Goal: Communication & Community: Answer question/provide support

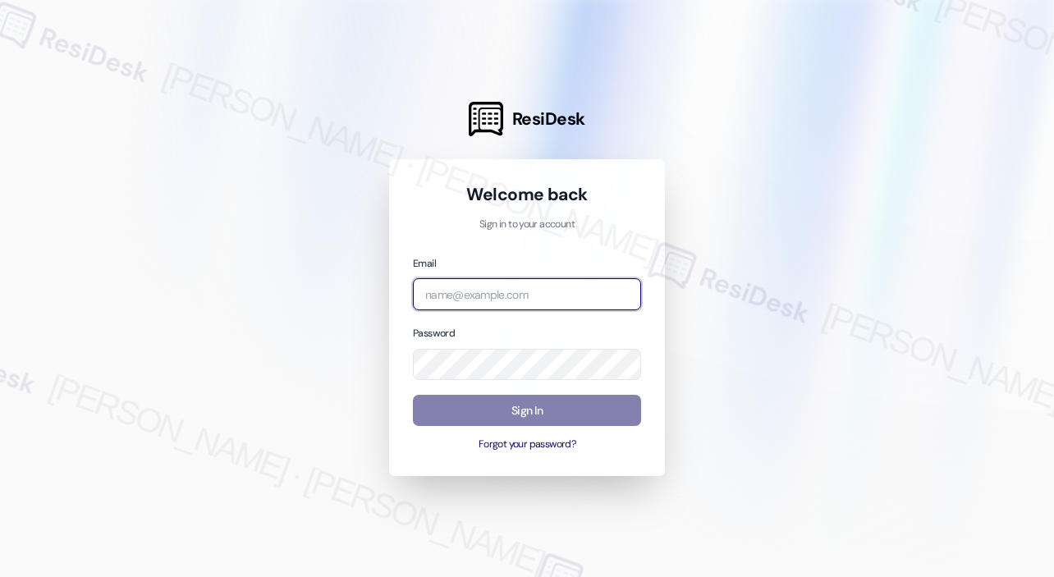
click at [515, 297] on input "email" at bounding box center [527, 294] width 228 height 32
type input "automated-surveys-kane_realty-[PERSON_NAME].roles@kane_[DOMAIN_NAME]"
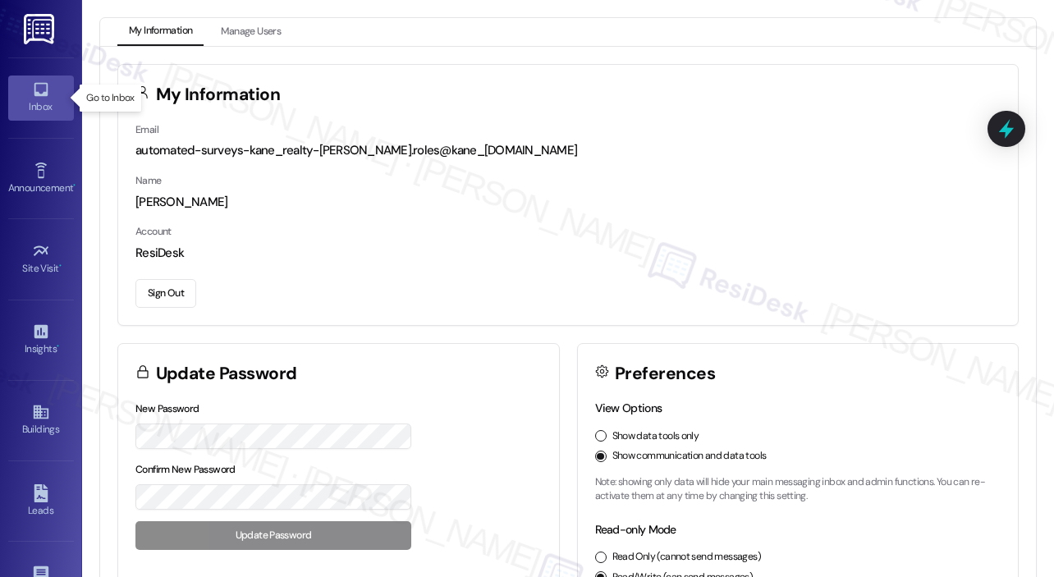
click at [59, 112] on div "Inbox" at bounding box center [41, 106] width 82 height 16
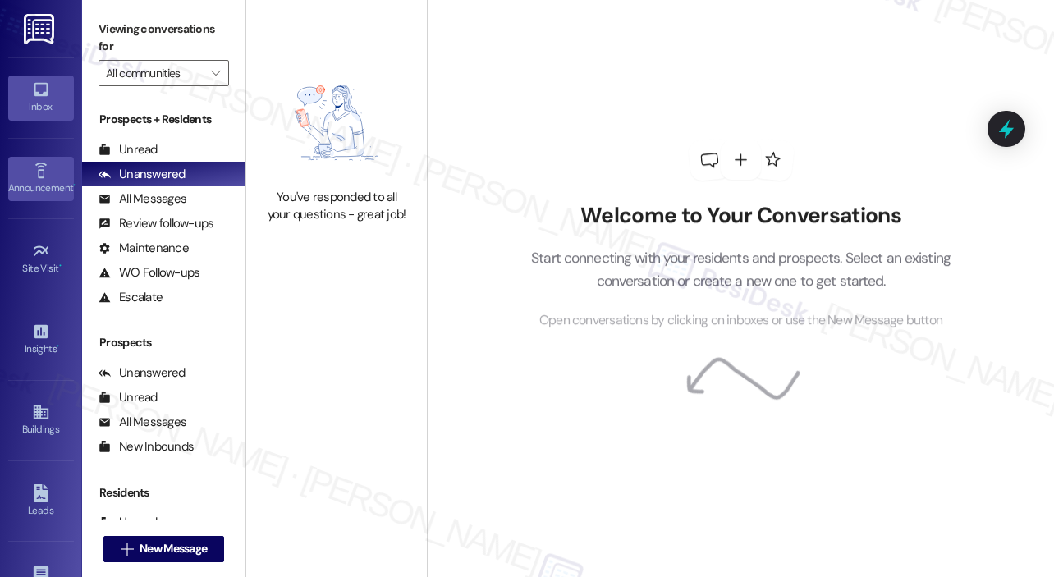
click at [48, 157] on link "Announcement •" at bounding box center [41, 179] width 66 height 44
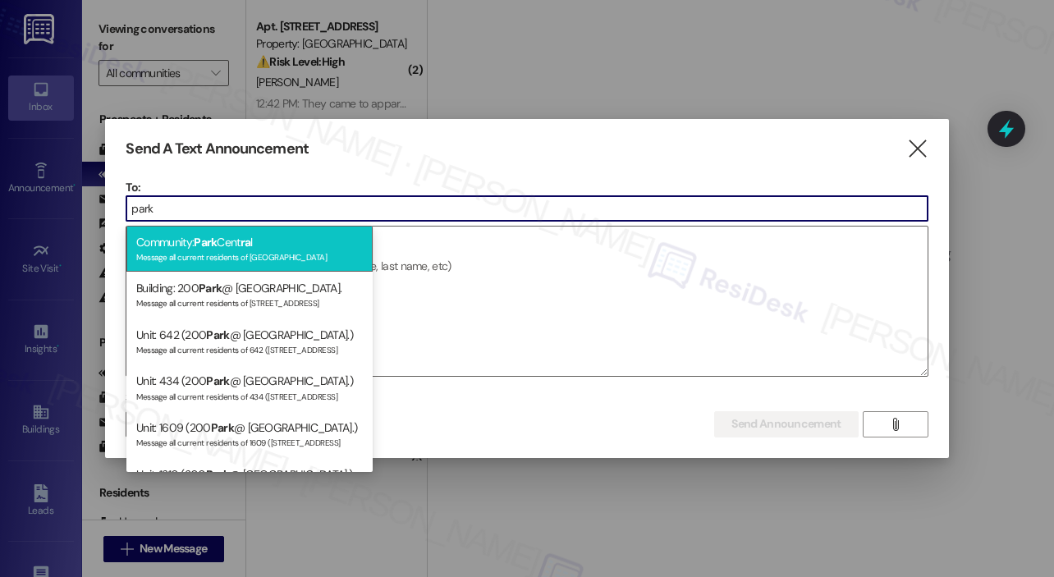
type input "park"
click at [188, 241] on div "Community: Park Cent ra l Message all current residents of [GEOGRAPHIC_DATA]" at bounding box center [249, 249] width 246 height 47
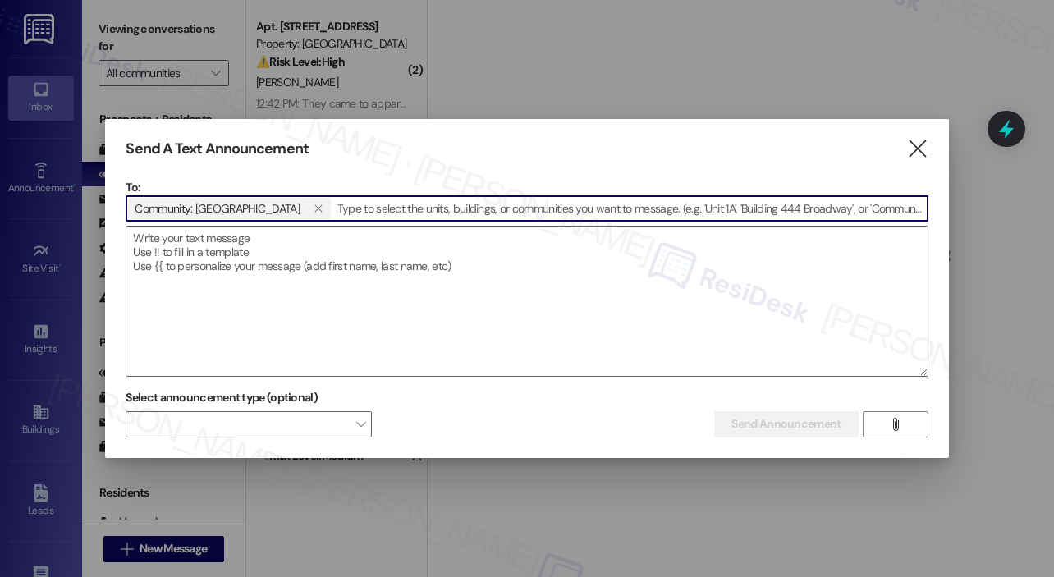
click at [188, 241] on textarea at bounding box center [526, 301] width 800 height 149
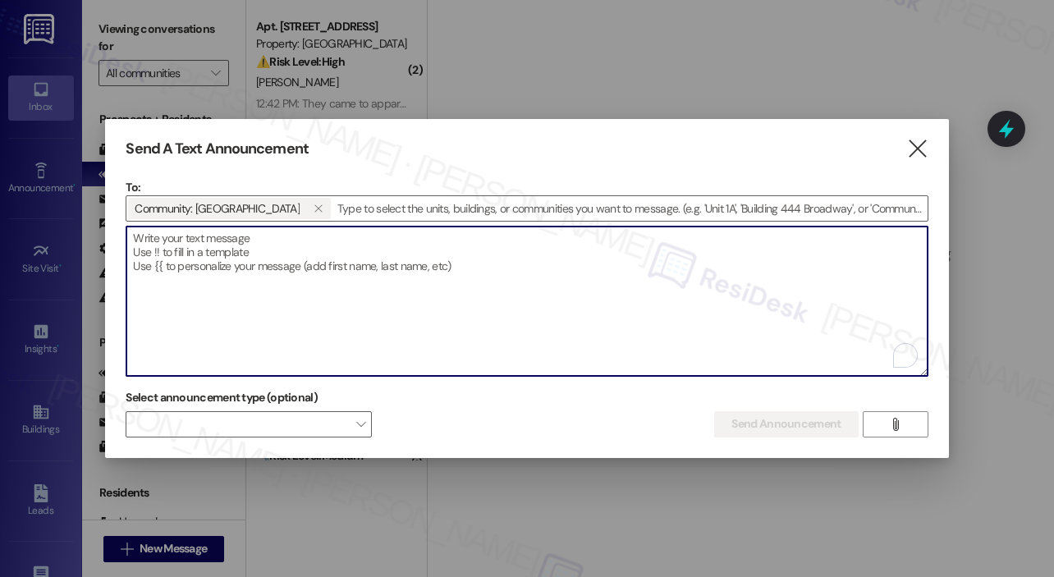
paste textarea "Hey {{first_name}}! We’re always looking for ways to improve and would love you…"
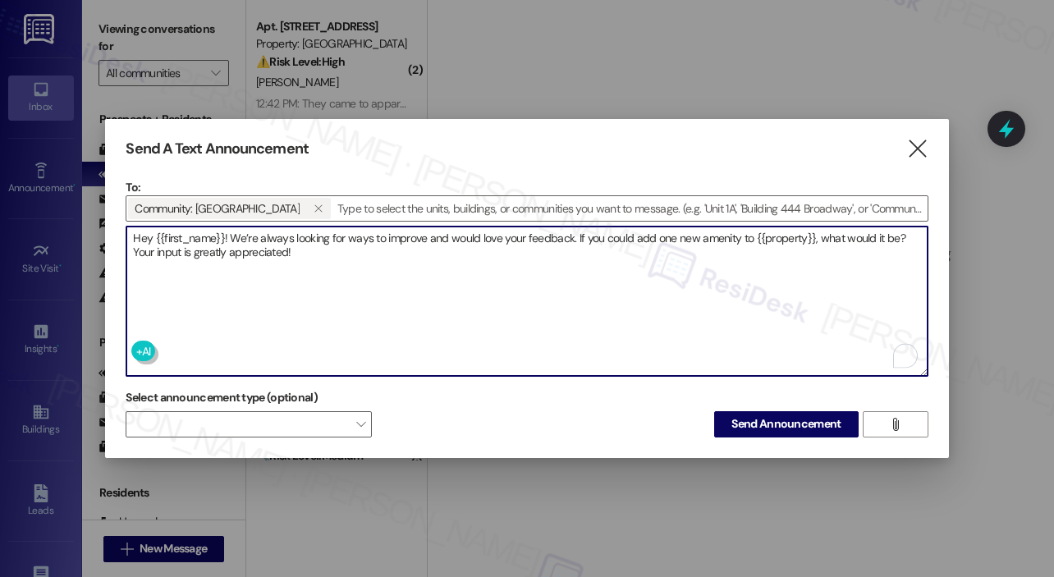
click at [542, 309] on textarea "Hey {{first_name}}! We’re always looking for ways to improve and would love you…" at bounding box center [526, 301] width 800 height 149
click at [757, 304] on textarea "Hey {{first_name}}! We’re always looking for ways to improve and would love you…" at bounding box center [526, 301] width 800 height 149
type textarea "Hey {{first_name}}! We’re always looking for ways to improve and would love you…"
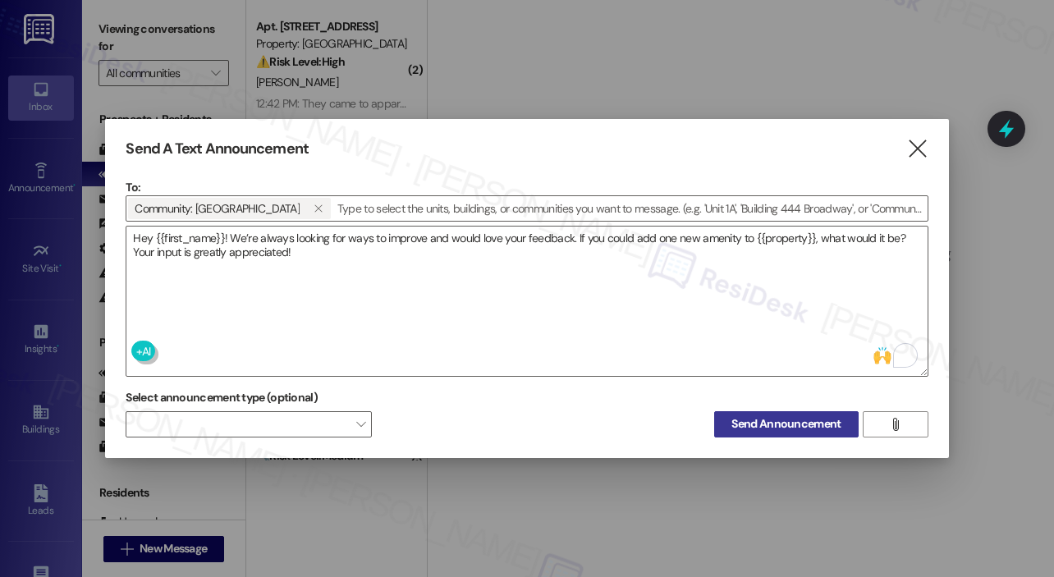
click at [802, 423] on span "Send Announcement" at bounding box center [785, 423] width 109 height 17
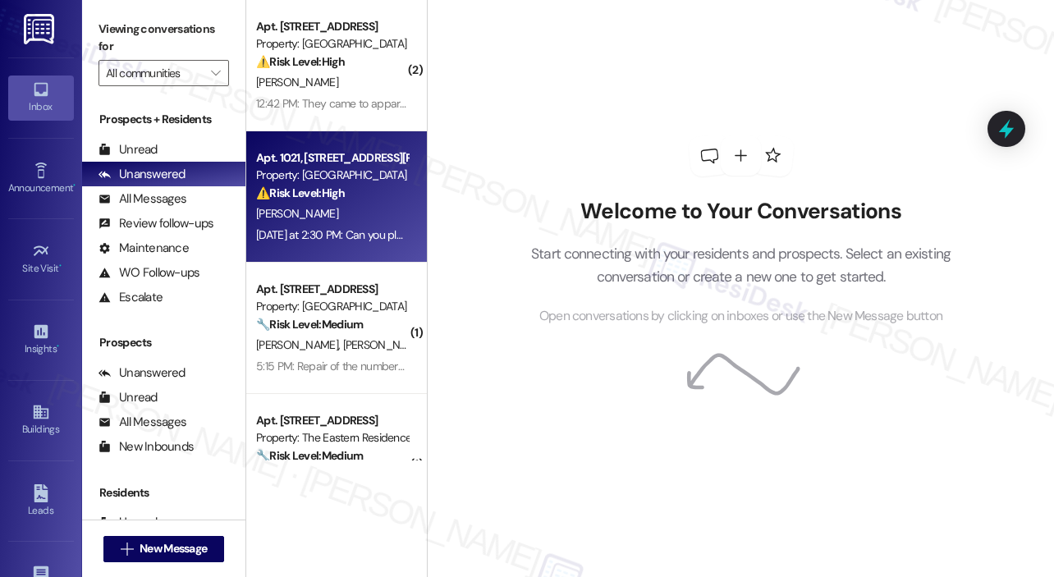
click at [257, 252] on div "Apt. 1021, [STREET_ADDRESS][PERSON_NAME] Property: [GEOGRAPHIC_DATA] ⚠️ Risk Le…" at bounding box center [336, 196] width 181 height 131
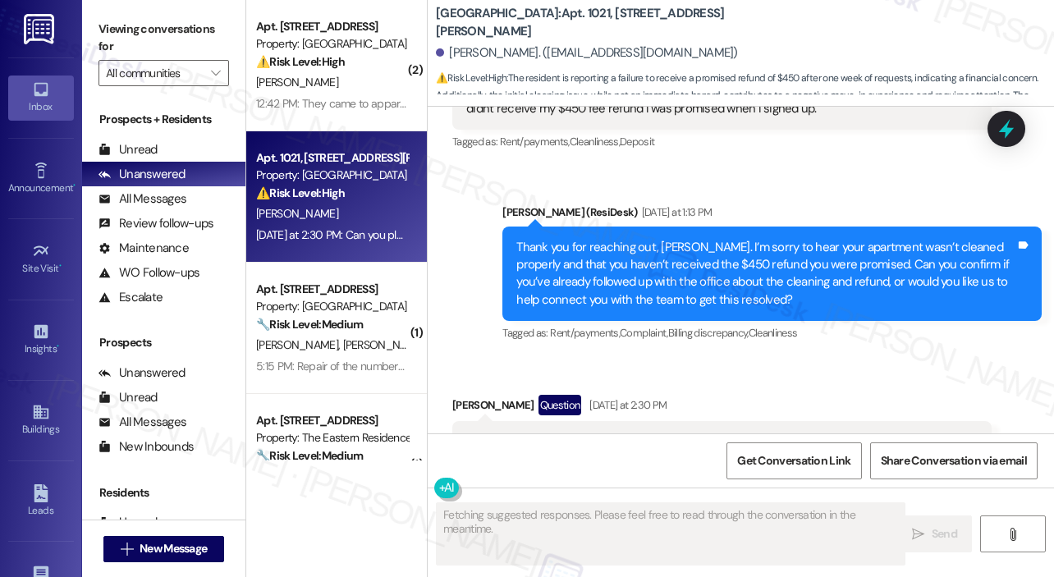
scroll to position [316, 0]
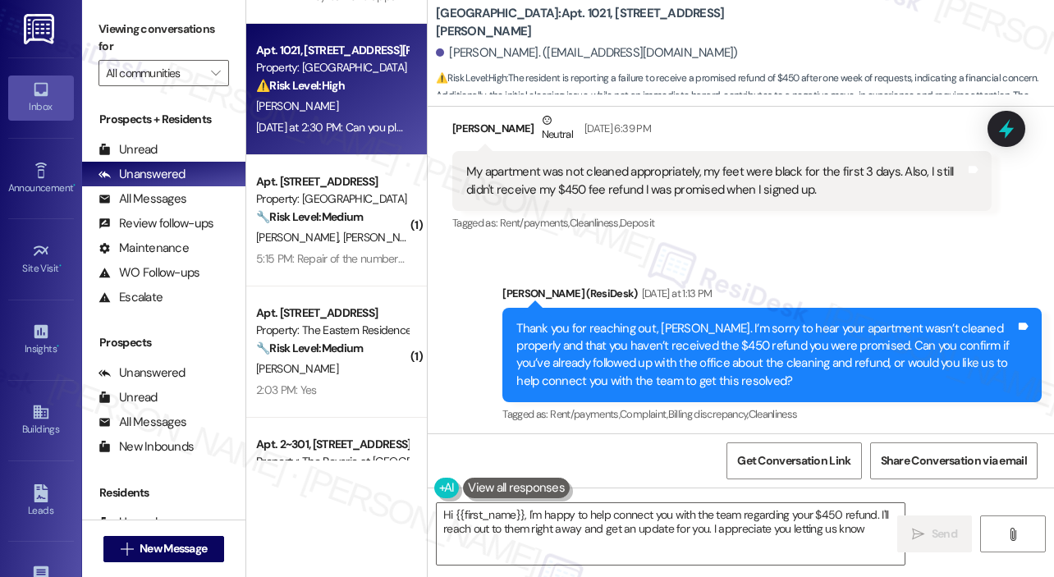
type textarea "Hi {{first_name}}, I'm happy to help connect you with the team regarding your $…"
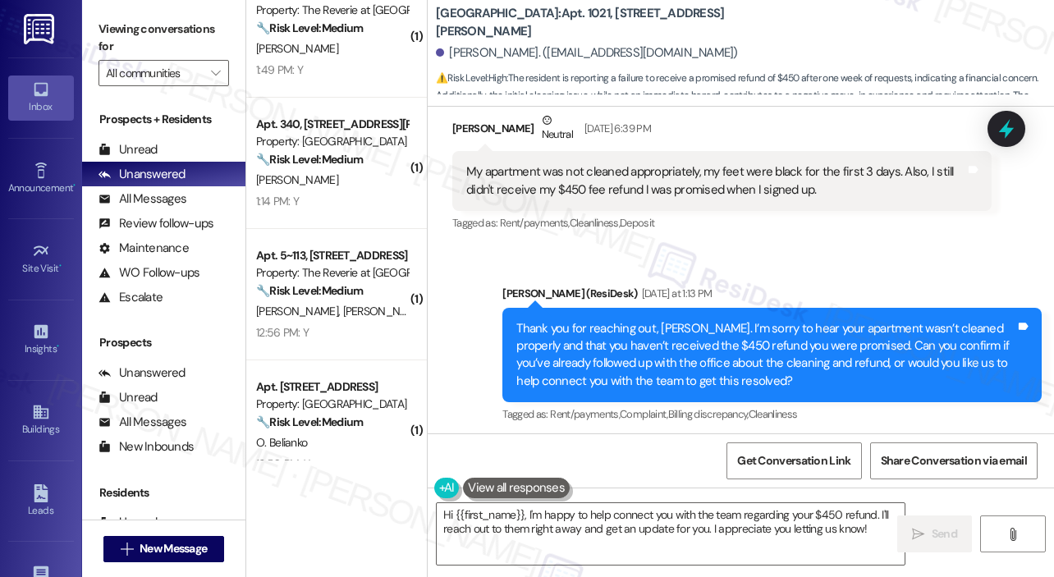
scroll to position [591, 0]
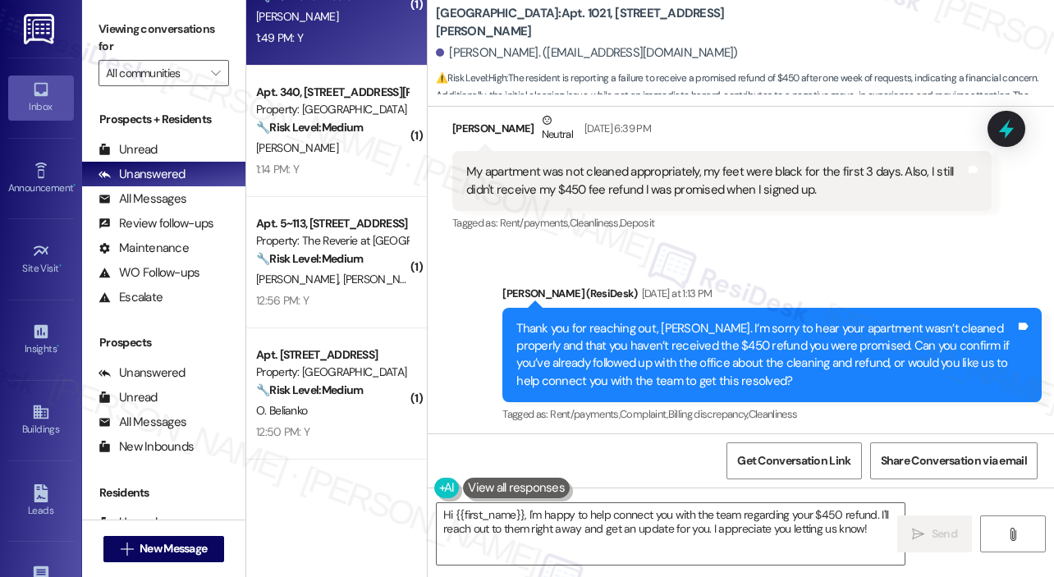
click at [383, 57] on div "Apt. 2~301, [STREET_ADDRESS] Property: The Reverie at [GEOGRAPHIC_DATA][PERSON_…" at bounding box center [336, -1] width 181 height 131
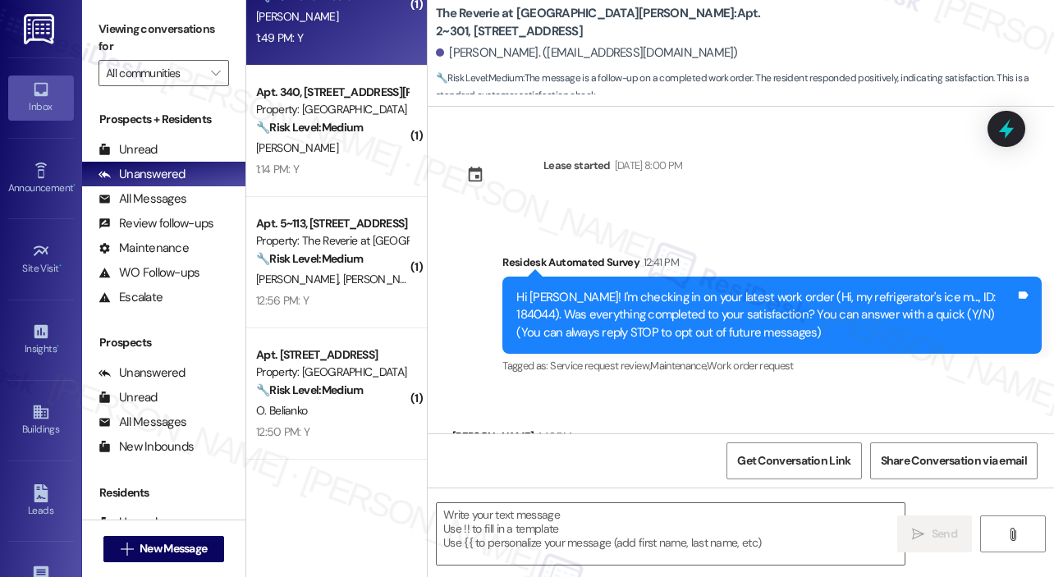
scroll to position [95, 0]
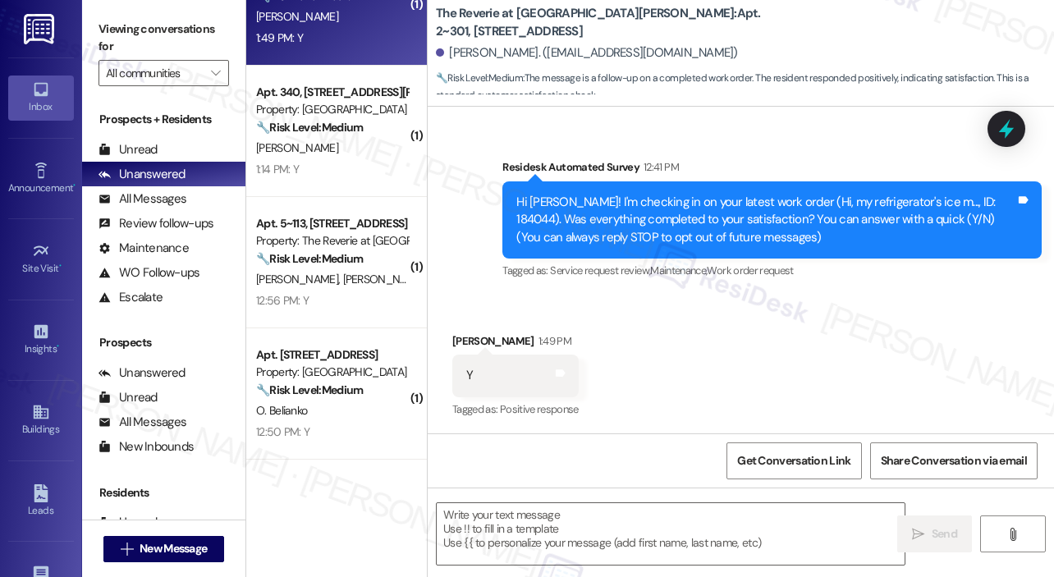
type textarea "Fetching suggested responses. Please feel free to read through the conversation…"
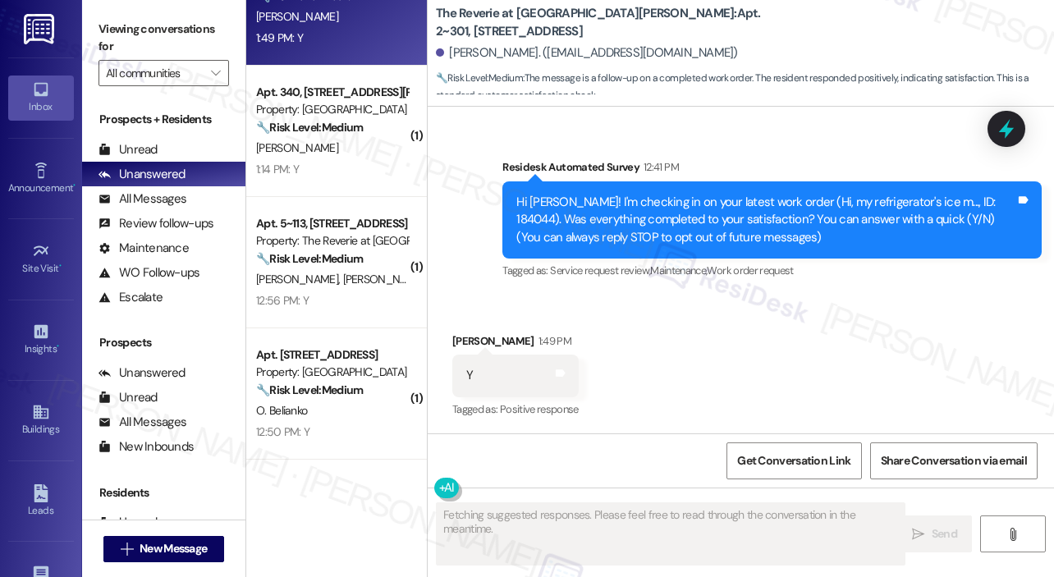
click at [786, 314] on div "Received via SMS [PERSON_NAME] 1:49 PM Y Tags and notes Tagged as: Positive res…" at bounding box center [741, 364] width 626 height 139
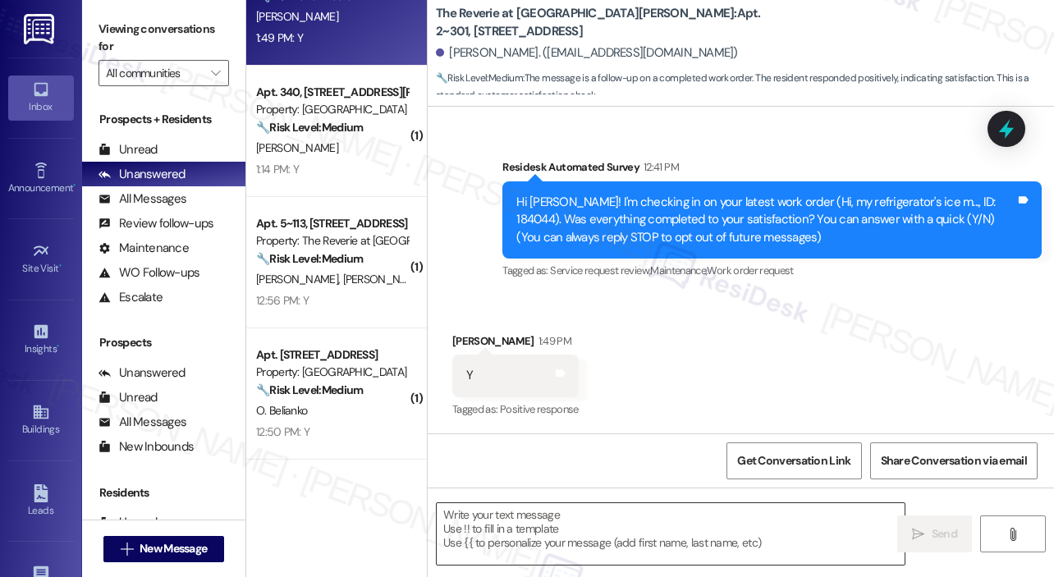
click at [619, 516] on textarea at bounding box center [671, 534] width 468 height 62
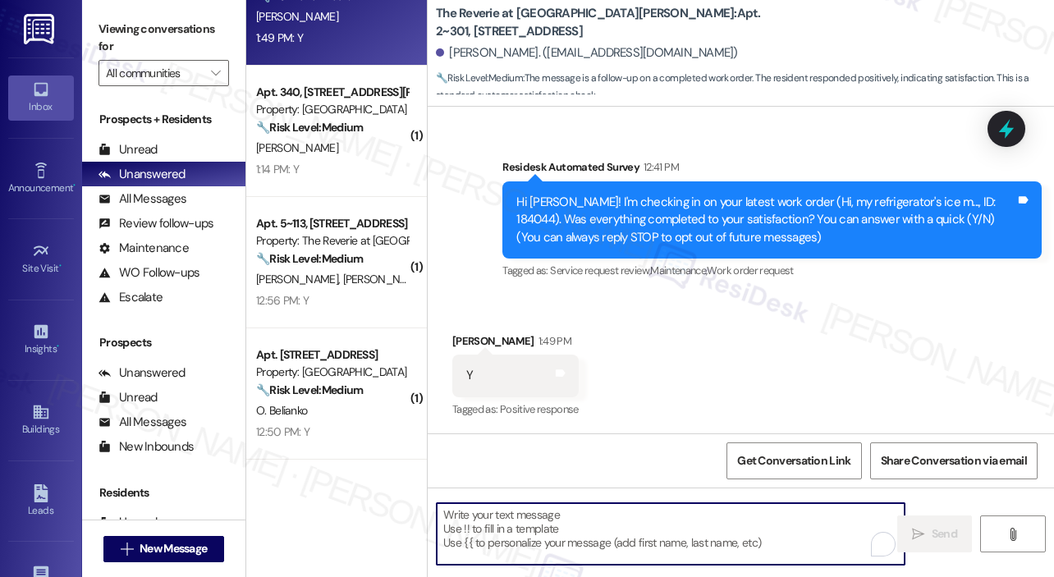
paste textarea "That’s wonderful to hear! We’re so glad that you’re satisfied with the recent w…"
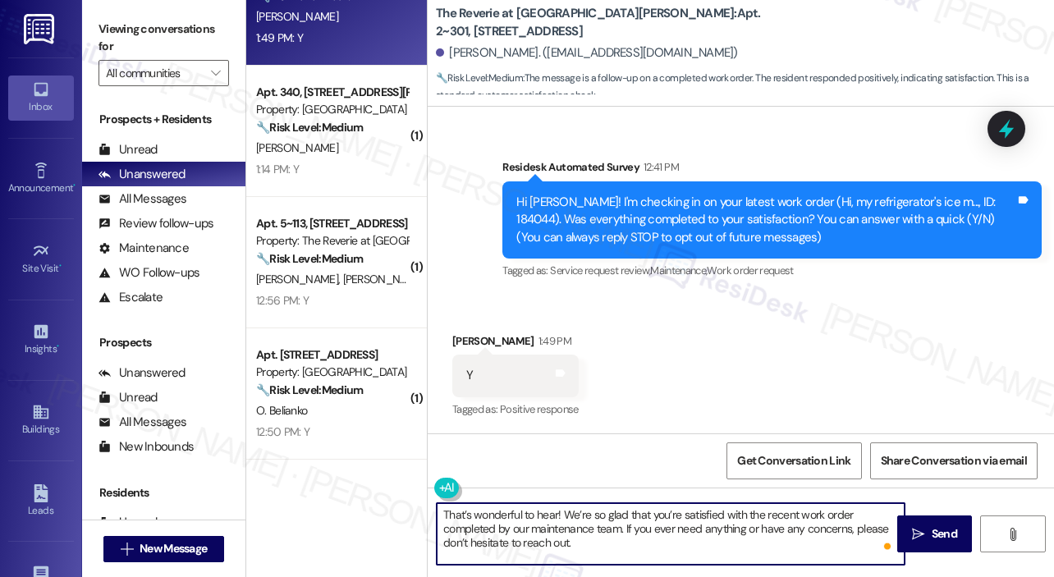
click at [556, 511] on textarea "That’s wonderful to hear! We’re so glad that you’re satisfied with the recent w…" at bounding box center [671, 534] width 468 height 62
type textarea "That’s wonderful to hear, [PERSON_NAME]! We’re so glad that you’re satisfied wi…"
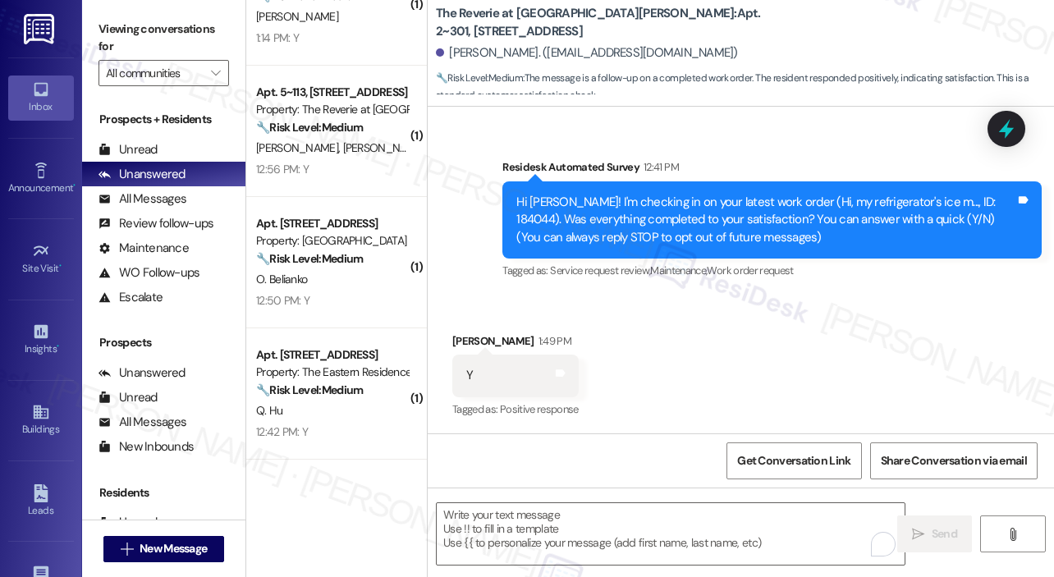
click at [312, 162] on div "12:56 PM: Y 12:56 PM: Y" at bounding box center [331, 169] width 155 height 21
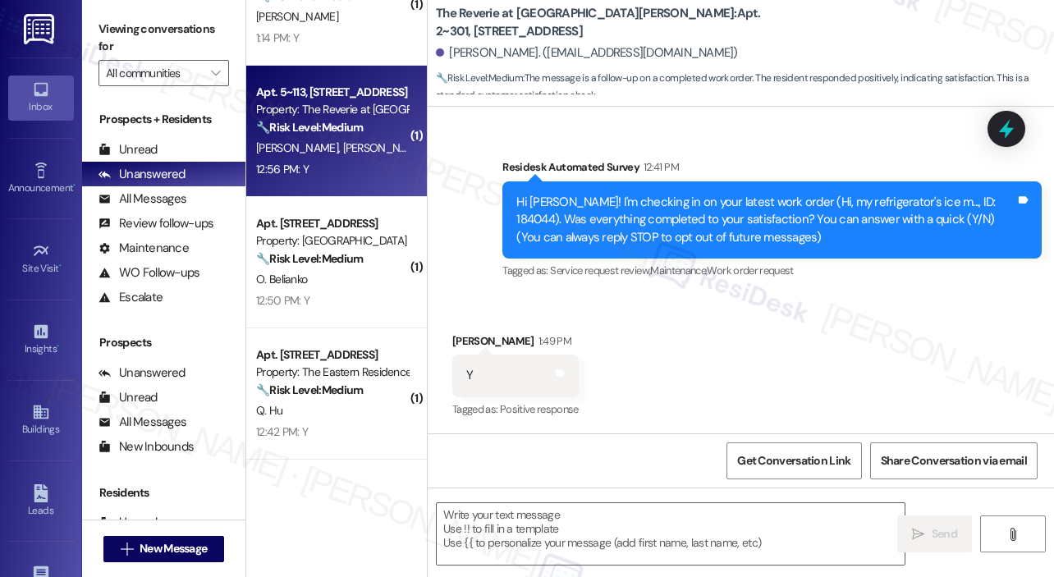
type textarea "Fetching suggested responses. Please feel free to read through the conversation…"
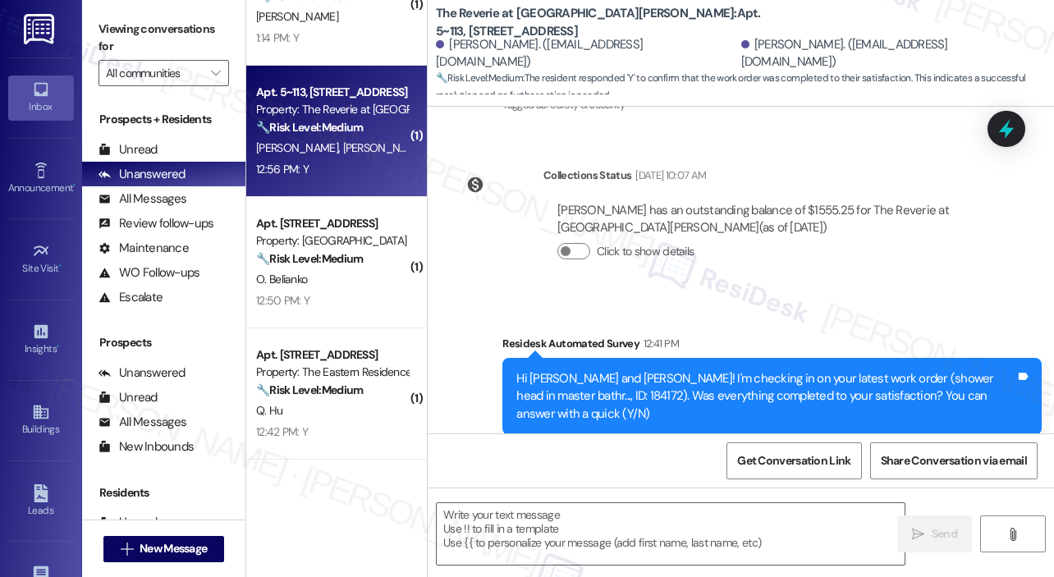
scroll to position [2281, 0]
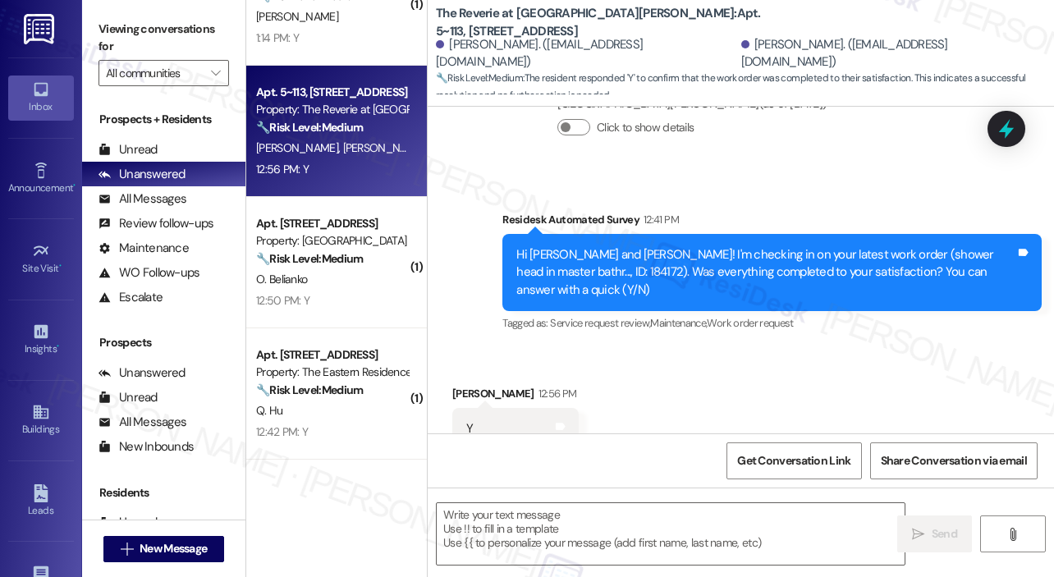
click at [748, 385] on div "Received via SMS [PERSON_NAME] 12:56 PM Y Tags and notes Tagged as: Positive re…" at bounding box center [741, 417] width 626 height 139
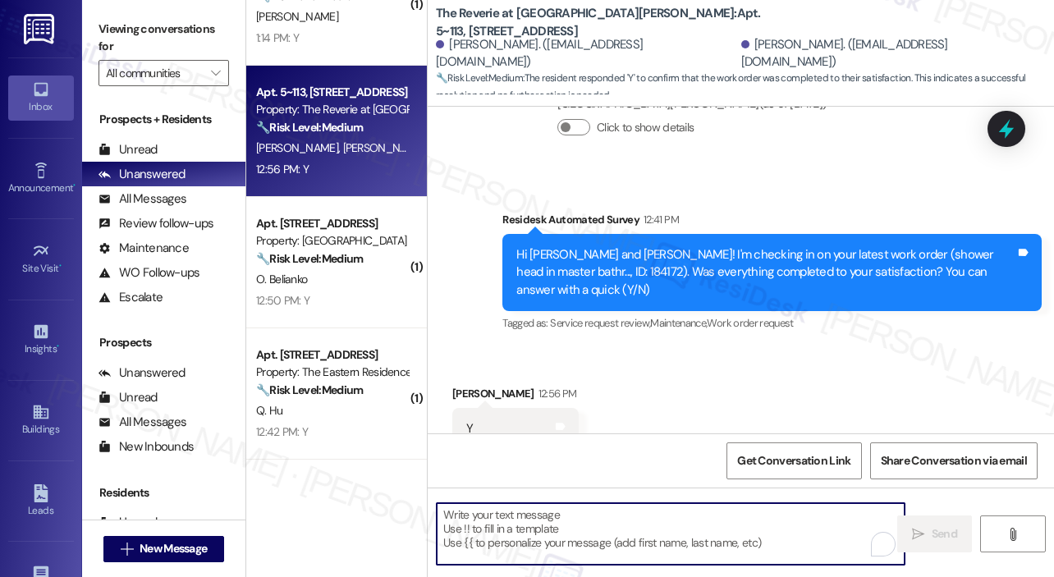
click at [570, 526] on textarea "To enrich screen reader interactions, please activate Accessibility in Grammarl…" at bounding box center [671, 534] width 468 height 62
paste textarea "That’s wonderful to hear! We’re so glad that you’re satisfied with the recent w…"
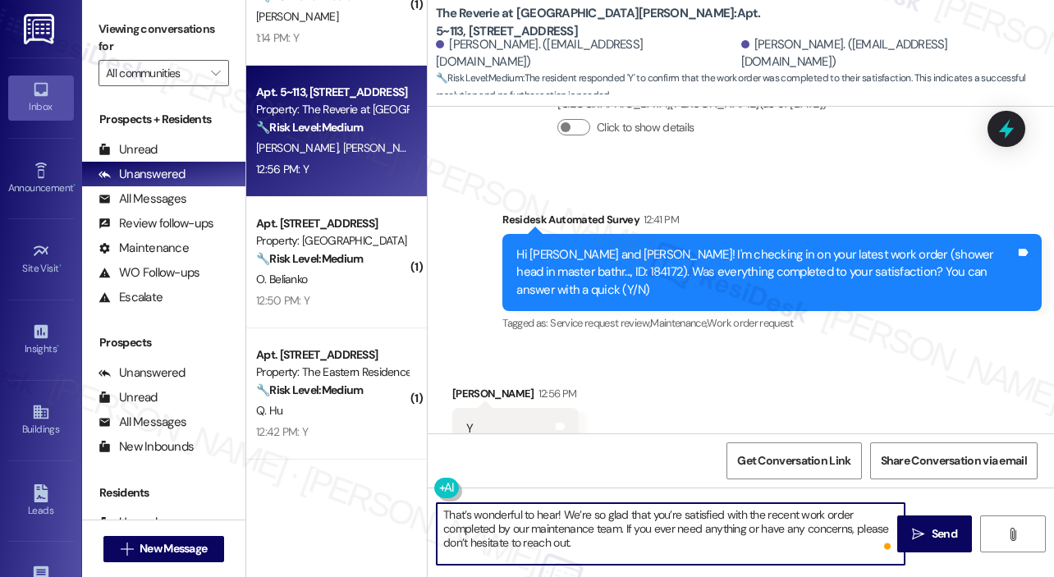
click at [555, 516] on textarea "That’s wonderful to hear! We’re so glad that you’re satisfied with the recent w…" at bounding box center [671, 534] width 468 height 62
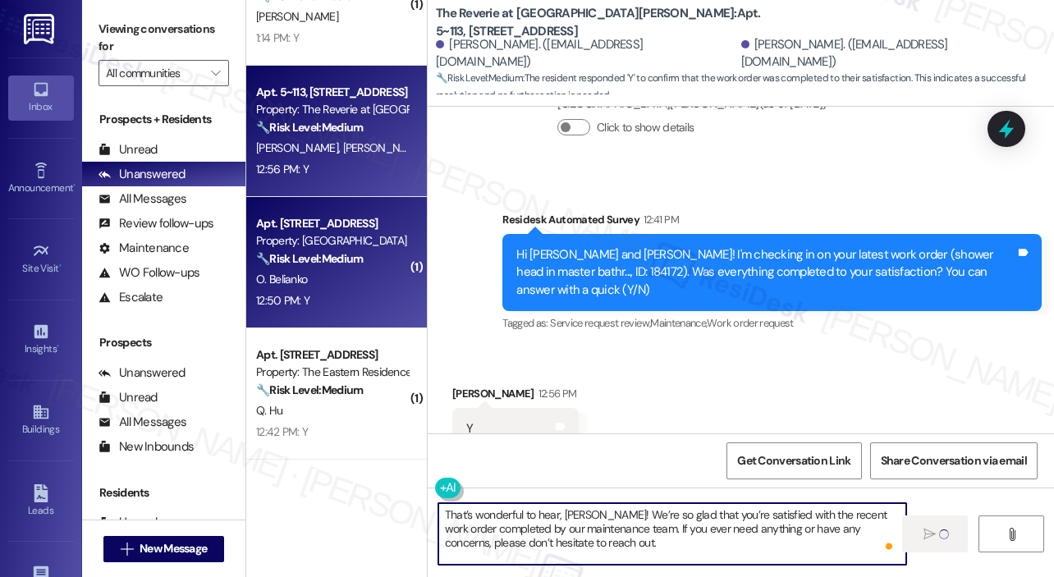
type textarea "That’s wonderful to hear, [PERSON_NAME]! We’re so glad that you’re satisfied wi…"
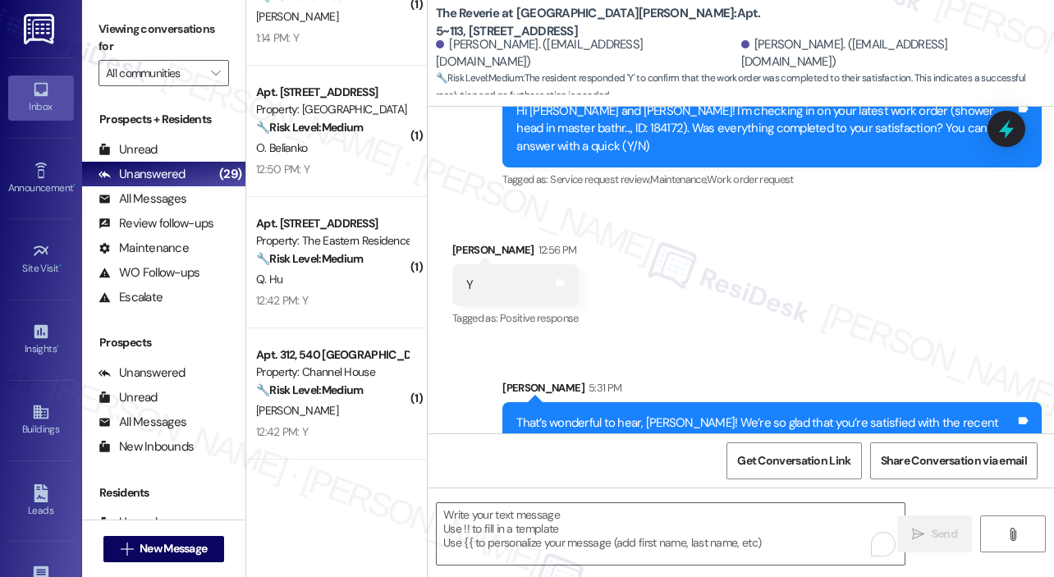
scroll to position [2431, 0]
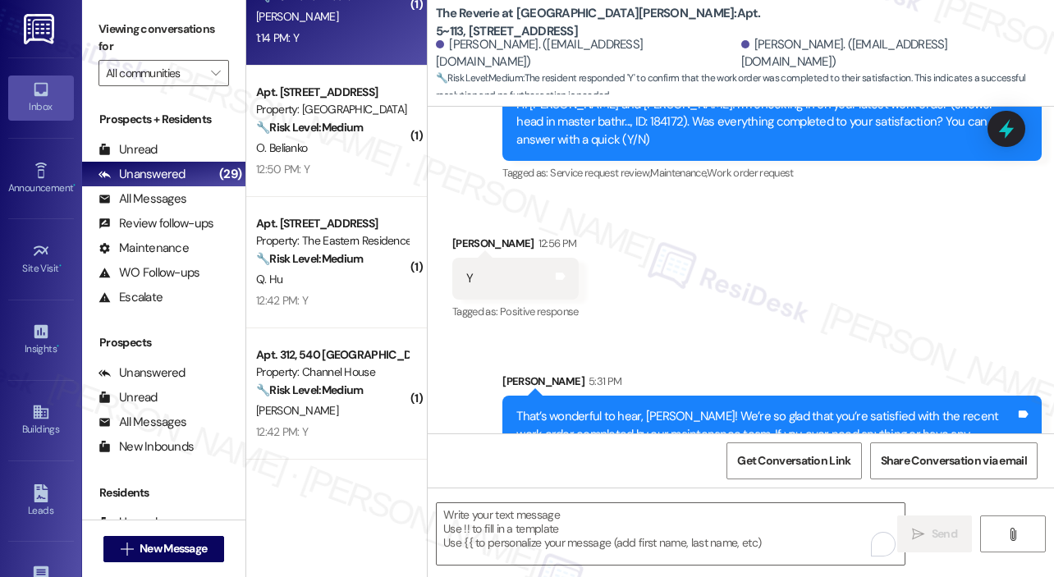
click at [368, 52] on div "Apt. 340, [STREET_ADDRESS][PERSON_NAME] Property: Terrazzo Durham 🔧 Risk Level:…" at bounding box center [336, -1] width 181 height 131
type textarea "Fetching suggested responses. Please feel free to read through the conversation…"
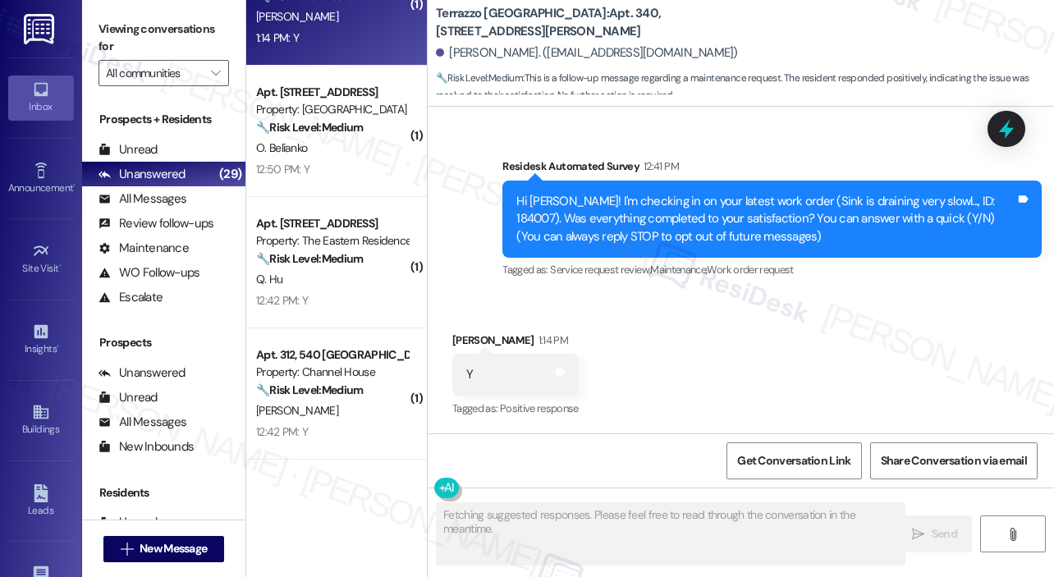
scroll to position [95, 0]
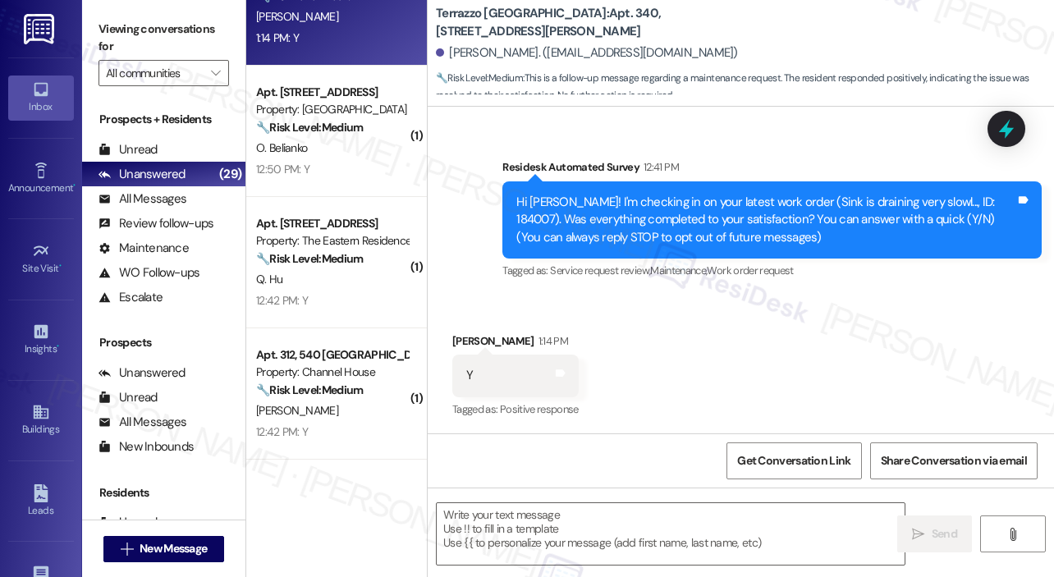
click at [757, 311] on div "Received via SMS [PERSON_NAME] 1:14 PM Y Tags and notes Tagged as: Positive res…" at bounding box center [741, 364] width 626 height 139
click at [602, 509] on textarea at bounding box center [671, 534] width 468 height 62
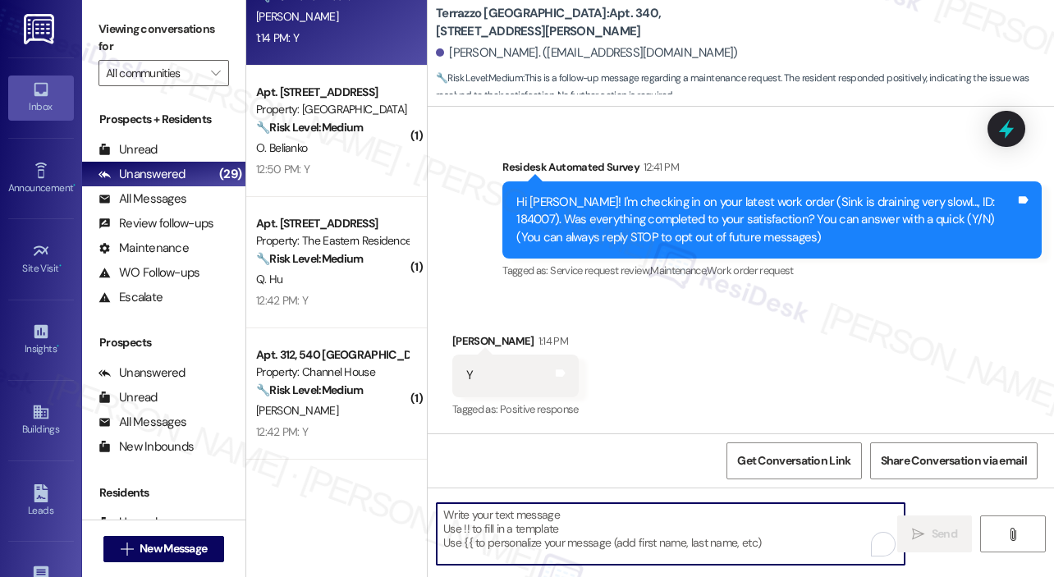
paste textarea "That’s wonderful to hear! We’re so glad that you’re satisfied with the recent w…"
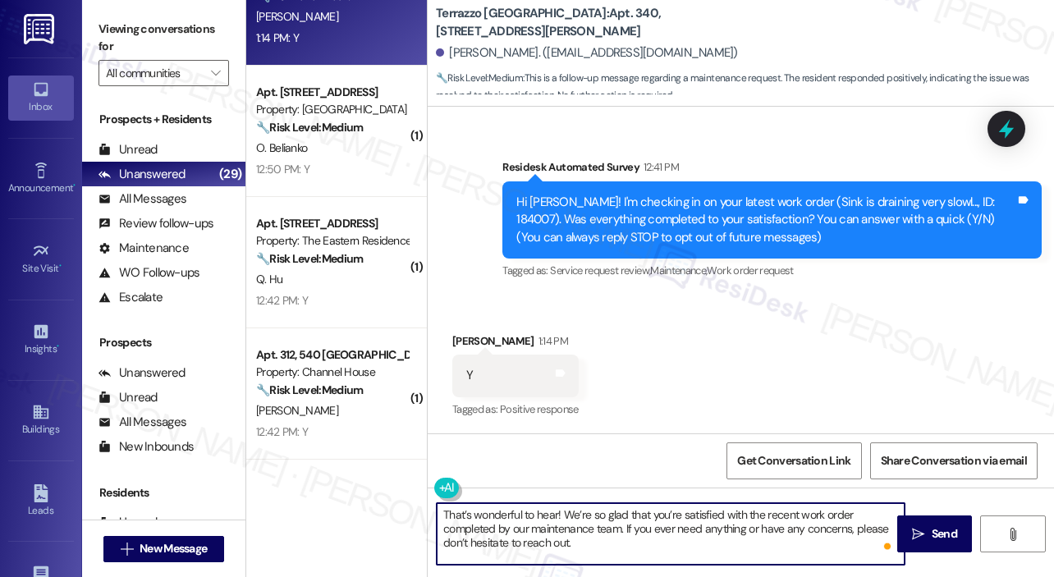
click at [556, 517] on textarea "That’s wonderful to hear! We’re so glad that you’re satisfied with the recent w…" at bounding box center [671, 534] width 468 height 62
type textarea "That’s wonderful to hear, [PERSON_NAME]! We’re so glad that you’re satisfied wi…"
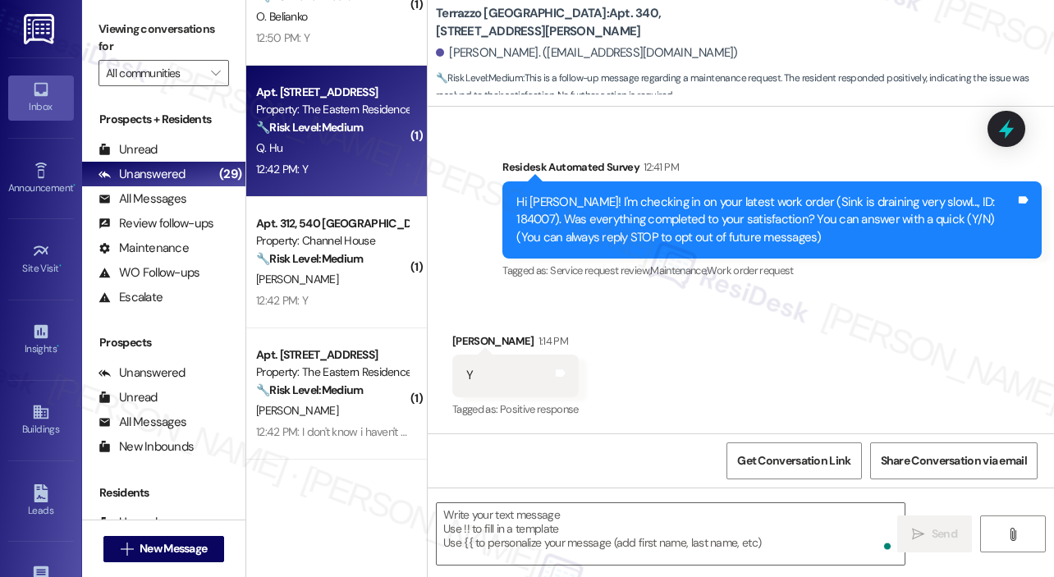
click at [377, 167] on div "12:42 PM: Y 12:42 PM: Y" at bounding box center [331, 169] width 155 height 21
type textarea "Fetching suggested responses. Please feel free to read through the conversation…"
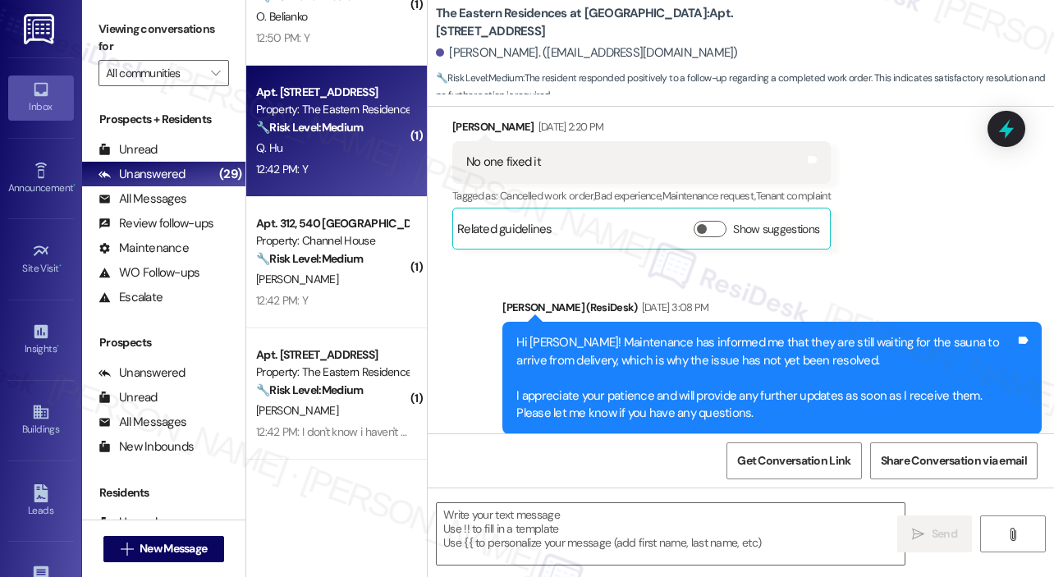
type textarea "Fetching suggested responses. Please feel free to read through the conversation…"
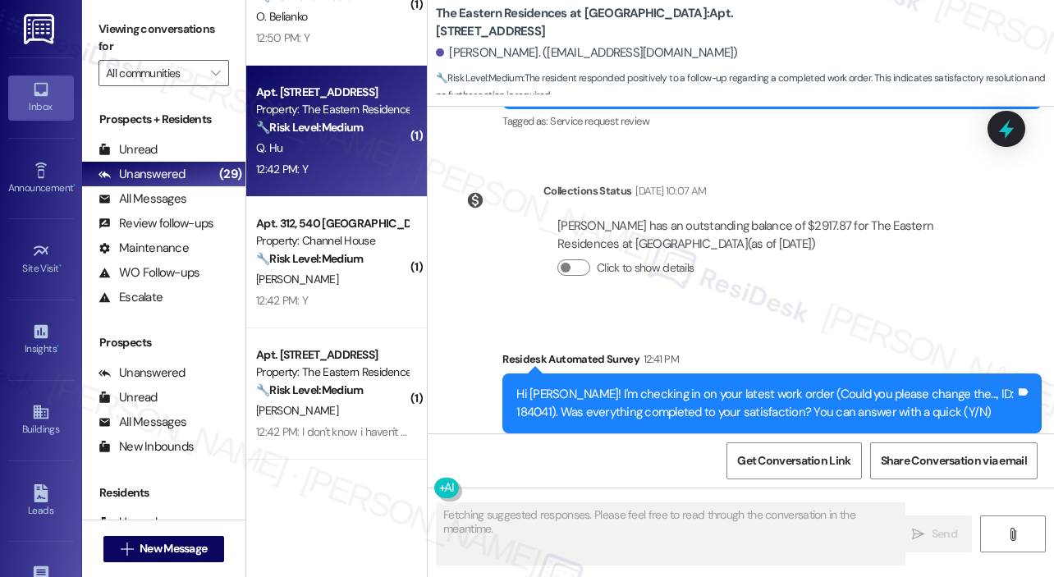
click at [744, 470] on div "Received via SMS Qipeng Hu 12:42 PM Y Tags and notes Tagged as: Positive respon…" at bounding box center [741, 539] width 626 height 139
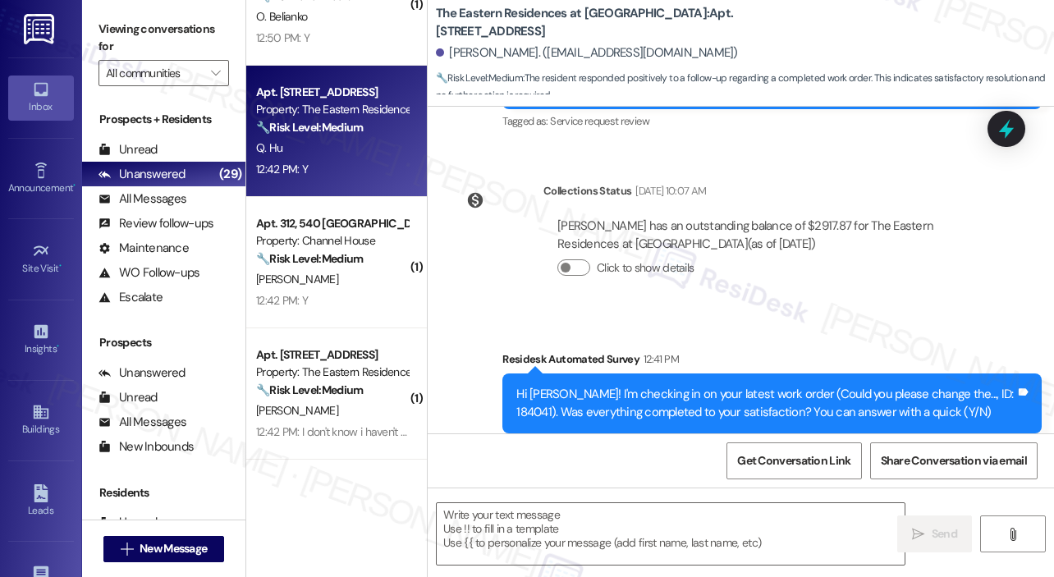
scroll to position [7368, 0]
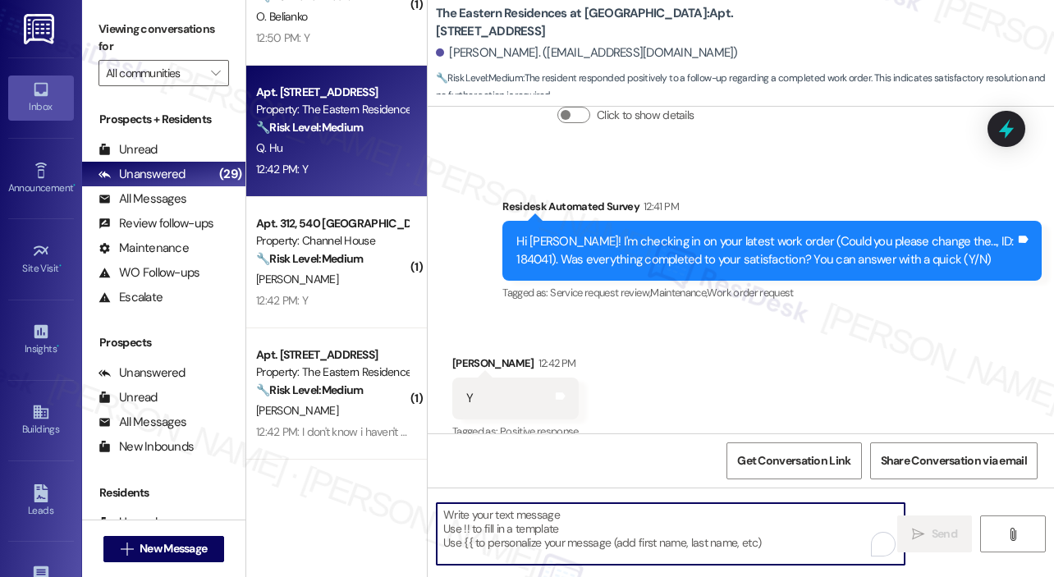
click at [646, 512] on textarea "To enrich screen reader interactions, please activate Accessibility in Grammarl…" at bounding box center [671, 534] width 468 height 62
paste textarea "That’s wonderful to hear! We’re so glad that you’re satisfied with the recent w…"
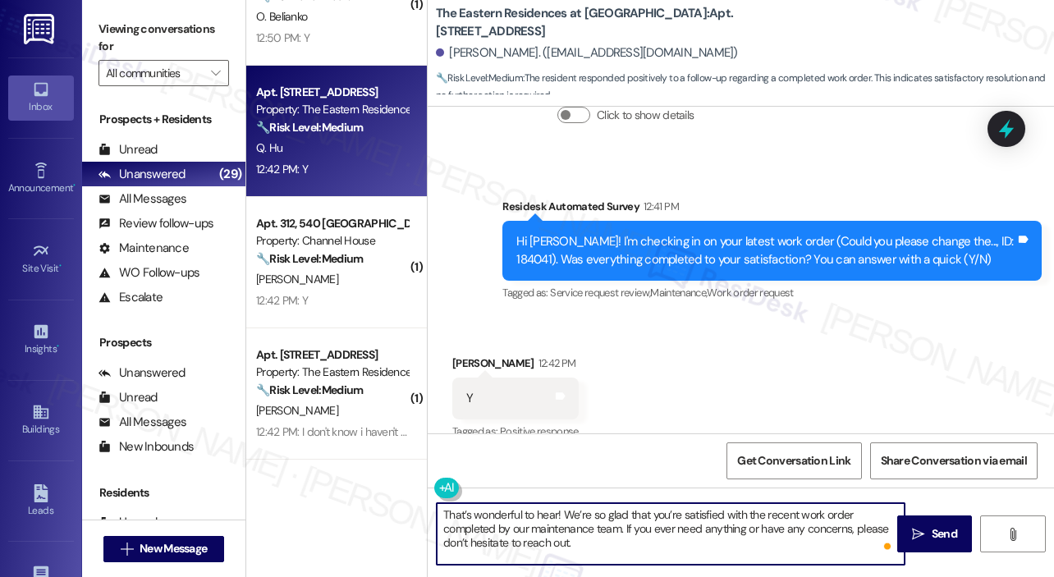
click at [556, 514] on textarea "That’s wonderful to hear! We’re so glad that you’re satisfied with the recent w…" at bounding box center [671, 534] width 468 height 62
type textarea "That’s wonderful to hear, [PERSON_NAME]! We’re so glad that you’re satisfied wi…"
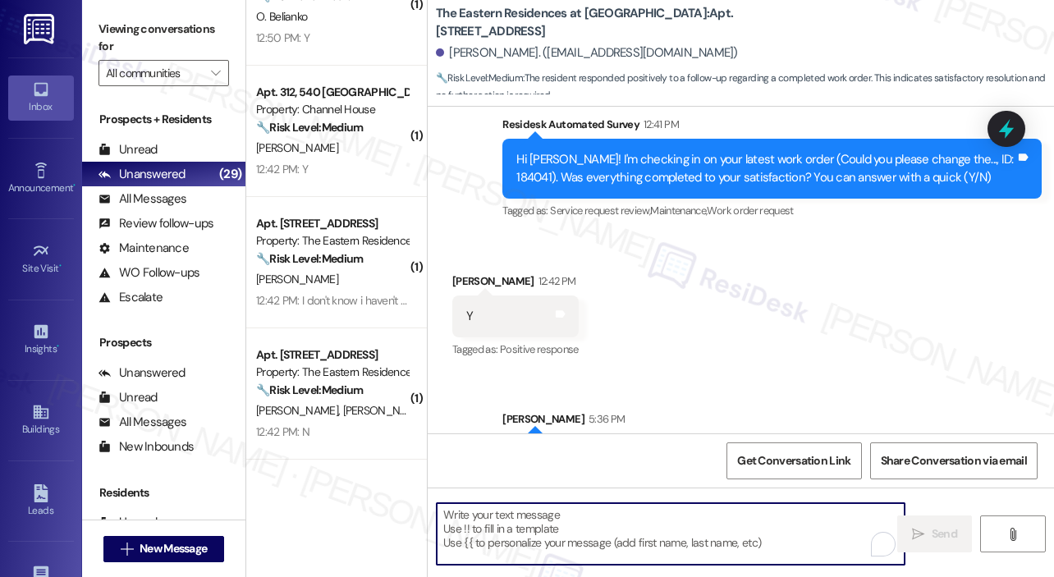
scroll to position [7517, 0]
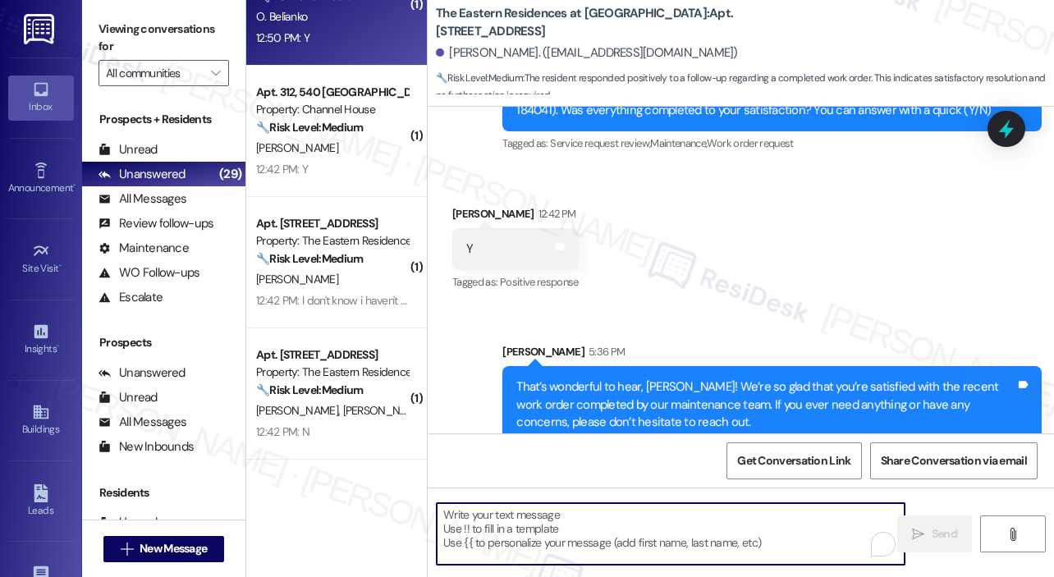
click at [323, 16] on div "O. Belianko" at bounding box center [331, 17] width 155 height 21
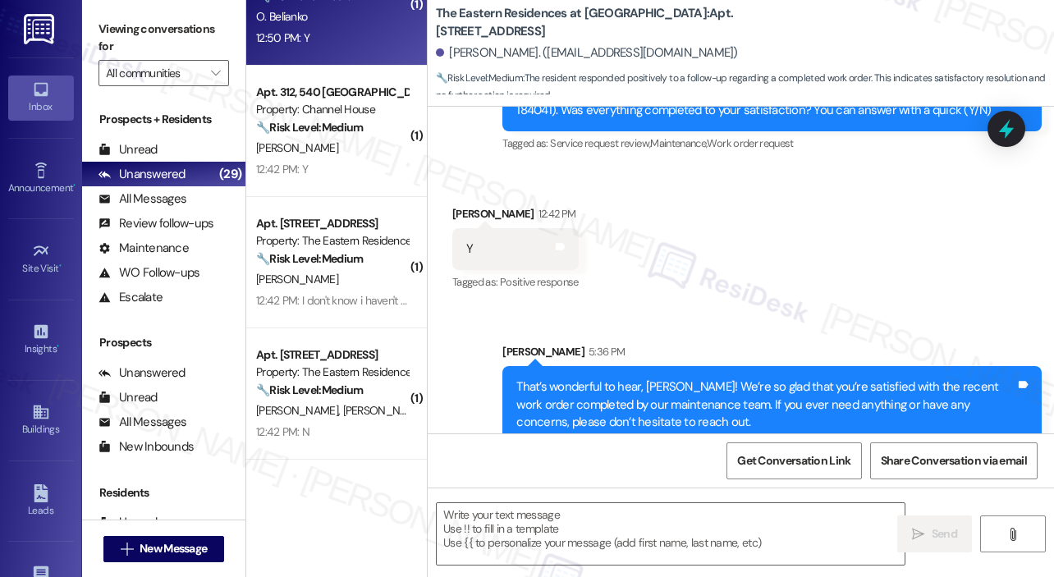
type textarea "Fetching suggested responses. Please feel free to read through the conversation…"
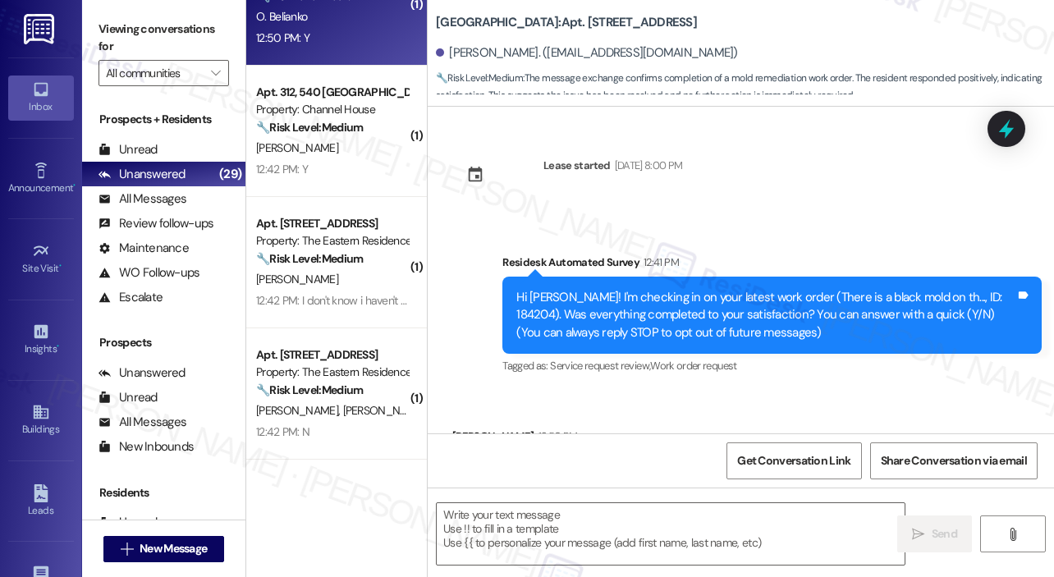
scroll to position [95, 0]
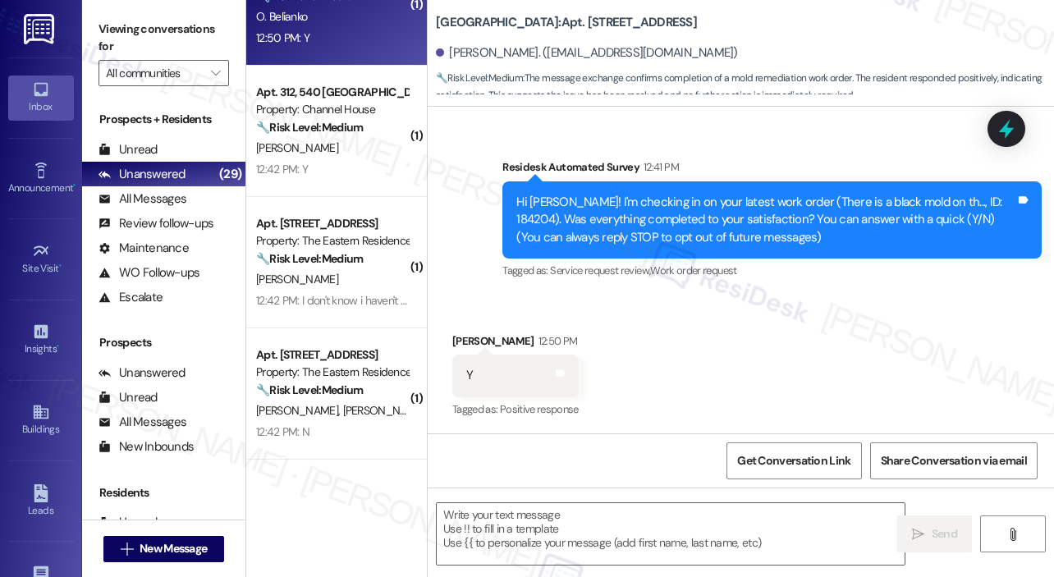
type textarea "Fetching suggested responses. Please feel free to read through the conversation…"
click at [616, 513] on textarea at bounding box center [671, 534] width 468 height 62
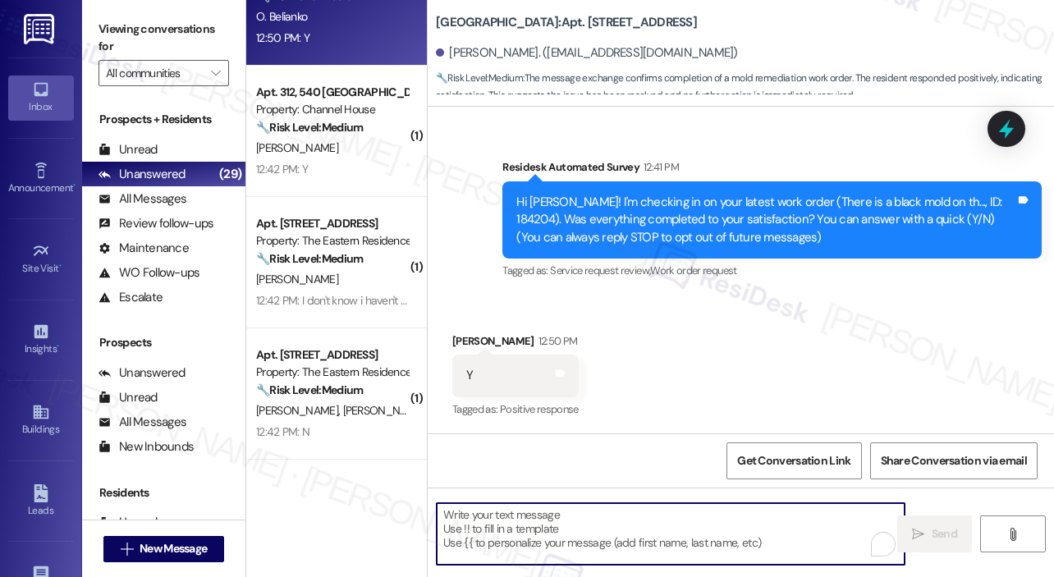
paste textarea "That’s wonderful to hear! We’re so glad that you’re satisfied with the recent w…"
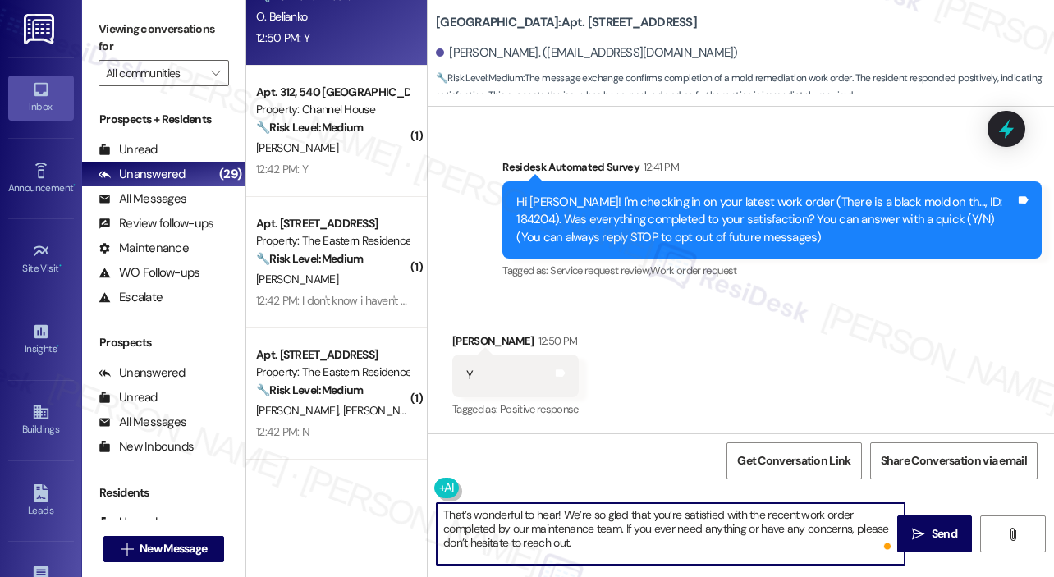
click at [557, 511] on textarea "That’s wonderful to hear! We’re so glad that you’re satisfied with the recent w…" at bounding box center [671, 534] width 468 height 62
type textarea "That’s wonderful to hear, [PERSON_NAME]! We’re so glad that you’re satisfied wi…"
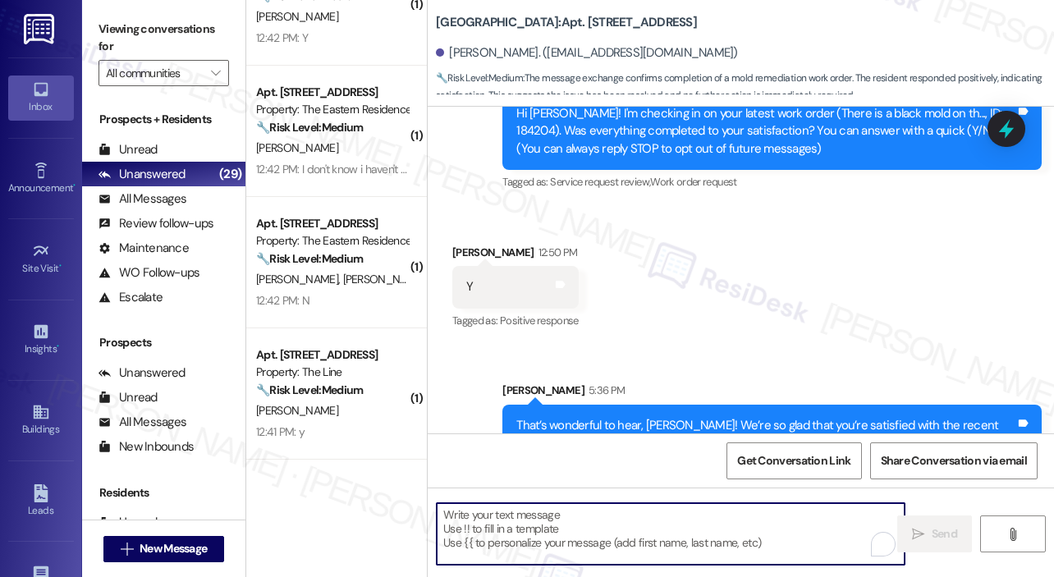
scroll to position [245, 0]
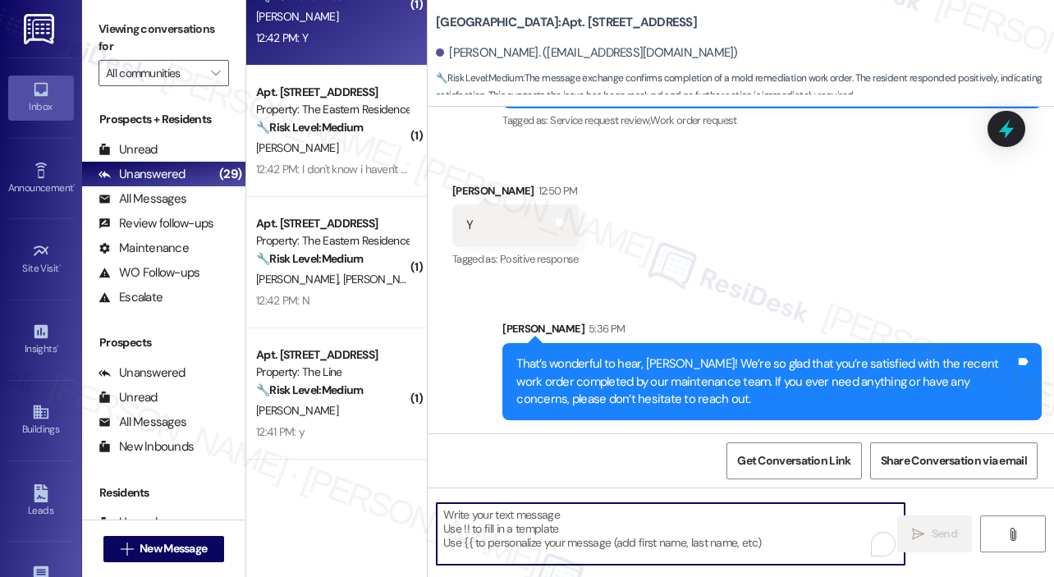
click at [341, 20] on div "[PERSON_NAME]" at bounding box center [331, 17] width 155 height 21
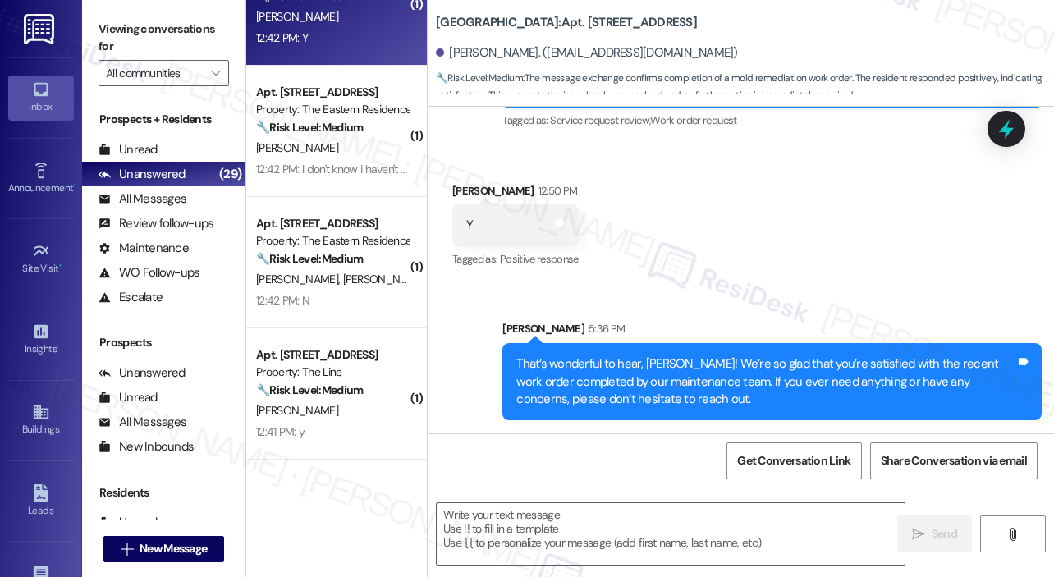
type textarea "Fetching suggested responses. Please feel free to read through the conversation…"
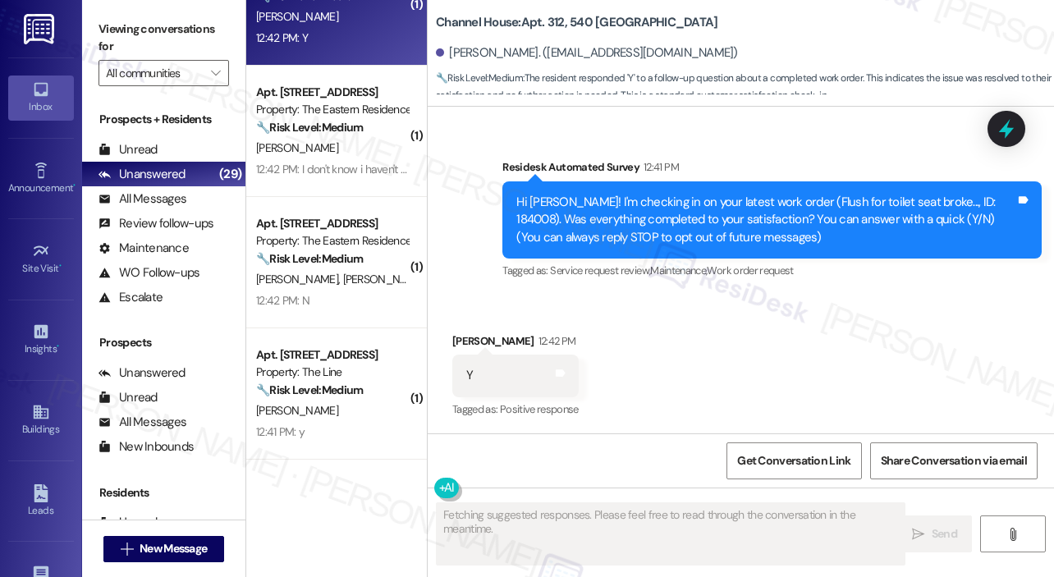
scroll to position [95, 0]
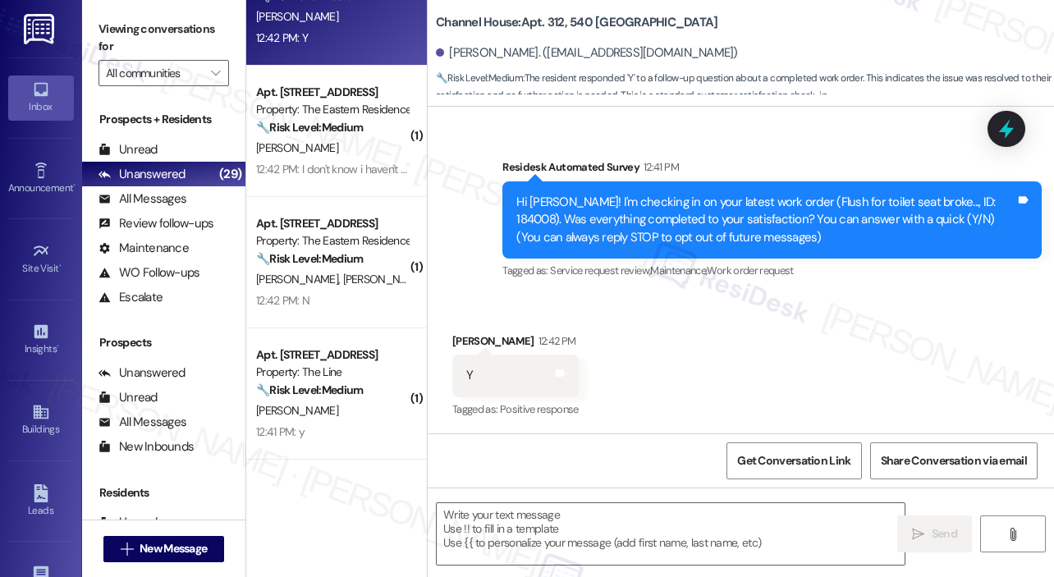
click at [791, 324] on div "Received via SMS [PERSON_NAME] 12:42 PM Y Tags and notes Tagged as: Positive re…" at bounding box center [741, 364] width 626 height 139
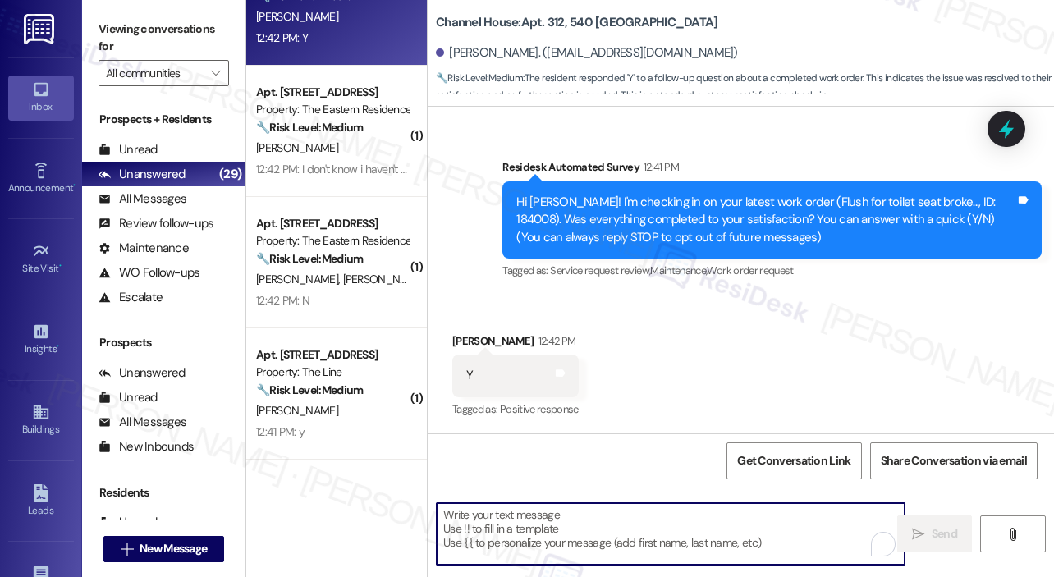
click at [570, 517] on textarea "To enrich screen reader interactions, please activate Accessibility in Grammarl…" at bounding box center [671, 534] width 468 height 62
paste textarea "That’s wonderful to hear! We’re so glad that you’re satisfied with the recent w…"
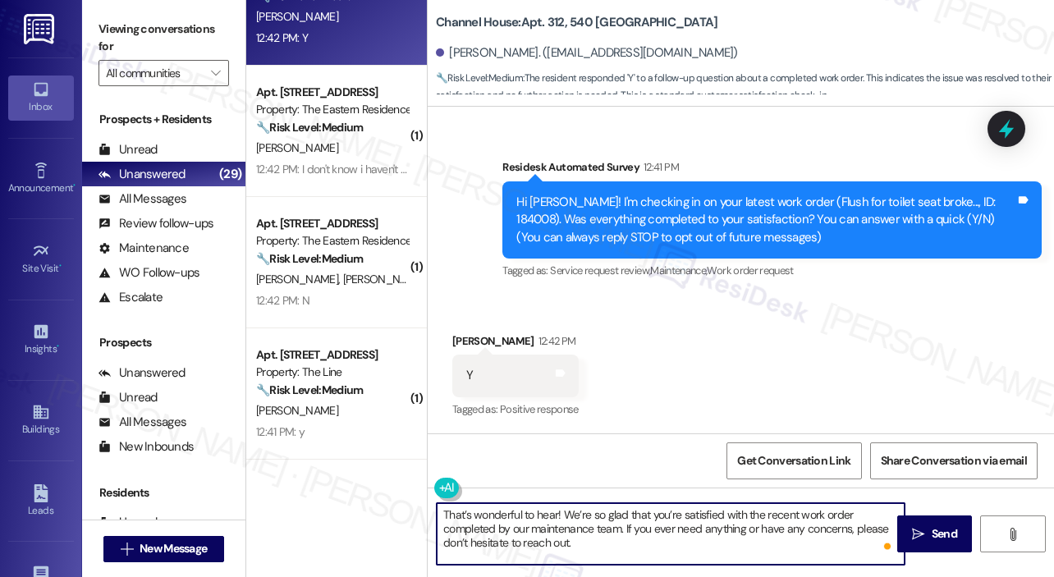
click at [555, 514] on textarea "That’s wonderful to hear! We’re so glad that you’re satisfied with the recent w…" at bounding box center [671, 534] width 468 height 62
click at [686, 524] on textarea "That’s wonderful to hear, [PERSON_NAME]! We’re so glad that you’re satisfied wi…" at bounding box center [671, 534] width 468 height 62
type textarea "That’s wonderful to hear, [PERSON_NAME]! We’re so glad that you’re satisfied wi…"
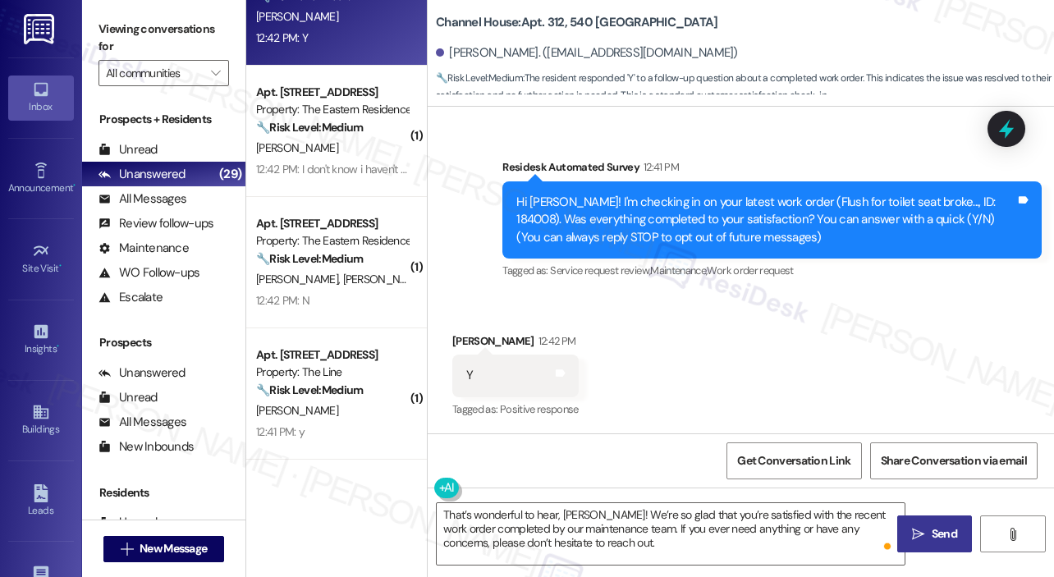
click at [932, 535] on span "Send" at bounding box center [943, 533] width 25 height 17
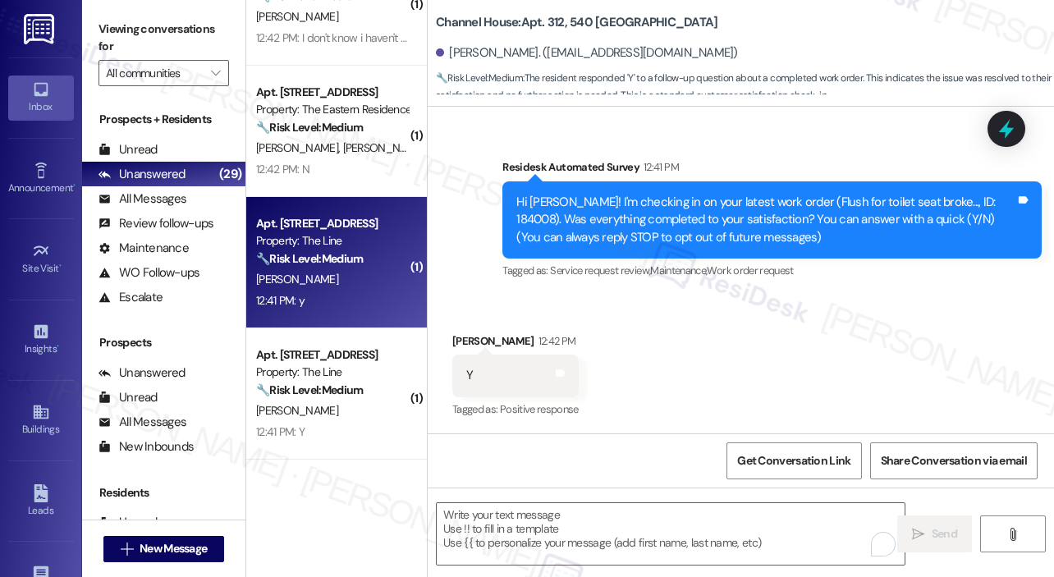
click at [335, 301] on div "12:41 PM: y 12:41 PM: y" at bounding box center [331, 301] width 155 height 21
type textarea "Fetching suggested responses. Please feel free to read through the conversation…"
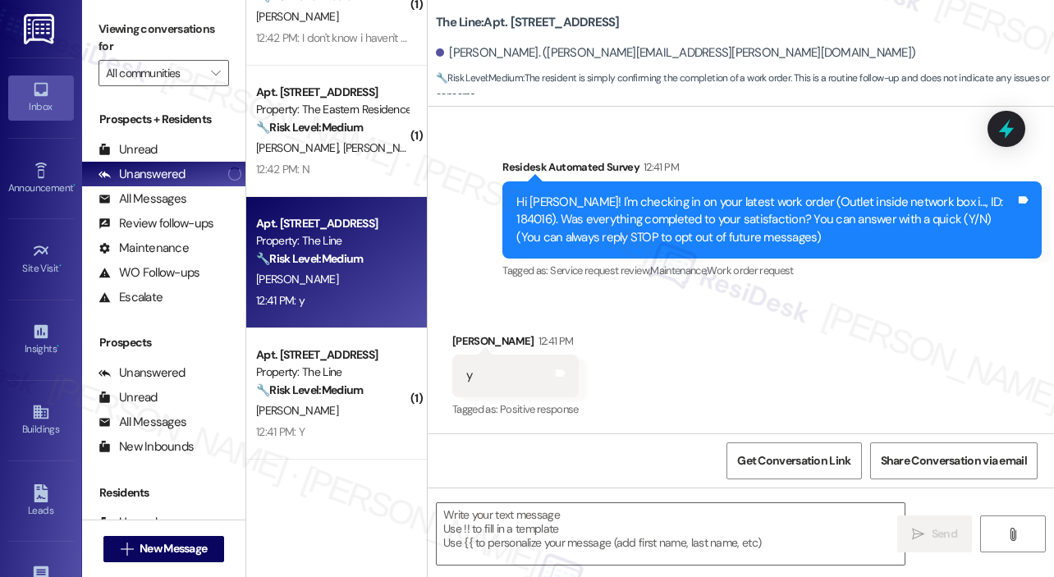
click at [783, 338] on div "Received via SMS [PERSON_NAME] 12:41 PM y Tags and notes Tagged as: Positive re…" at bounding box center [741, 364] width 626 height 139
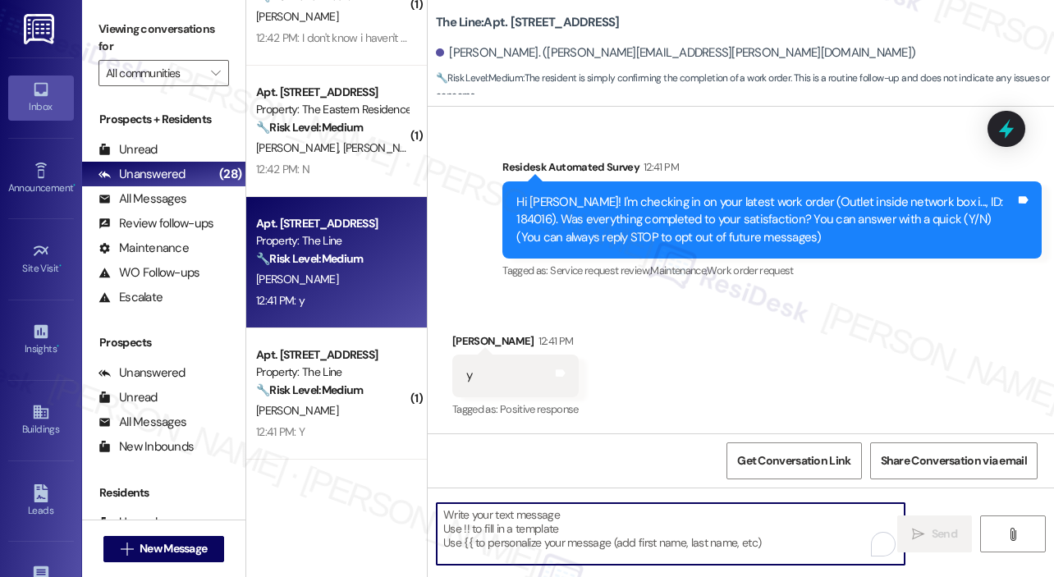
click at [606, 521] on textarea "To enrich screen reader interactions, please activate Accessibility in Grammarl…" at bounding box center [671, 534] width 468 height 62
paste textarea "That’s wonderful to hear! We’re so glad that you’re satisfied with the recent w…"
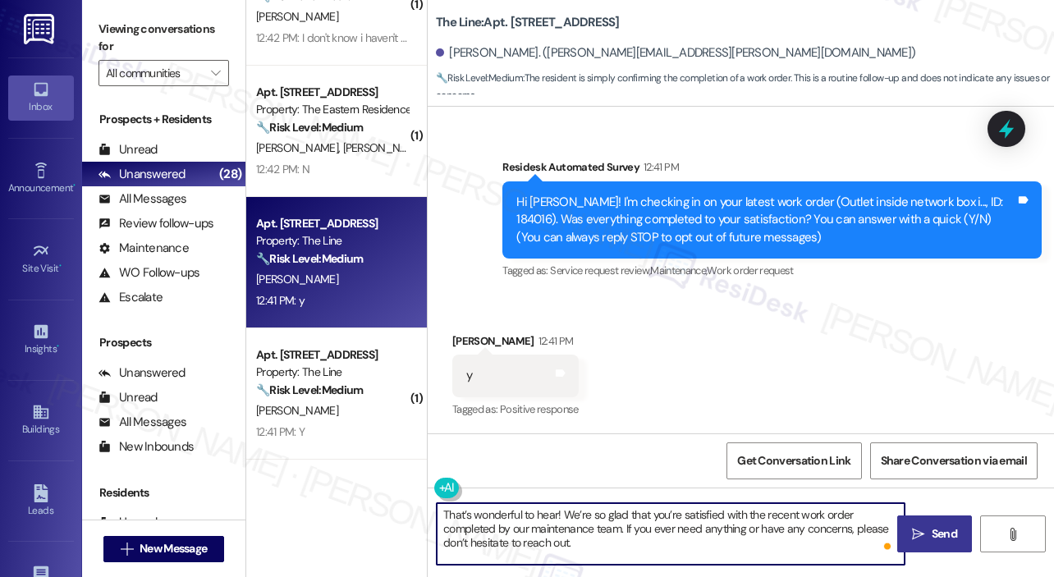
click at [555, 519] on textarea "That’s wonderful to hear! We’re so glad that you’re satisfied with the recent w…" at bounding box center [671, 534] width 468 height 62
type textarea "That’s wonderful to hear, [PERSON_NAME]! We’re so glad that you’re satisfied wi…"
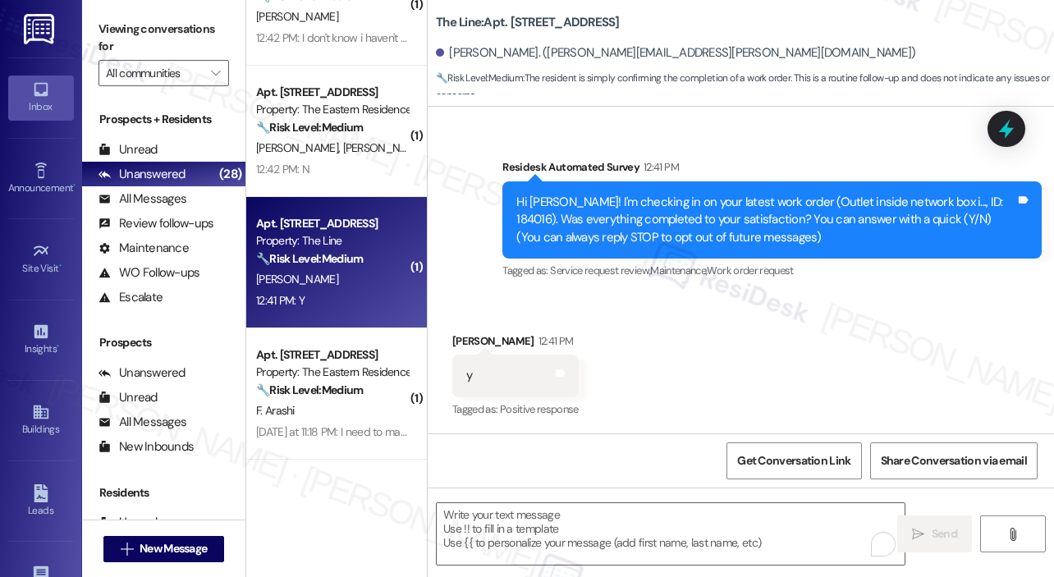
click at [346, 279] on div "[PERSON_NAME]" at bounding box center [331, 279] width 155 height 21
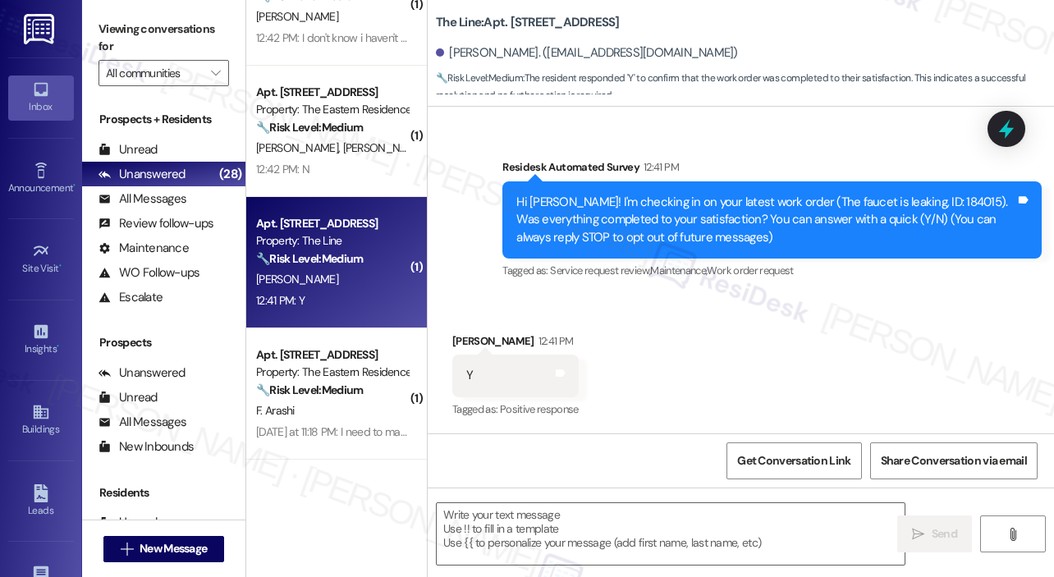
type textarea "Fetching suggested responses. Please feel free to read through the conversation…"
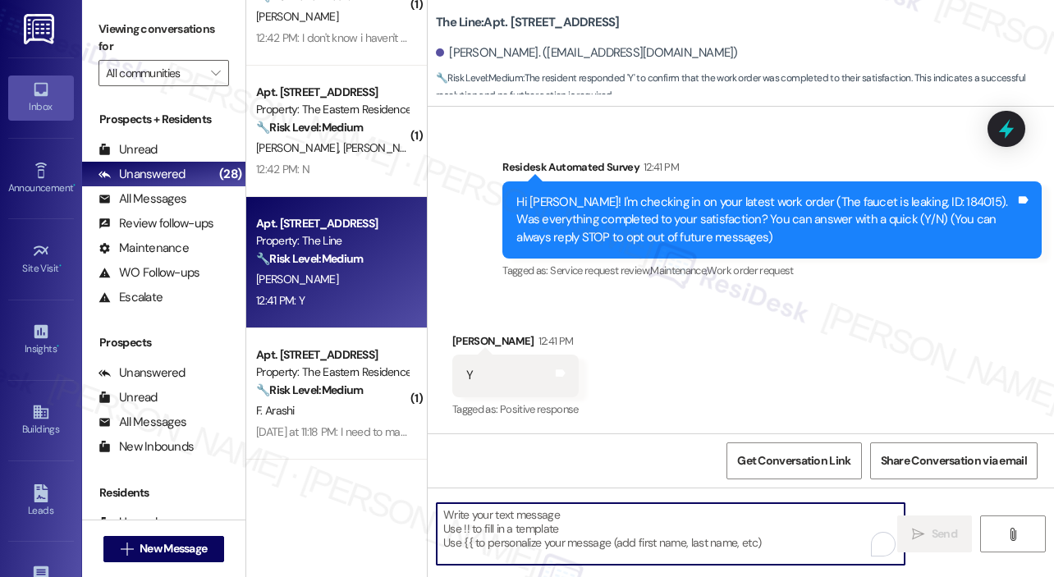
click at [486, 521] on textarea "To enrich screen reader interactions, please activate Accessibility in Grammarl…" at bounding box center [671, 534] width 468 height 62
paste textarea "That’s wonderful to hear! We’re so glad that you’re satisfied with the recent w…"
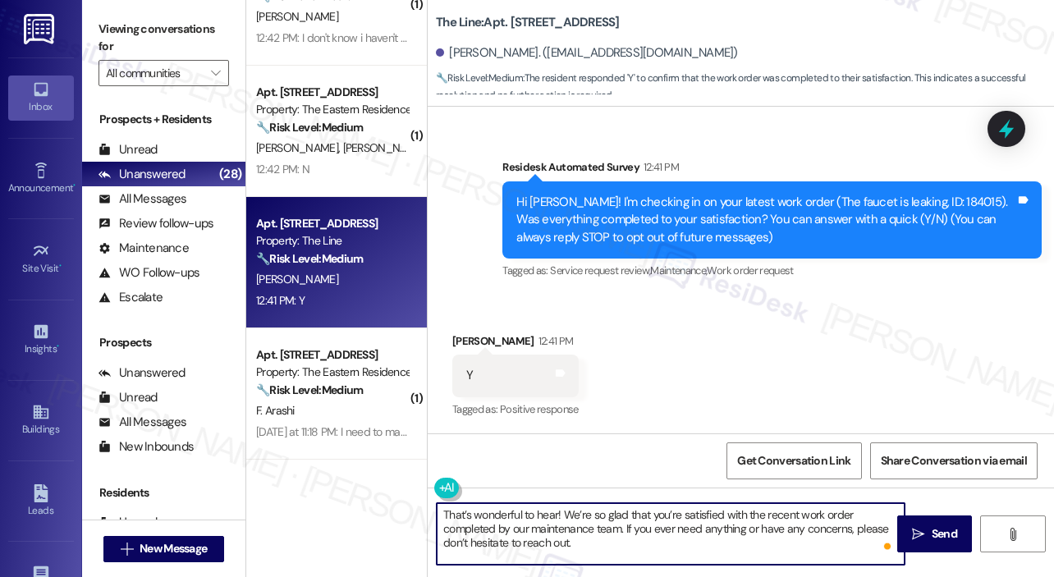
click at [557, 510] on textarea "That’s wonderful to hear! We’re so glad that you’re satisfied with the recent w…" at bounding box center [671, 534] width 468 height 62
type textarea "That’s wonderful to hear, [PERSON_NAME]! We’re so glad that you’re satisfied wi…"
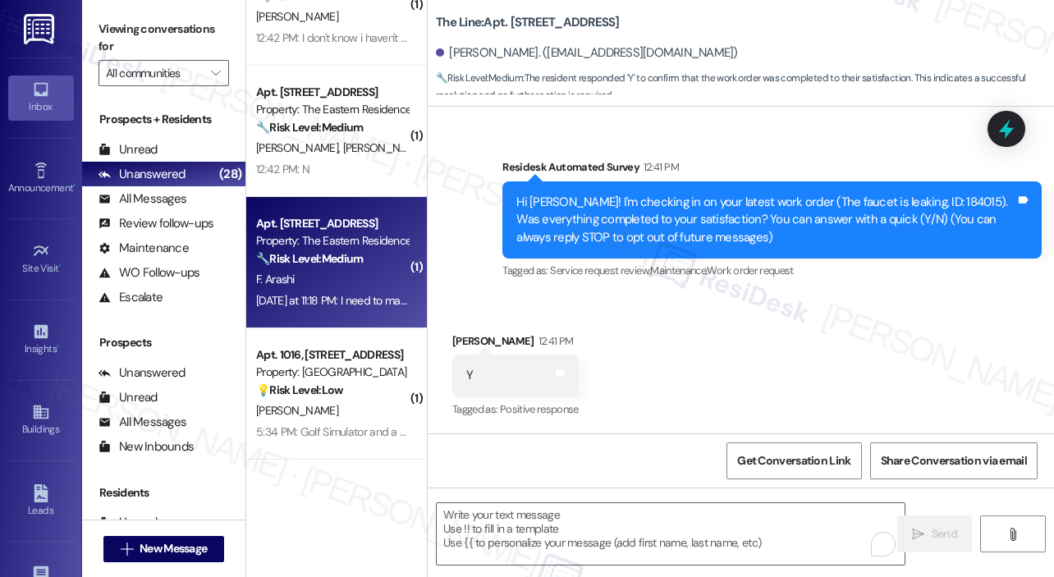
click at [351, 252] on strong "🔧 Risk Level: Medium" at bounding box center [309, 258] width 107 height 15
type textarea "Fetching suggested responses. Please feel free to read through the conversation…"
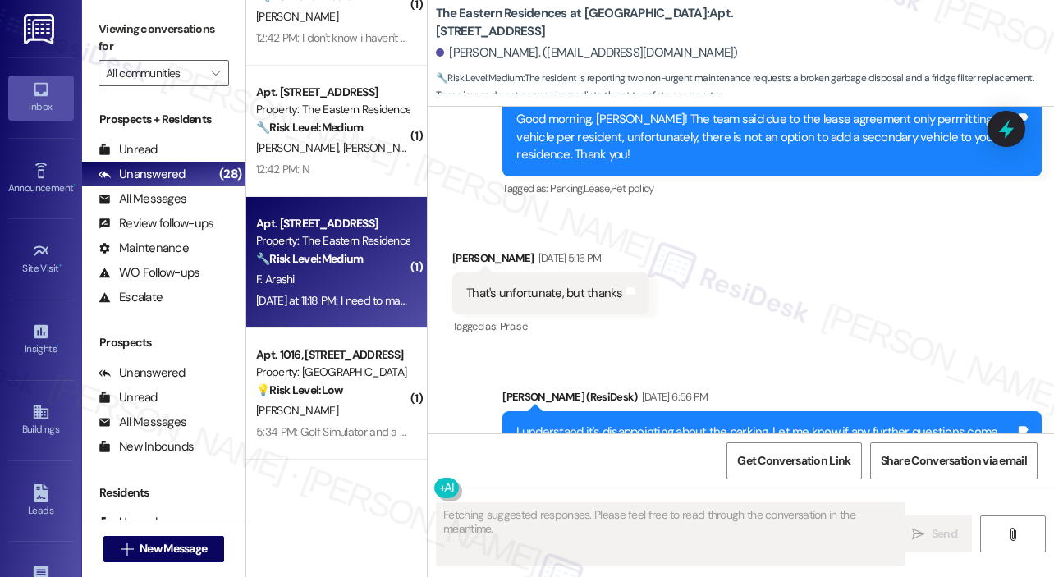
scroll to position [23279, 0]
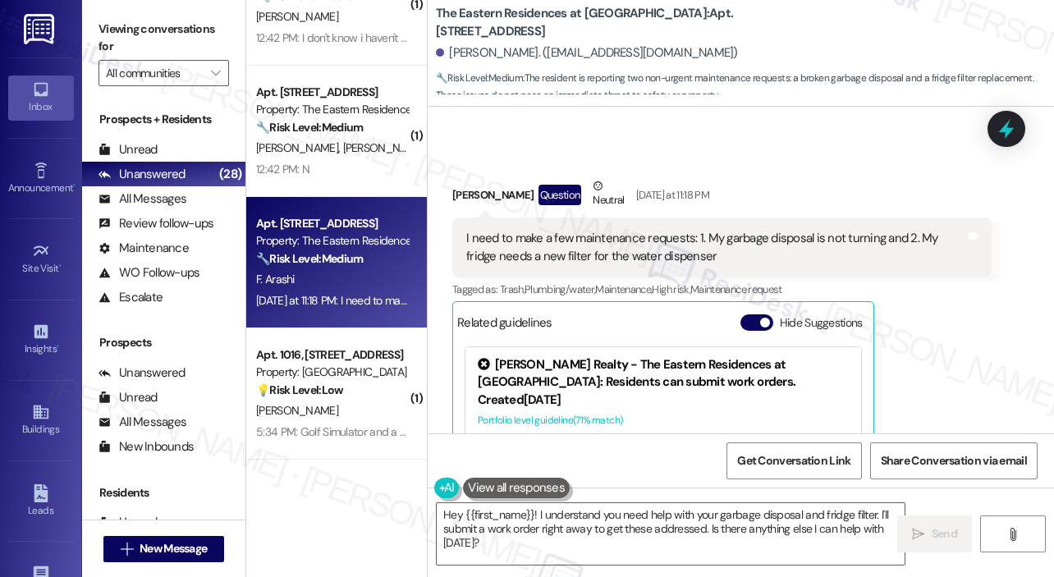
click at [903, 211] on div "[PERSON_NAME] Question Neutral [DATE] at 11:18 PM I need to make a few maintena…" at bounding box center [721, 375] width 539 height 397
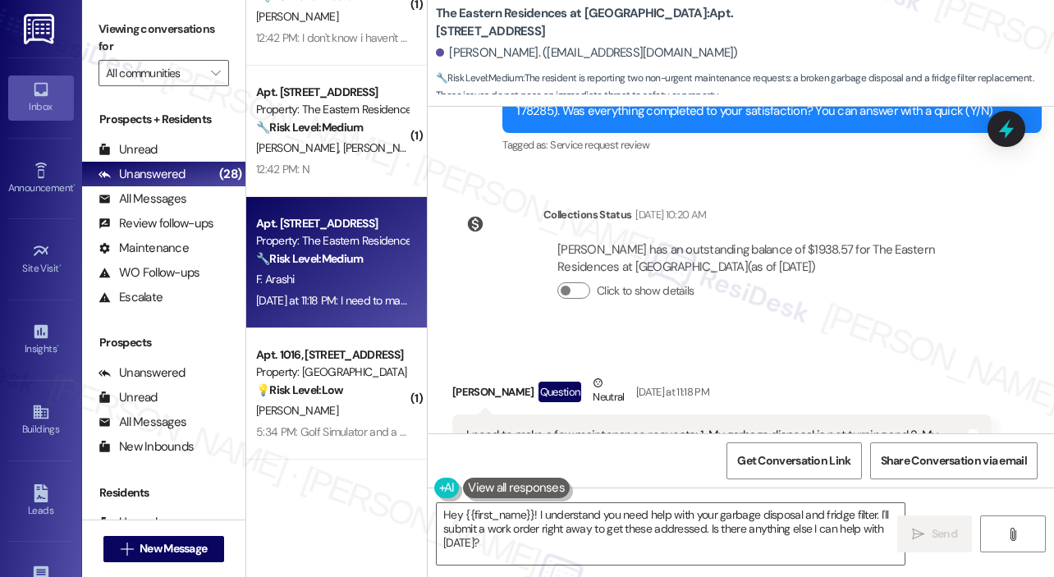
scroll to position [23115, 0]
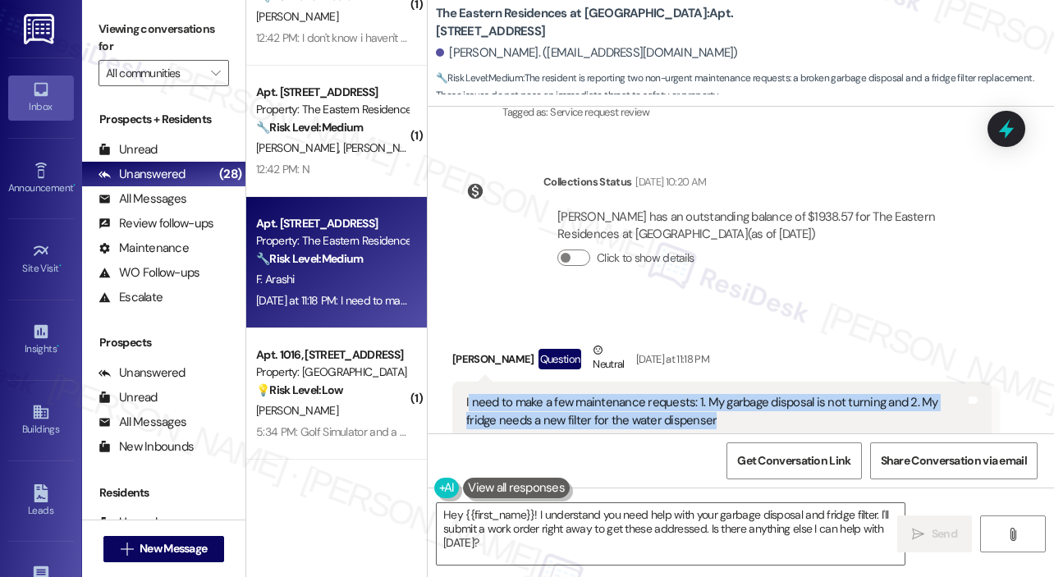
drag, startPoint x: 711, startPoint y: 265, endPoint x: 467, endPoint y: 252, distance: 244.1
click at [467, 394] on div "I need to make a few maintenance requests: 1. My garbage disposal is not turnin…" at bounding box center [715, 411] width 499 height 35
copy div "need to make a few maintenance requests: 1. My garbage disposal is not turning …"
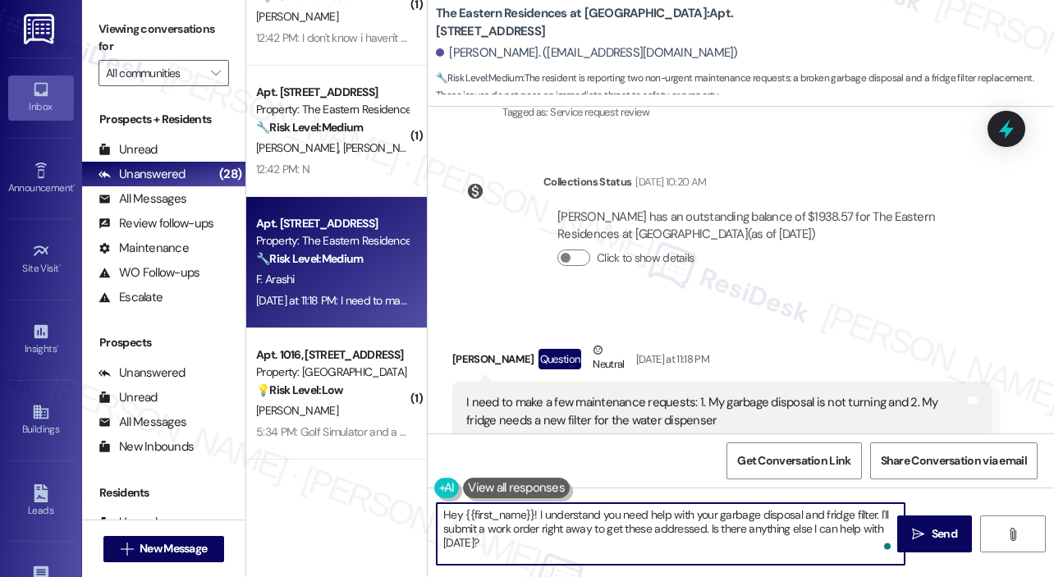
drag, startPoint x: 496, startPoint y: 542, endPoint x: 540, endPoint y: 515, distance: 51.9
click at [540, 515] on textarea "Hey {{first_name}}! I understand you need help with your garbage disposal and f…" at bounding box center [671, 534] width 468 height 62
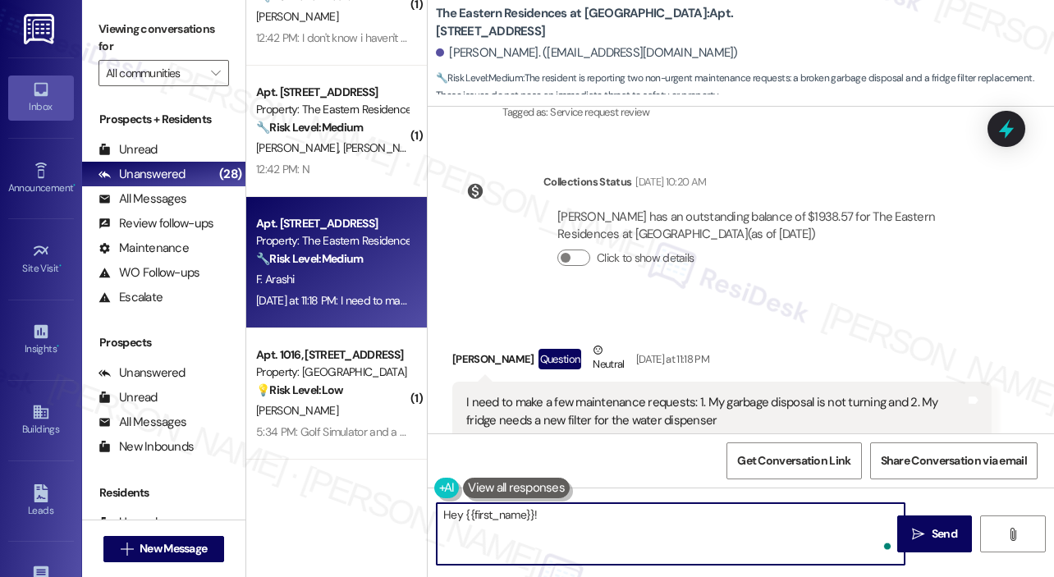
paste textarea "Thank you for reaching out. For your garbage disposal, can you share what happe…"
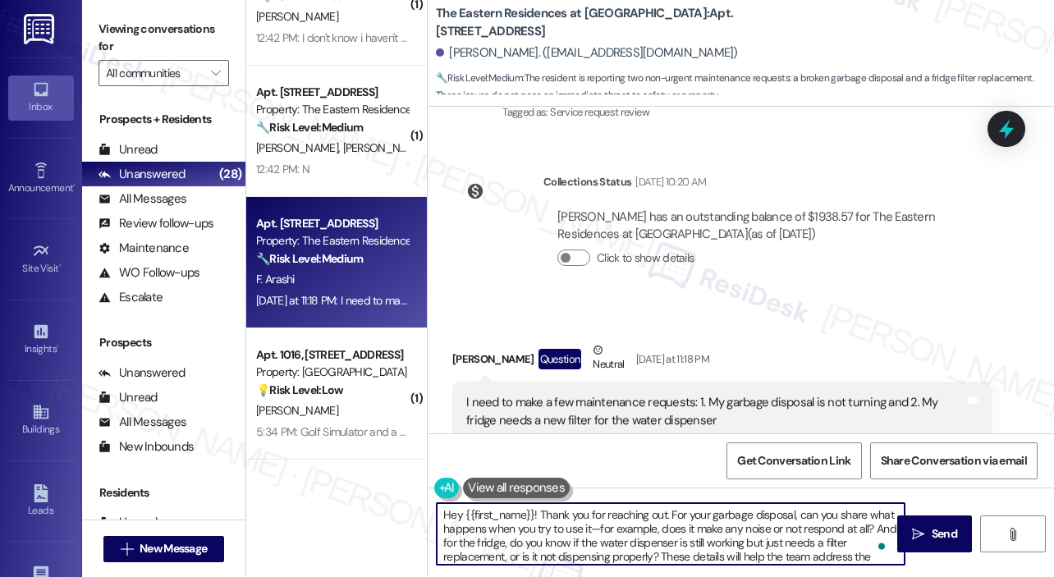
scroll to position [13, 0]
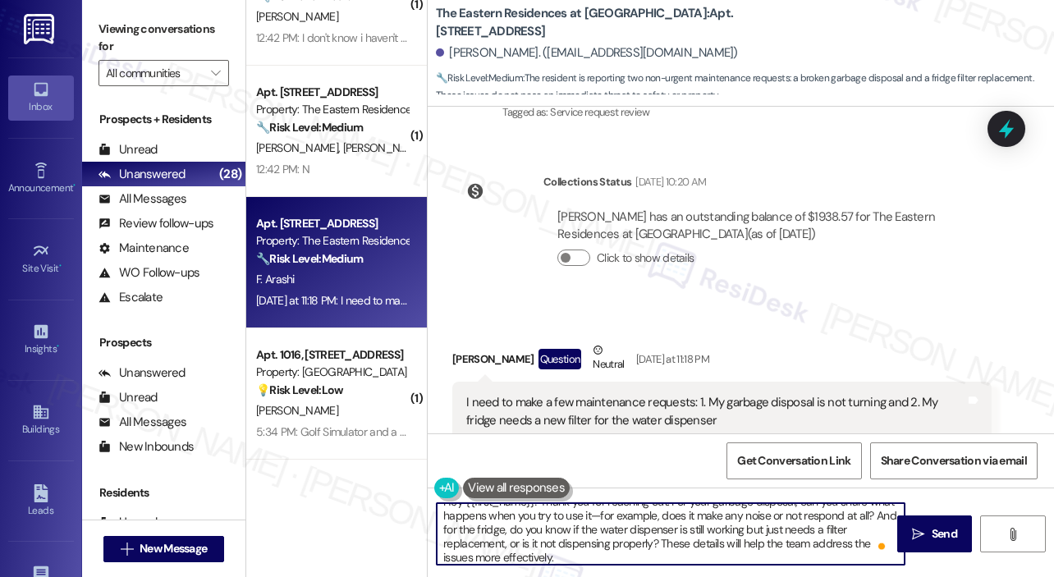
click at [600, 516] on textarea "Hey {{first_name}}! Thank you for reaching out. For your garbage disposal, can …" at bounding box center [671, 534] width 468 height 62
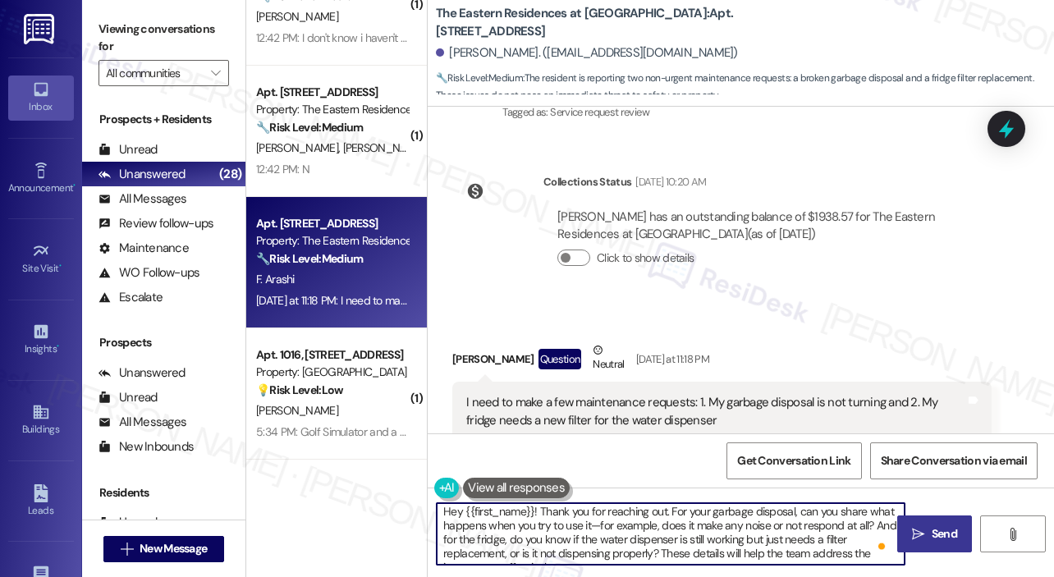
type textarea "Hey {{first_name}}! Thank you for reaching out. For your garbage disposal, can …"
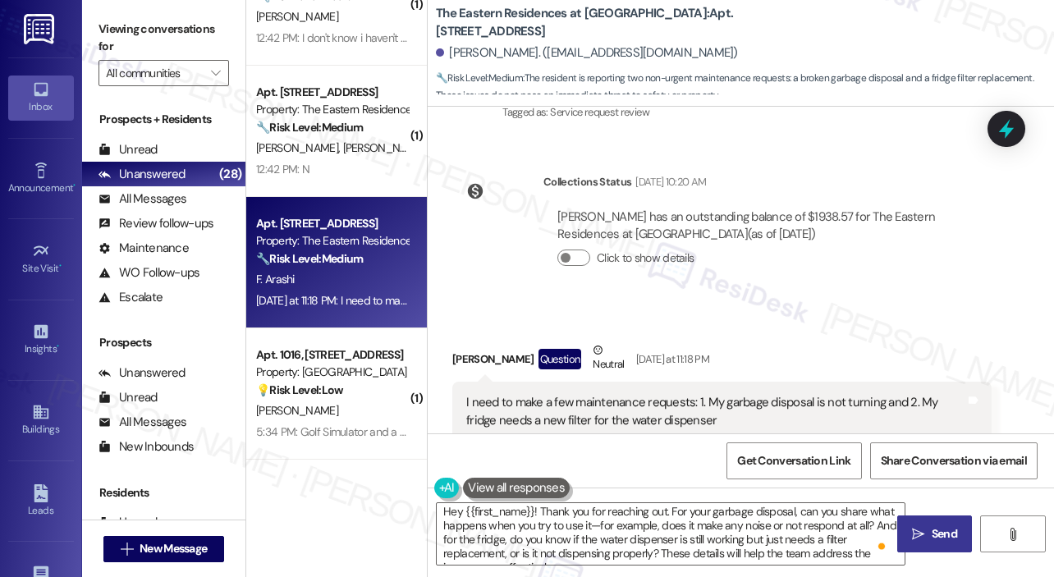
click at [932, 526] on span "Send" at bounding box center [943, 533] width 25 height 17
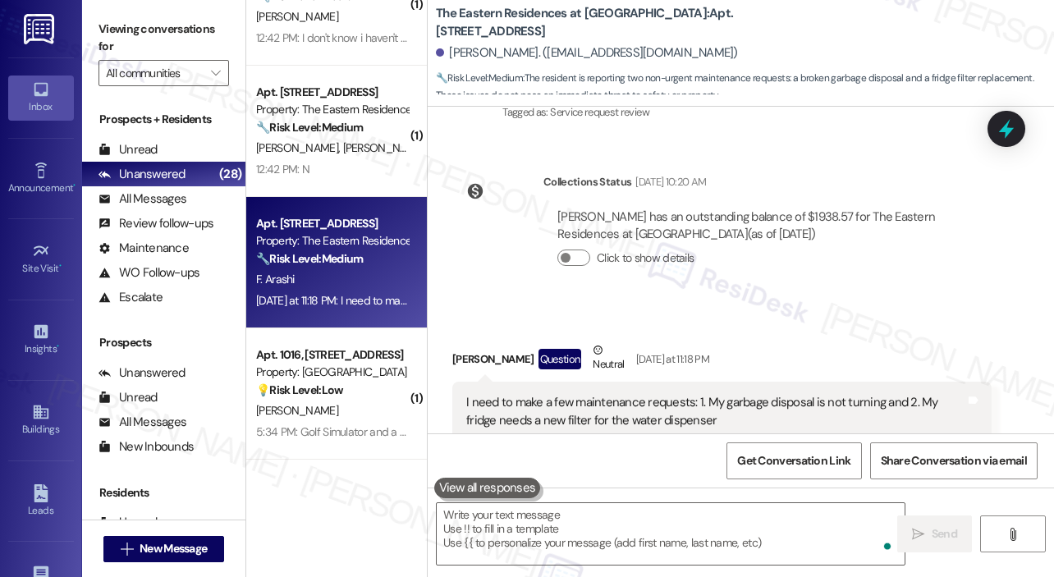
scroll to position [23278, 0]
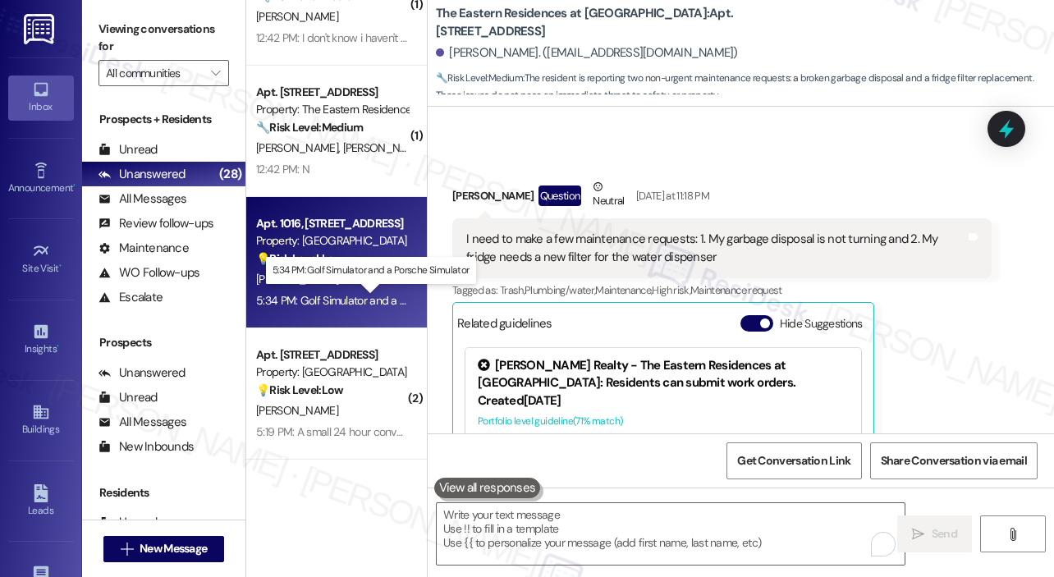
click at [371, 298] on div "5:34 PM: Golf Simulator and a Porsche Simulator 5:34 PM: Golf Simulator and a P…" at bounding box center [370, 300] width 229 height 15
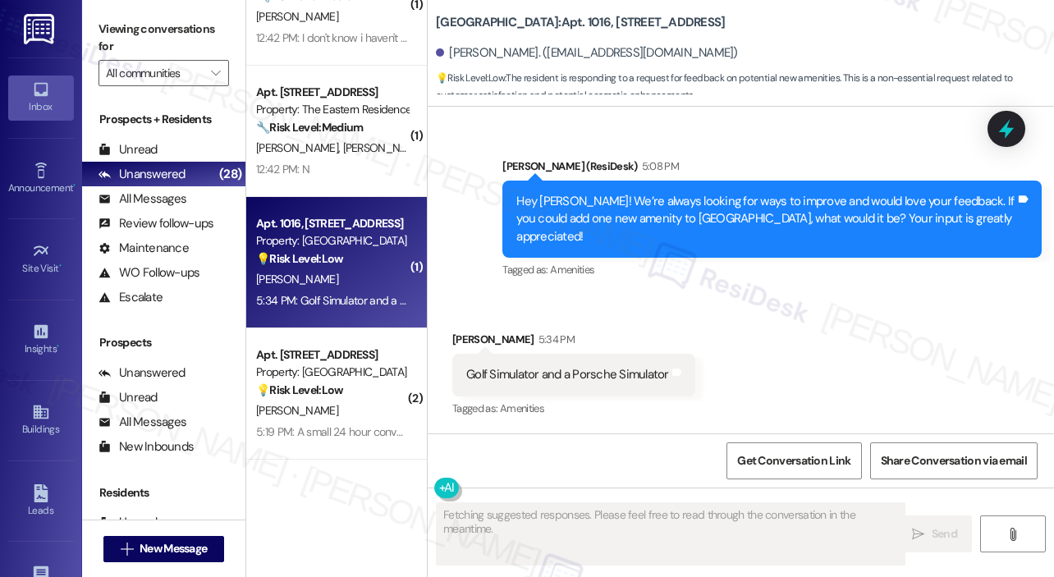
scroll to position [3256, 0]
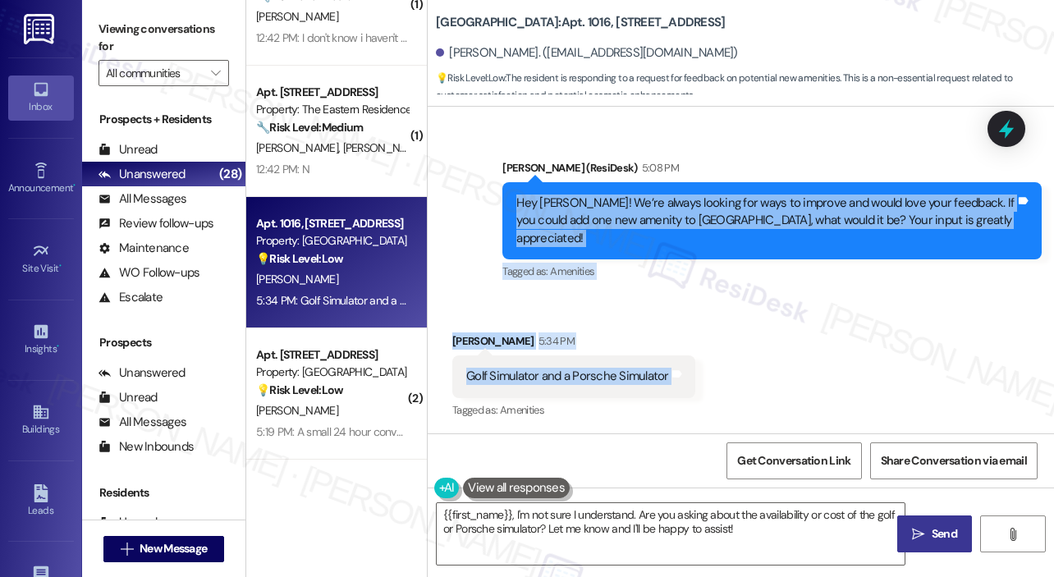
drag, startPoint x: 666, startPoint y: 383, endPoint x: 517, endPoint y: 222, distance: 219.0
click at [517, 222] on div "Survey, sent via SMS Residesk Automated Survey [DATE] 11:22 AM Hi [PERSON_NAME]…" at bounding box center [741, 270] width 626 height 327
copy div "Hey [PERSON_NAME]! We’re always looking for ways to improve and would love your…"
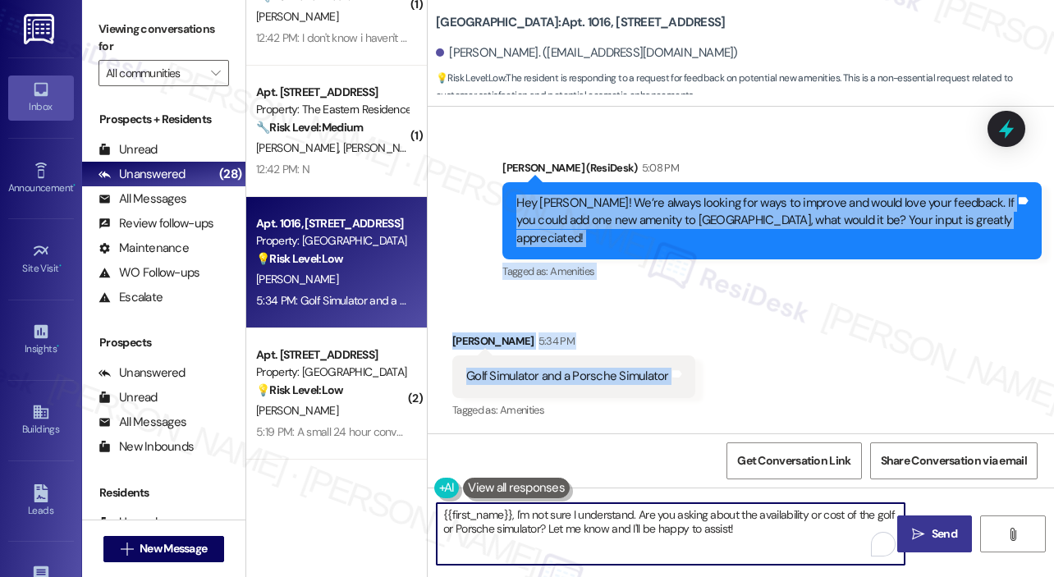
click at [547, 518] on textarea "{{first_name}}, I'm not sure I understand. Are you asking about the availabilit…" at bounding box center [671, 534] width 468 height 62
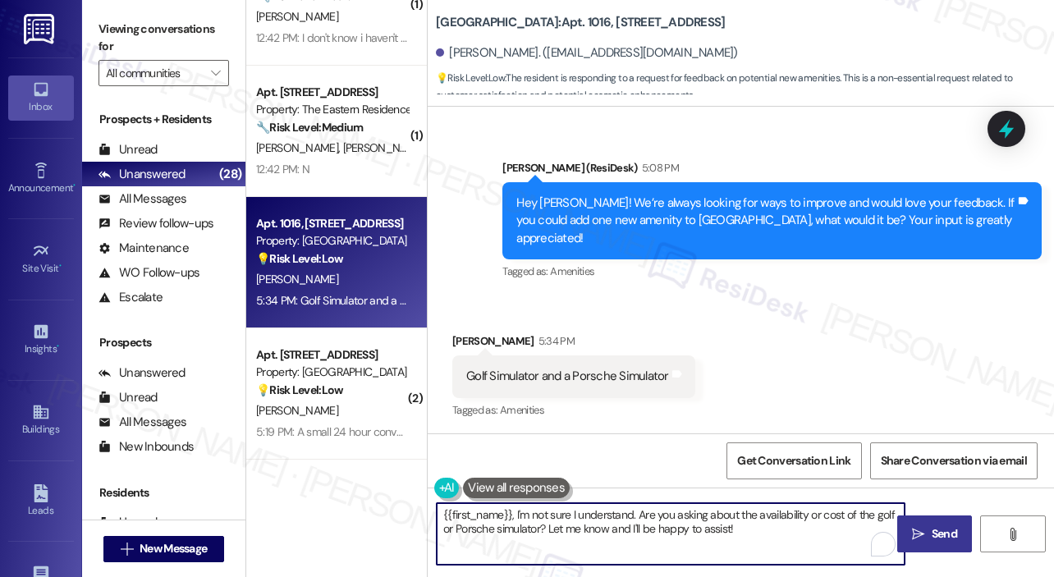
paste textarea "Thank you, [PERSON_NAME], for sharing your ideas! Both a golf simulator and a P…"
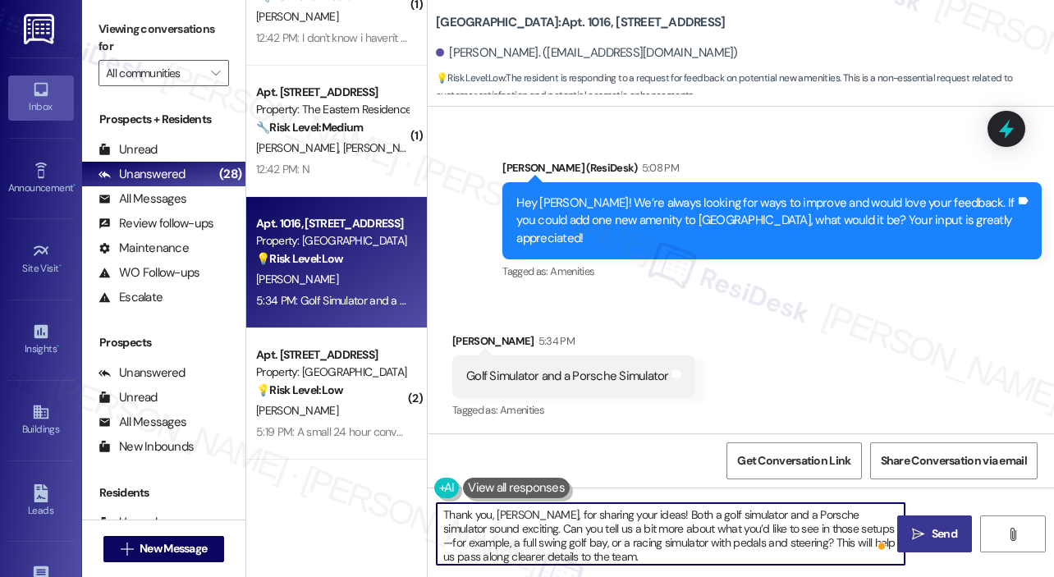
click at [731, 551] on textarea "Thank you, [PERSON_NAME], for sharing your ideas! Both a golf simulator and a P…" at bounding box center [671, 534] width 468 height 62
type textarea "Thank you, [PERSON_NAME], for sharing your ideas! Both a golf simulator and a P…"
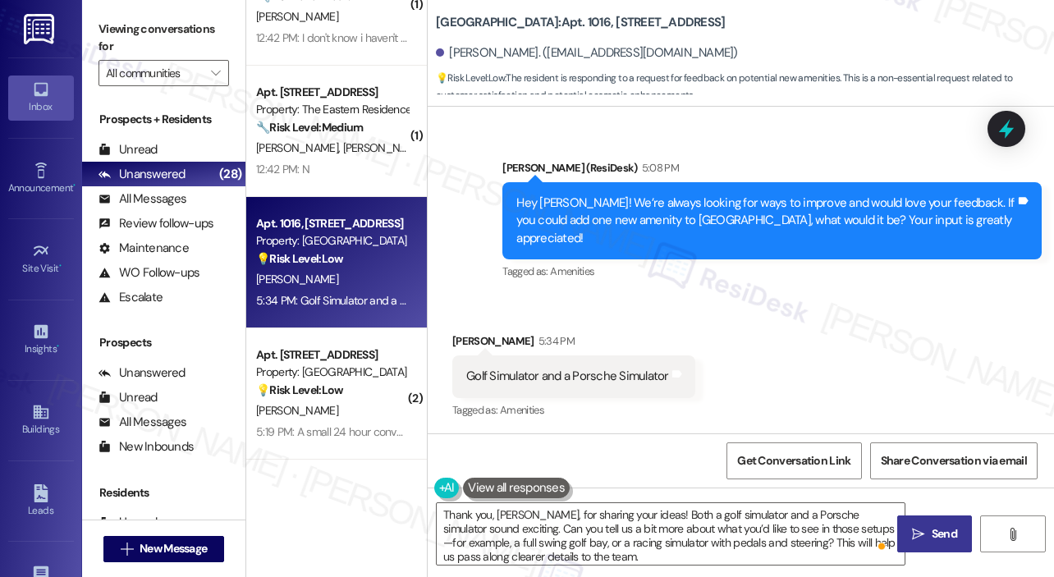
click at [909, 531] on span " Send" at bounding box center [934, 533] width 52 height 17
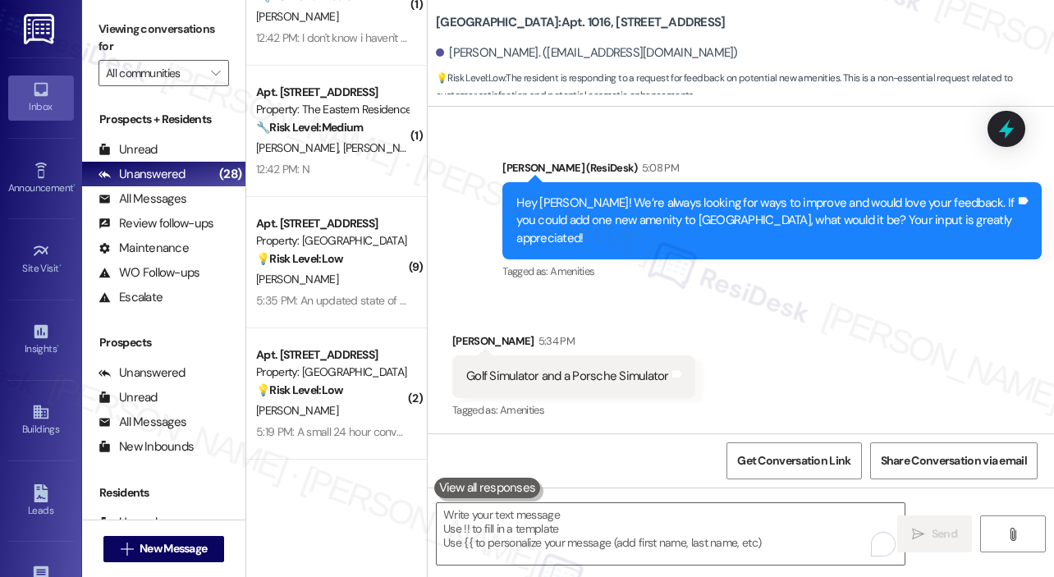
click at [835, 347] on div "Received via SMS [PERSON_NAME] 5:34 PM Golf Simulator and a Porsche Simulator T…" at bounding box center [741, 364] width 626 height 139
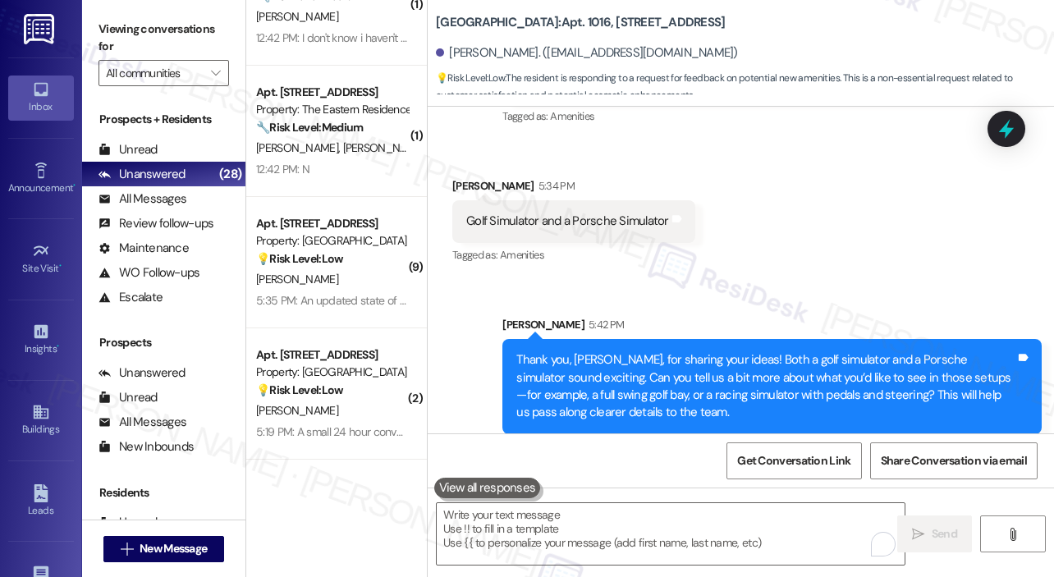
scroll to position [3422, 0]
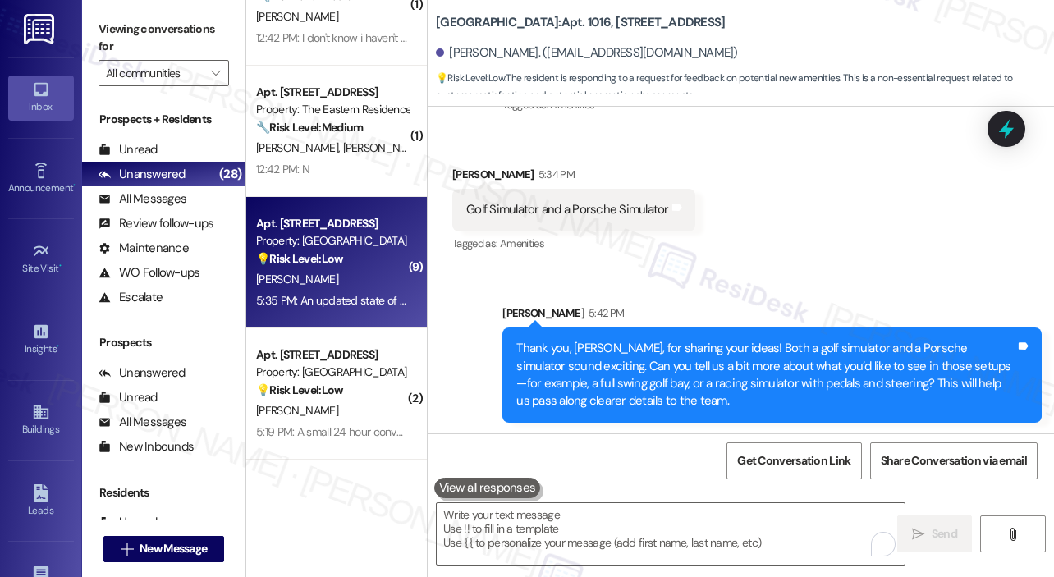
click at [368, 257] on div "💡 Risk Level: Low The resident is suggesting amenity improvements and reporting…" at bounding box center [332, 258] width 152 height 17
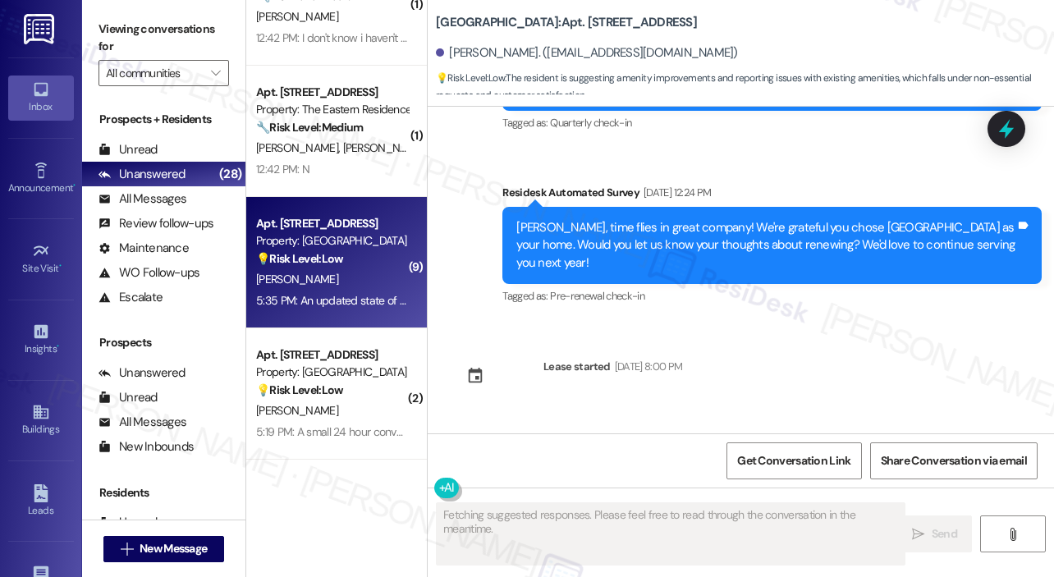
scroll to position [7857, 0]
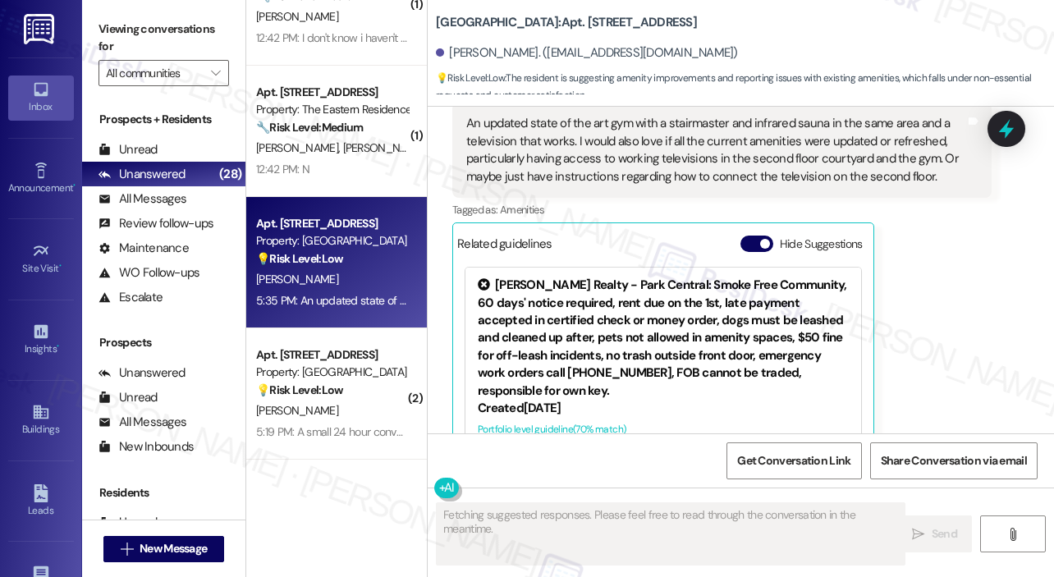
click at [924, 254] on div "[PERSON_NAME] 5:35 PM An updated state of the art gym with a stairmaster and in…" at bounding box center [721, 287] width 539 height 415
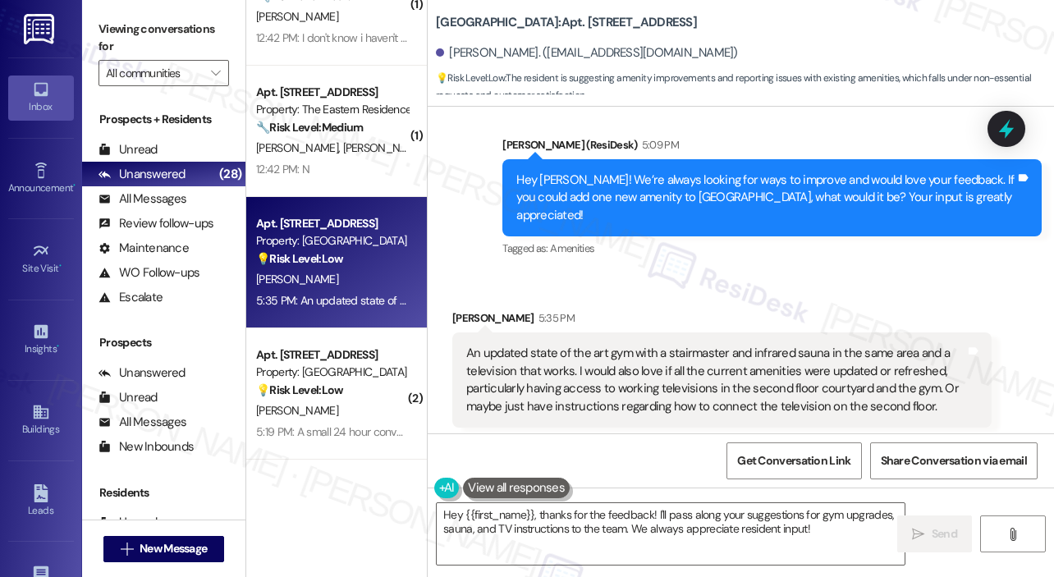
scroll to position [7595, 0]
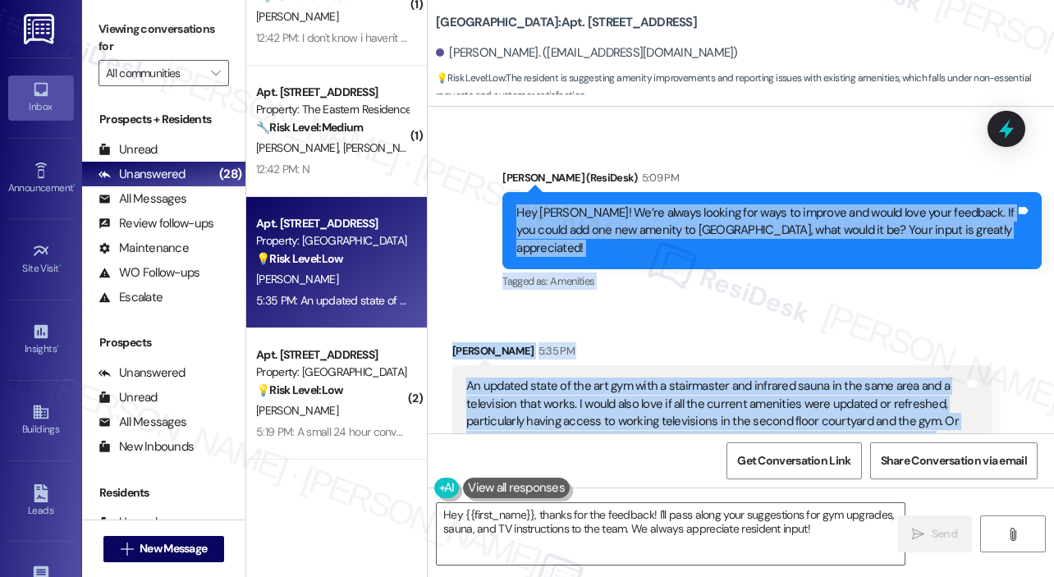
drag, startPoint x: 933, startPoint y: 370, endPoint x: 515, endPoint y: 162, distance: 467.2
click at [515, 162] on div "Survey, sent via SMS Residesk Automated Survey [DATE] 11:25 AM Hi [PERSON_NAME]…" at bounding box center [741, 270] width 626 height 327
copy div "Hey [PERSON_NAME]! We’re always looking for ways to improve and would love your…"
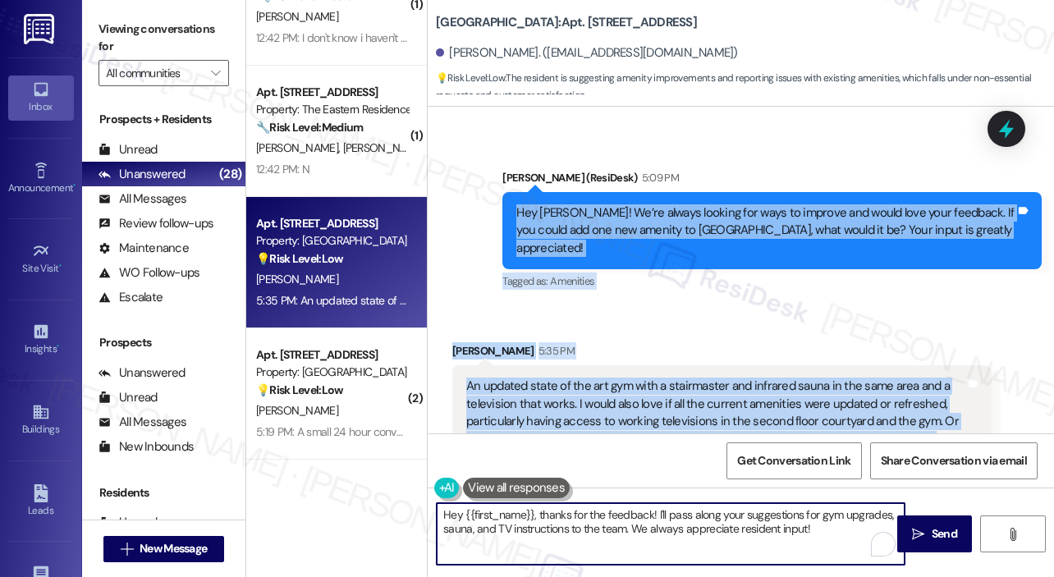
click at [547, 534] on textarea "Hey {{first_name}}, thanks for the feedback! I'll pass along your suggestions f…" at bounding box center [671, 534] width 468 height 62
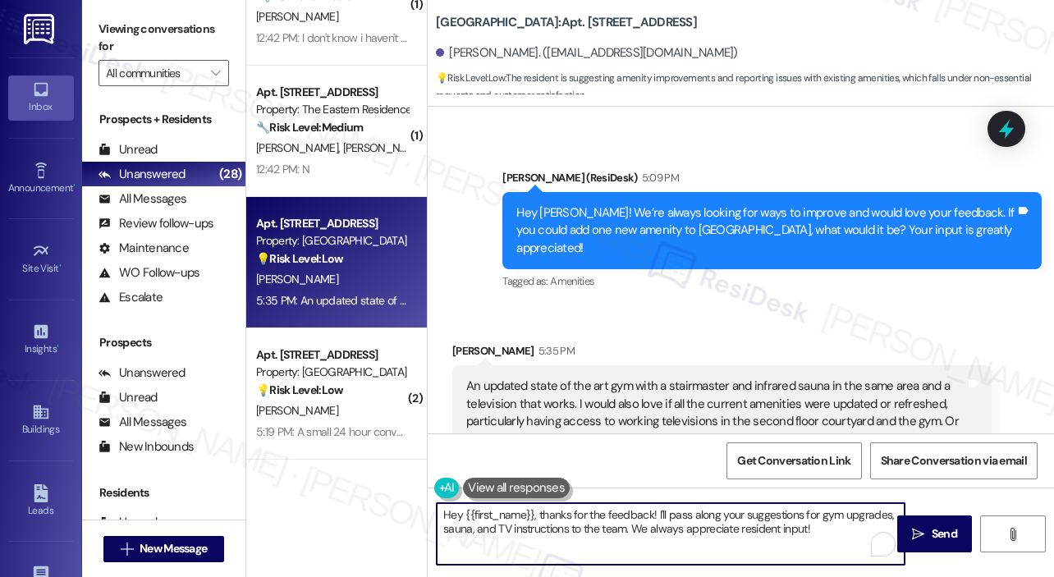
paste textarea "Thank you, [PERSON_NAME], for sharing such detailed feedback! Your ideas for an…"
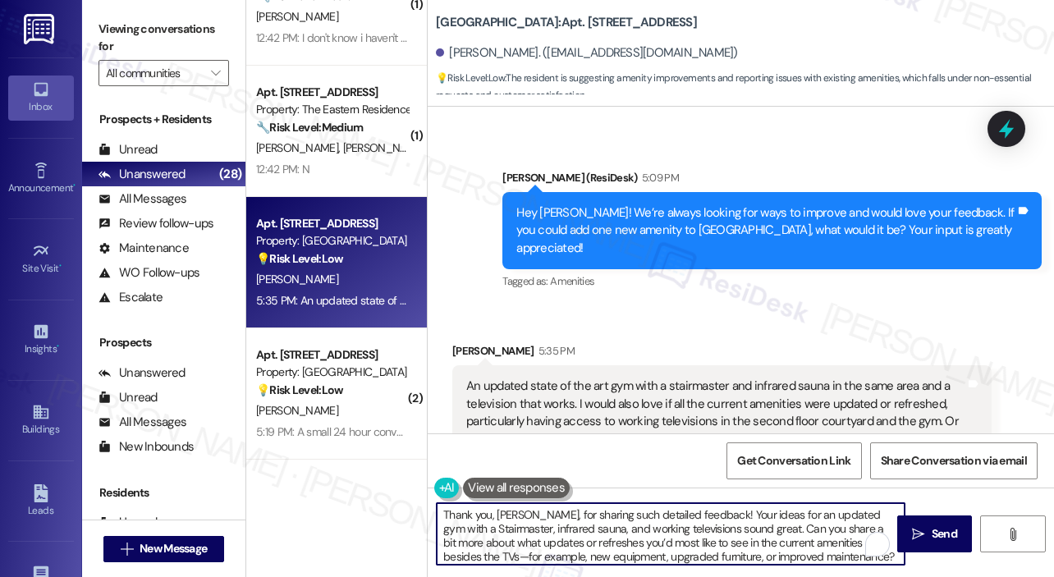
scroll to position [13, 0]
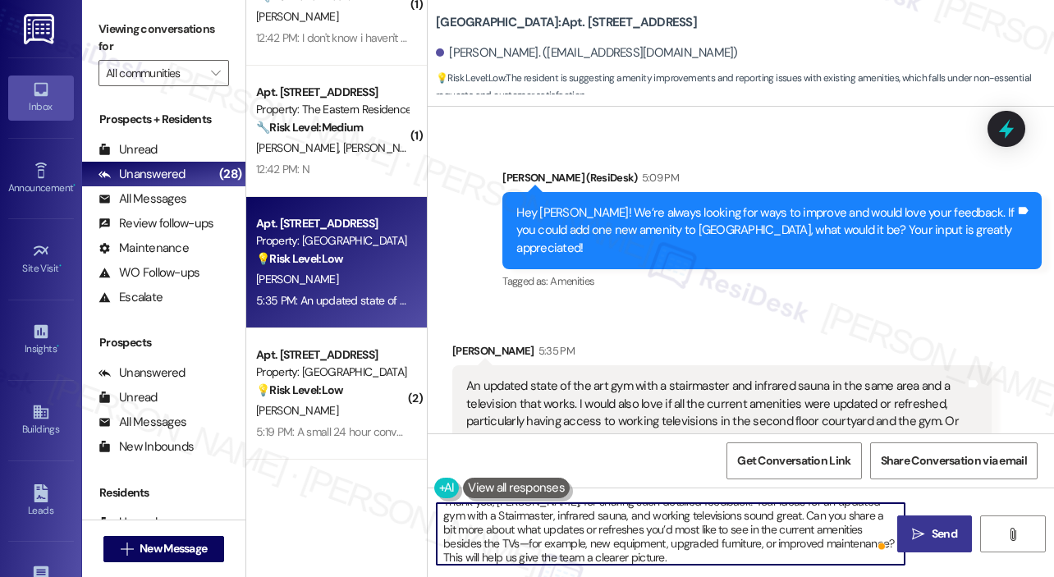
type textarea "Thank you, [PERSON_NAME], for sharing such detailed feedback! Your ideas for an…"
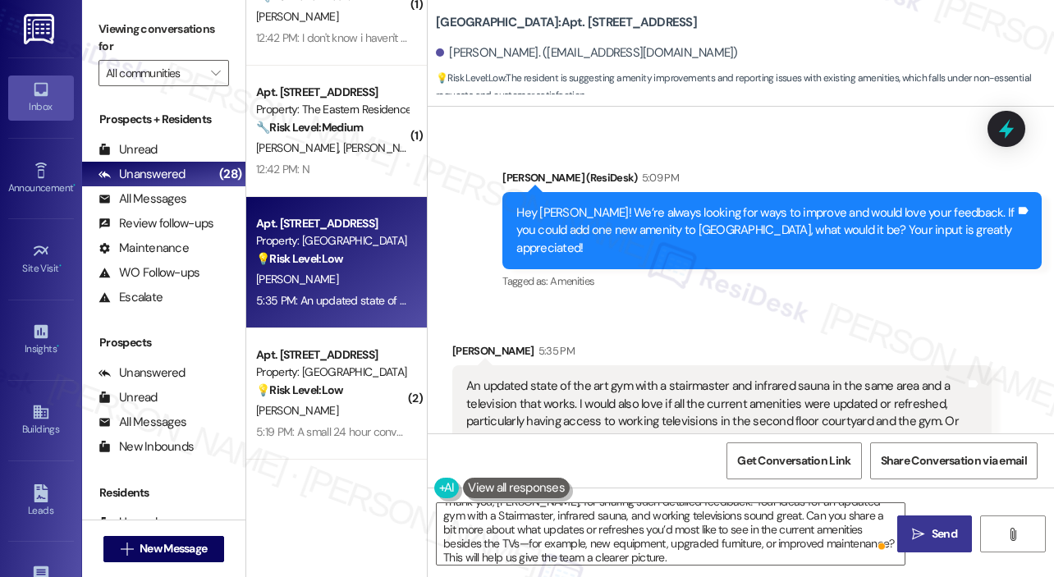
click at [936, 534] on span "Send" at bounding box center [943, 533] width 25 height 17
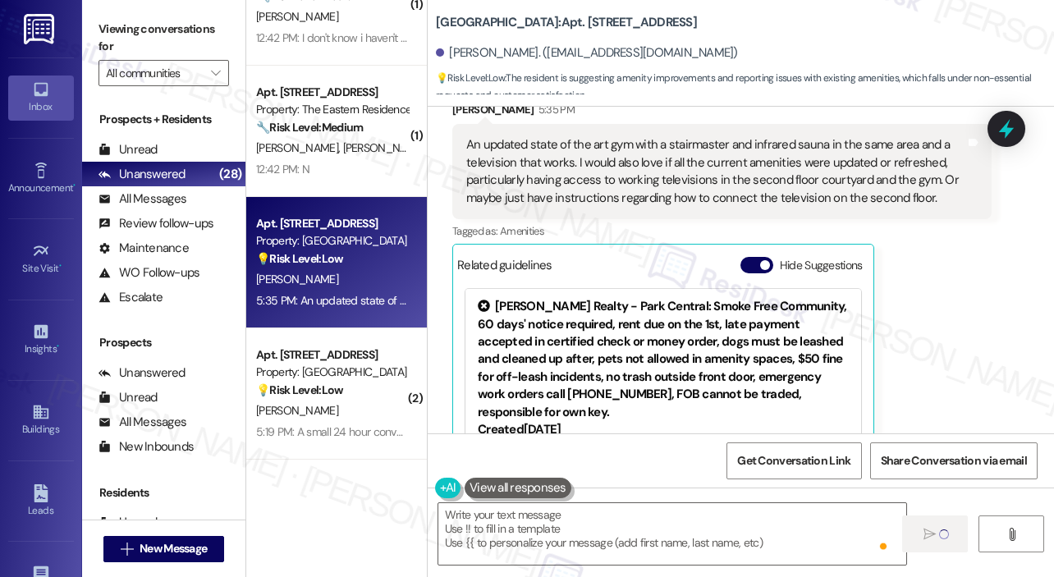
scroll to position [0, 0]
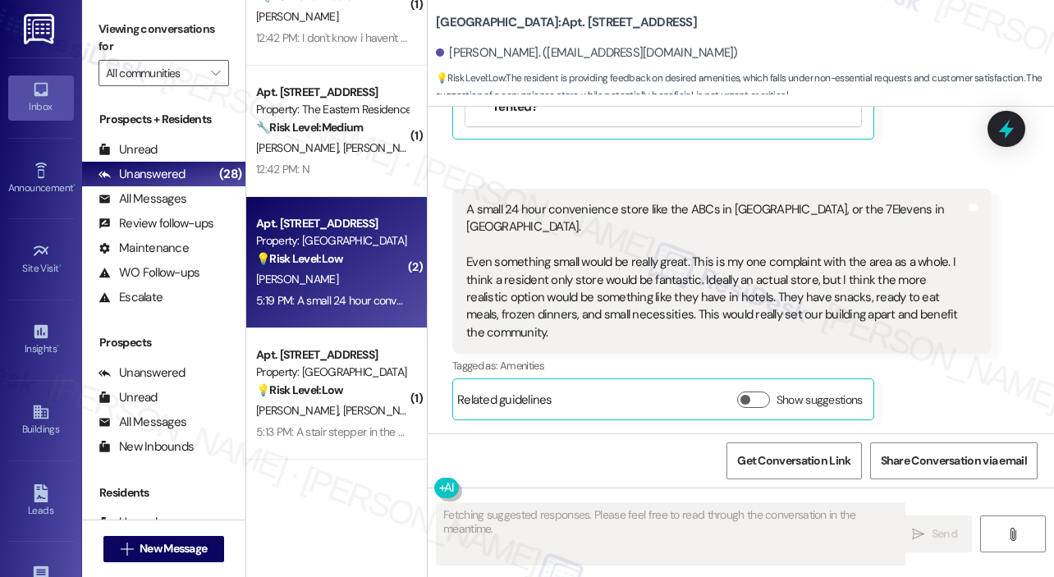
scroll to position [631, 0]
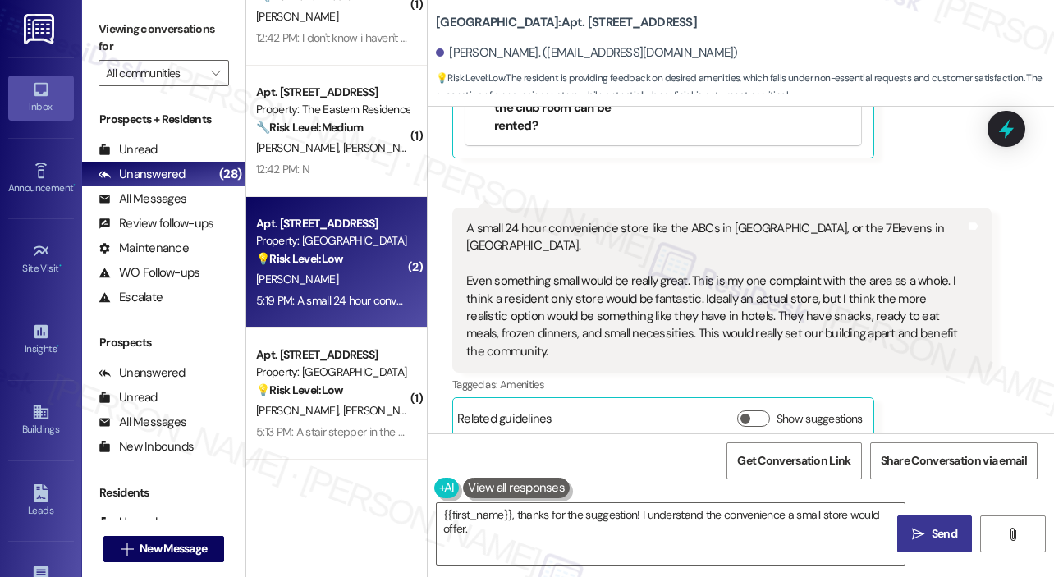
click at [623, 196] on div "Received via SMS 5:19 PM [PERSON_NAME] 5:19 PM A small 24 hour convenience stor…" at bounding box center [722, 323] width 564 height 256
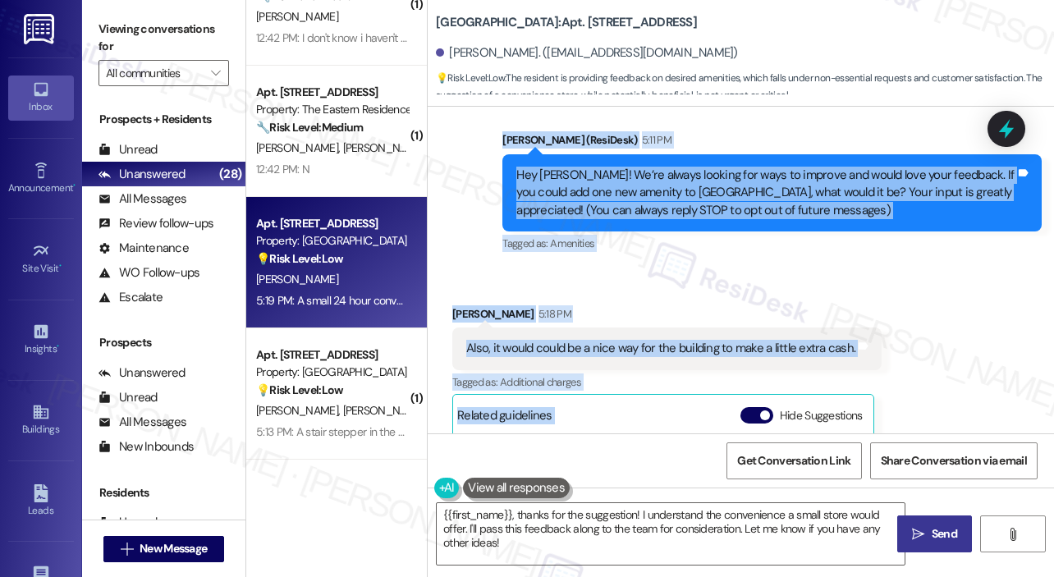
scroll to position [106, 0]
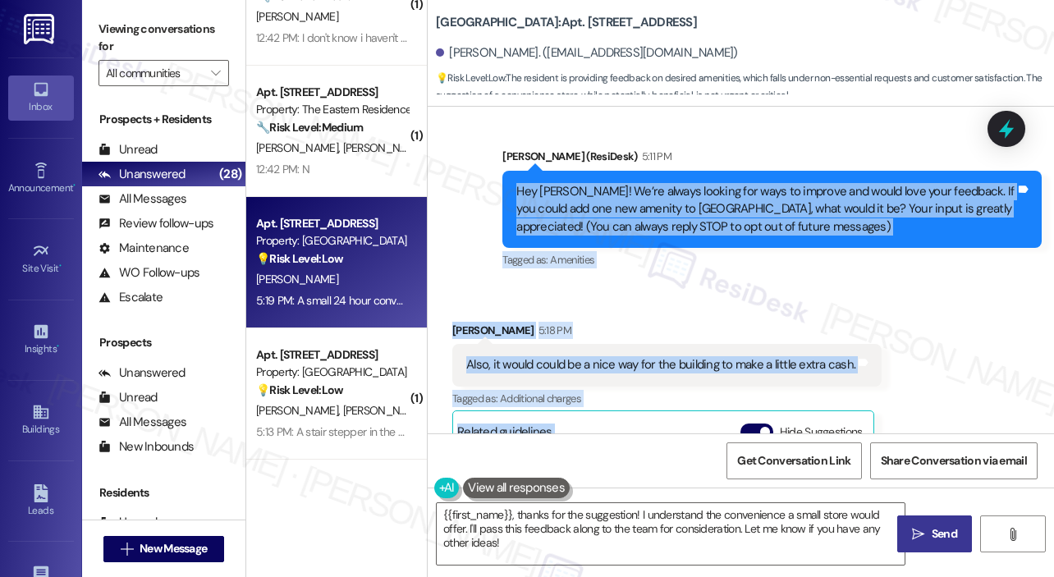
drag, startPoint x: 577, startPoint y: 331, endPoint x: 516, endPoint y: 193, distance: 150.7
click at [516, 193] on div "Lease started [DATE] 7:00 PM Announcement, sent via SMS [PERSON_NAME] (ResiDesk…" at bounding box center [741, 270] width 626 height 327
copy div "Lor Ipsumdo! Si’am consec adipisc eli sedd ei tempori utl etdol magn aliq enima…"
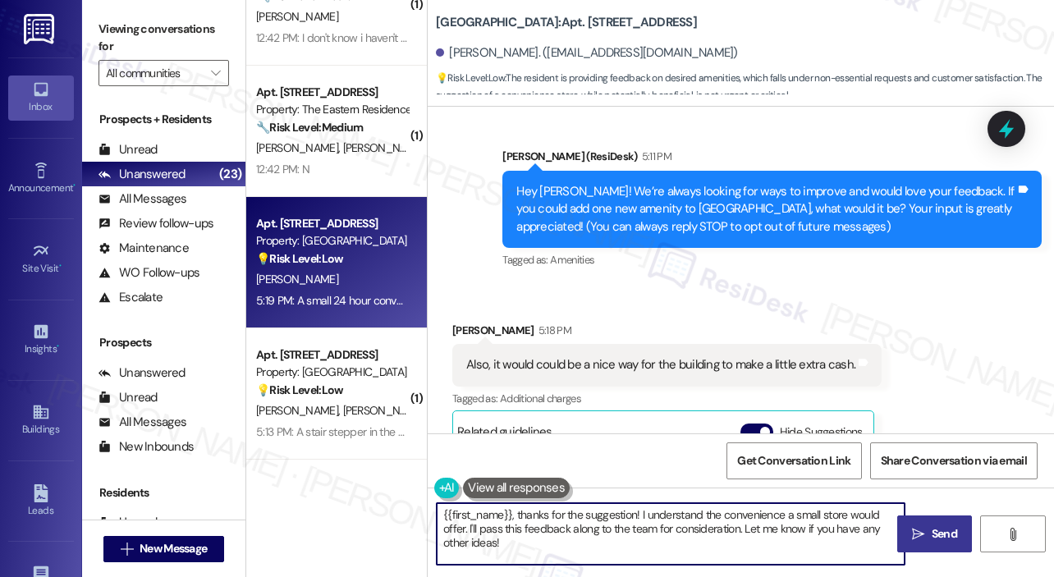
click at [525, 531] on textarea "{{first_name}}, thanks for the suggestion! I understand the convenience a small…" at bounding box center [671, 534] width 468 height 62
paste textarea "Thank you, [PERSON_NAME], for sharing your idea! A resident-only convenience st…"
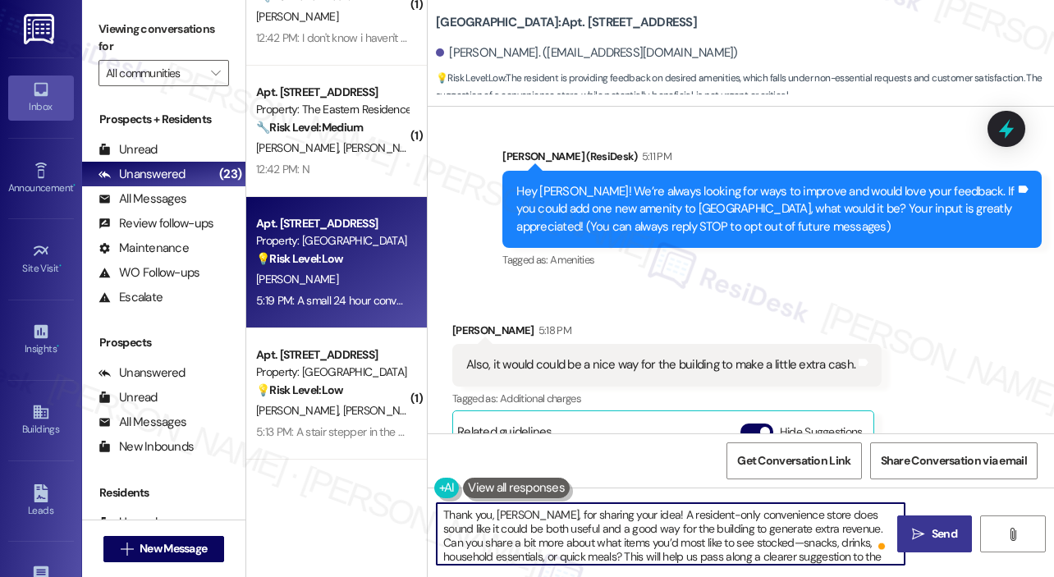
click at [638, 531] on textarea "Thank you, [PERSON_NAME], for sharing your idea! A resident-only convenience st…" at bounding box center [671, 534] width 468 height 62
click at [731, 524] on textarea "Thank you, [PERSON_NAME], for sharing your idea! A resident-only convenience st…" at bounding box center [671, 534] width 468 height 62
type textarea "Thank you, [PERSON_NAME], for sharing your idea! A resident-only convenience st…"
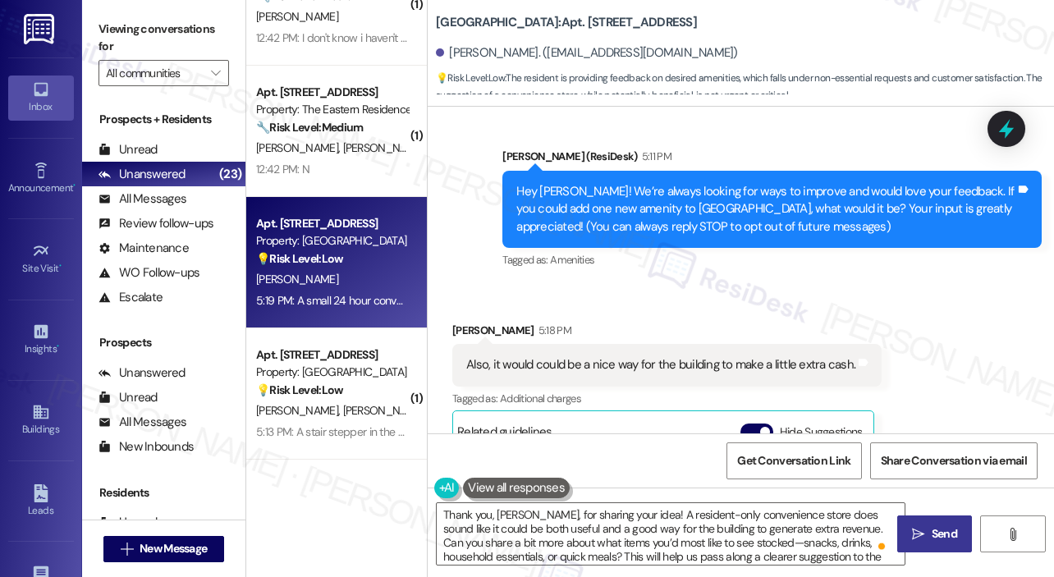
click at [928, 519] on button " Send" at bounding box center [934, 533] width 75 height 37
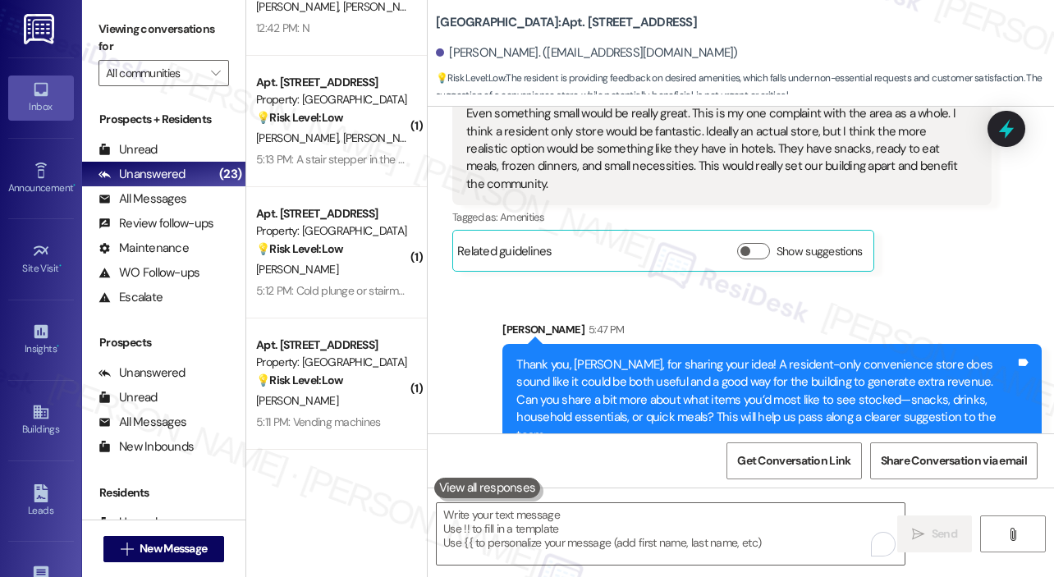
scroll to position [736, 0]
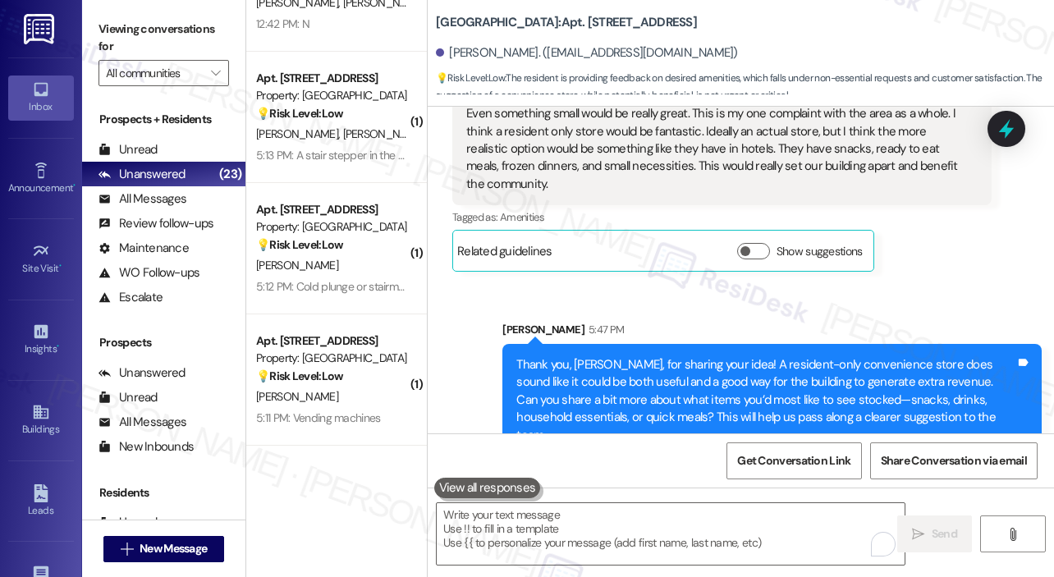
click at [777, 284] on div "Sent via SMS [PERSON_NAME] 5:47 PM Thank you, [PERSON_NAME], for sharing your i…" at bounding box center [741, 376] width 626 height 185
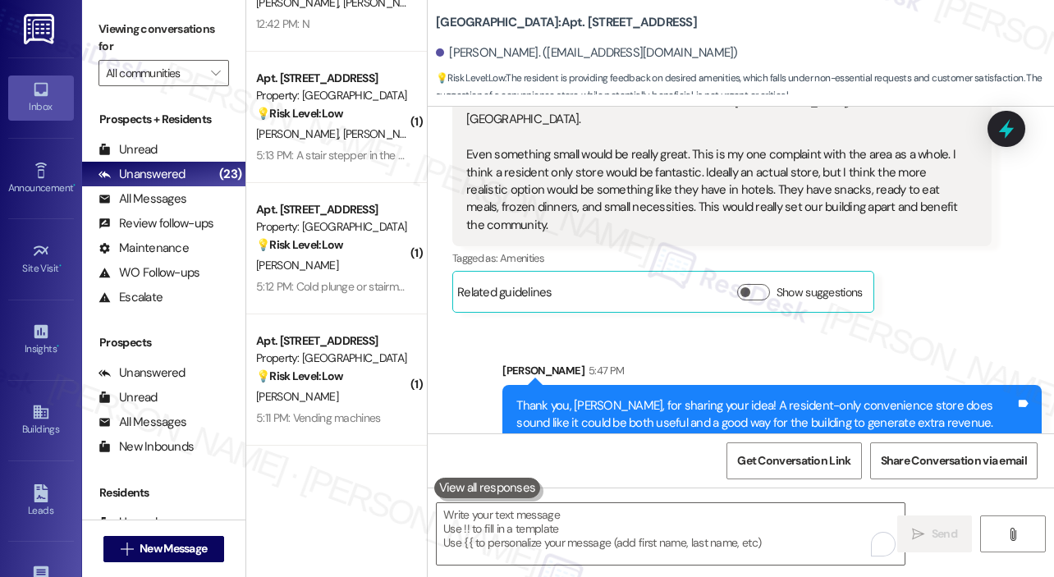
scroll to position [799, 0]
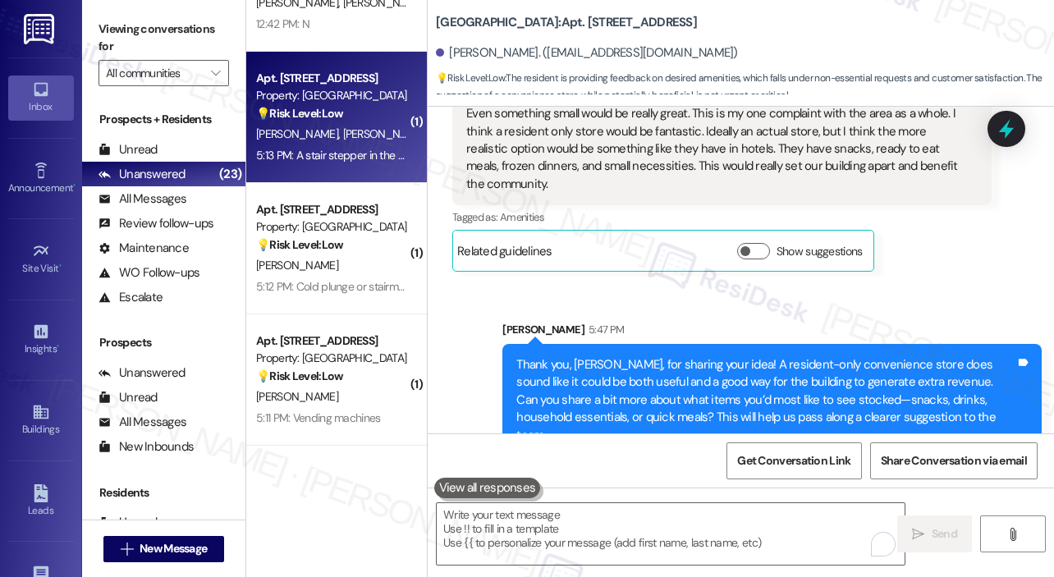
click at [361, 111] on div "💡 Risk Level: Low The resident is suggesting a non-essential amenity for the wo…" at bounding box center [332, 113] width 152 height 17
type textarea "Fetching suggested responses. Please feel free to read through the conversation…"
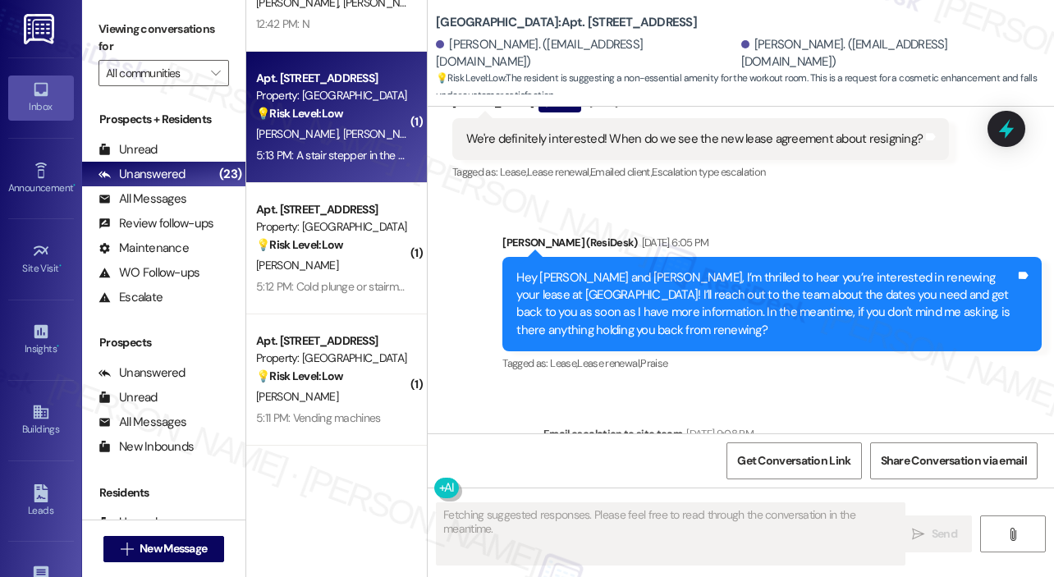
scroll to position [3757, 0]
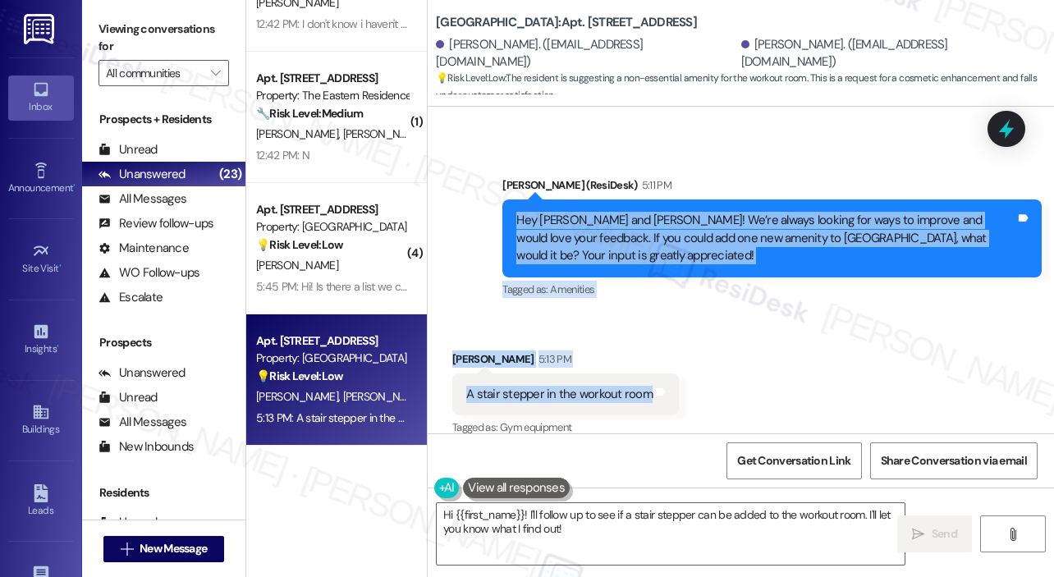
drag, startPoint x: 516, startPoint y: 206, endPoint x: 646, endPoint y: 382, distance: 219.0
click at [646, 382] on div "Announcement, sent via SMS [PERSON_NAME] (ResiDesk) [DATE] 10:29 AM Hello [PERS…" at bounding box center [741, 270] width 626 height 327
copy div "Hey [PERSON_NAME] and [PERSON_NAME]! We’re always looking for ways to improve a…"
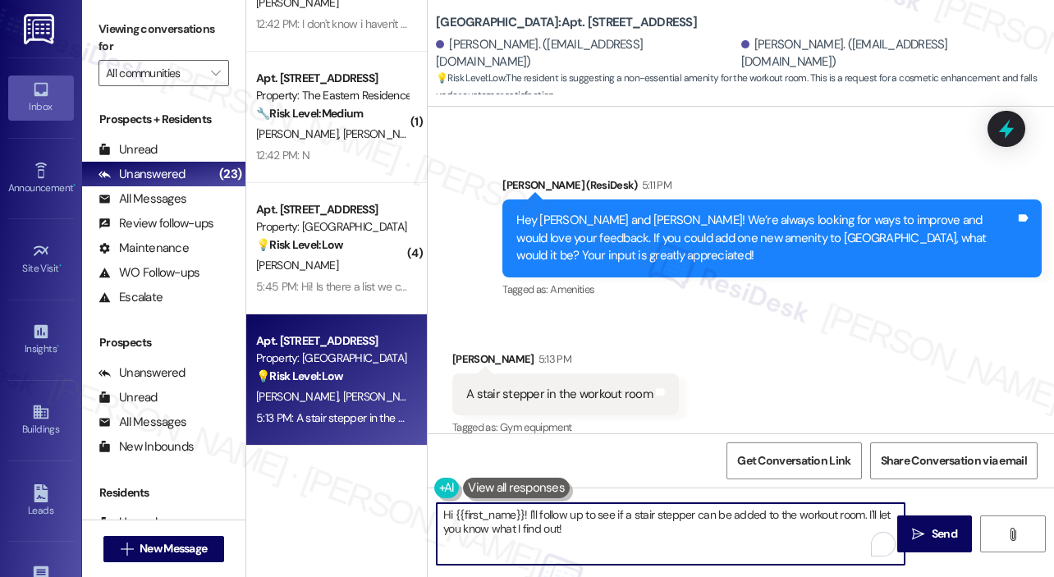
click at [515, 524] on textarea "Hi {{first_name}}! I'll follow up to see if a stair stepper can be added to the…" at bounding box center [671, 534] width 468 height 62
paste textarea "Thank you, [PERSON_NAME] and [PERSON_NAME], for sharing your feedback! A stair …"
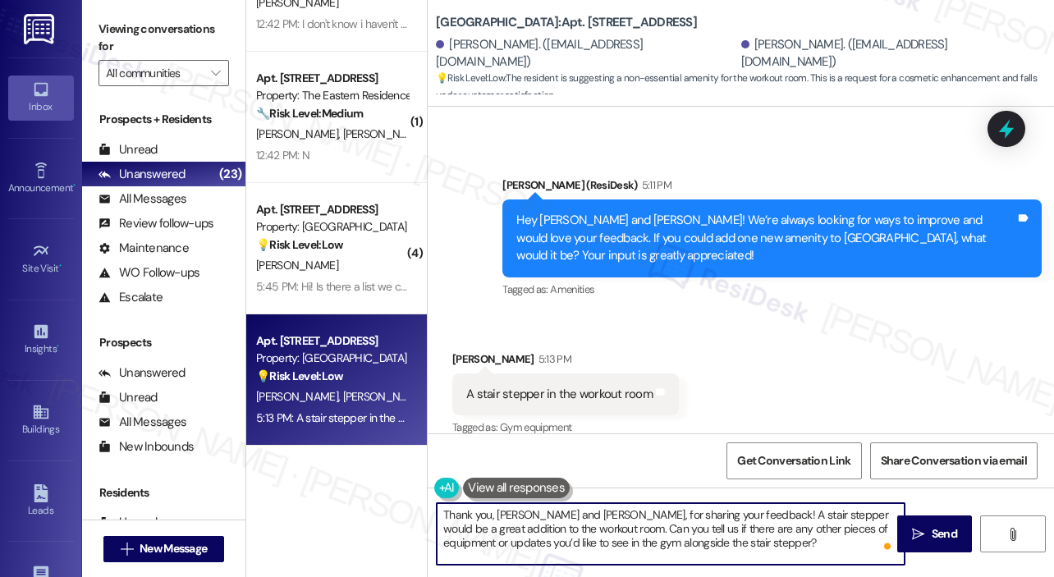
click at [589, 516] on textarea "Thank you, [PERSON_NAME] and [PERSON_NAME], for sharing your feedback! A stair …" at bounding box center [671, 534] width 468 height 62
type textarea "Thank you, [PERSON_NAME], for sharing your feedback! A stair stepper would be a…"
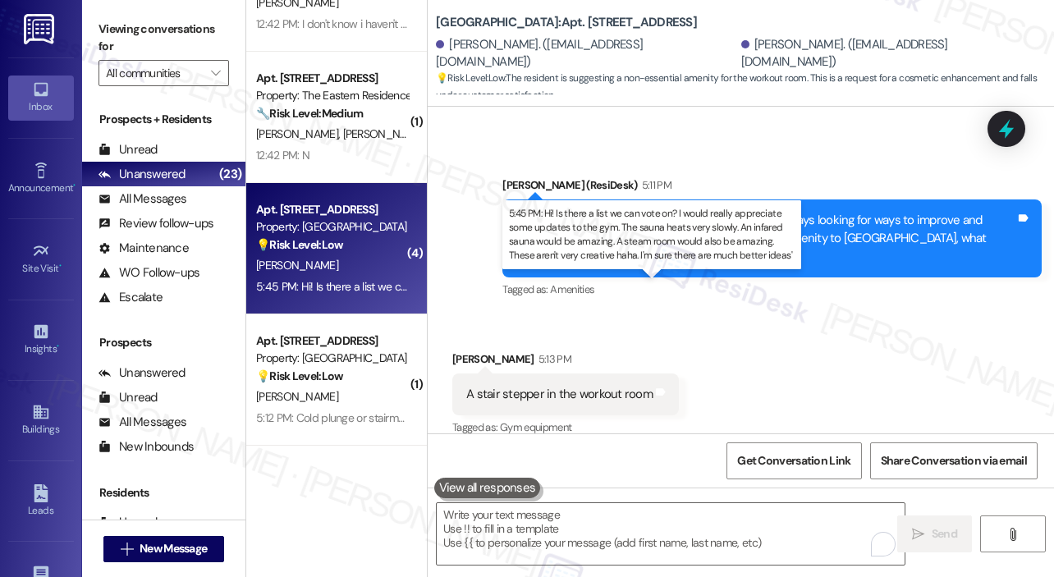
click at [342, 279] on div "5:45 PM: Hi! Is there a list we can vote on? I would really appreciate some upd…" at bounding box center [892, 286] width 1273 height 15
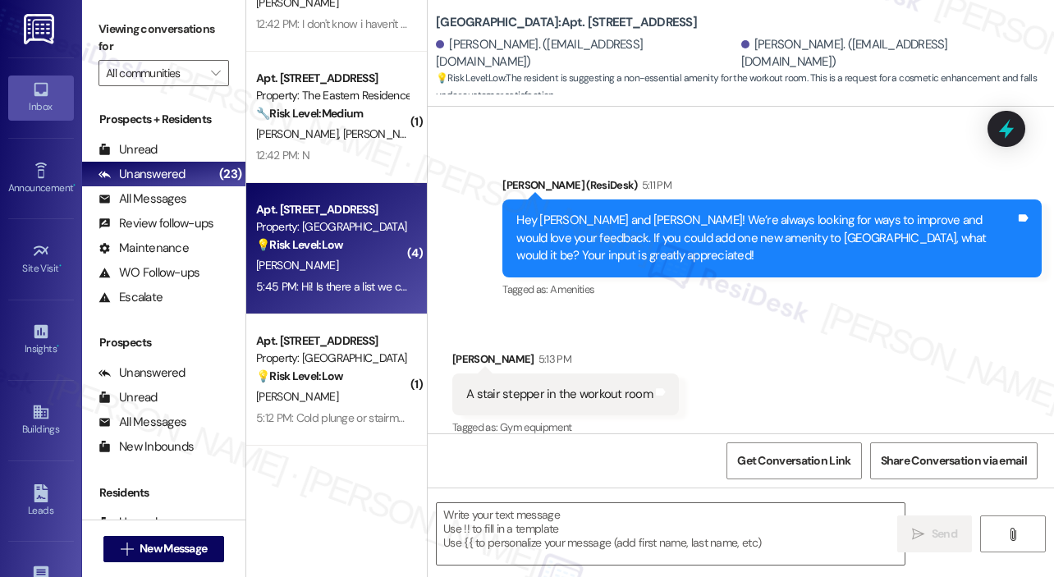
type textarea "Fetching suggested responses. Please feel free to read through the conversation…"
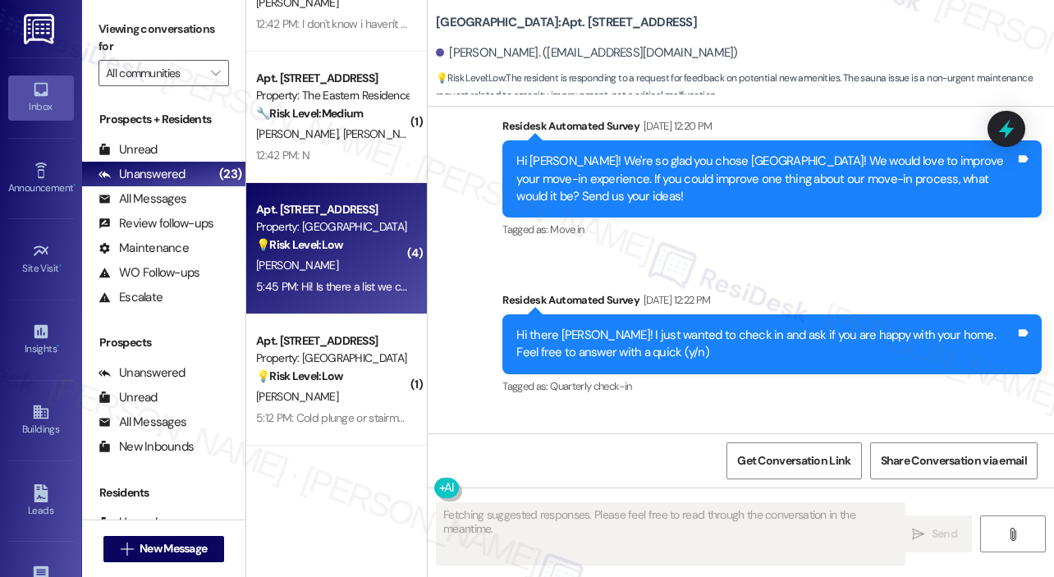
scroll to position [8306, 0]
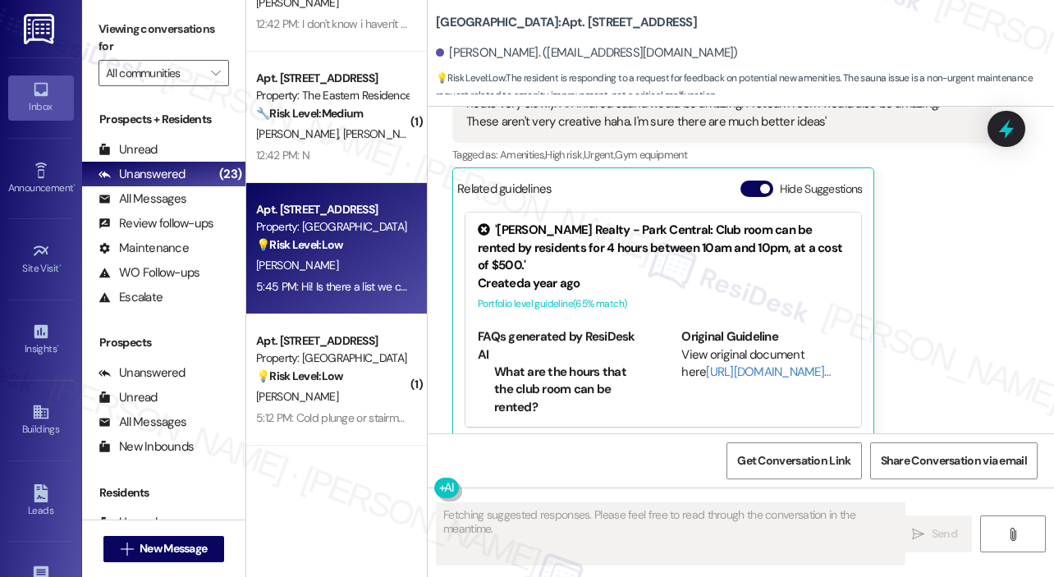
click at [939, 299] on div "[PERSON_NAME] 5:45 PM Hi! Is there a list we can vote on? I would really apprec…" at bounding box center [721, 241] width 539 height 397
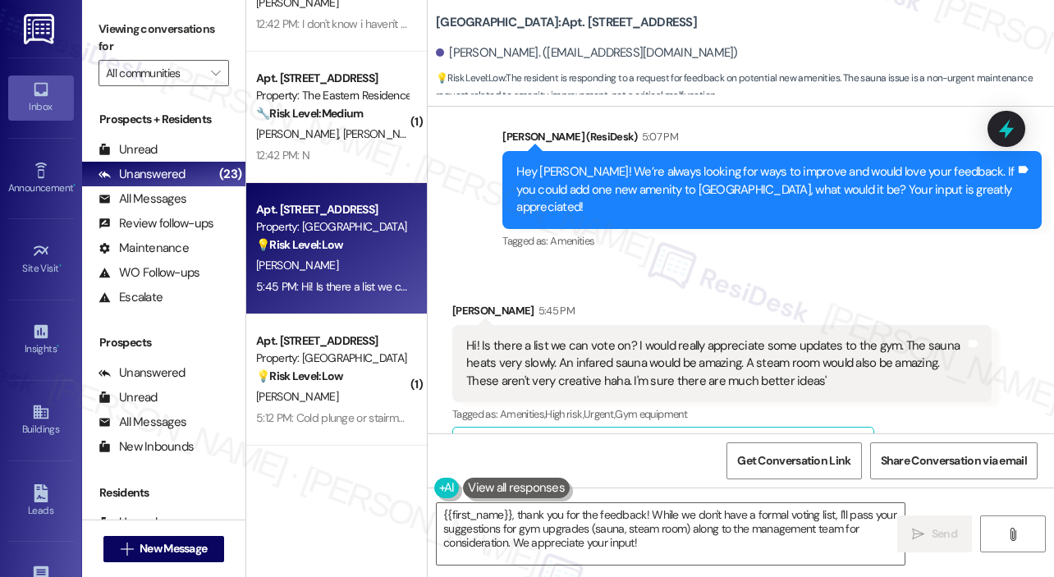
scroll to position [8044, 0]
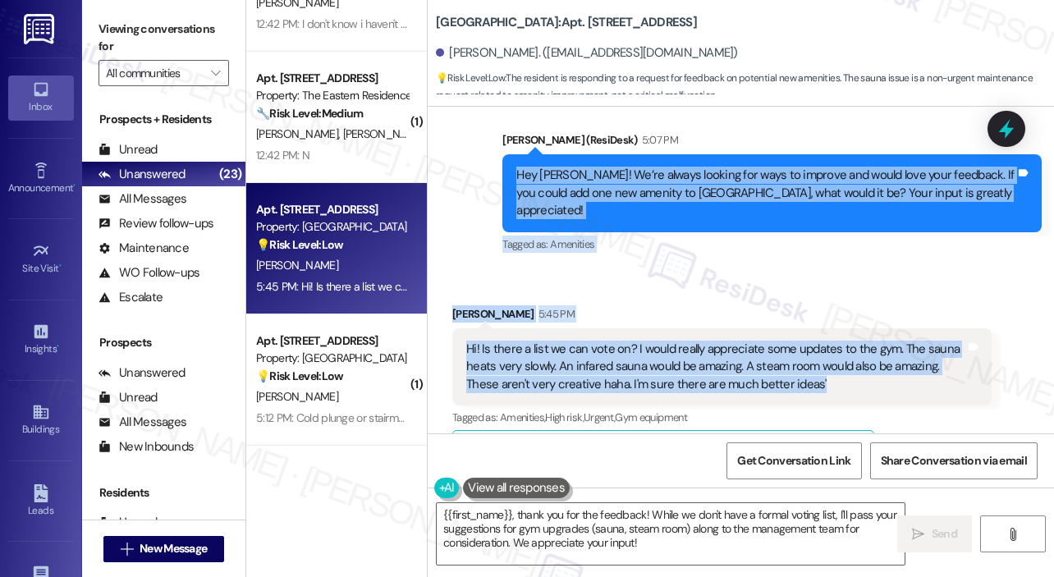
drag, startPoint x: 822, startPoint y: 369, endPoint x: 516, endPoint y: 180, distance: 360.1
click at [516, 180] on div "Survey, sent via SMS Residesk Automated Survey [DATE] 11:24 AM Hi [PERSON_NAME]…" at bounding box center [741, 270] width 626 height 327
copy div "Hey [PERSON_NAME]! We’re always looking for ways to improve and would love your…"
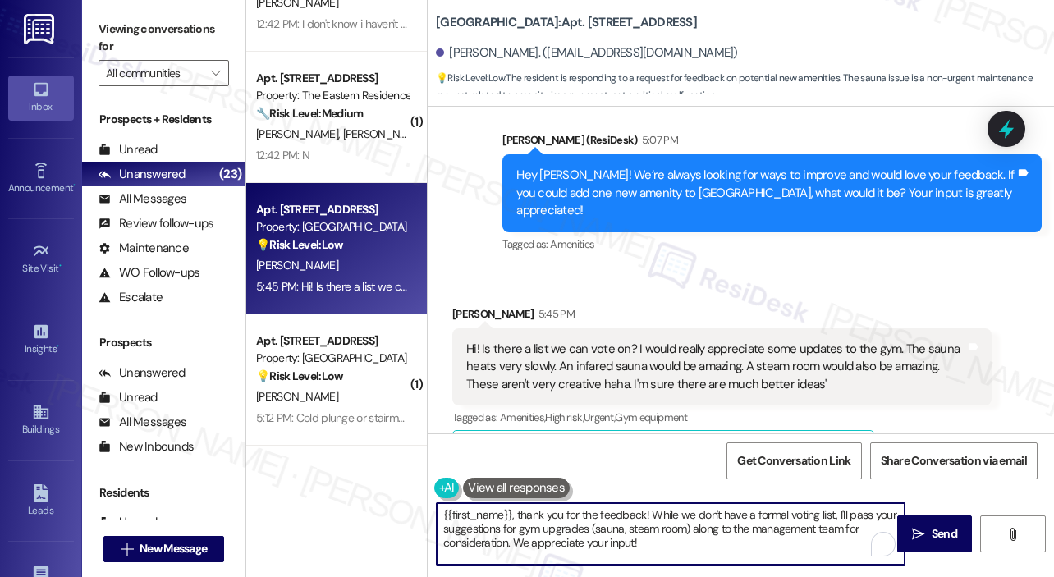
click at [509, 521] on textarea "{{first_name}}, thank you for the feedback! While we don't have a formal voting…" at bounding box center [671, 534] width 468 height 62
paste textarea "Thank you, [PERSON_NAME], for sharing your feedback! An updated gym, faster-hea…"
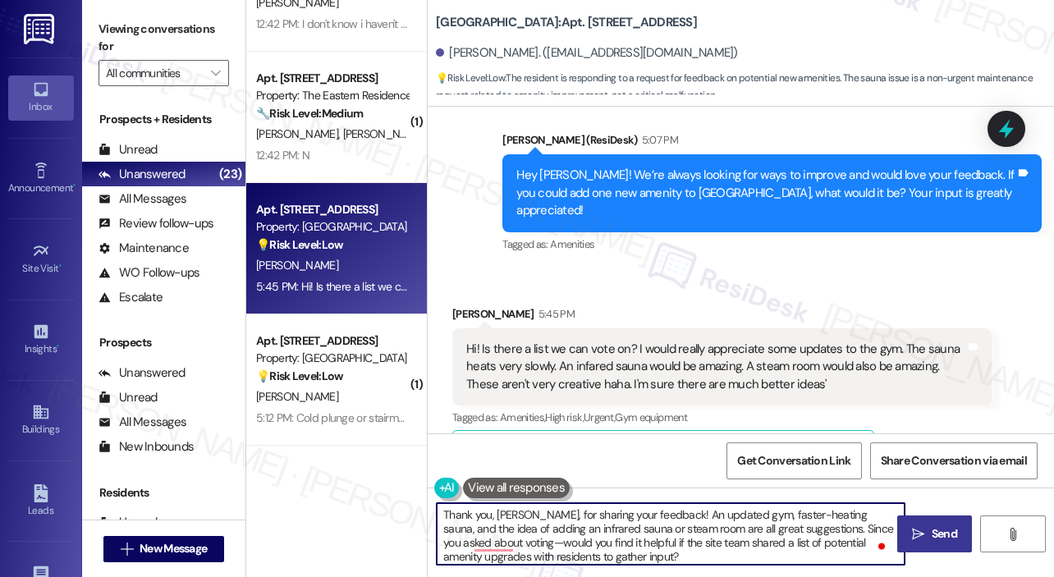
type textarea "Thank you, [PERSON_NAME], for sharing your feedback! An updated gym, faster-hea…"
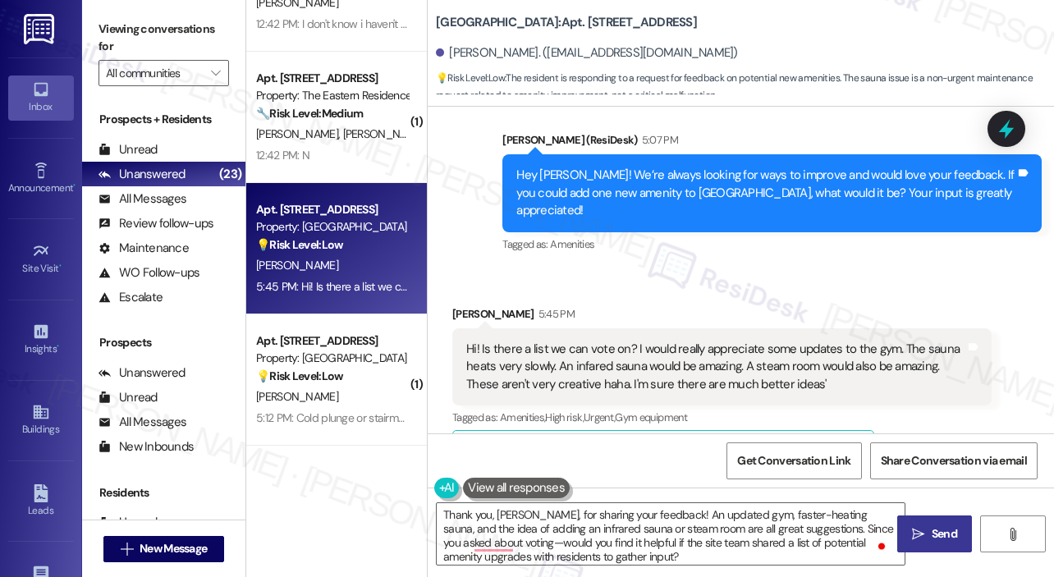
click at [932, 534] on span "Send" at bounding box center [943, 533] width 25 height 17
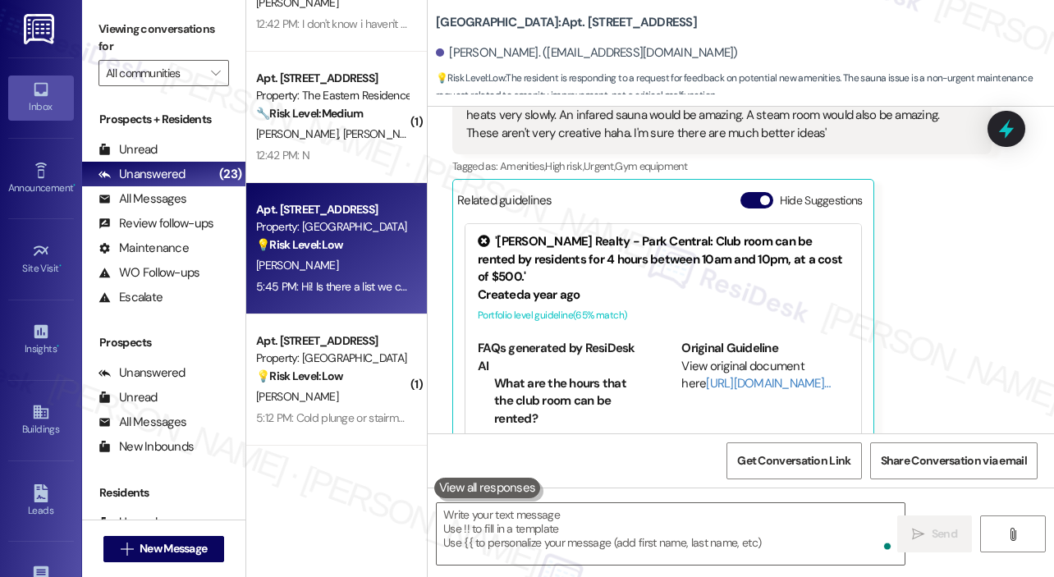
scroll to position [8306, 0]
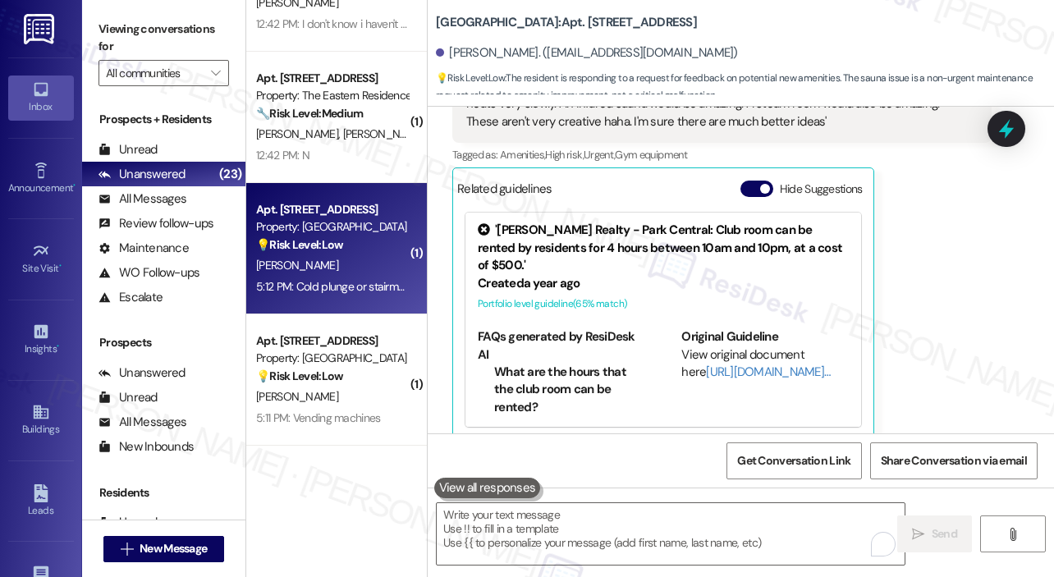
click at [328, 255] on div "[PERSON_NAME]" at bounding box center [331, 265] width 155 height 21
type textarea "Fetching suggested responses. Please feel free to read through the conversation…"
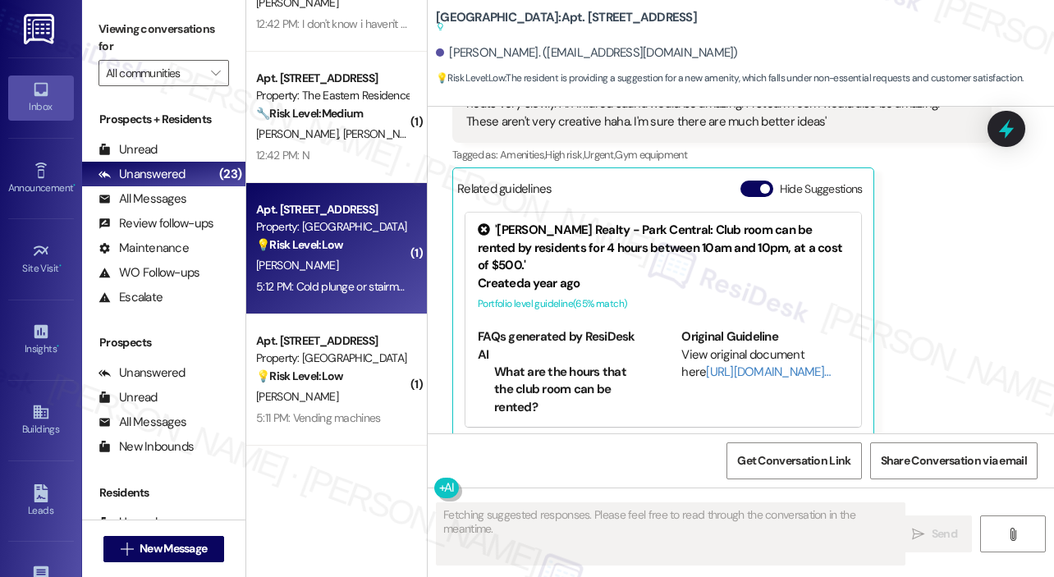
scroll to position [368, 0]
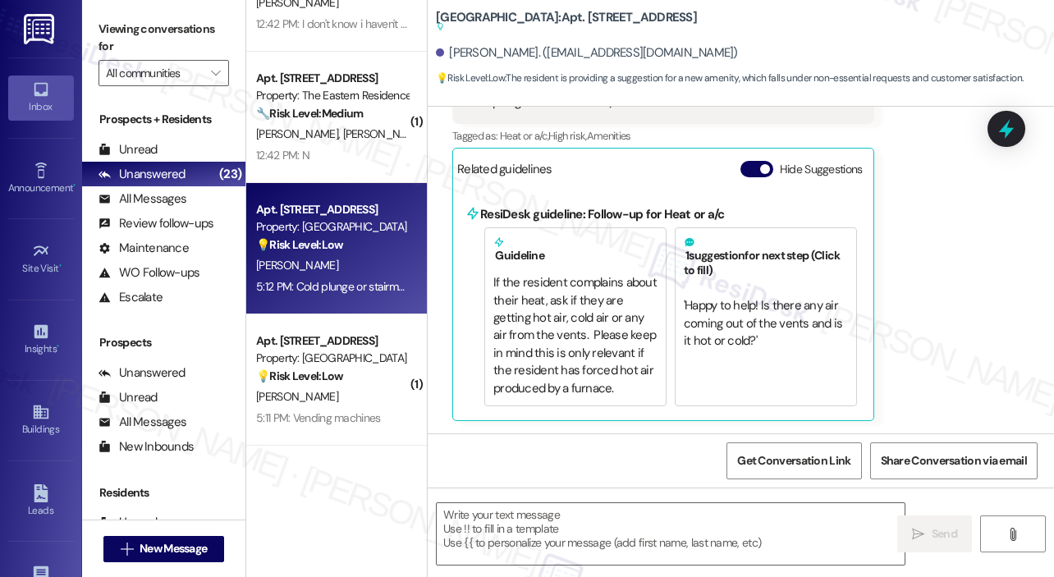
click at [936, 239] on div "Received via SMS [PERSON_NAME] 5:12 PM Cold plunge or stairmaster :) Tags and n…" at bounding box center [741, 227] width 626 height 411
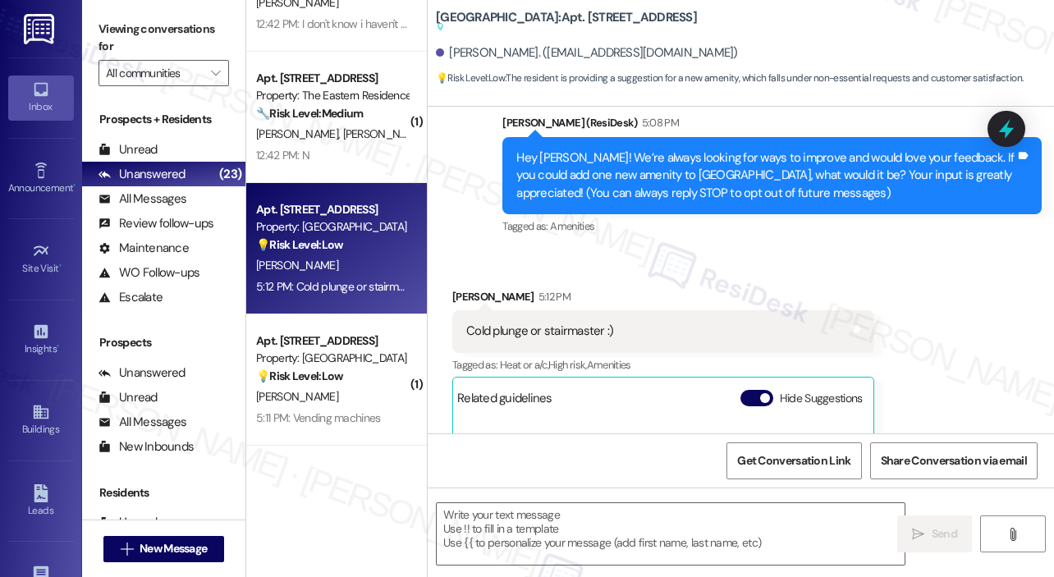
scroll to position [139, 0]
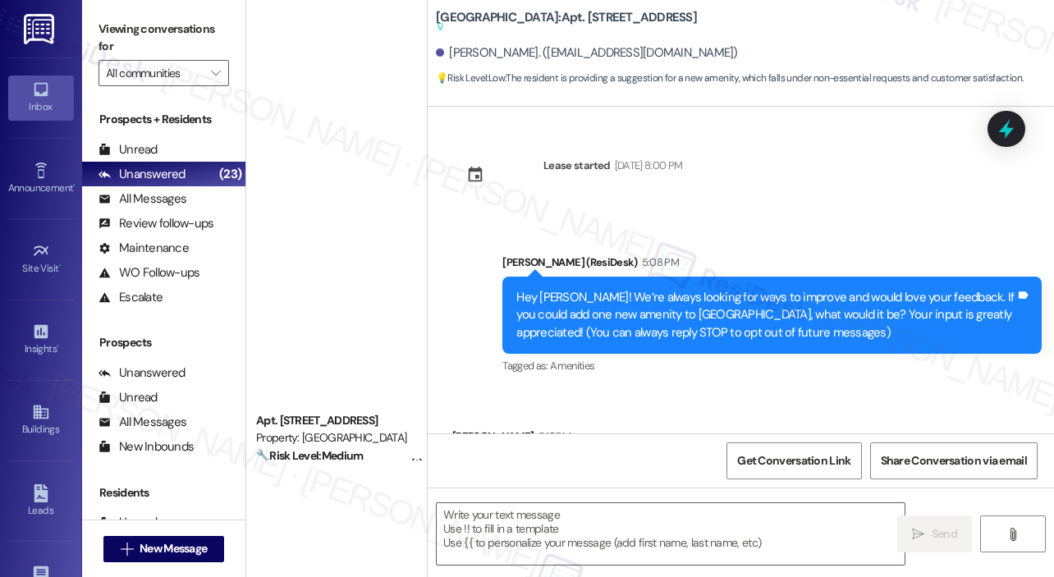
scroll to position [139, 0]
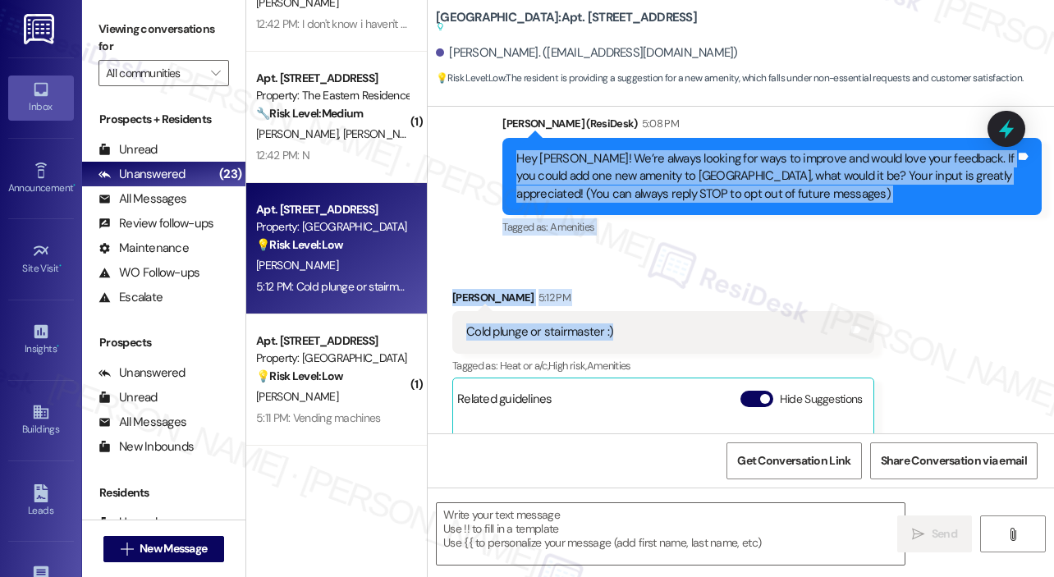
drag, startPoint x: 0, startPoint y: 0, endPoint x: 515, endPoint y: 164, distance: 540.9
click at [515, 164] on div "Lease started Aug 29, 2025 at 8:00 PM Announcement, sent via SMS Sarah (ResiDes…" at bounding box center [741, 270] width 626 height 327
copy div "Hey Daniel! We’re always looking for ways to improve and would love your feedba…"
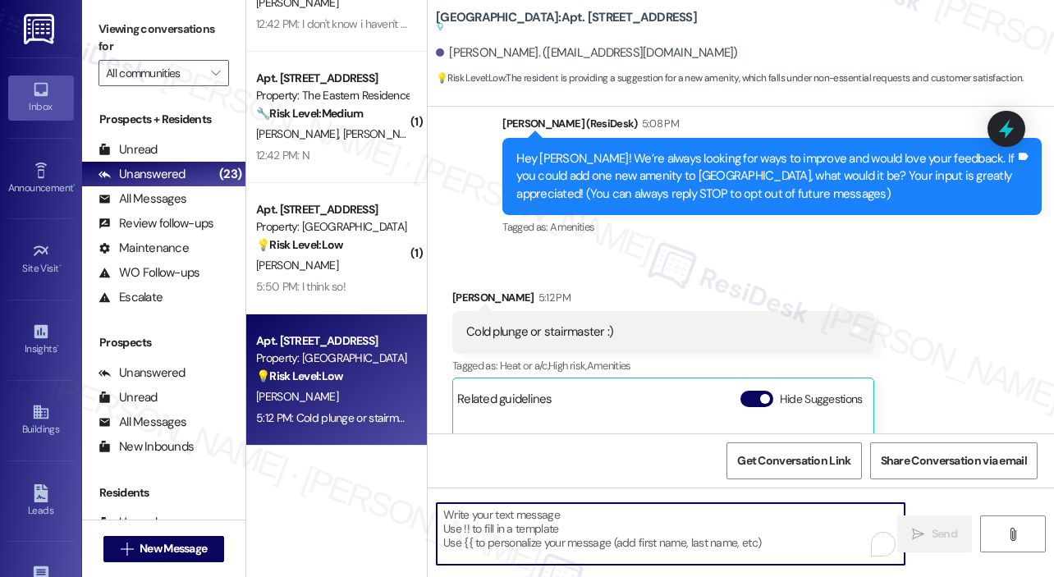
click at [515, 521] on textarea "To enrich screen reader interactions, please activate Accessibility in Grammarl…" at bounding box center [671, 534] width 468 height 62
paste textarea "Thank you, Daniel, for sharing your feedback! Both a cold plunge and a Stairmas…"
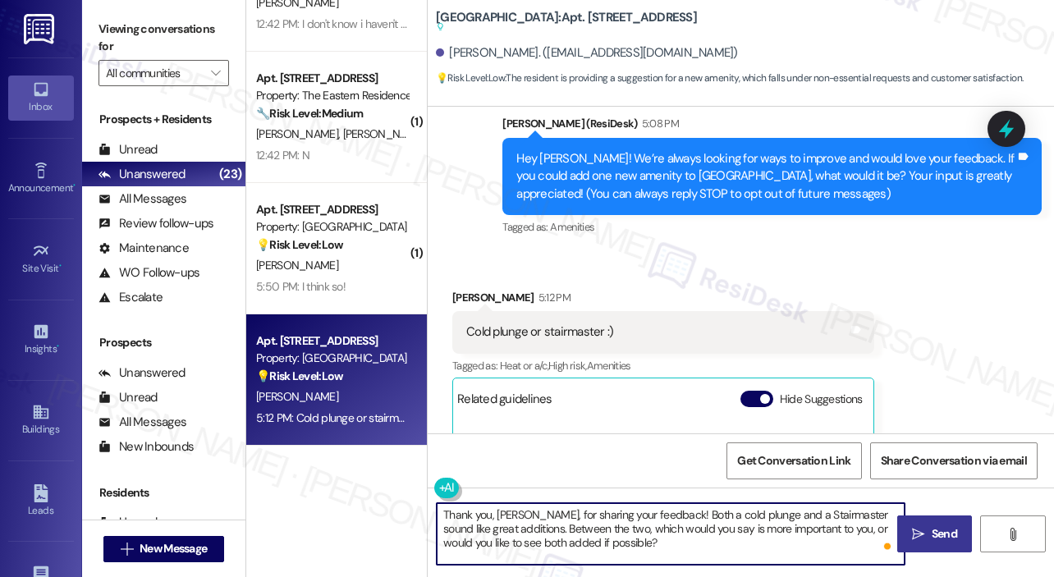
type textarea "Thank you, Daniel, for sharing your feedback! Both a cold plunge and a Stairmas…"
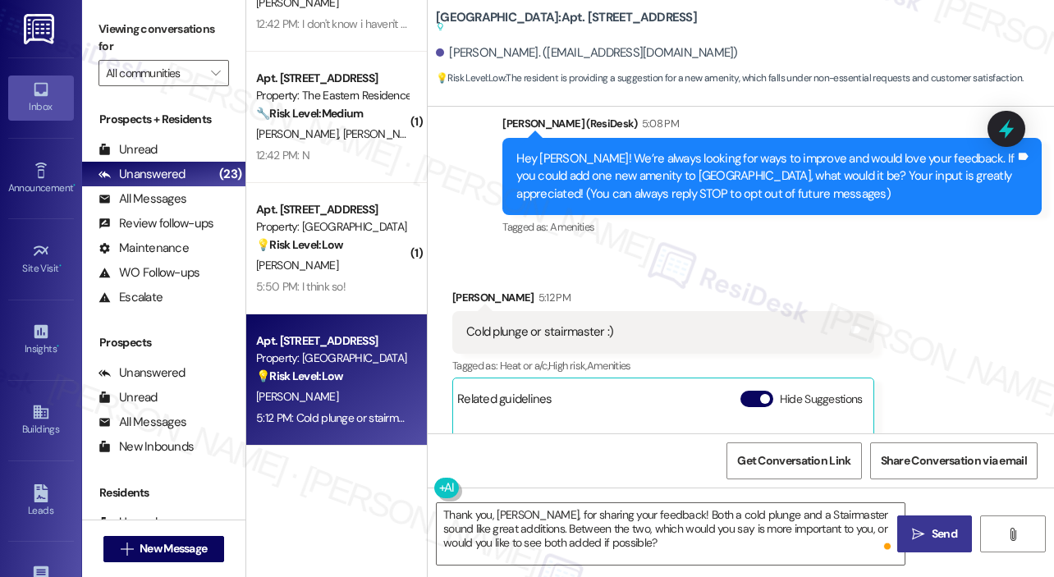
click at [933, 519] on button " Send" at bounding box center [934, 533] width 75 height 37
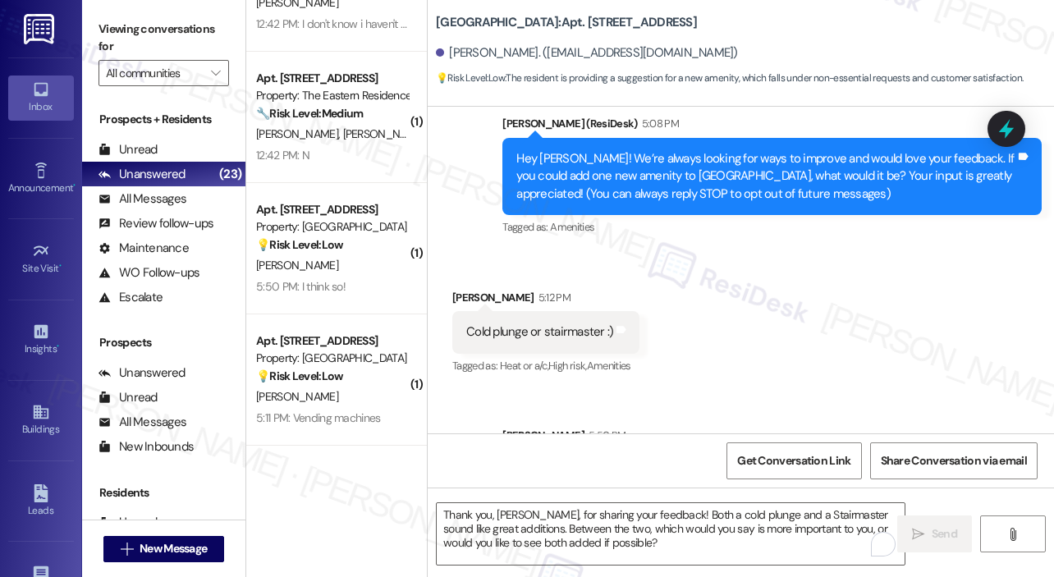
click at [971, 380] on div "Received via SMS Daniel Mcclelland 5:12 PM Cold plunge or stairmaster :) Tags a…" at bounding box center [741, 321] width 626 height 139
click at [1025, 390] on div "Sent via SMS Sarah 5:50 PM Thank you, Daniel, for sharing your feedback! Both a…" at bounding box center [741, 464] width 626 height 149
click at [896, 370] on div "Received via SMS Daniel Mcclelland 5:12 PM Cold plunge or stairmaster :) Tags a…" at bounding box center [741, 321] width 626 height 139
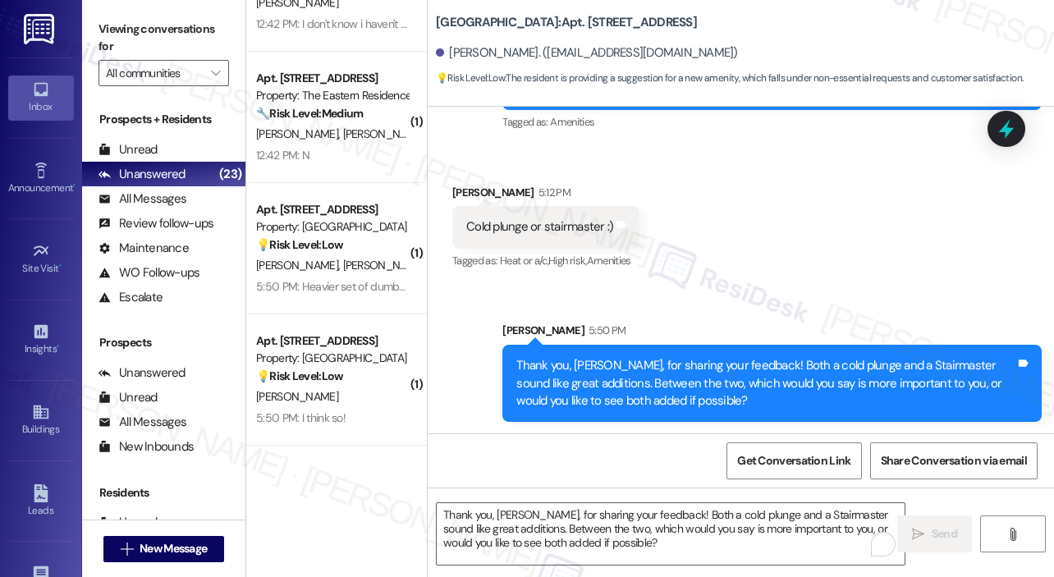
scroll to position [245, 0]
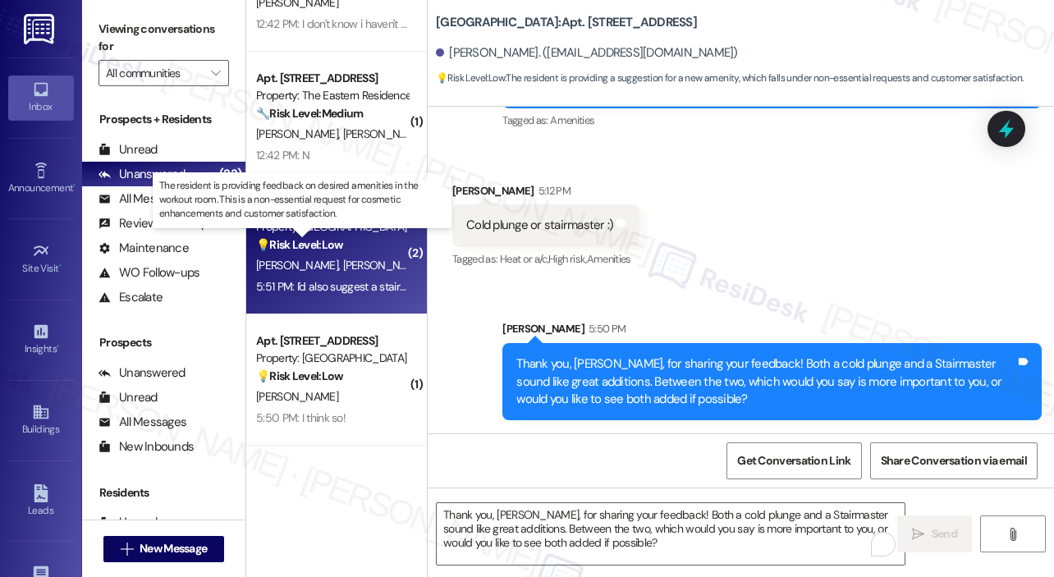
click at [339, 243] on strong "💡 Risk Level: Low" at bounding box center [299, 244] width 87 height 15
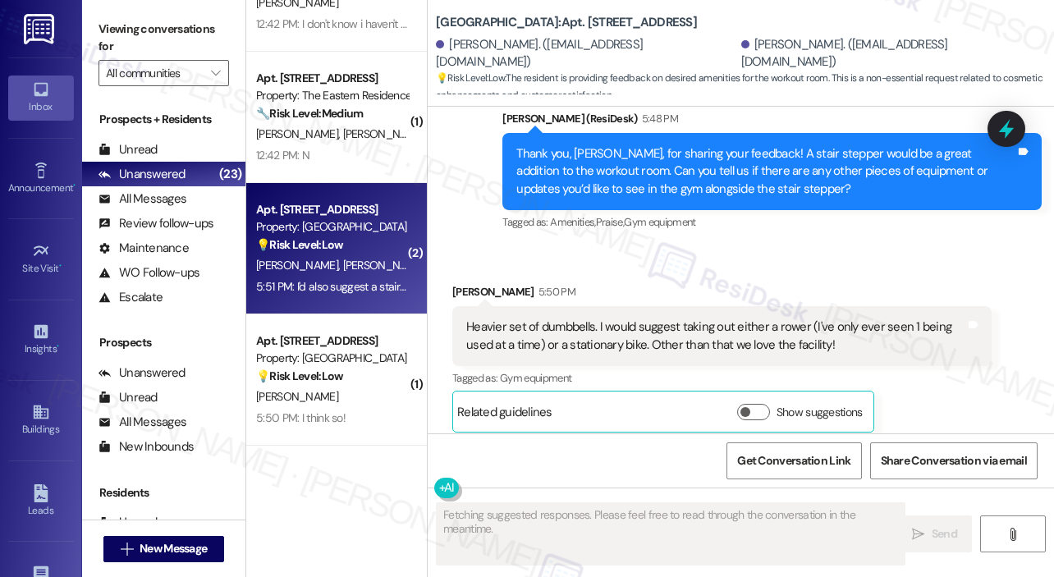
scroll to position [4382, 0]
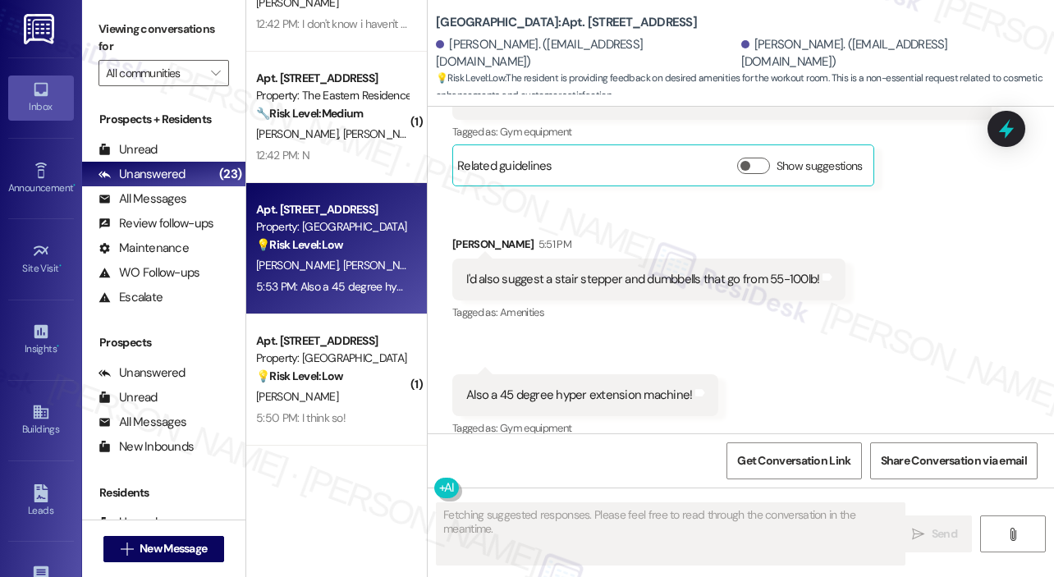
click at [822, 308] on div "Received via SMS Samantha Orcutt 5:51 PM I'd also suggest a stair stepper and d…" at bounding box center [649, 280] width 418 height 114
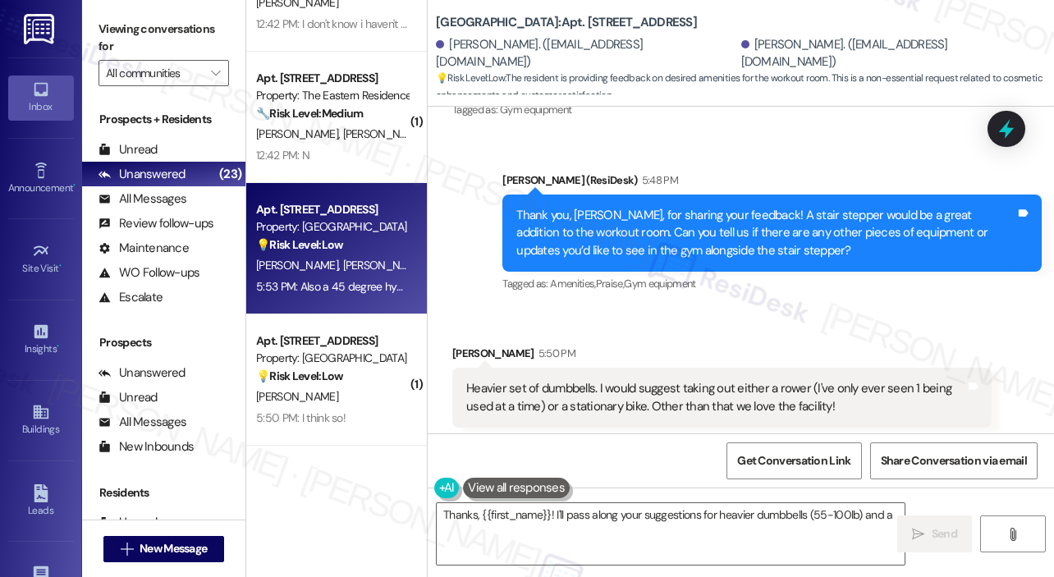
scroll to position [4054, 0]
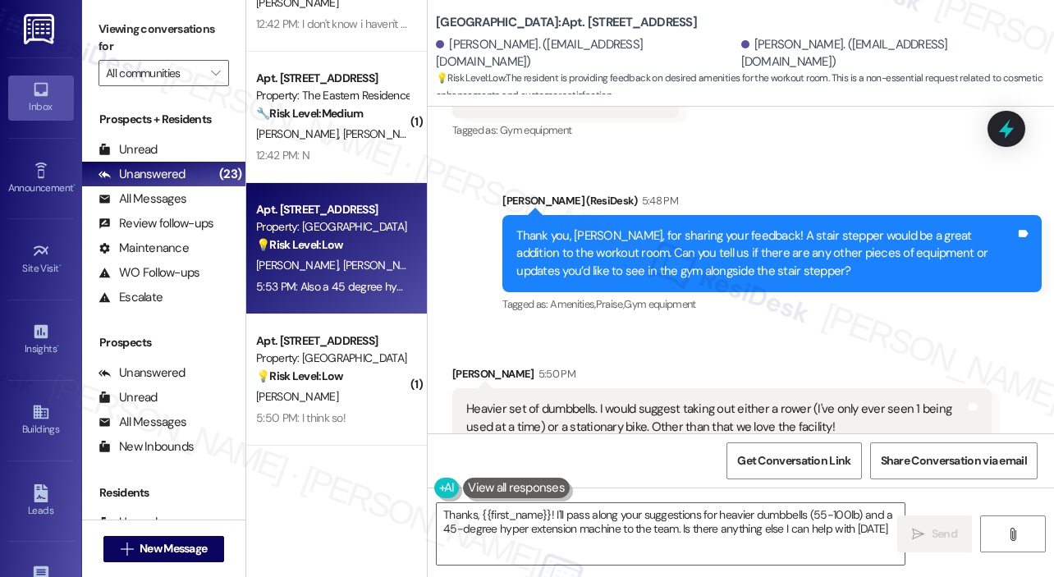
type textarea "Thanks, {{first_name}}! I'll pass along your suggestions for heavier dumbbells …"
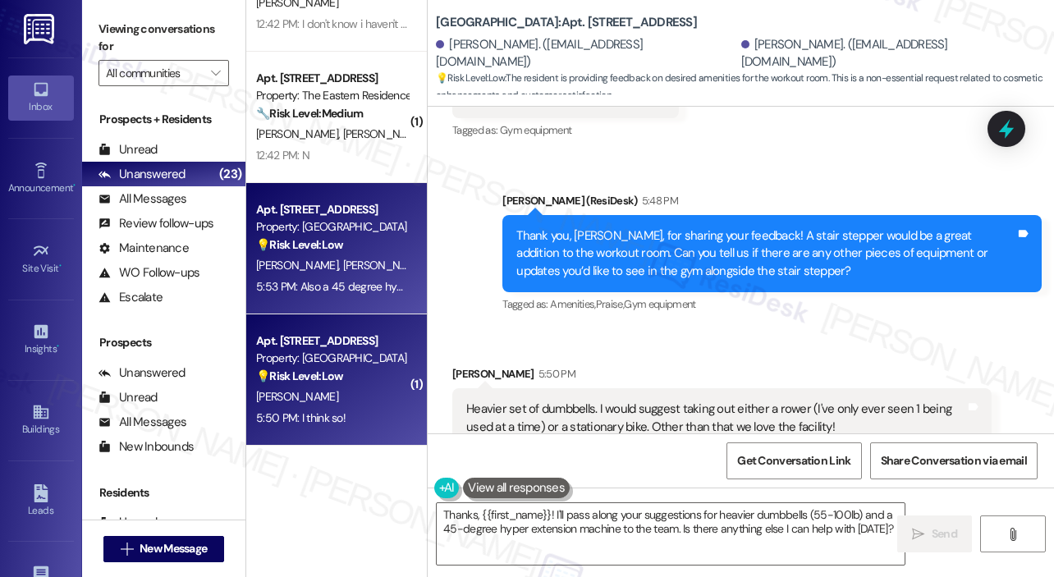
click at [350, 383] on div "💡 Risk Level: Low The conversation revolves around amenity suggestions and feed…" at bounding box center [332, 376] width 152 height 17
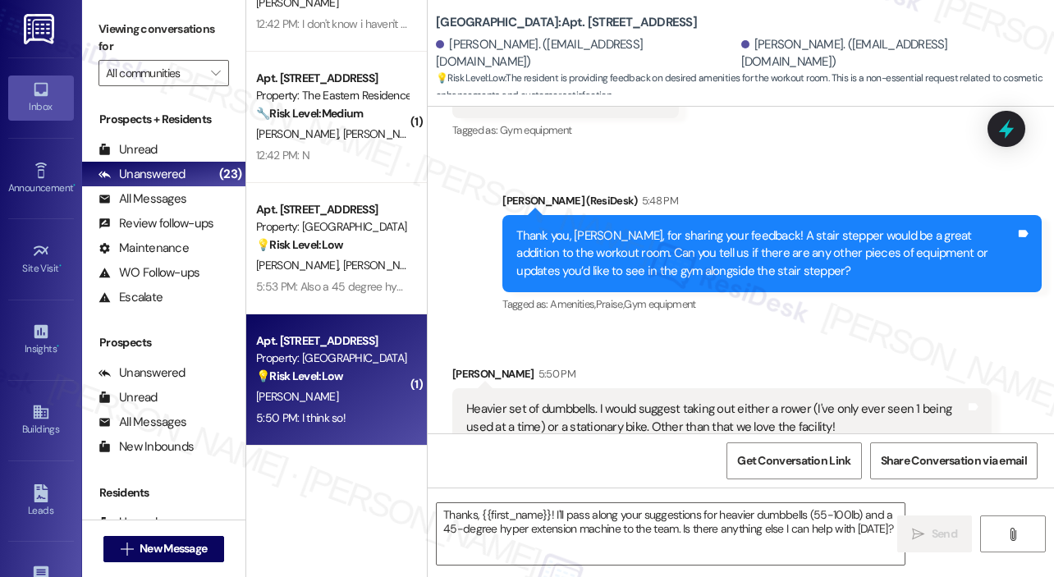
type textarea "Fetching suggested responses. Please feel free to read through the conversation…"
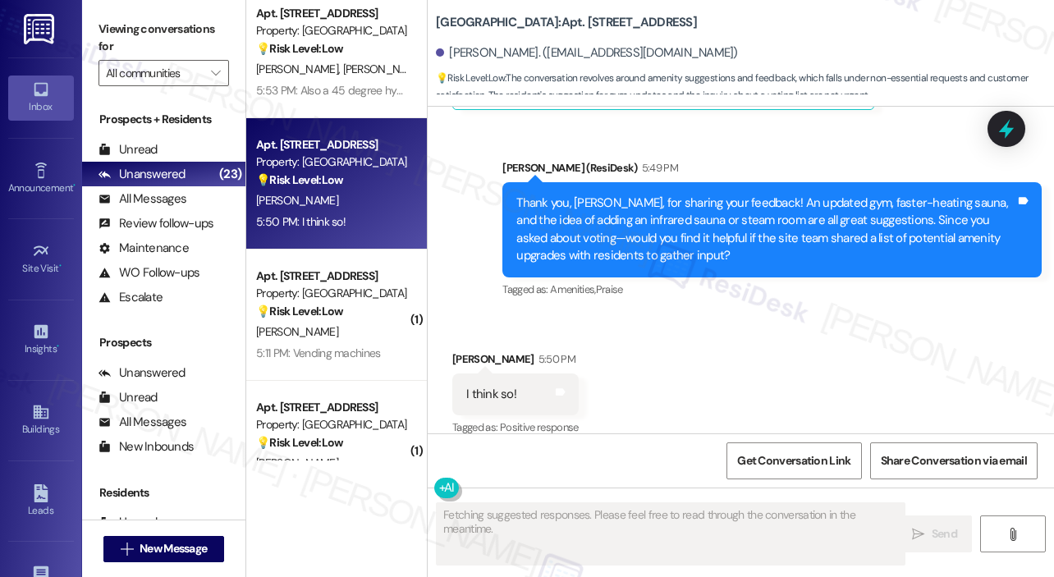
scroll to position [936, 0]
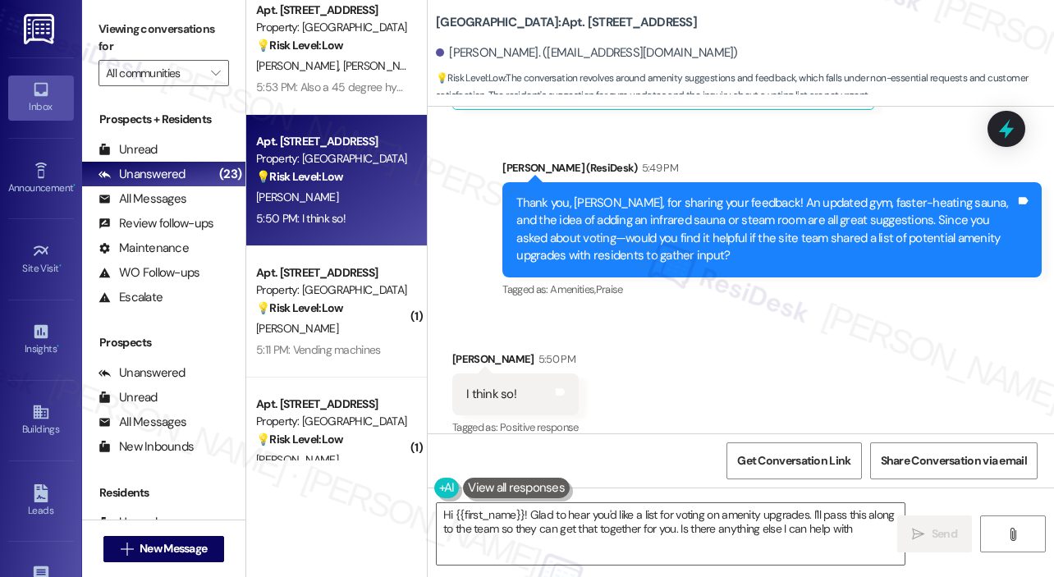
type textarea "Hi {{first_name}}! Glad to hear you'd like a list for voting on amenity upgrade…"
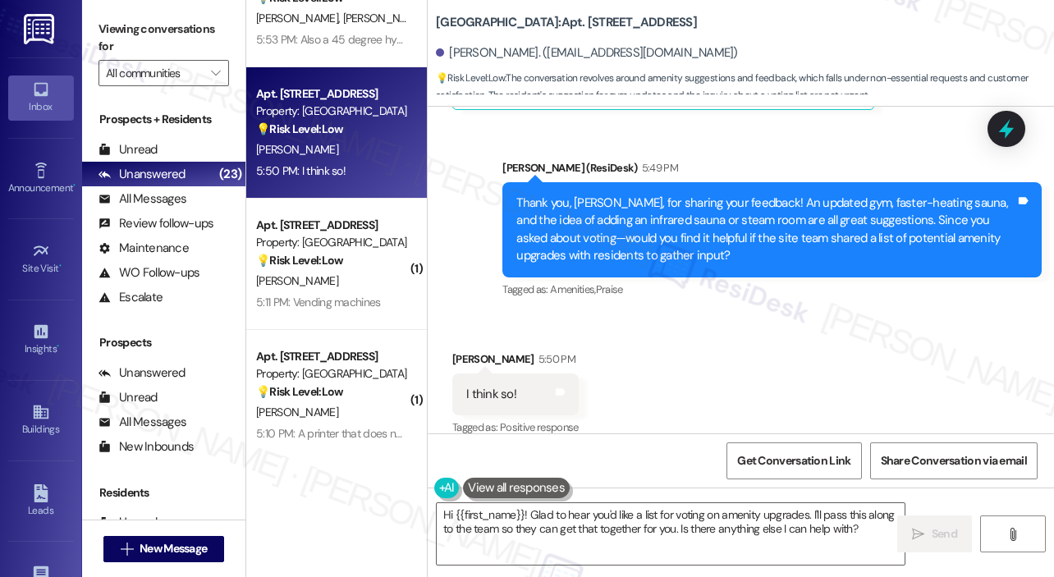
scroll to position [979, 0]
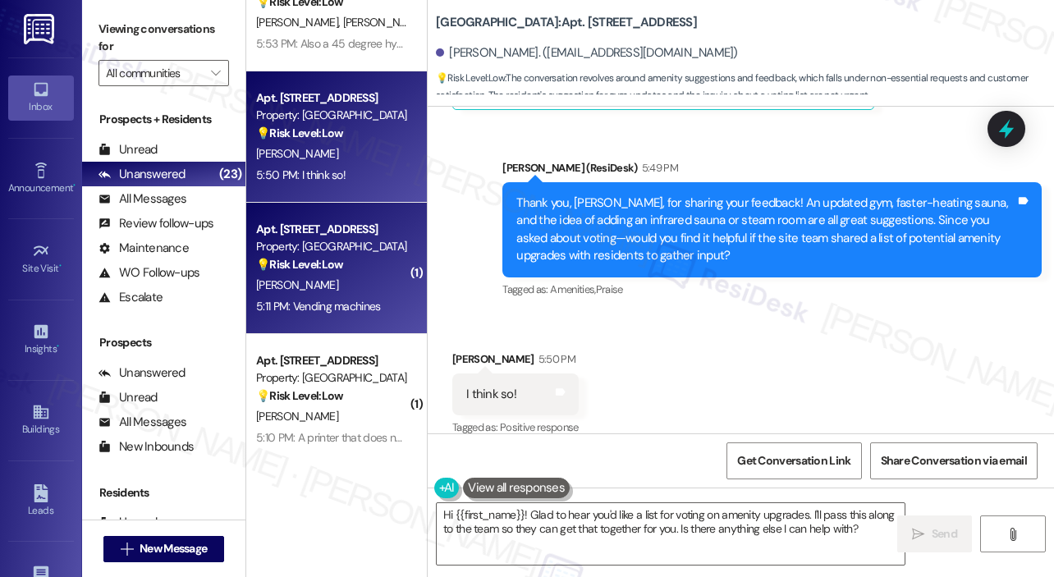
click at [338, 290] on div "[PERSON_NAME]" at bounding box center [331, 285] width 155 height 21
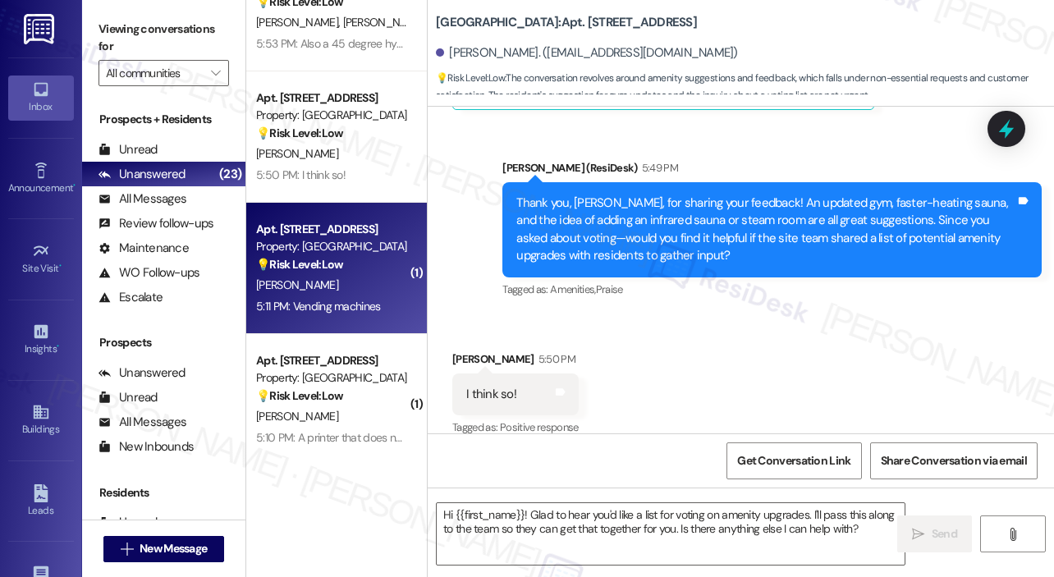
type textarea "Fetching suggested responses. Please feel free to read through the conversation…"
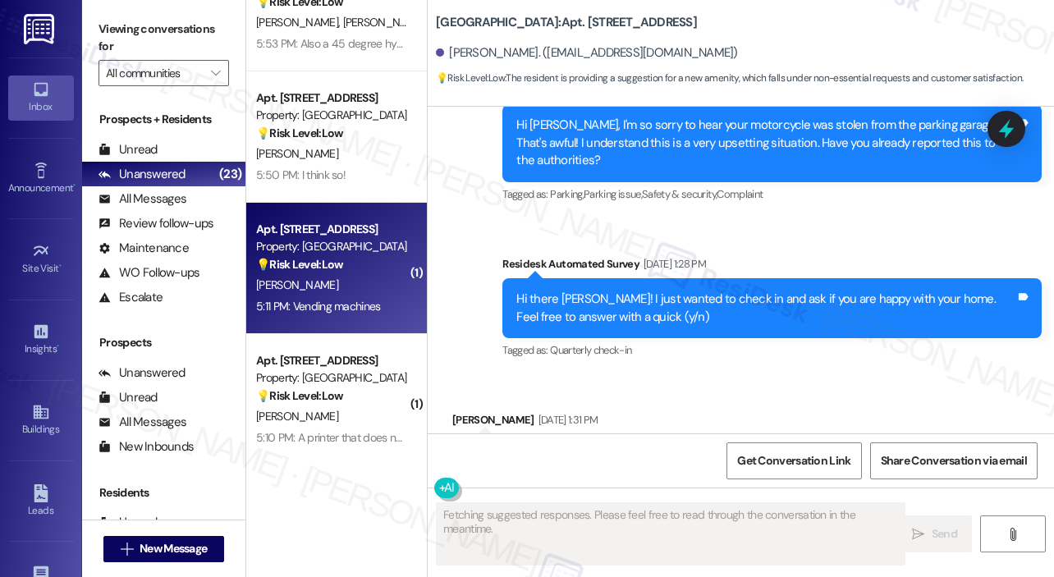
scroll to position [4456, 0]
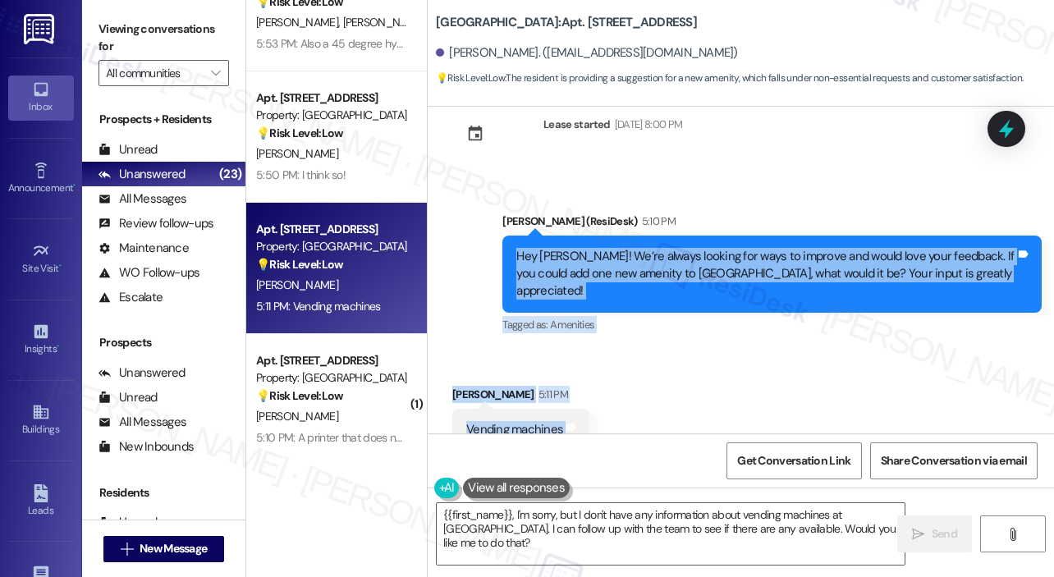
drag, startPoint x: 570, startPoint y: 383, endPoint x: 513, endPoint y: 229, distance: 164.4
click at [513, 229] on div "Survey, sent via SMS Residesk Automated Survey Jan 30, 2024 at 11:26 AM Hi Gavi…" at bounding box center [741, 270] width 626 height 327
copy div "Hey Gavin! We’re always looking for ways to improve and would love your feedbac…"
click at [674, 393] on div "Received via SMS Gavin Burns 5:11 PM Vending machines Tags and notes Tagged as:…" at bounding box center [741, 418] width 626 height 139
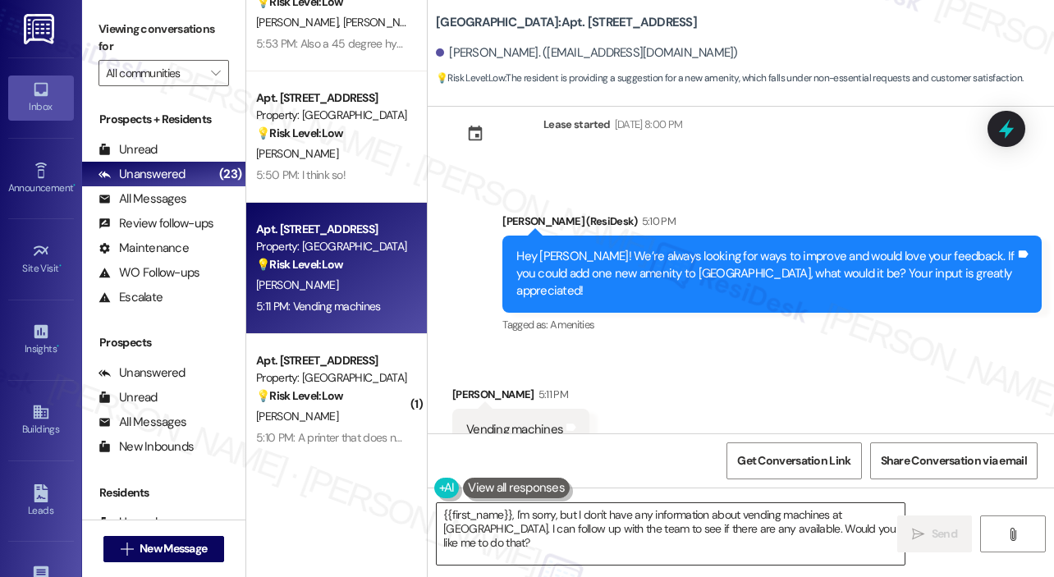
click at [571, 523] on textarea "{{first_name}}, I'm sorry, but I don't have any information about vending machi…" at bounding box center [671, 534] width 468 height 62
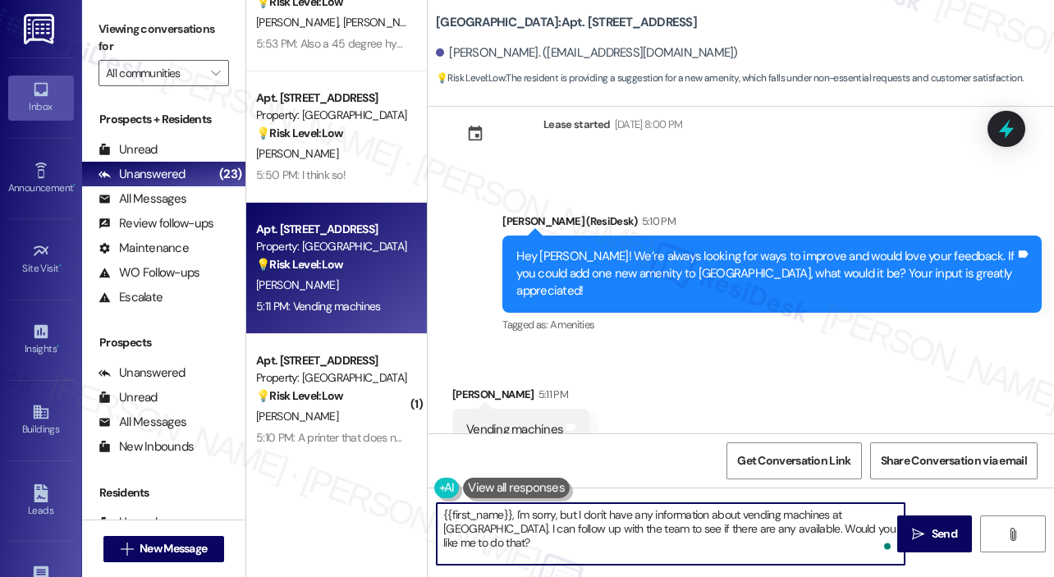
paste textarea "Thank you, Gavin, for sharing your idea! Vending machines would definitely be c…"
click at [443, 512] on textarea "Thank you, Gavin, for sharing your idea! Vending machines would definitely be c…" at bounding box center [671, 534] width 468 height 62
type textarea "Thank you, Gavin, for sharing your idea! Vending machines would definitely be c…"
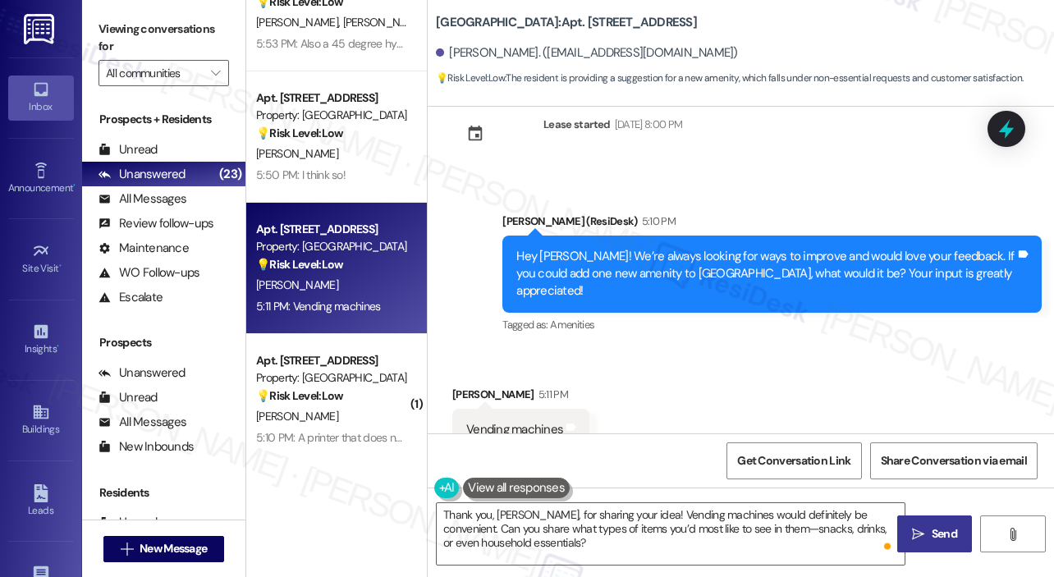
click at [929, 531] on span "Send" at bounding box center [944, 533] width 32 height 17
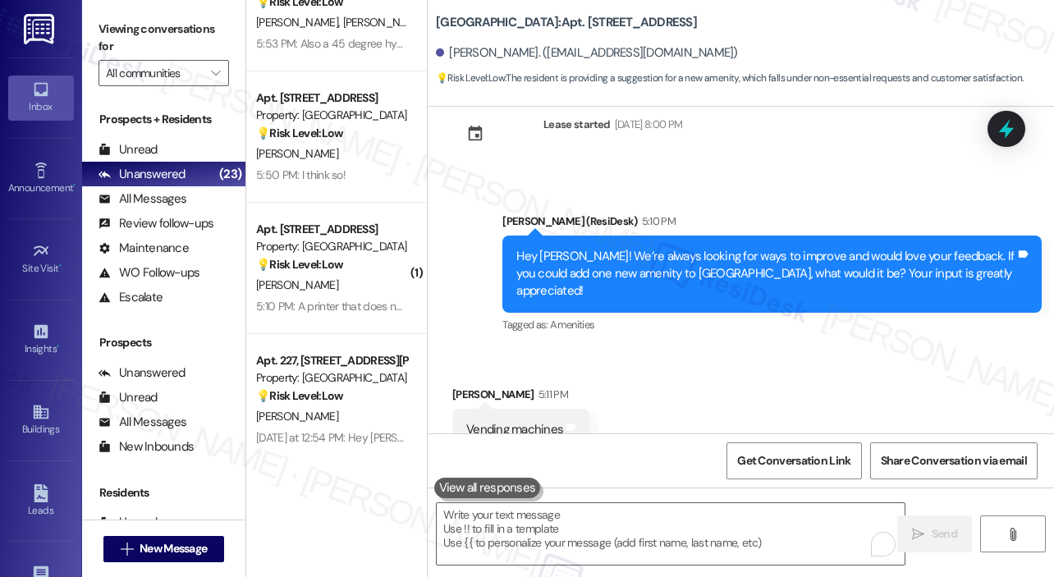
click at [763, 381] on div "Received via SMS Gavin Burns 5:11 PM Vending machines Tags and notes Tagged as:…" at bounding box center [741, 418] width 626 height 139
click at [739, 349] on div "Received via SMS Gavin Burns 5:11 PM Vending machines Tags and notes Tagged as:…" at bounding box center [741, 418] width 626 height 139
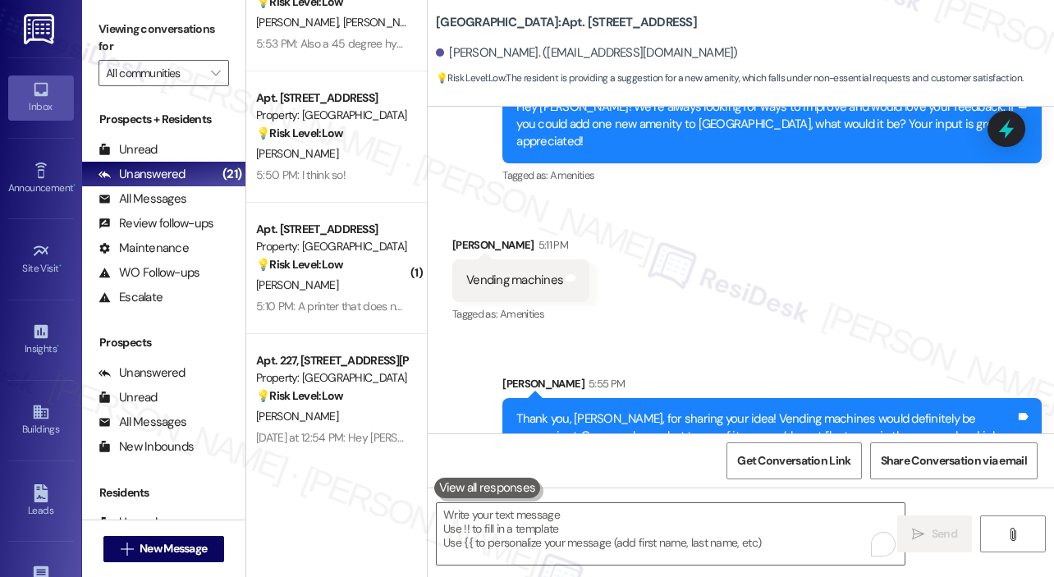
scroll to position [4606, 0]
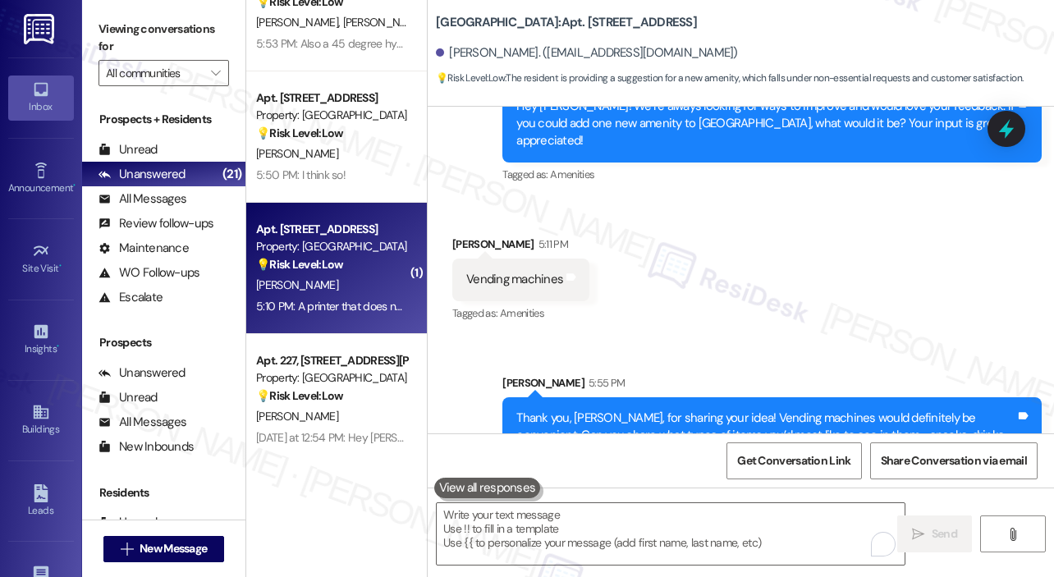
click at [364, 289] on div "[PERSON_NAME]" at bounding box center [331, 285] width 155 height 21
type textarea "Fetching suggested responses. Please feel free to read through the conversation…"
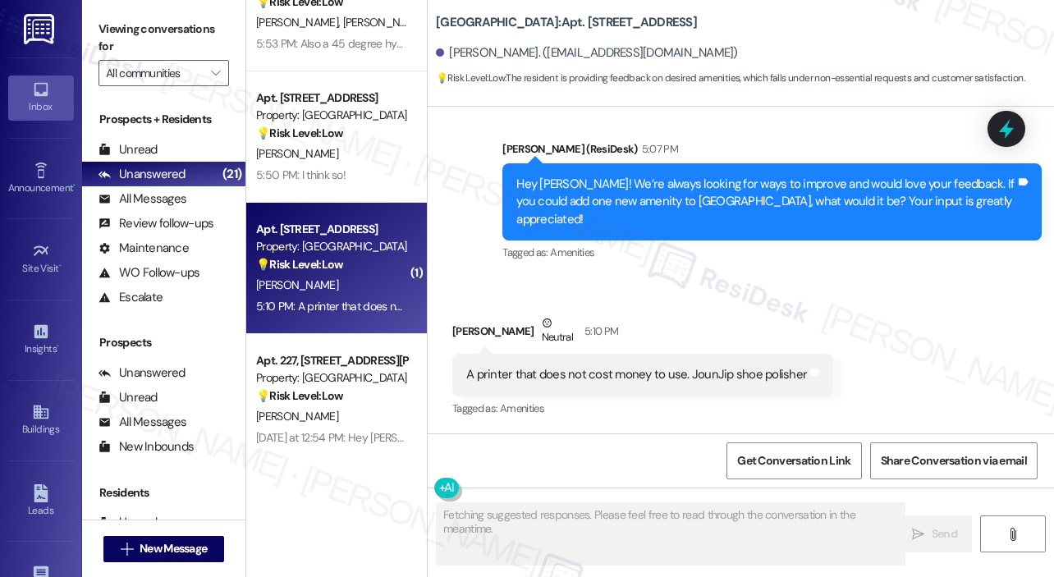
scroll to position [593, 0]
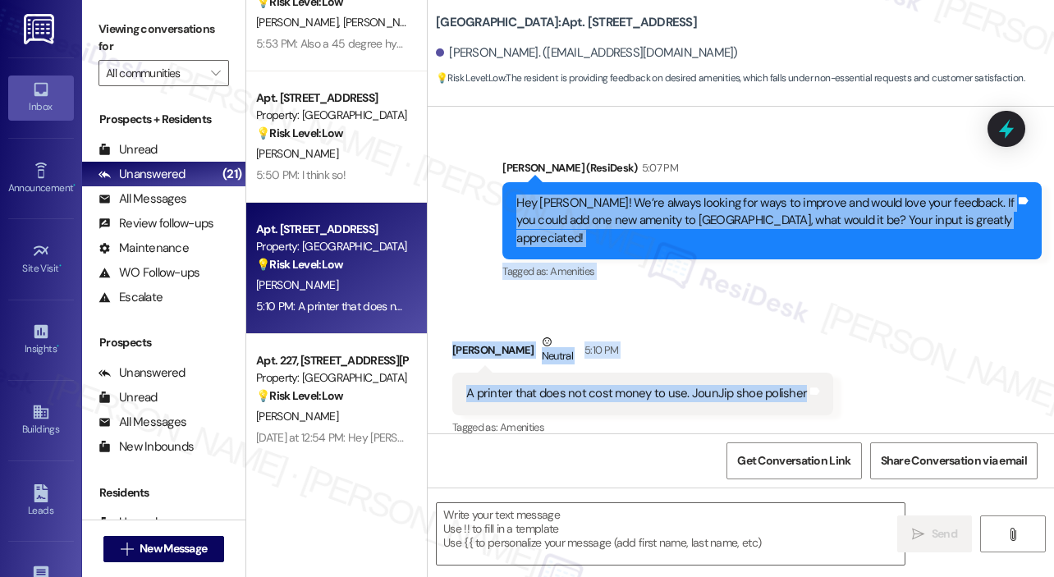
drag, startPoint x: 795, startPoint y: 379, endPoint x: 510, endPoint y: 205, distance: 334.4
click at [510, 205] on div "Lease started Jan 19, 2025 at 7:00 PM Survey, sent via SMS Residesk Automated S…" at bounding box center [741, 270] width 626 height 327
copy div "Hey Marcus! We’re always looking for ways to improve and would love your feedba…"
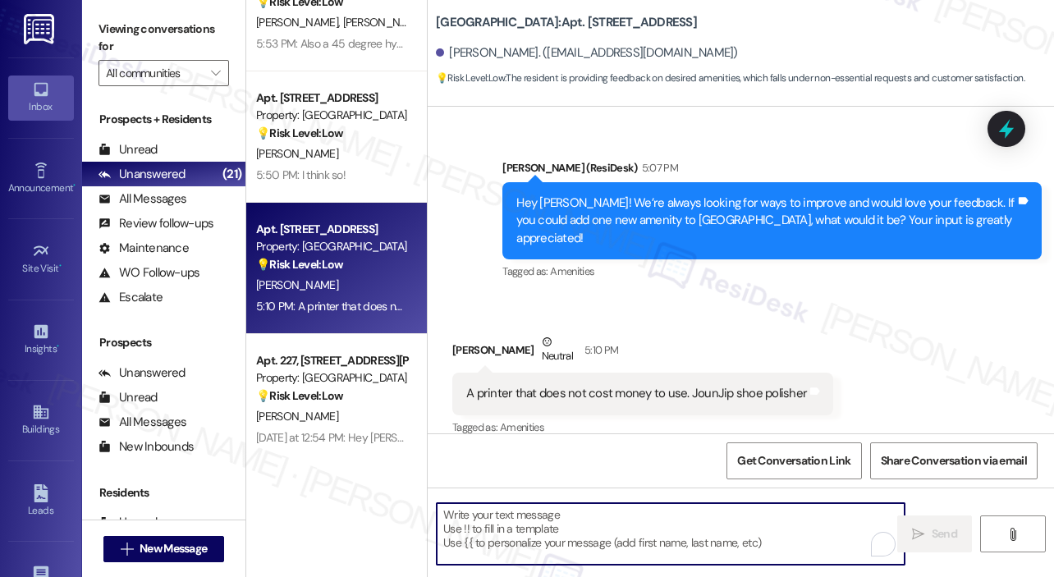
click at [469, 520] on textarea "To enrich screen reader interactions, please activate Accessibility in Grammarl…" at bounding box center [671, 534] width 468 height 62
paste textarea "Thank you, Marcus, for sharing your feedback! A free-to-use printer and a JounJ…"
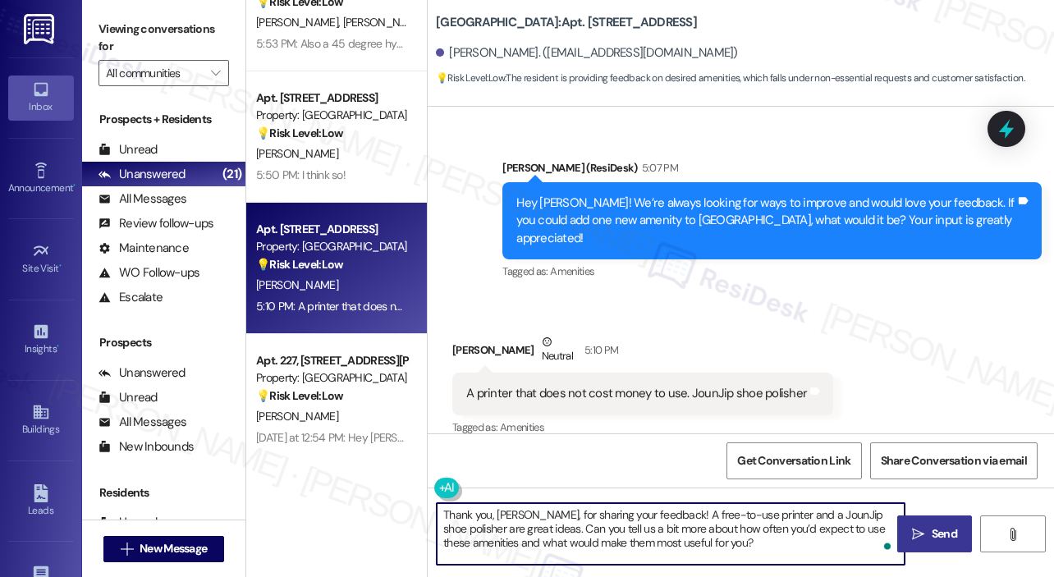
type textarea "Thank you, Marcus, for sharing your feedback! A free-to-use printer and a JounJ…"
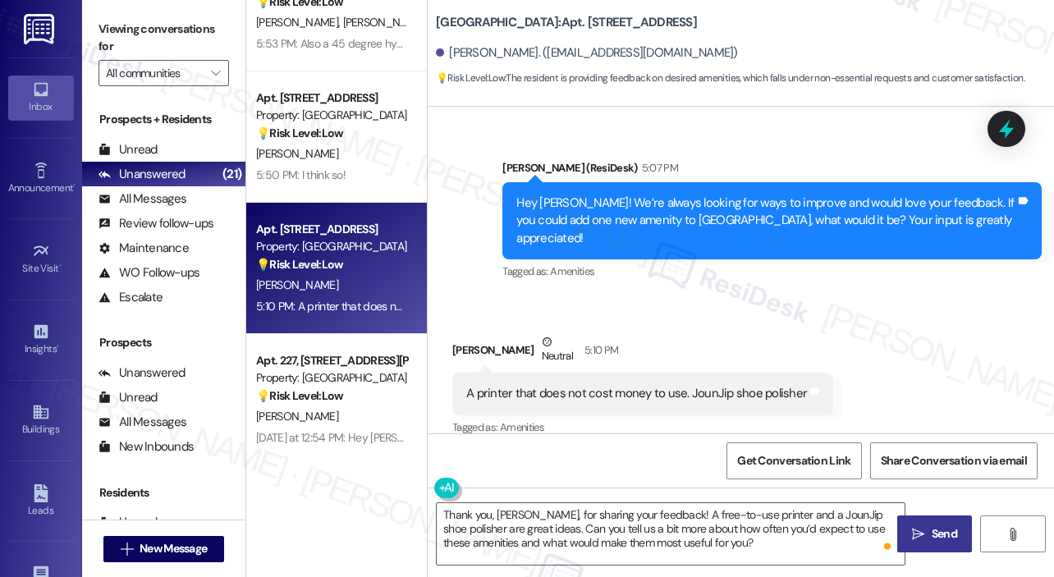
click at [918, 531] on icon "" at bounding box center [918, 534] width 12 height 13
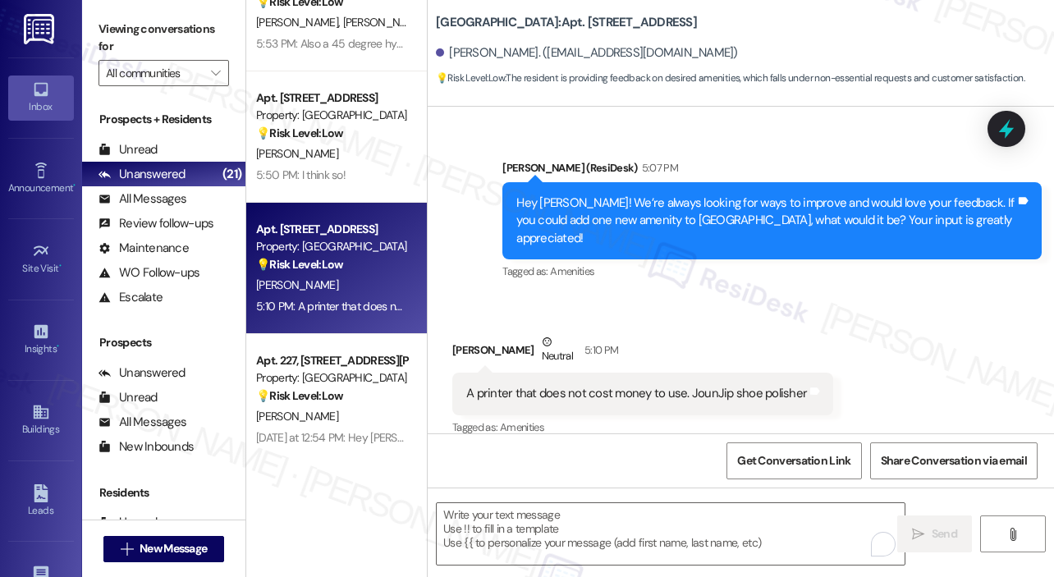
click at [867, 296] on div "Received via SMS Marcus Gaillard Neutral 5:10 PM A printer that does not cost m…" at bounding box center [741, 374] width 626 height 156
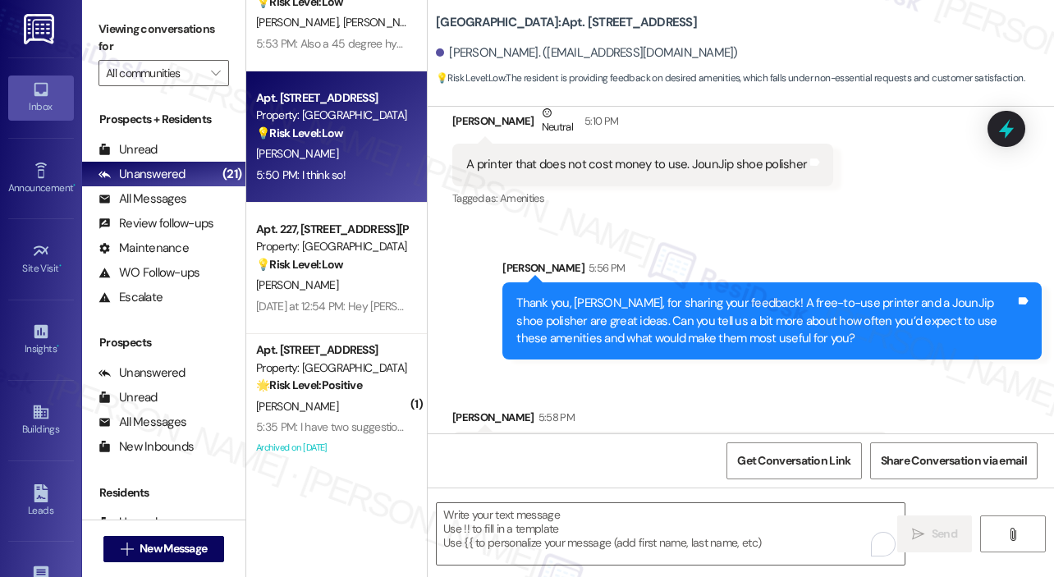
scroll to position [857, 0]
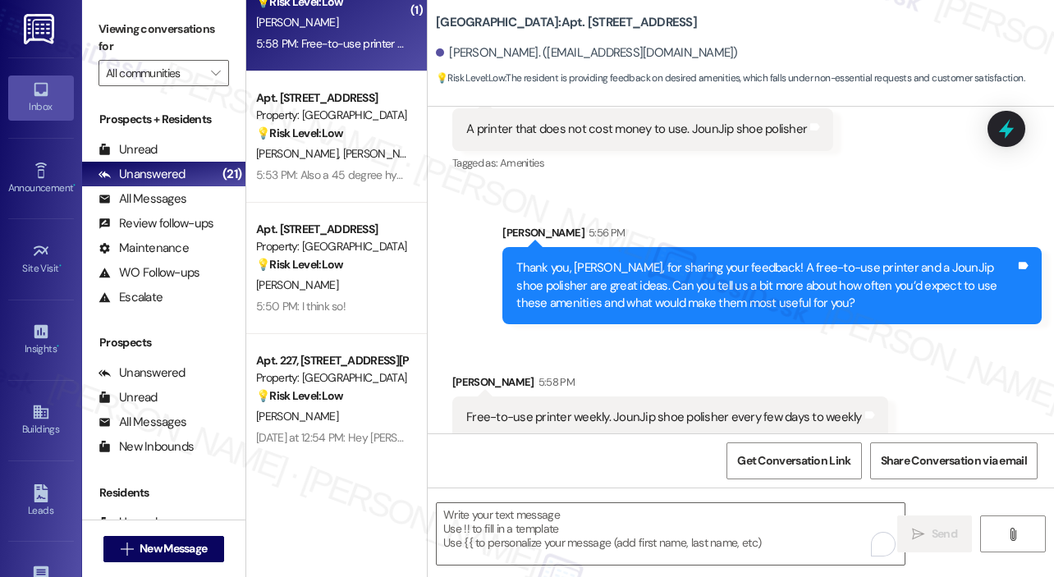
click at [473, 309] on div "Sent via SMS Sarah 5:56 PM Thank you, Marcus, for sharing your feedback! A free…" at bounding box center [741, 261] width 626 height 149
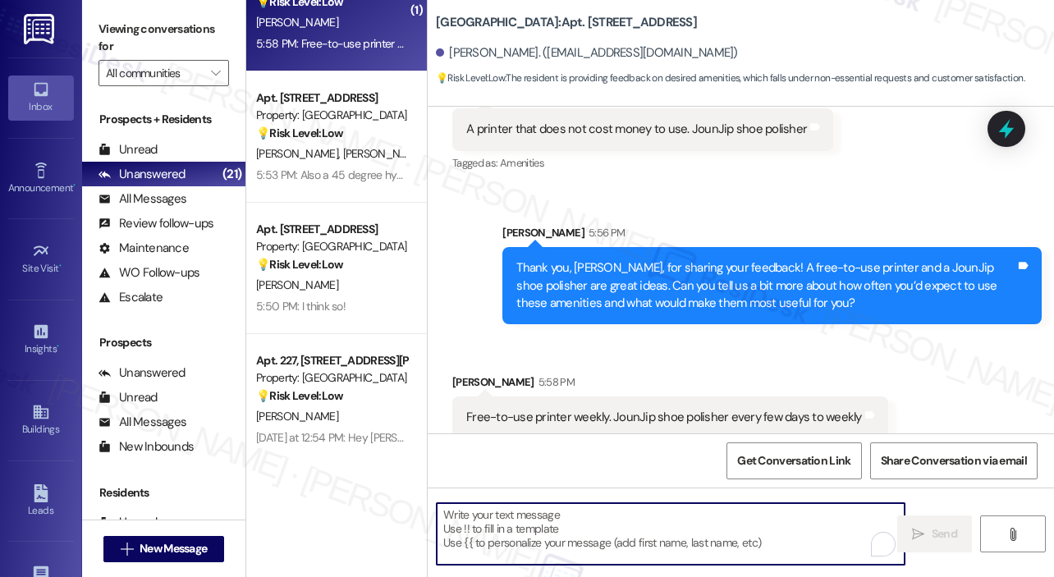
click at [460, 548] on textarea "To enrich screen reader interactions, please activate Accessibility in Grammarl…" at bounding box center [671, 534] width 468 height 62
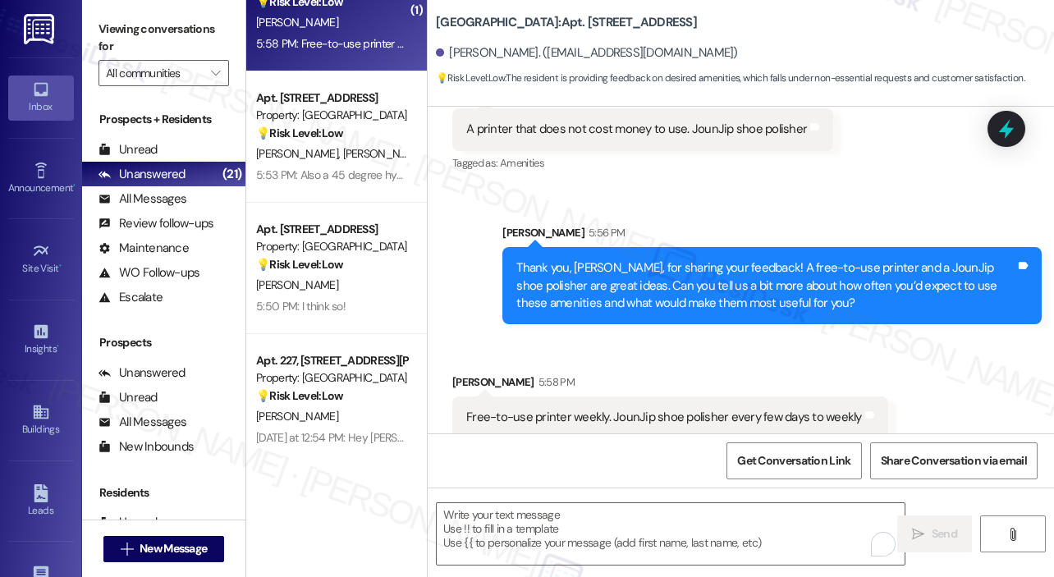
click at [904, 348] on div "Received via SMS Marcus Gaillard 5:58 PM Free-to-use printer weekly. JounJip sh…" at bounding box center [741, 393] width 626 height 114
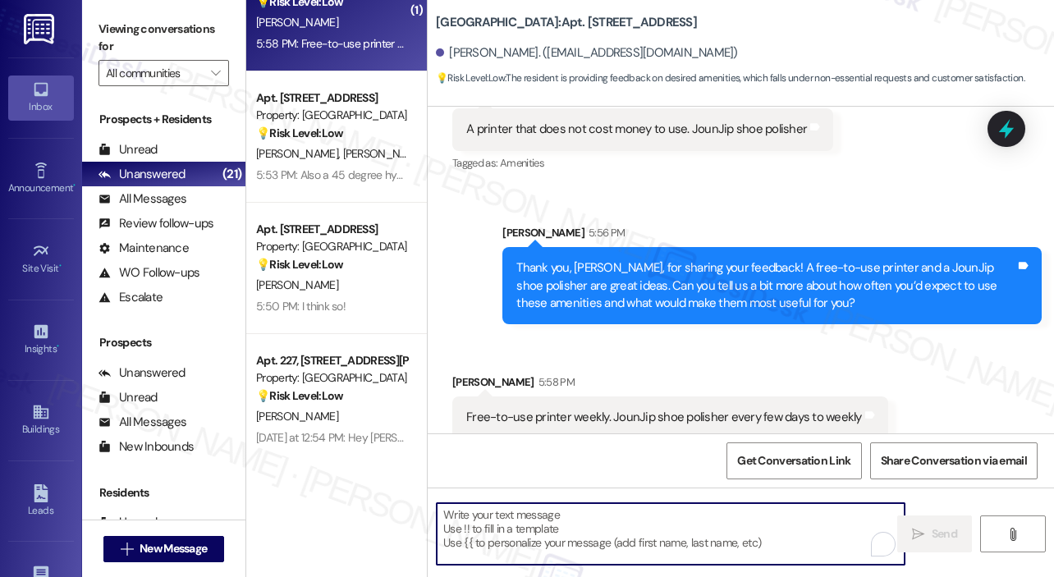
click at [714, 514] on textarea "To enrich screen reader interactions, please activate Accessibility in Grammarl…" at bounding box center [671, 534] width 468 height 62
paste textarea "Thank you, Marcus, for sharing your feedback! A free-to-use printer and a JounJ…"
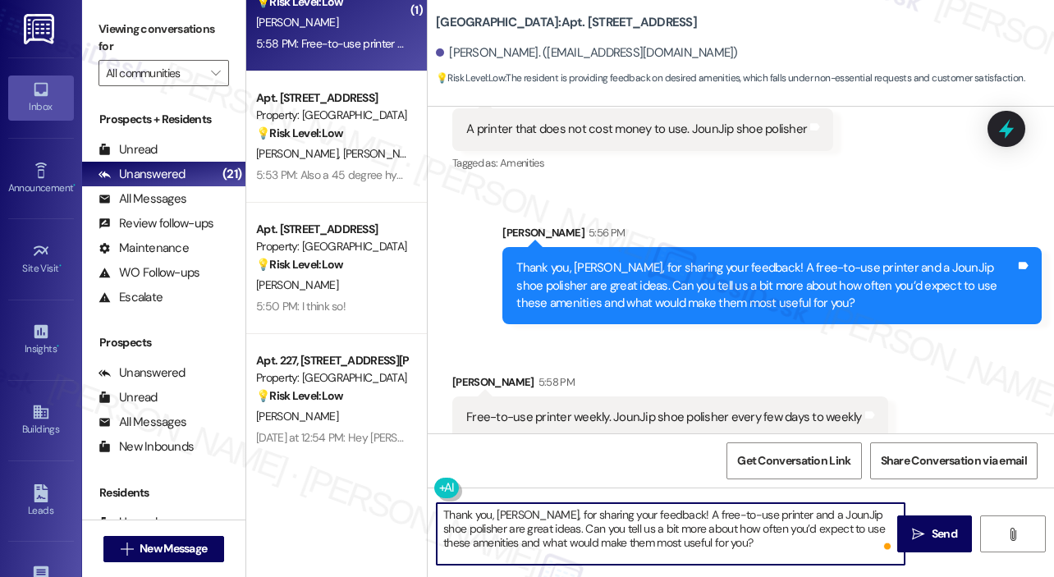
click at [747, 529] on textarea "Thank you, Marcus, for sharing your feedback! A free-to-use printer and a JounJ…" at bounding box center [671, 534] width 468 height 62
click at [787, 542] on textarea "Thank you, Marcus, for sharing your feedback! A free-to-use printer and a JounJ…" at bounding box center [671, 534] width 468 height 62
type textarea "Thank you, Marcus, for sharing your feedback! A free-to-use printer and a JounJ…"
click at [945, 528] on span "Send" at bounding box center [943, 533] width 25 height 17
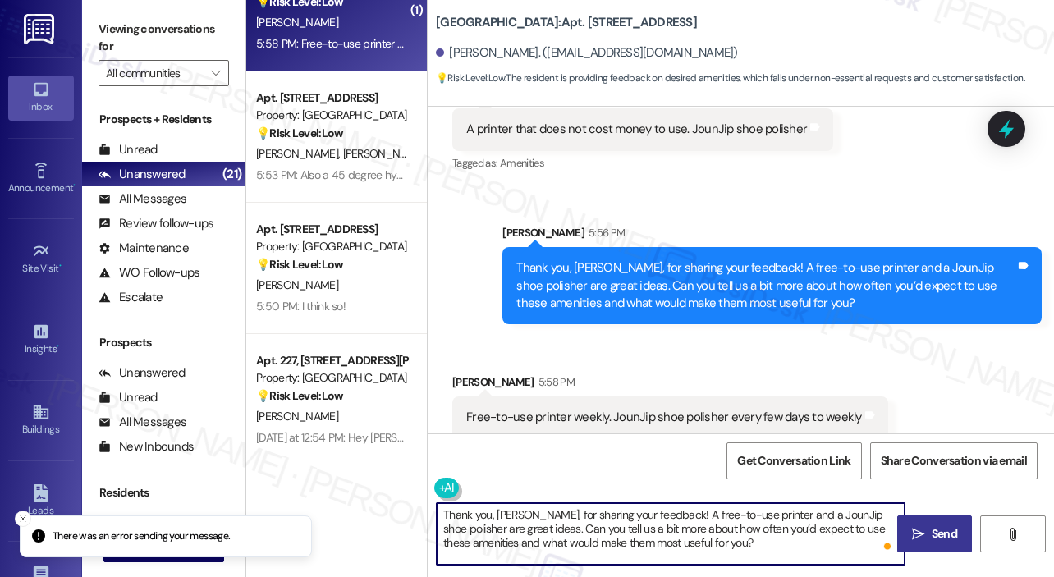
click at [771, 529] on textarea "Thank you, Marcus, for sharing your feedback! A free-to-use printer and a JounJ…" at bounding box center [671, 534] width 468 height 62
drag, startPoint x: 726, startPoint y: 543, endPoint x: 423, endPoint y: 482, distance: 309.0
click at [423, 482] on div "( 1 ) Apt. 514, 4204 Six Forks Road Property: The Eastern Residences at North H…" at bounding box center [650, 288] width 808 height 577
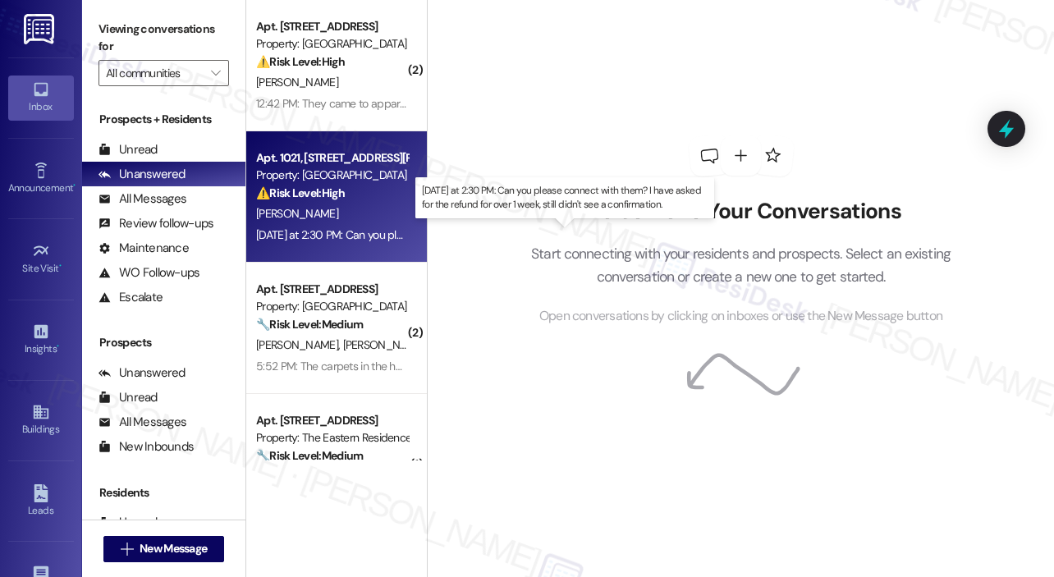
click at [319, 228] on div "Yesterday at 2:30 PM: Can you please connect with them? I have asked for the re…" at bounding box center [557, 234] width 603 height 15
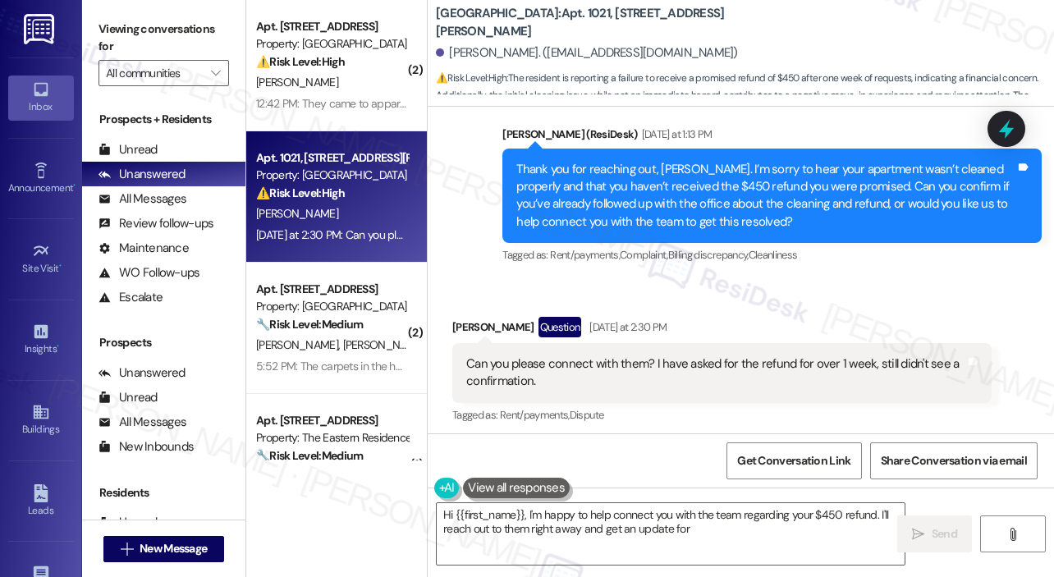
scroll to position [480, 0]
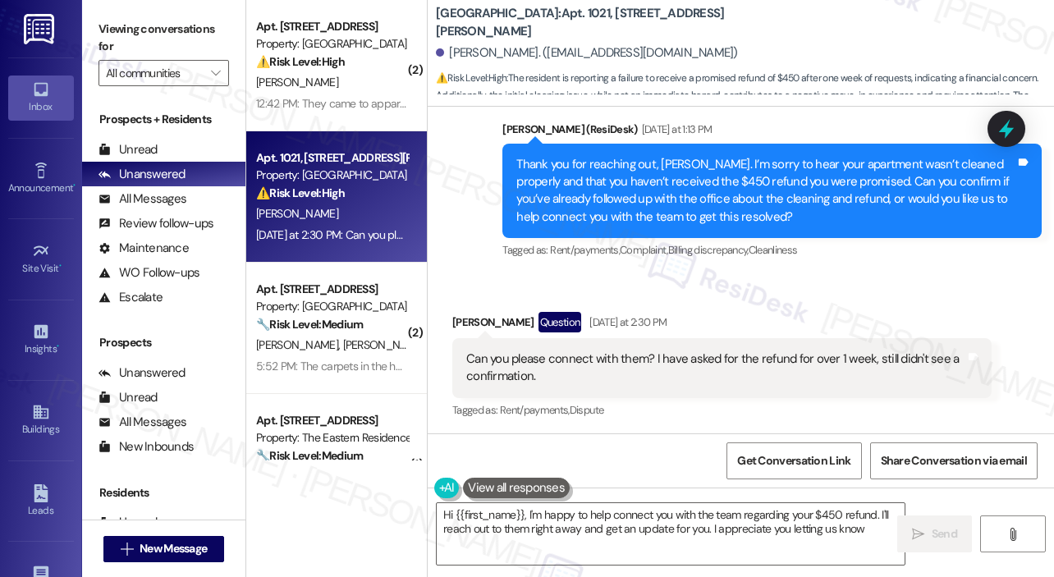
type textarea "Hi {{first_name}}, I'm happy to help connect you with the team regarding your $…"
click at [466, 272] on div "Sent via SMS Sarah (ResiDesk) Yesterday at 1:13 PM Thank you for reaching out, …" at bounding box center [741, 179] width 626 height 191
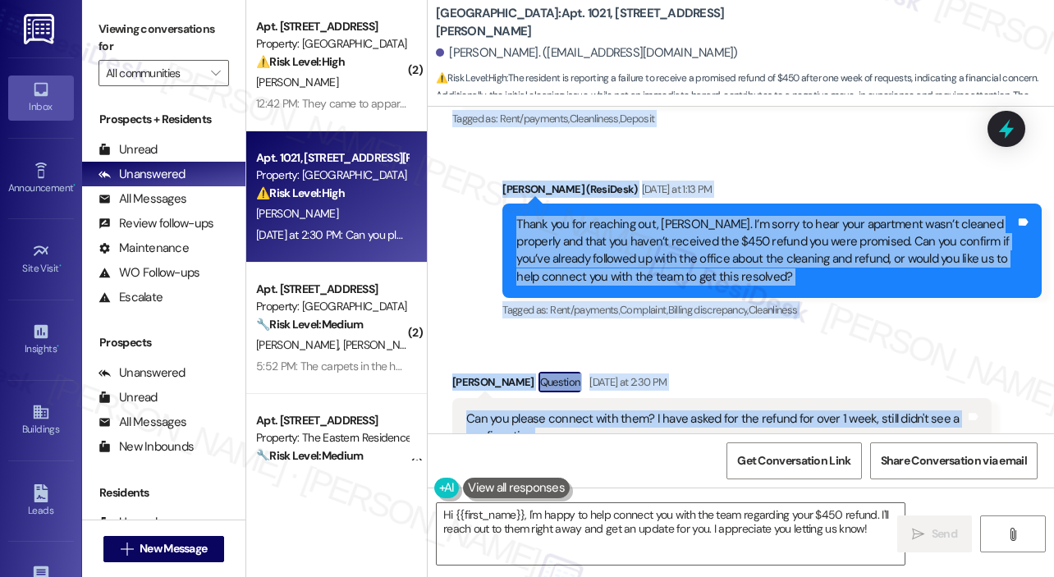
scroll to position [442, 0]
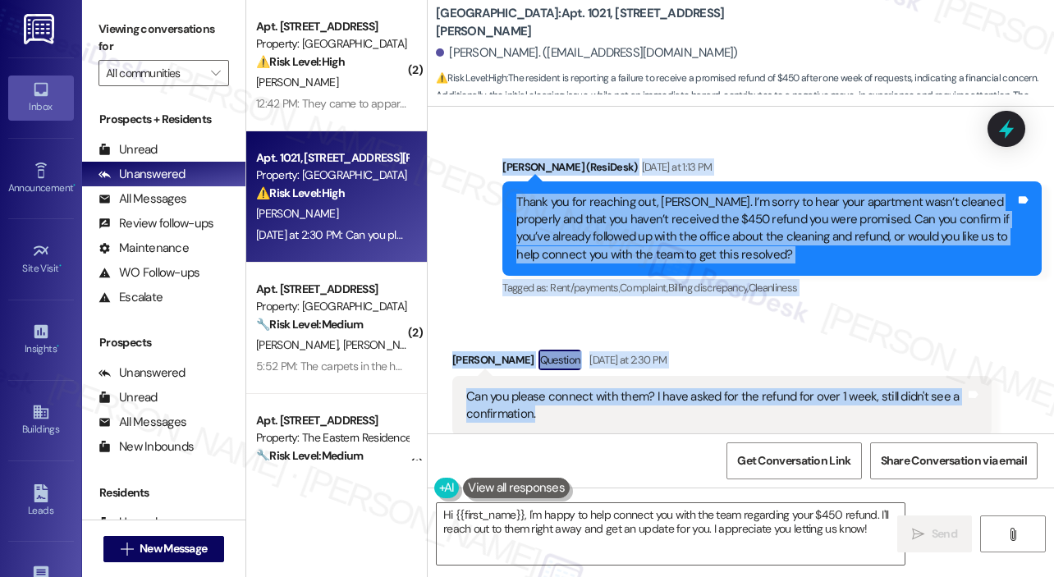
drag, startPoint x: 515, startPoint y: 199, endPoint x: 712, endPoint y: 410, distance: 288.6
click at [712, 410] on div "Lease started Sep 04, 2025 at 8:00 PM Survey, sent via SMS Residesk Automated S…" at bounding box center [741, 270] width 626 height 327
copy div "Hi Bogdan! We're so glad you chose Highland North Hills! We would love to impro…"
click at [601, 328] on div "Received via SMS Bogdan Nedelcu Question Yesterday at 2:30 PM Can you please co…" at bounding box center [741, 392] width 626 height 159
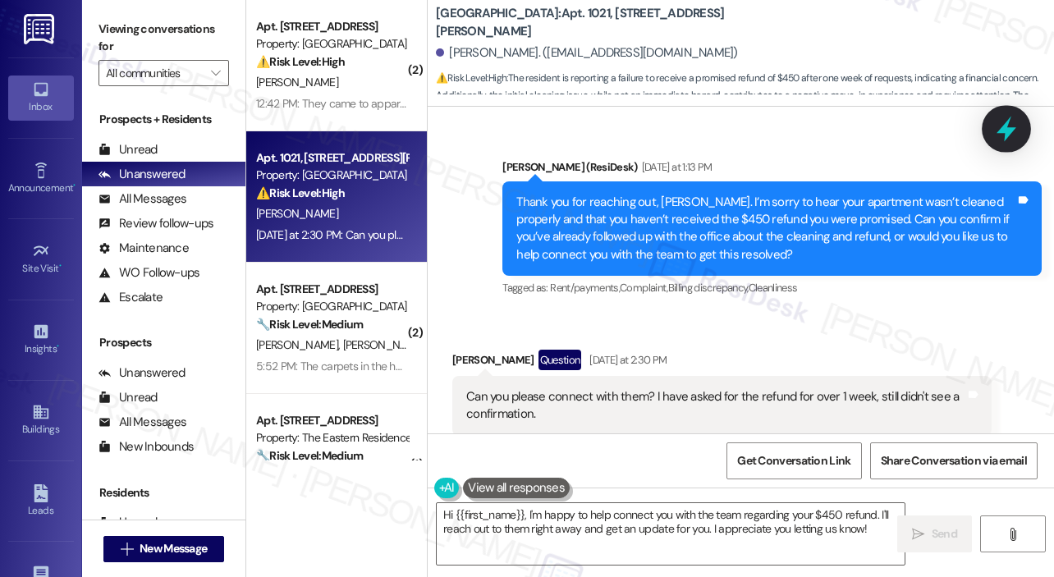
click at [1003, 127] on icon at bounding box center [1006, 129] width 20 height 25
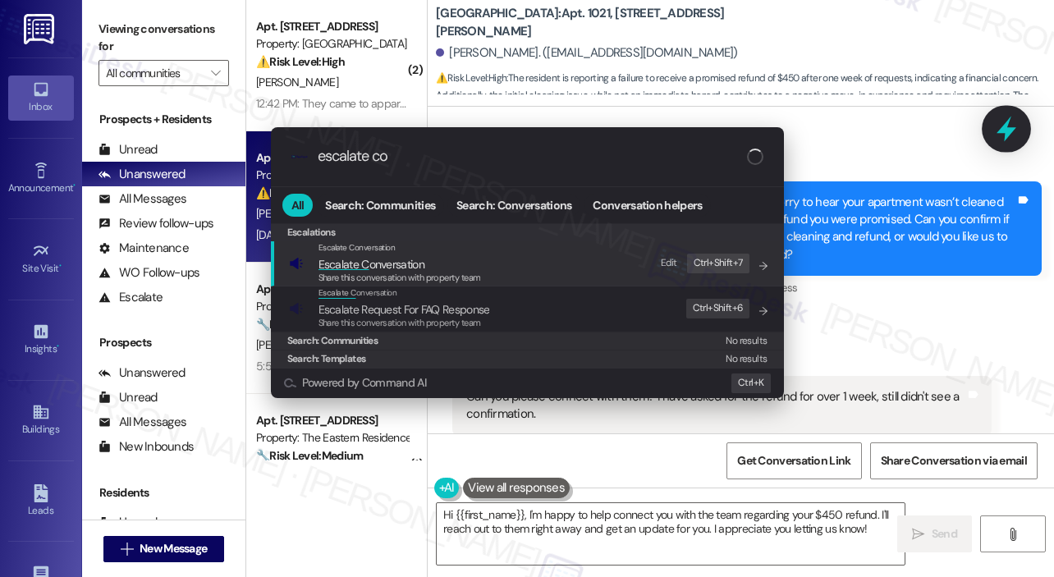
type input "escalate con"
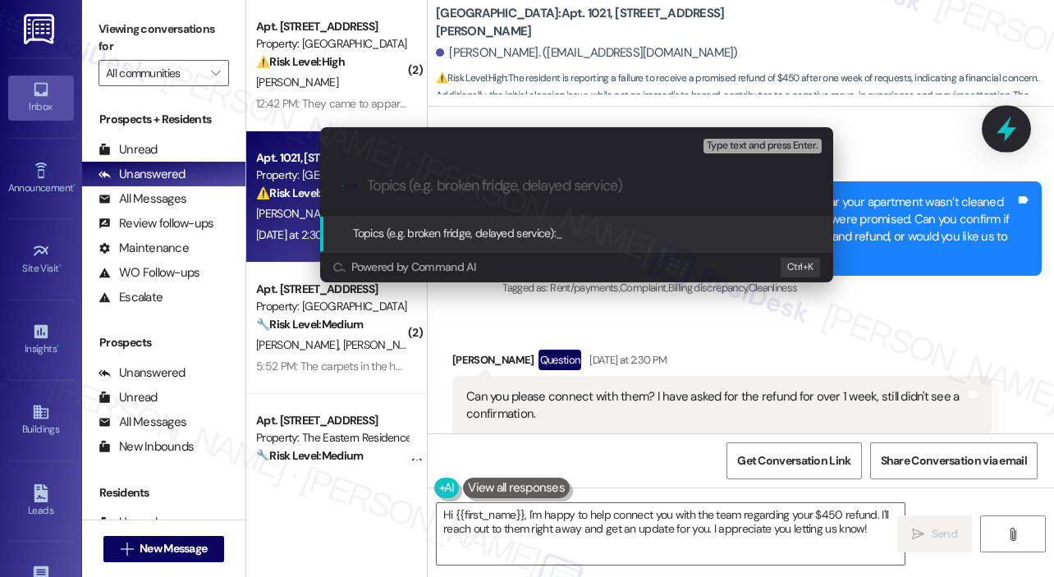
type input "Follow-Up on Cleaning Concerns and $450 Refund"
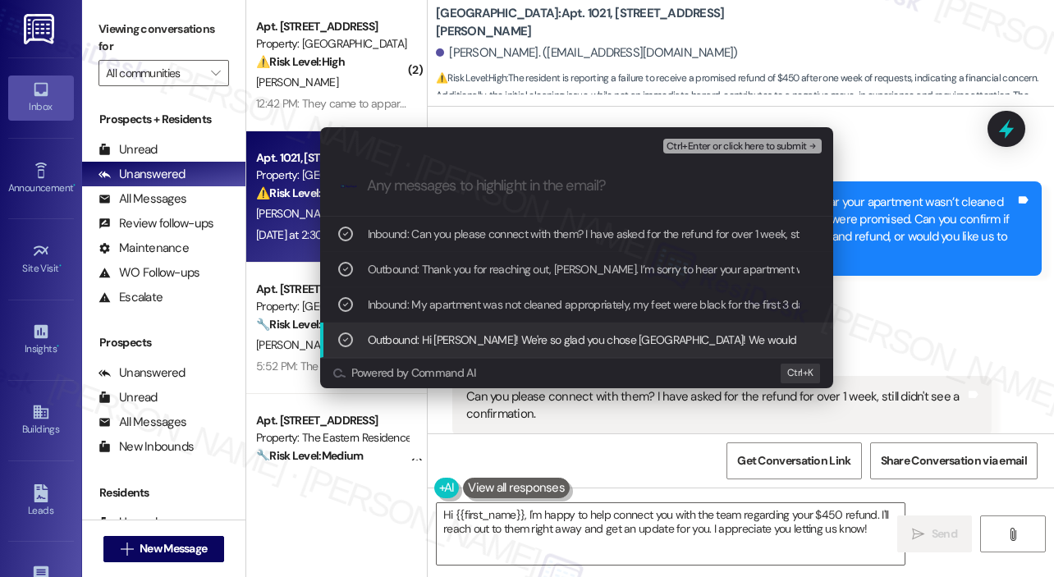
click at [760, 142] on span "Ctrl+Enter or click here to submit" at bounding box center [736, 146] width 140 height 11
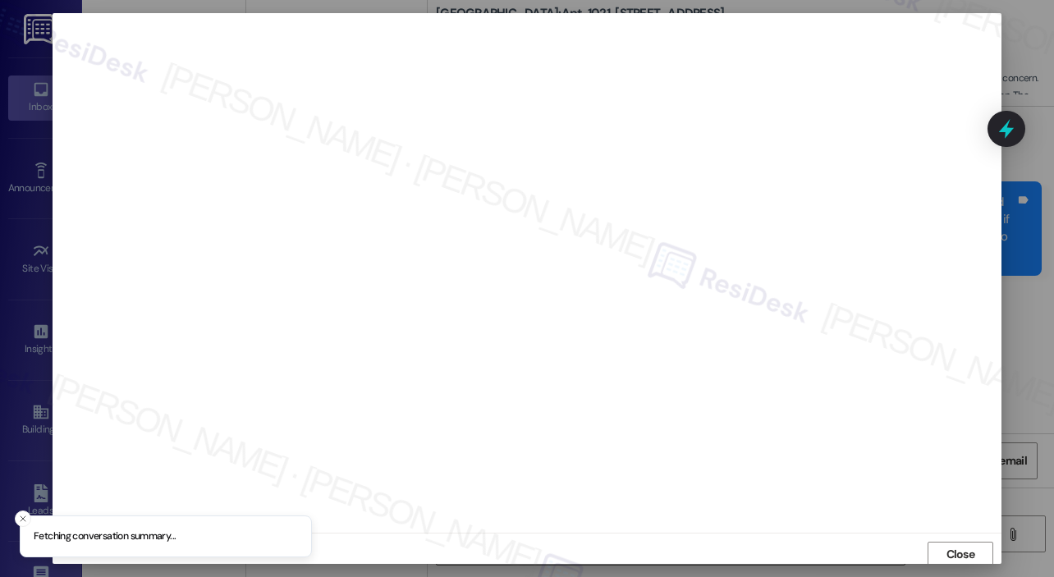
scroll to position [3, 0]
click at [959, 551] on span "Close" at bounding box center [960, 550] width 29 height 17
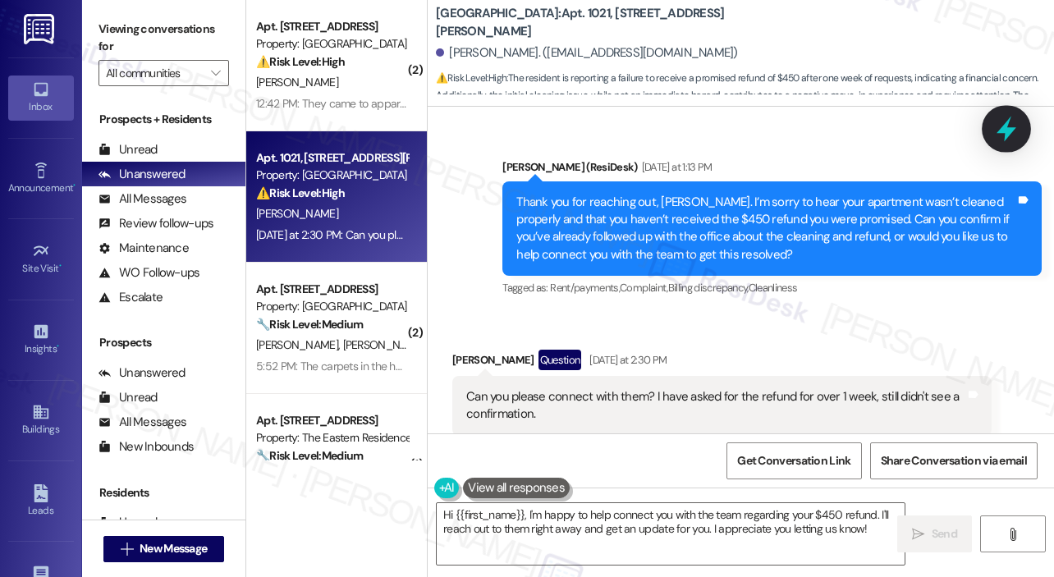
click at [1009, 133] on icon at bounding box center [1006, 129] width 20 height 25
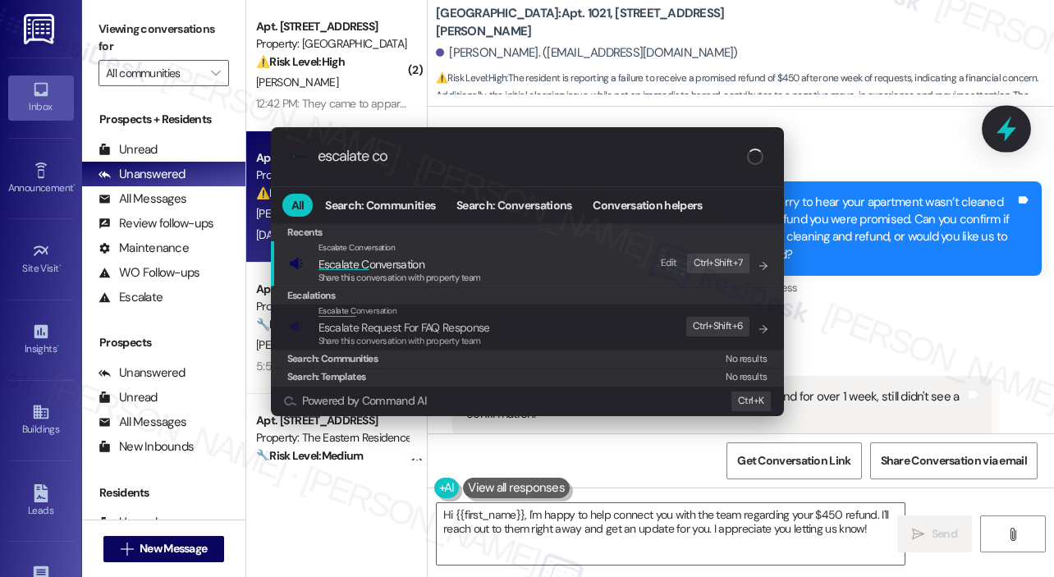
type input "escalate con"
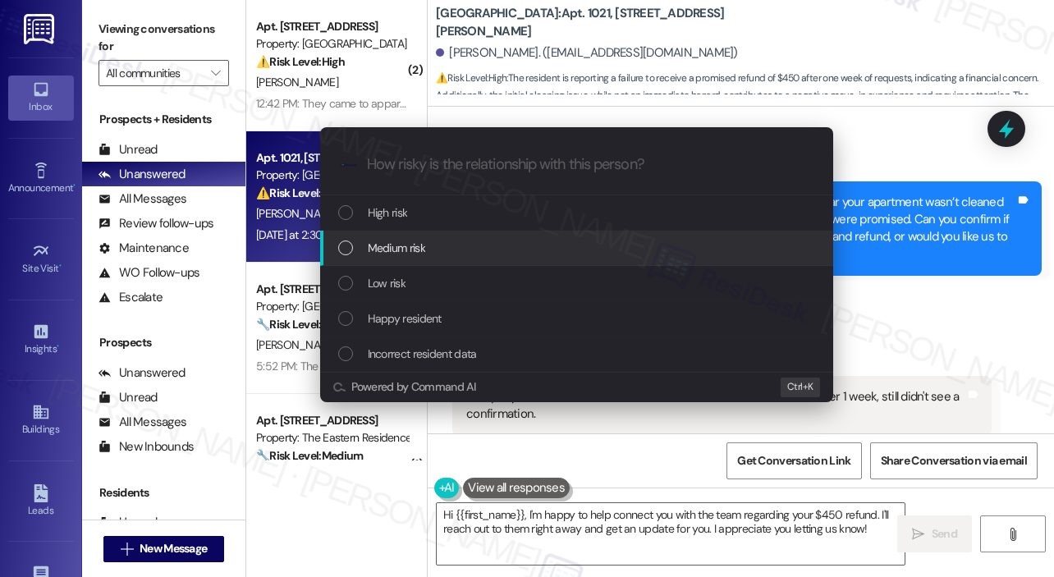
click at [408, 242] on span "Medium risk" at bounding box center [396, 248] width 57 height 18
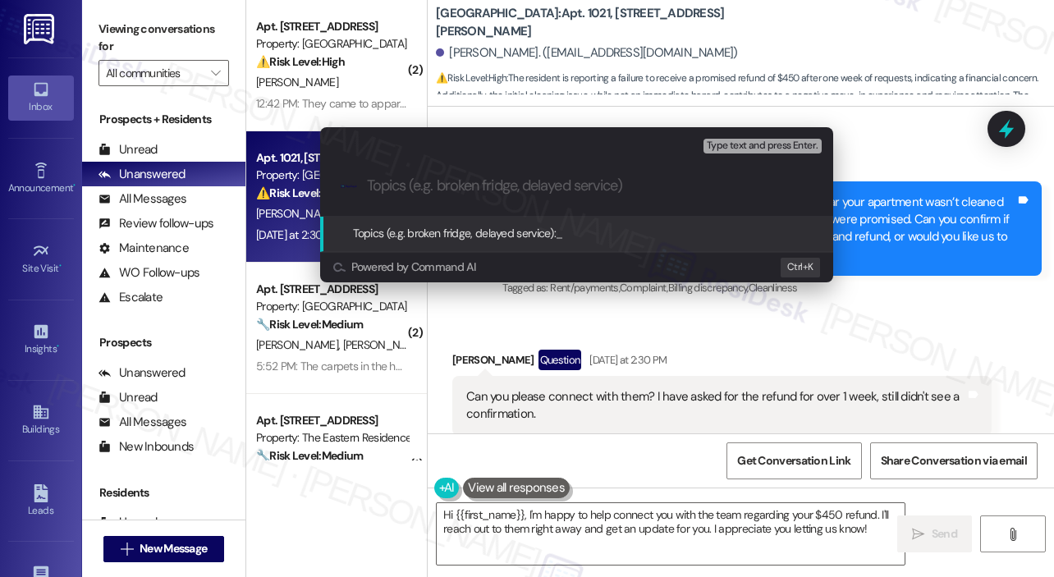
paste input "Follow-Up on Cleaning Concerns and $450 Refund"
type input "Follow-Up on Cleaning Concerns and $450 Refund"
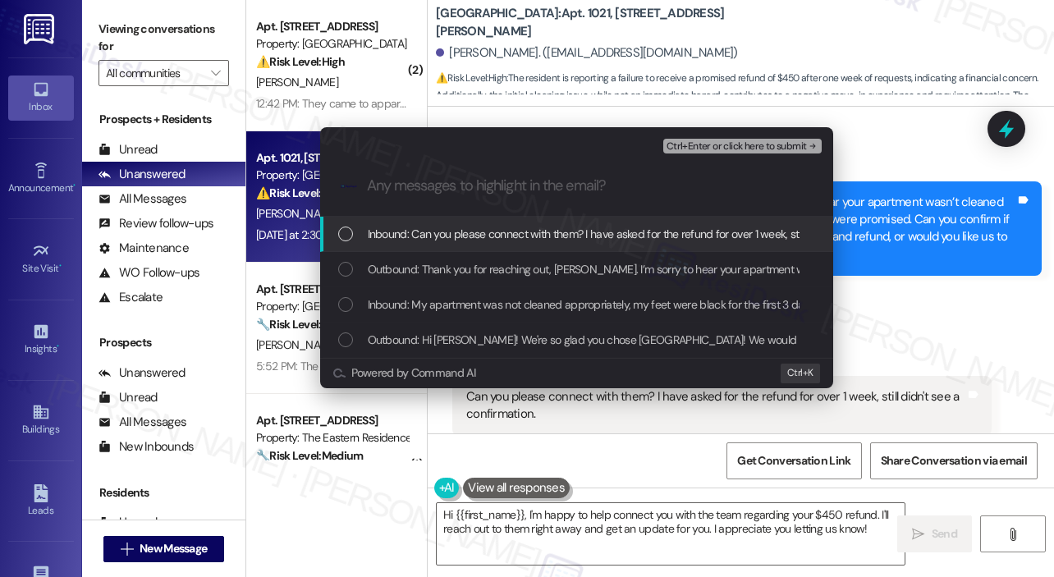
click at [395, 233] on span "Inbound: Can you please connect with them? I have asked for the refund for over…" at bounding box center [647, 234] width 558 height 18
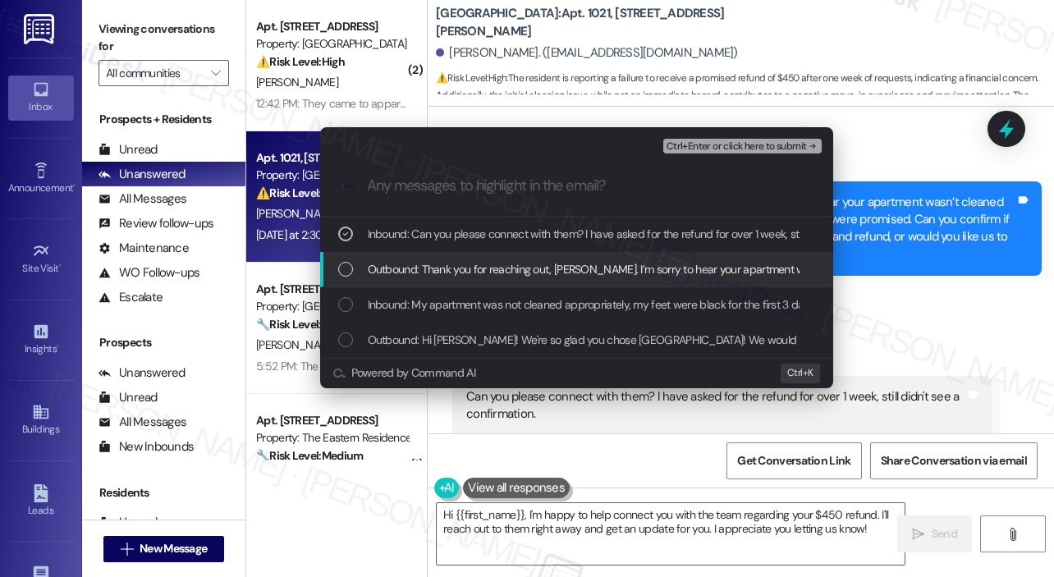
click at [366, 262] on div "Outbound: Thank you for reaching out, Bogdan. I’m sorry to hear your apartment …" at bounding box center [578, 269] width 480 height 18
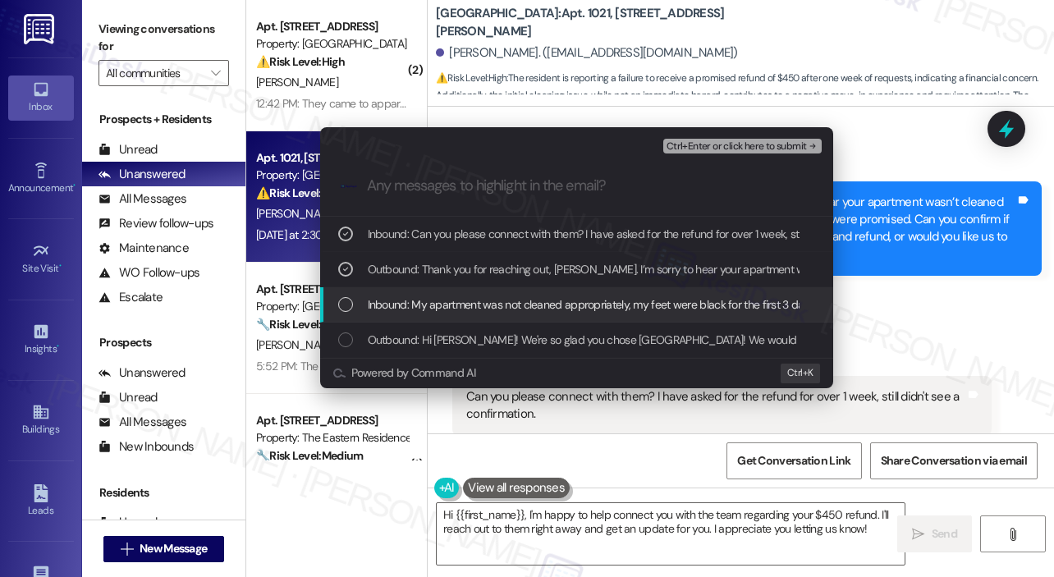
click at [354, 300] on div "Inbound: My apartment was not cleaned appropriately, my feet were black for the…" at bounding box center [578, 304] width 480 height 18
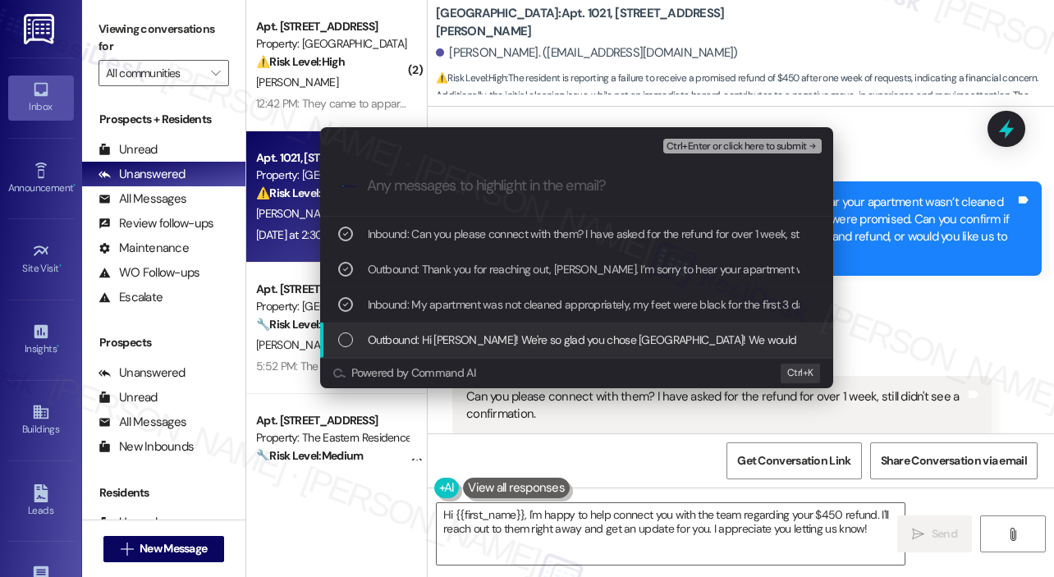
click at [346, 338] on div "List of options" at bounding box center [345, 339] width 15 height 15
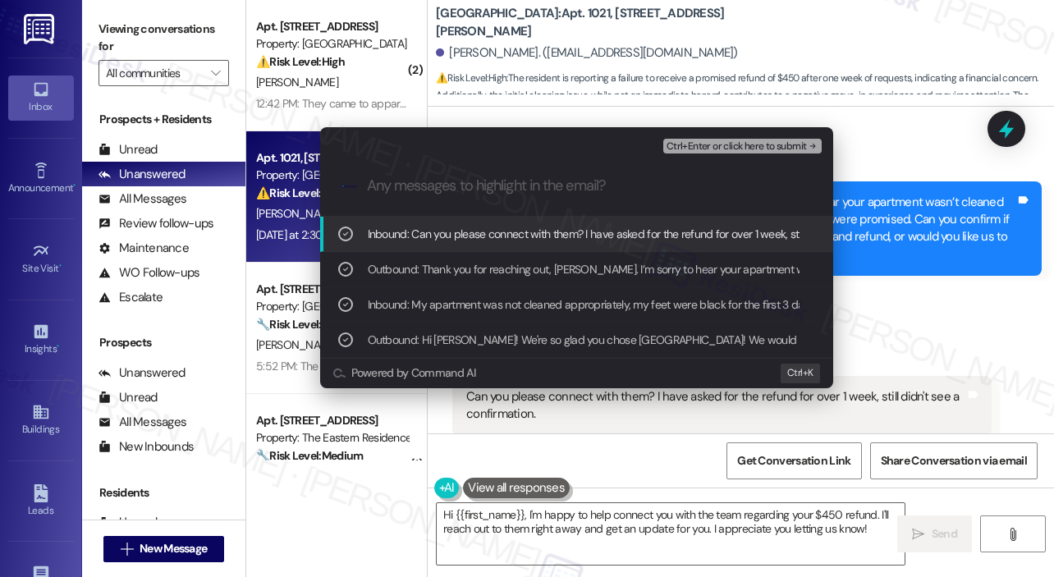
click at [699, 146] on span "Ctrl+Enter or click here to submit" at bounding box center [736, 146] width 140 height 11
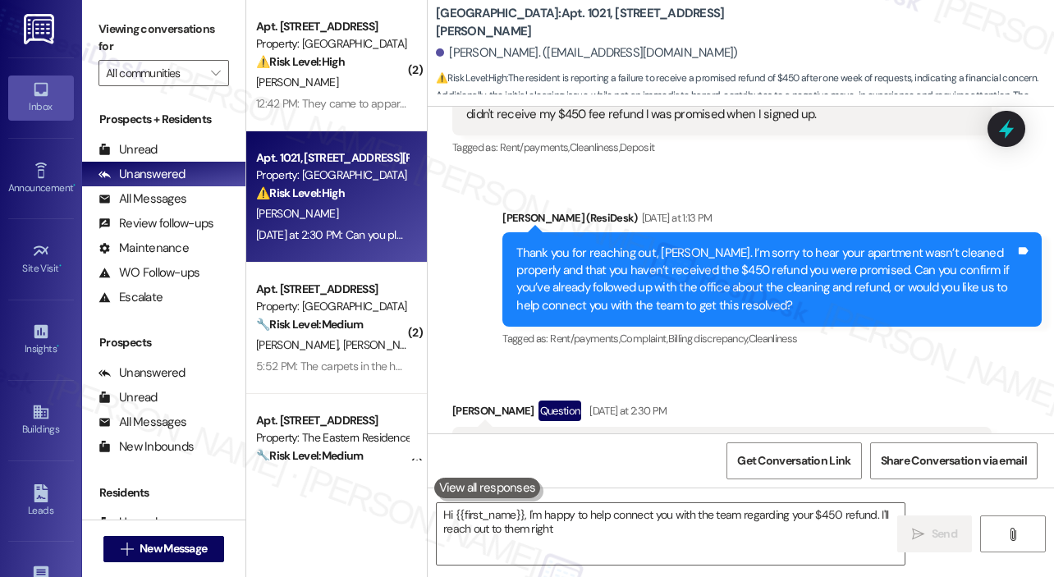
scroll to position [480, 0]
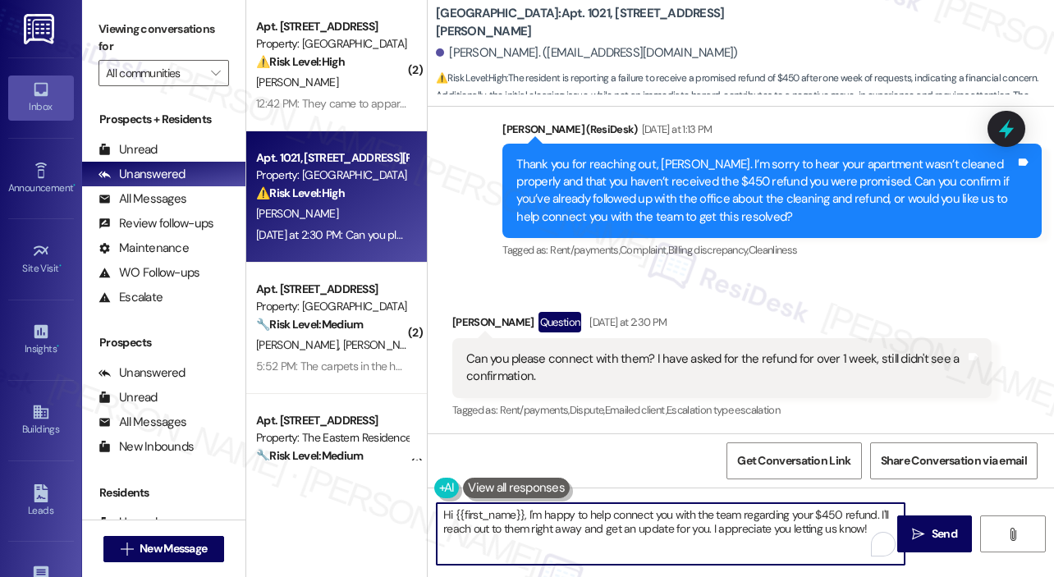
click at [680, 532] on textarea "Hi {{first_name}}, I'm happy to help connect you with the team regarding your $…" at bounding box center [671, 534] width 468 height 62
click at [762, 521] on textarea "Hi {{first_name}}, I'm happy to help connect you with the team regarding your $…" at bounding box center [671, 534] width 468 height 62
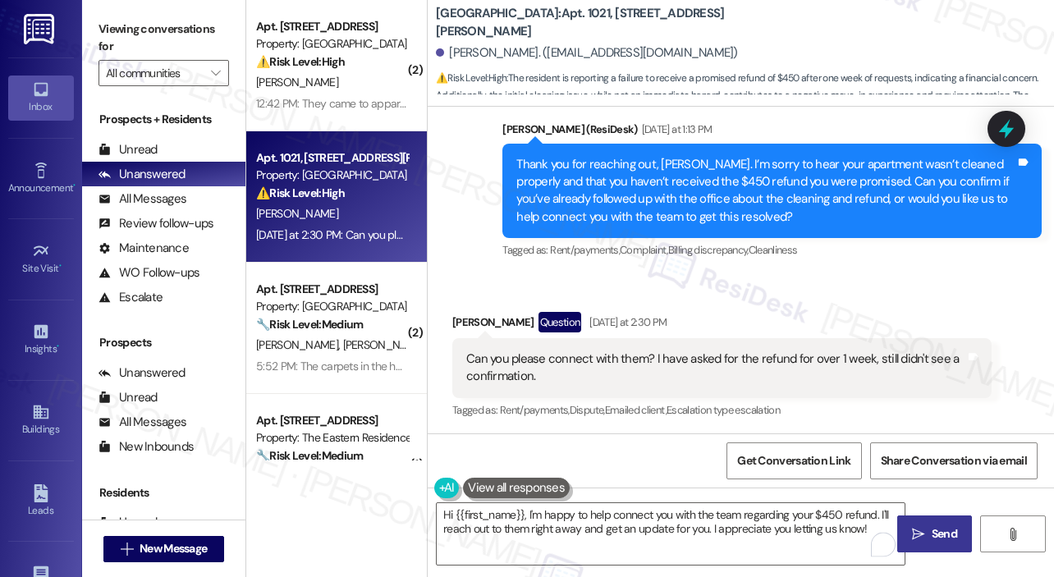
click at [913, 529] on icon "" at bounding box center [918, 534] width 12 height 13
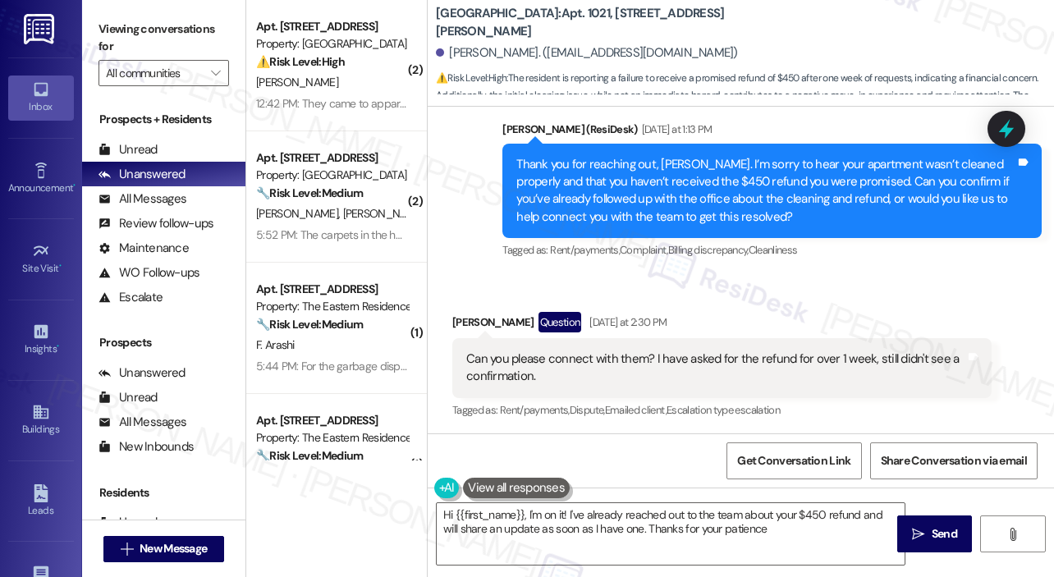
type textarea "Hi {{first_name}}, I'm on it! I've already reached out to the team about your $…"
click at [700, 291] on div "Received via SMS Bogdan Nedelcu Question Yesterday at 2:30 PM Can you please co…" at bounding box center [741, 354] width 626 height 159
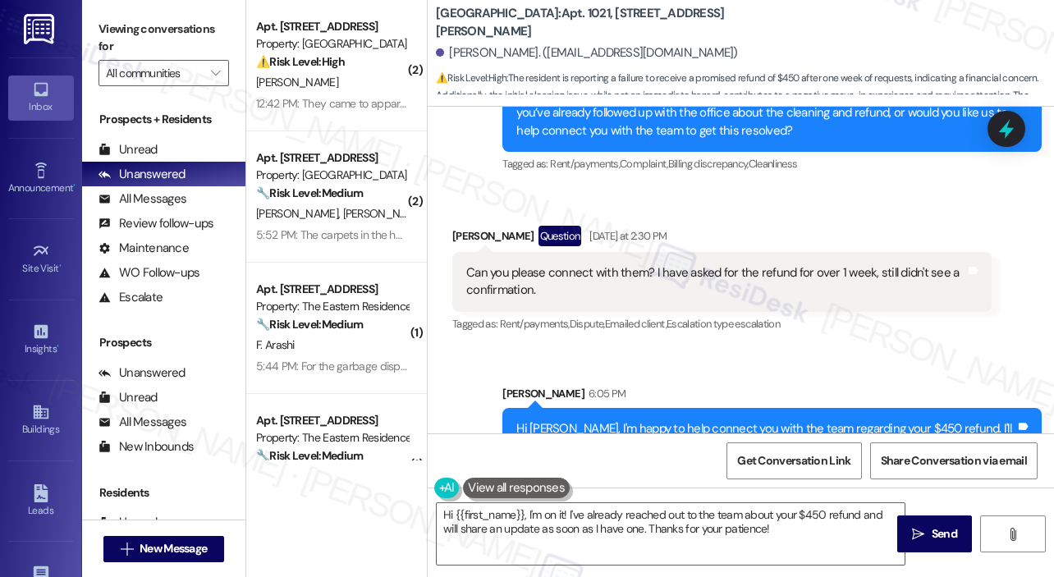
scroll to position [613, 0]
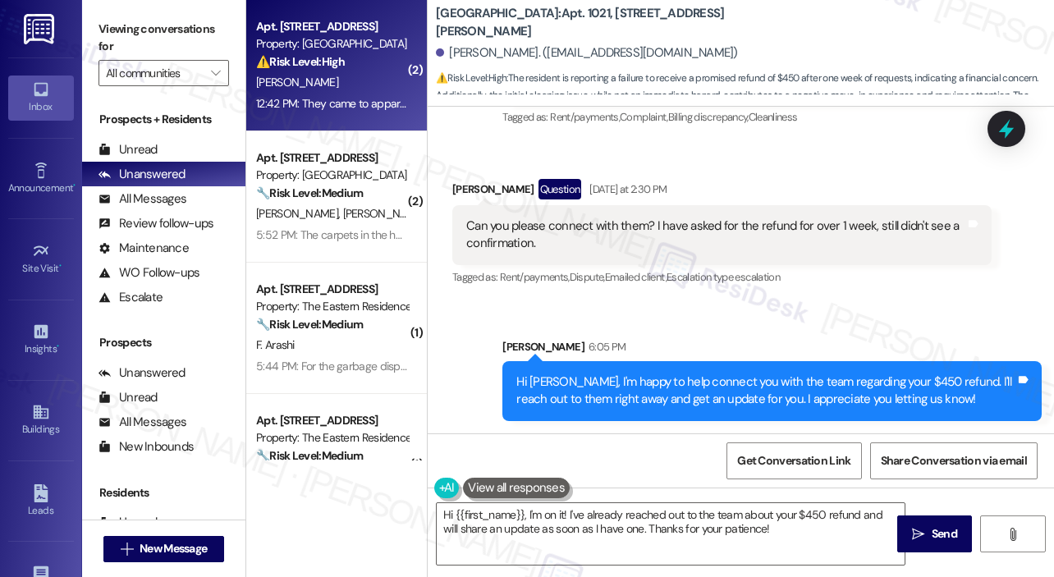
click at [310, 35] on div "Property: [GEOGRAPHIC_DATA]" at bounding box center [332, 43] width 152 height 17
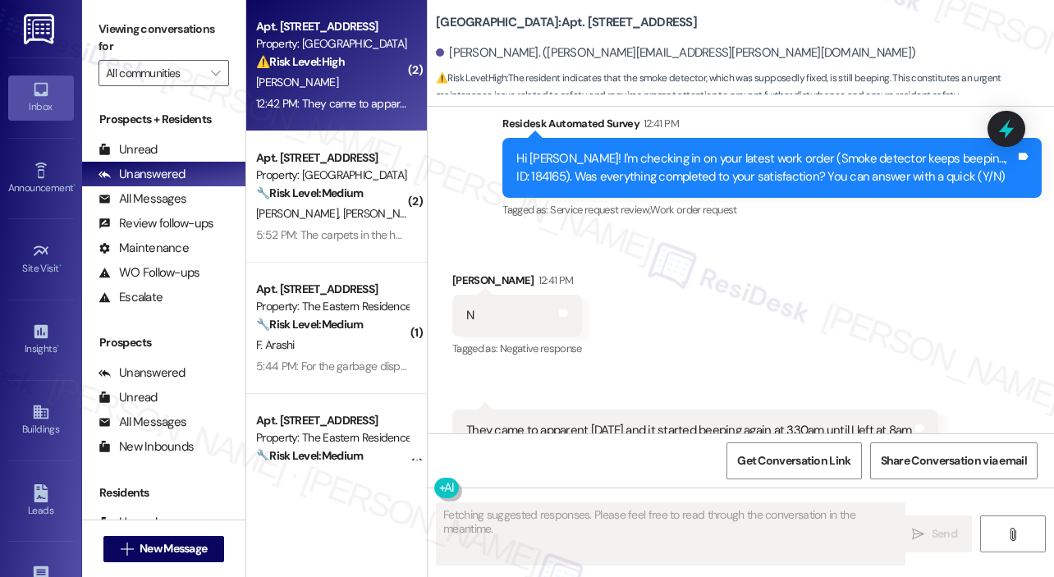
scroll to position [4727, 0]
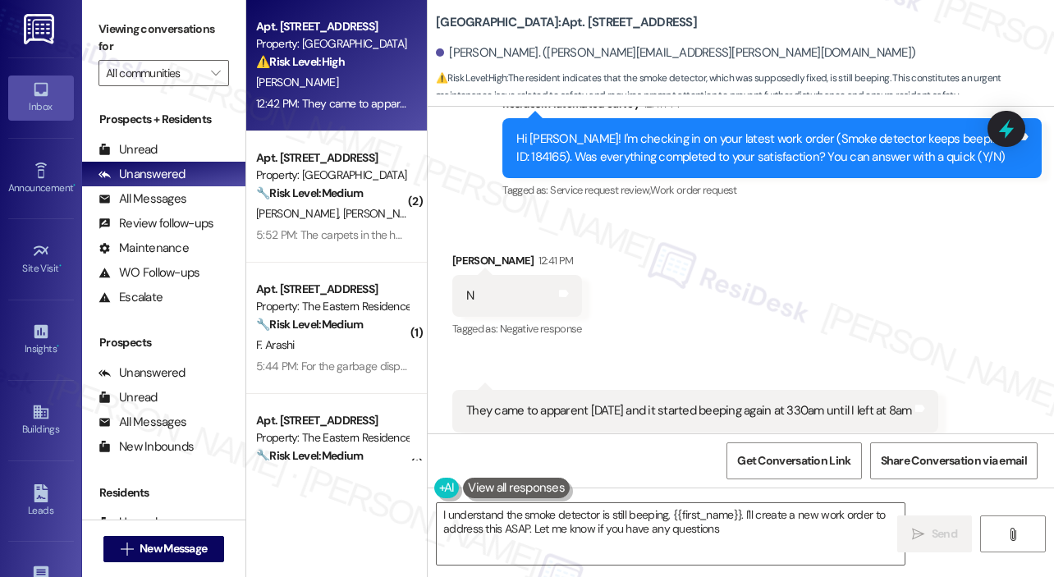
type textarea "I understand the smoke detector is still beeping, {{first_name}}. I'll create a…"
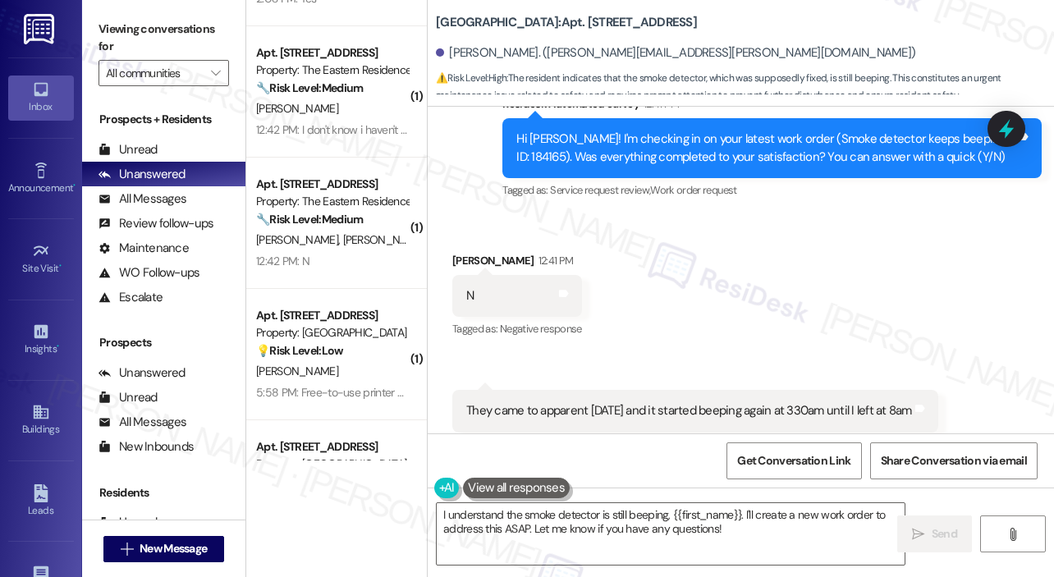
scroll to position [525, 0]
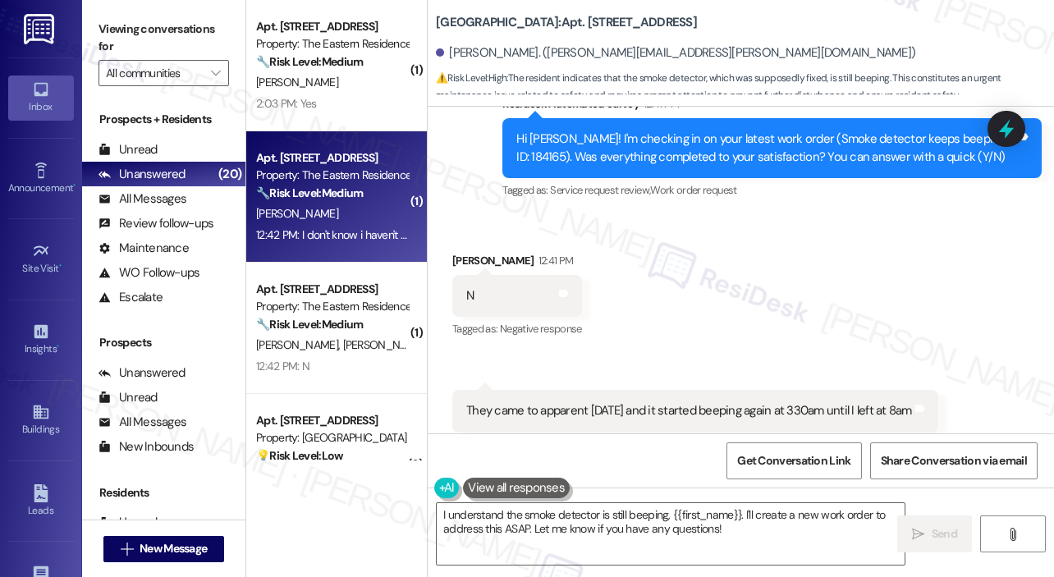
click at [372, 223] on div "[PERSON_NAME]" at bounding box center [331, 214] width 155 height 21
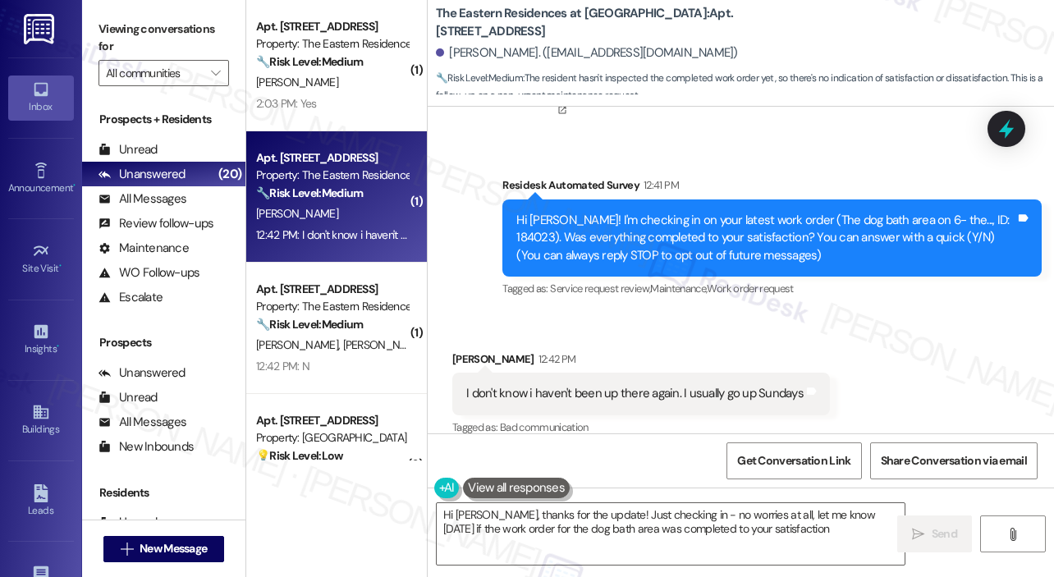
type textarea "Hi Christina, thanks for the update! Just checking in - no worries at all, let …"
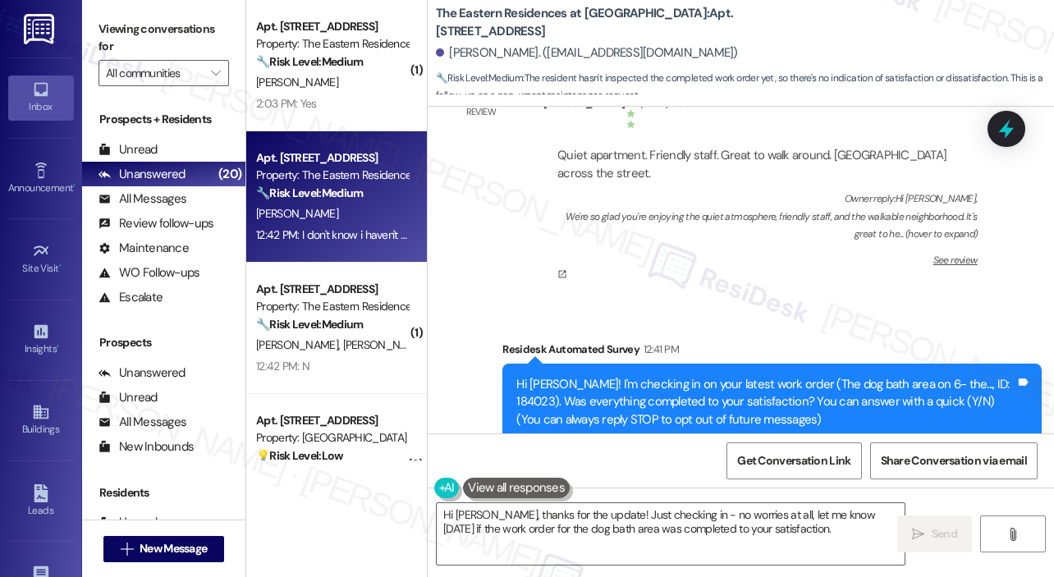
scroll to position [259, 0]
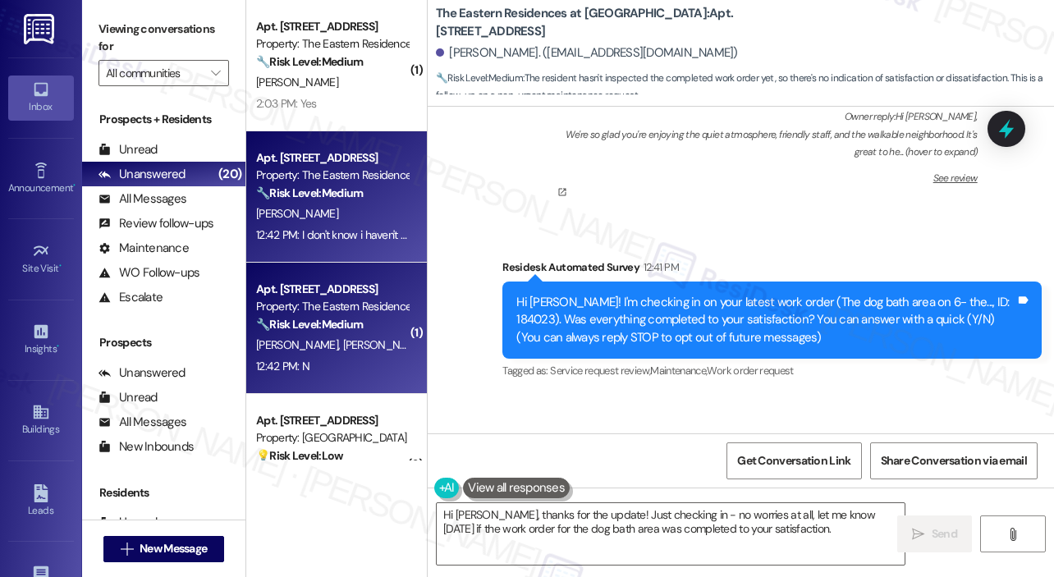
click at [357, 368] on div "12:42 PM: N 12:42 PM: N" at bounding box center [331, 366] width 155 height 21
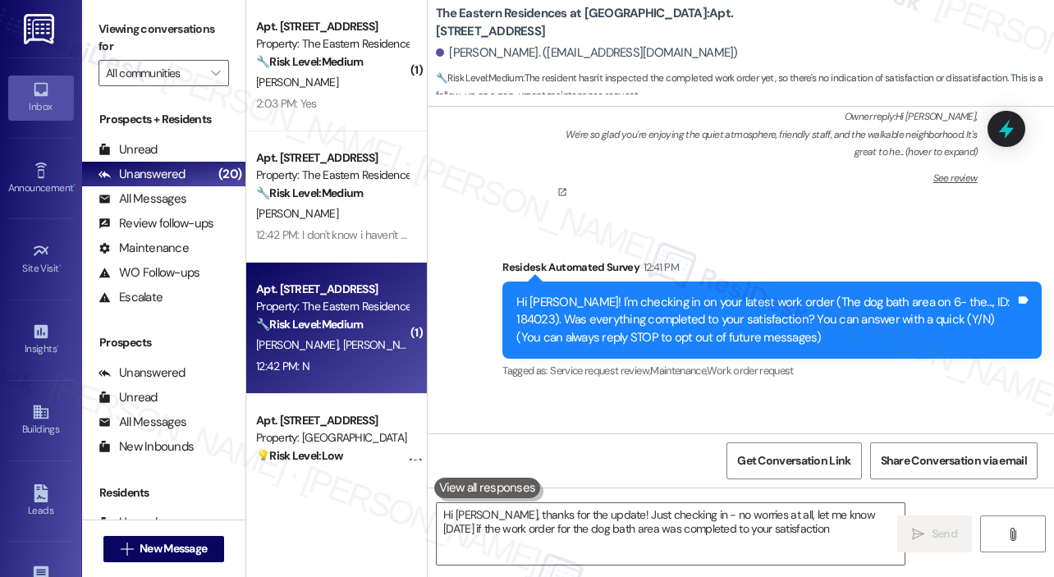
type textarea "Hi Christina, thanks for the update! Just checking in - no worries at all, let …"
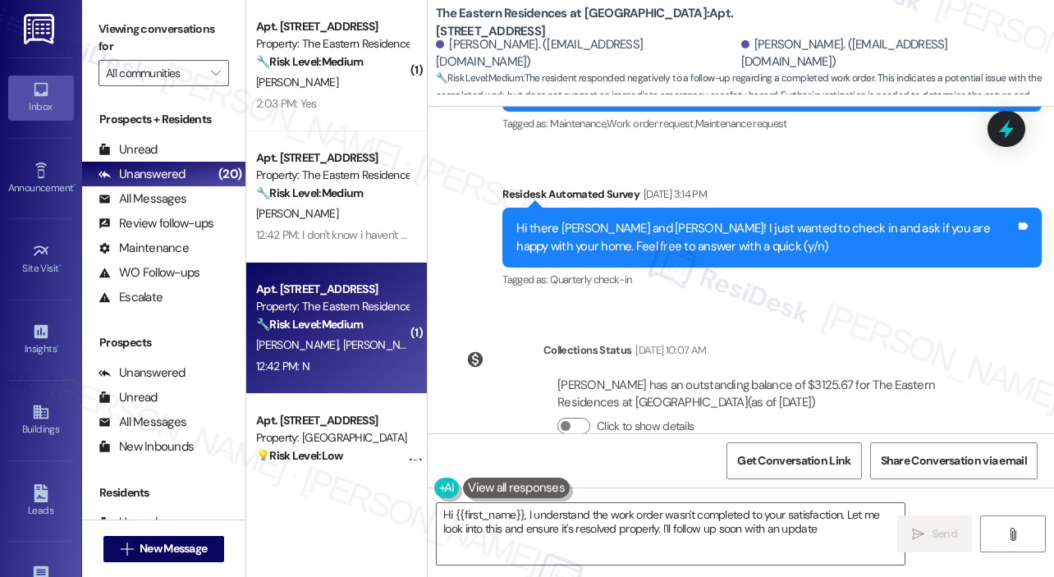
type textarea "Hi {{first_name}}, I understand the work order wasn't completed to your satisfa…"
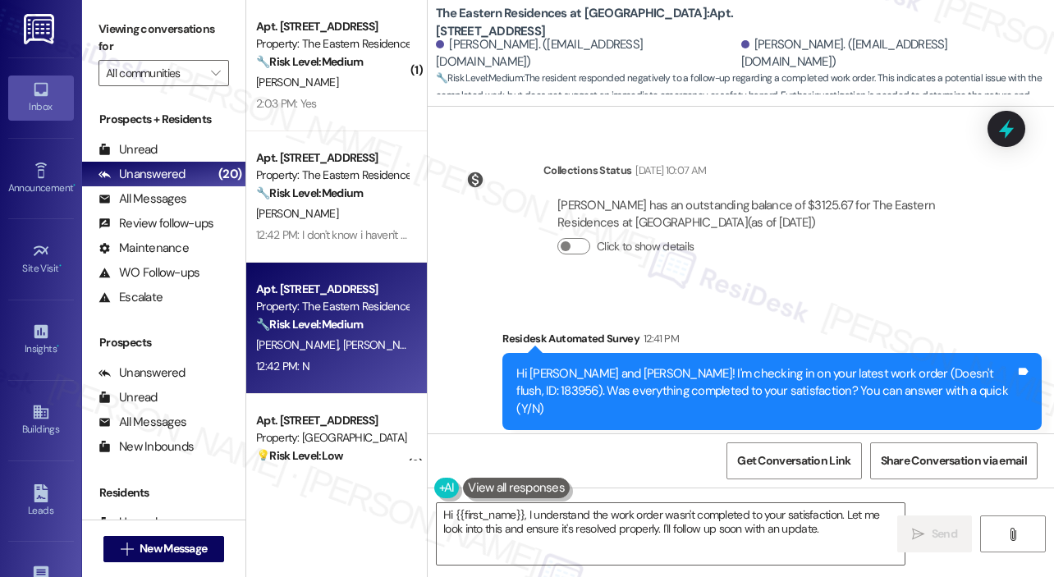
scroll to position [1674, 0]
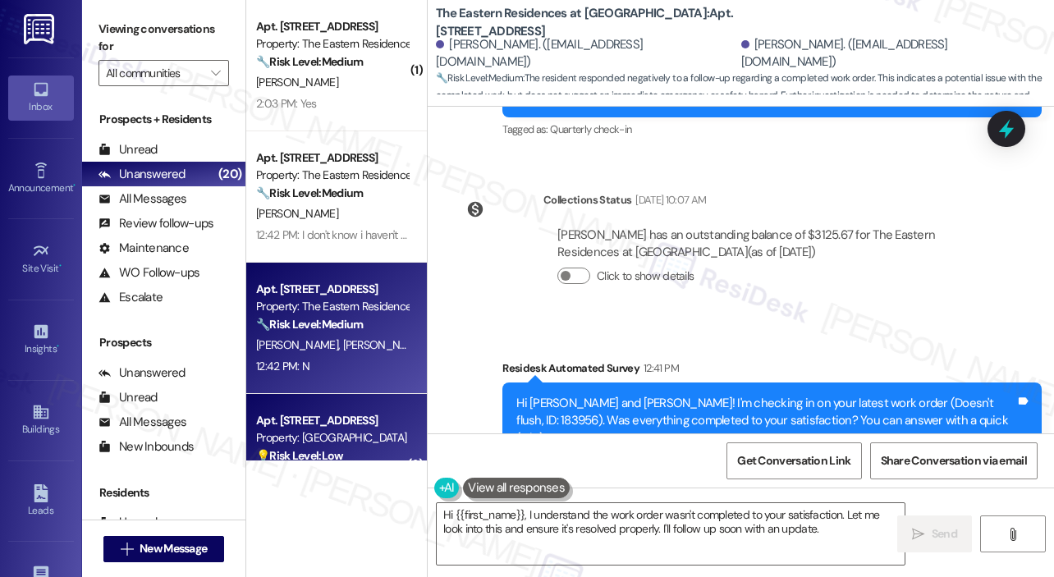
click at [374, 416] on div "Apt. [STREET_ADDRESS]" at bounding box center [332, 420] width 152 height 17
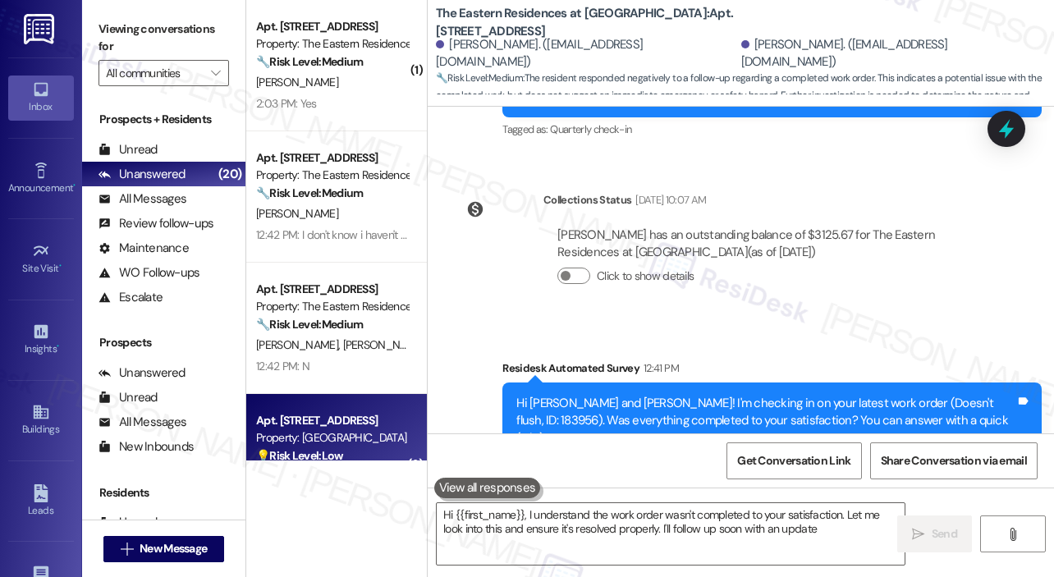
type textarea "Hi {{first_name}}, I understand the work order wasn't completed to your satisfa…"
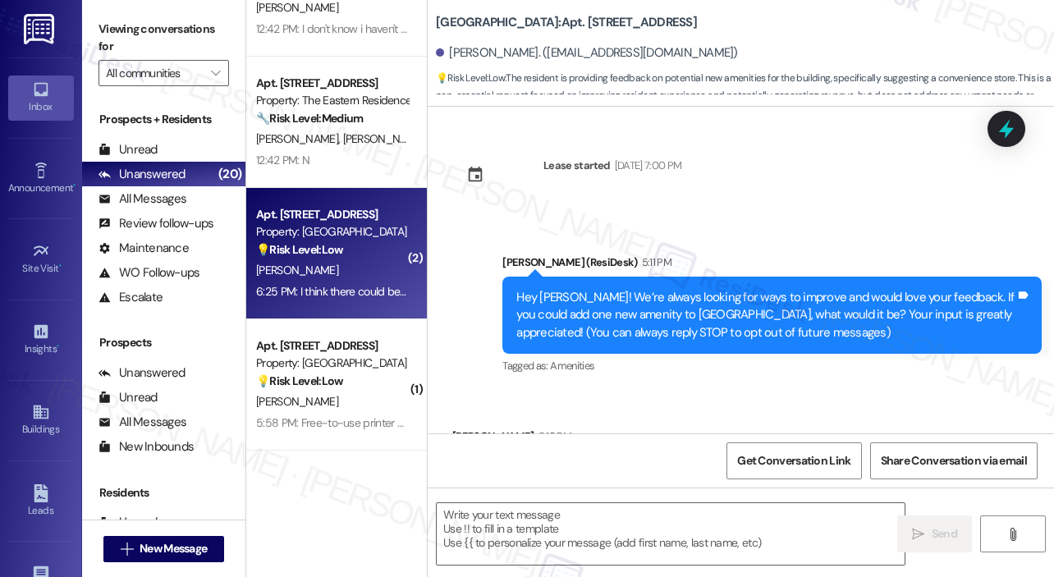
scroll to position [771, 0]
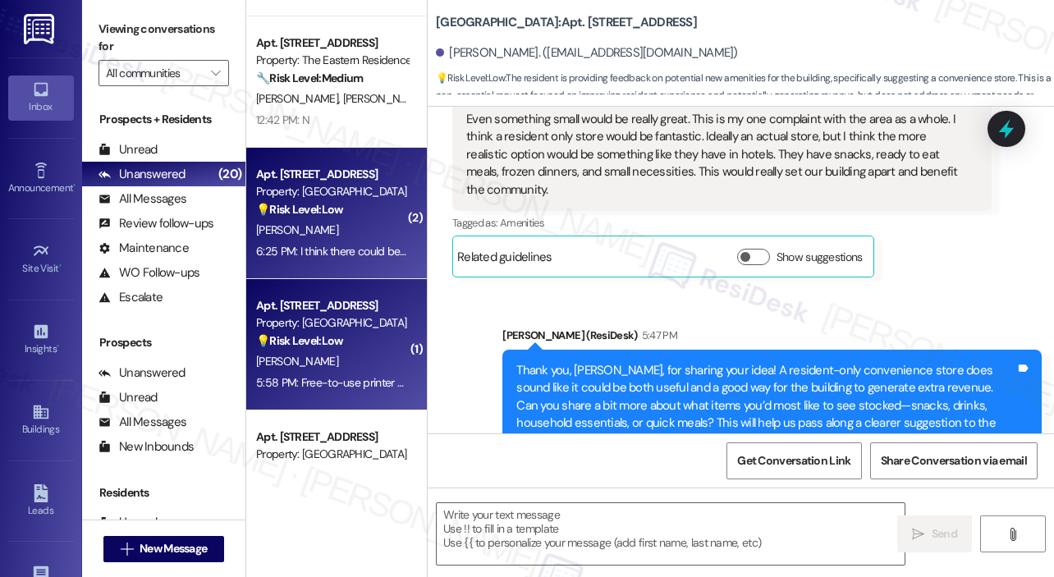
type textarea "Fetching suggested responses. Please feel free to read through the conversation…"
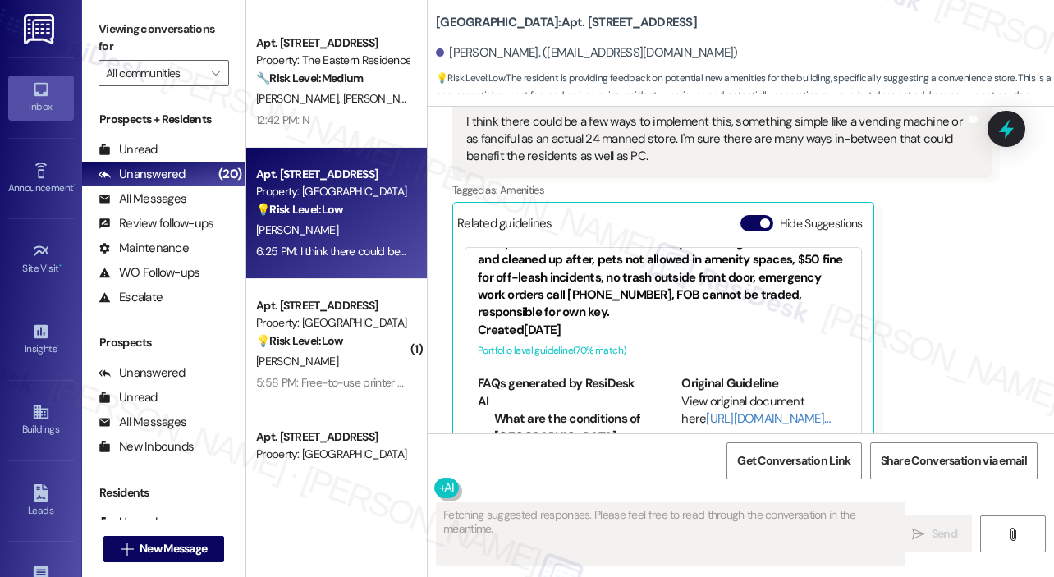
scroll to position [164, 0]
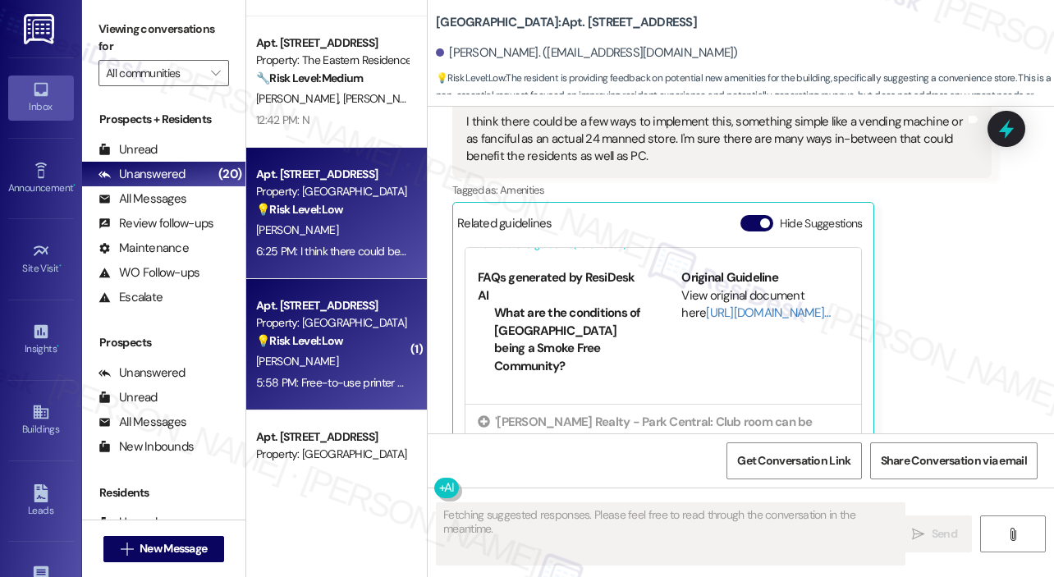
click at [367, 360] on div "[PERSON_NAME]" at bounding box center [331, 361] width 155 height 21
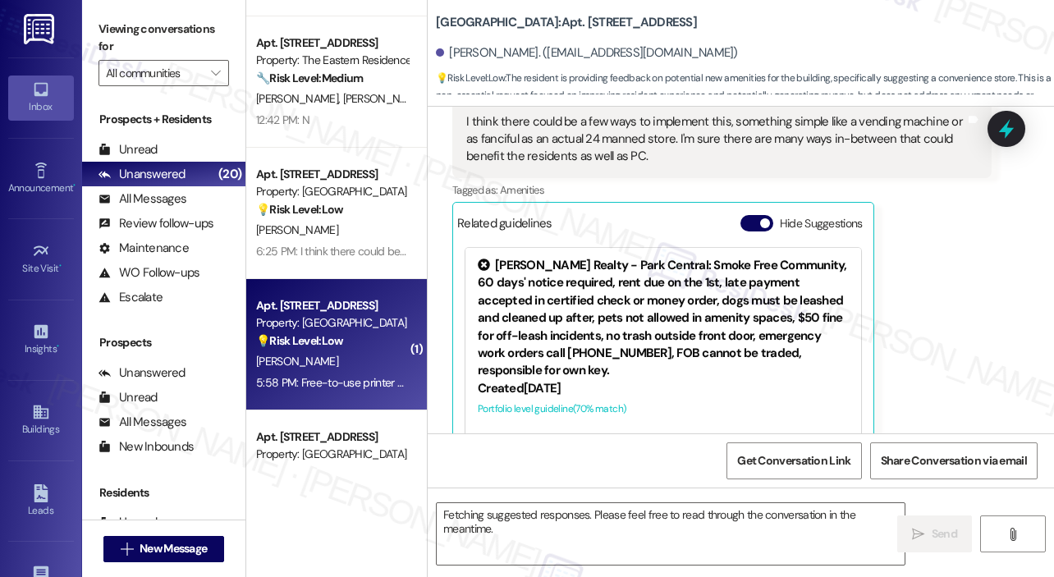
scroll to position [905, 0]
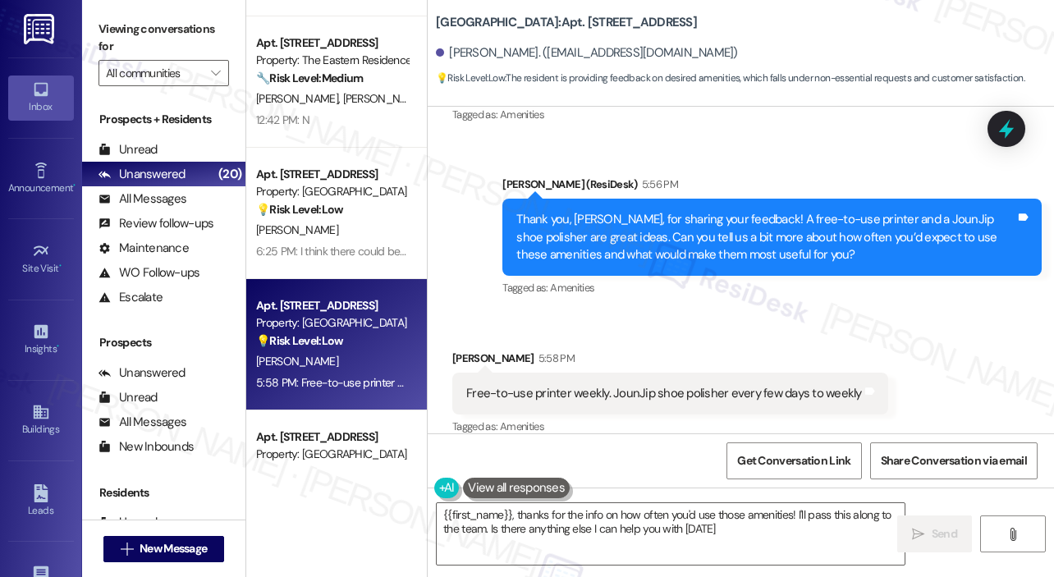
type textarea "{{first_name}}, thanks for the info on how often you'd use those amenities! I'l…"
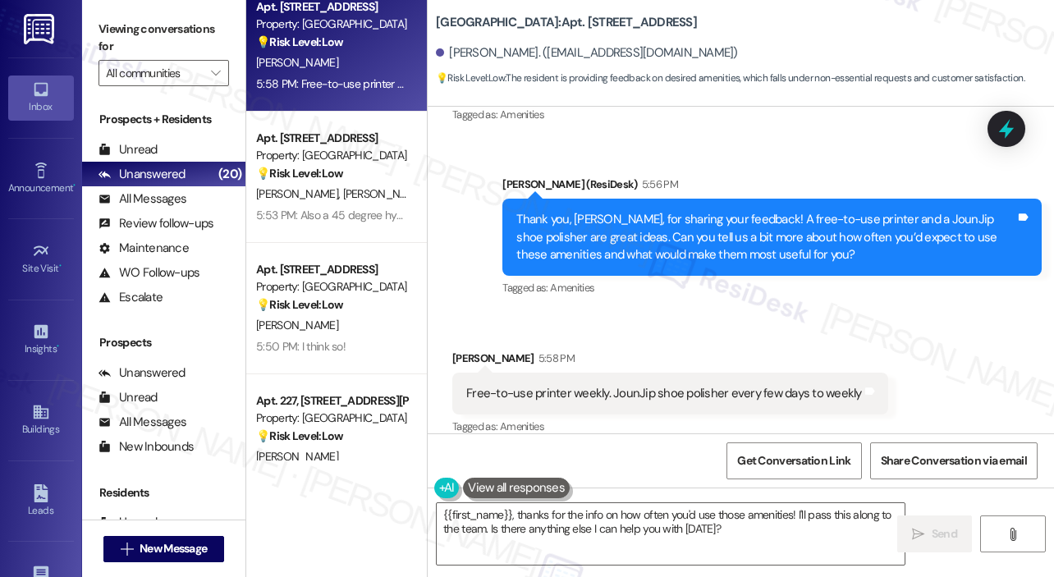
scroll to position [1100, 0]
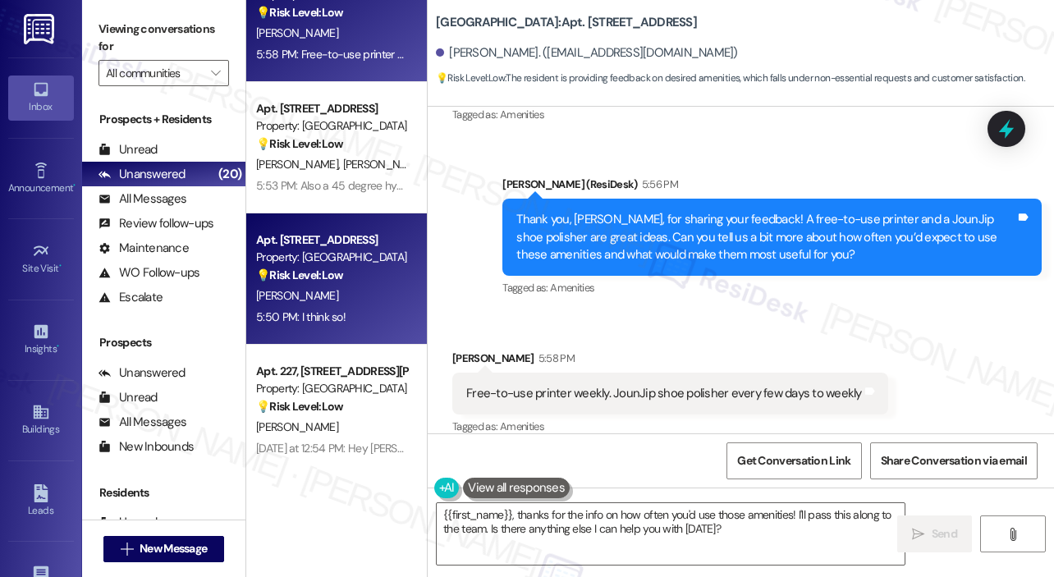
click at [364, 278] on div "💡 Risk Level: Low The conversation revolves around amenity suggestions and feed…" at bounding box center [332, 275] width 152 height 17
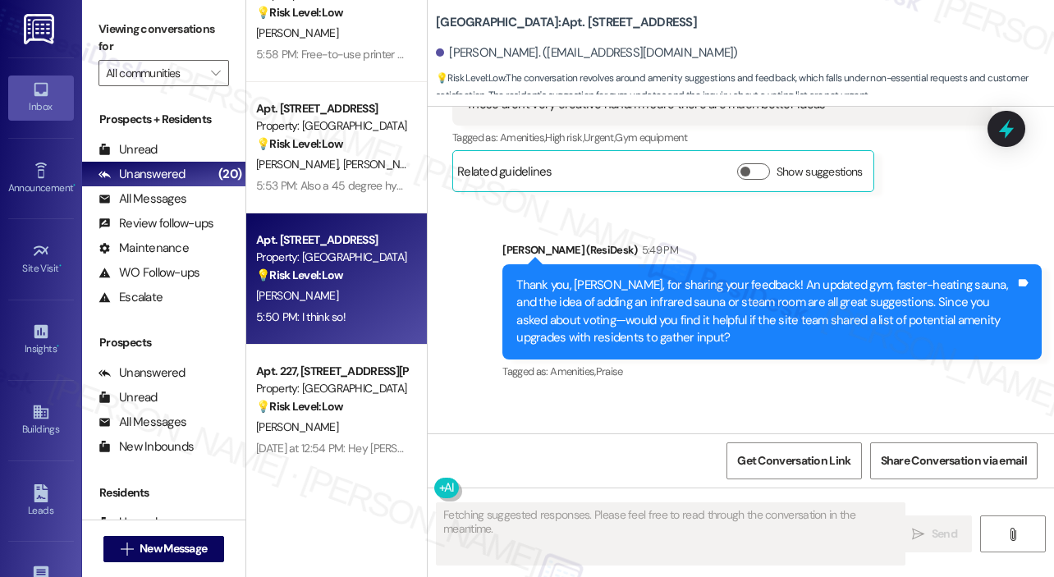
scroll to position [8241, 0]
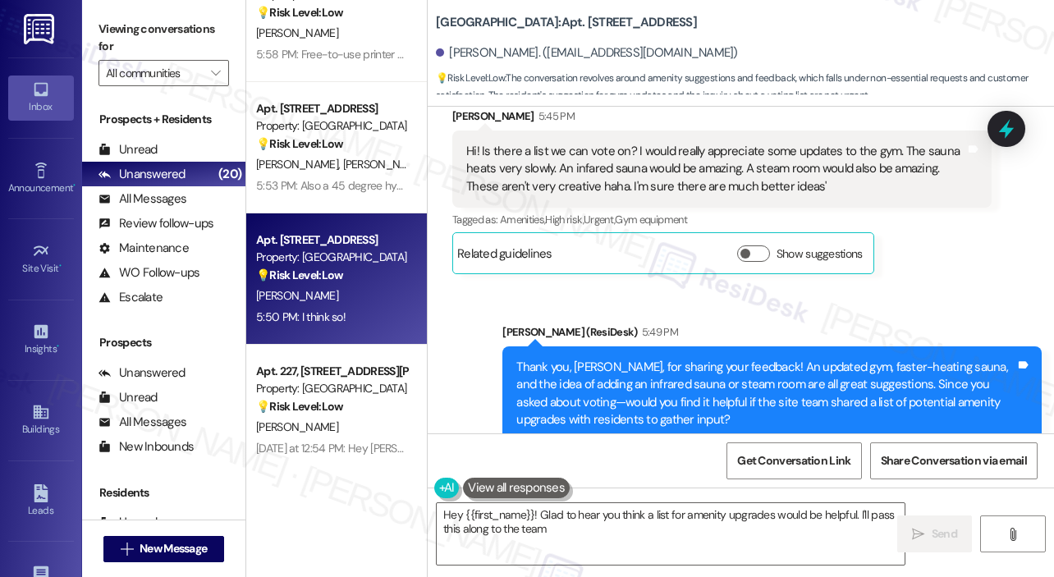
type textarea "Hey {{first_name}}! Glad to hear you think a list for amenity upgrades would be…"
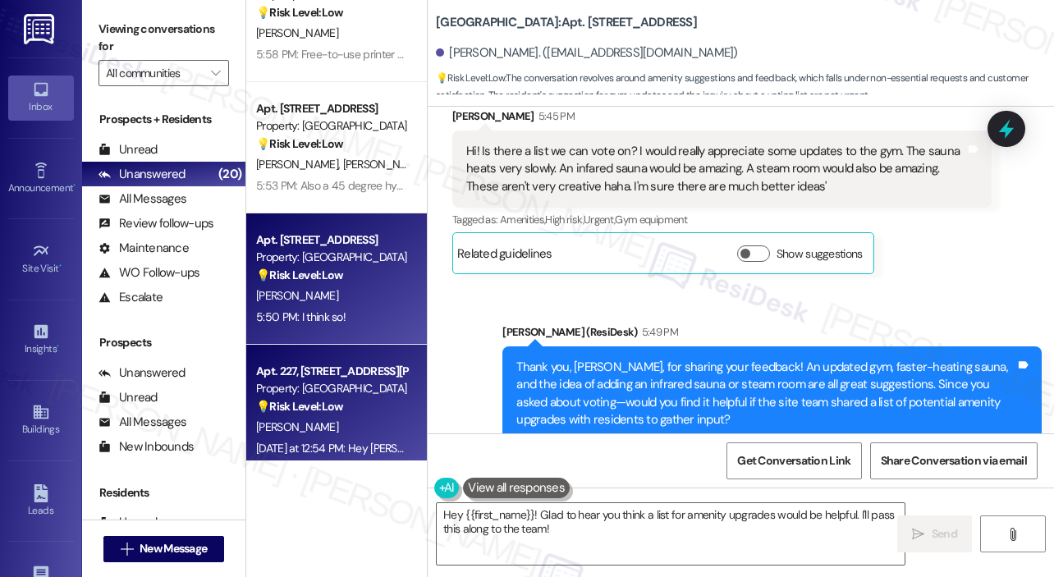
click at [336, 364] on div "Apt. 227, [STREET_ADDRESS][PERSON_NAME]" at bounding box center [332, 371] width 152 height 17
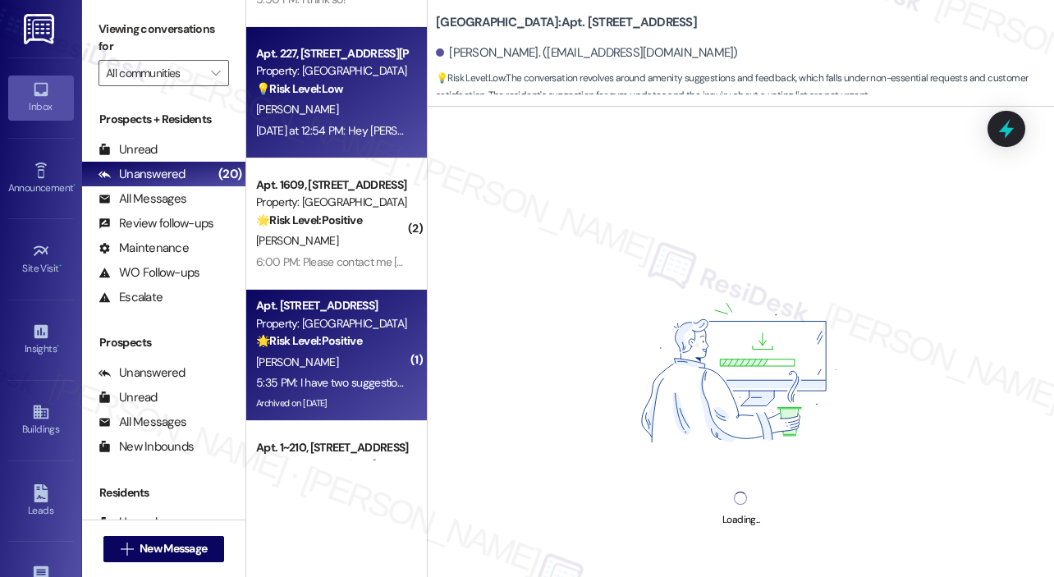
scroll to position [1428, 0]
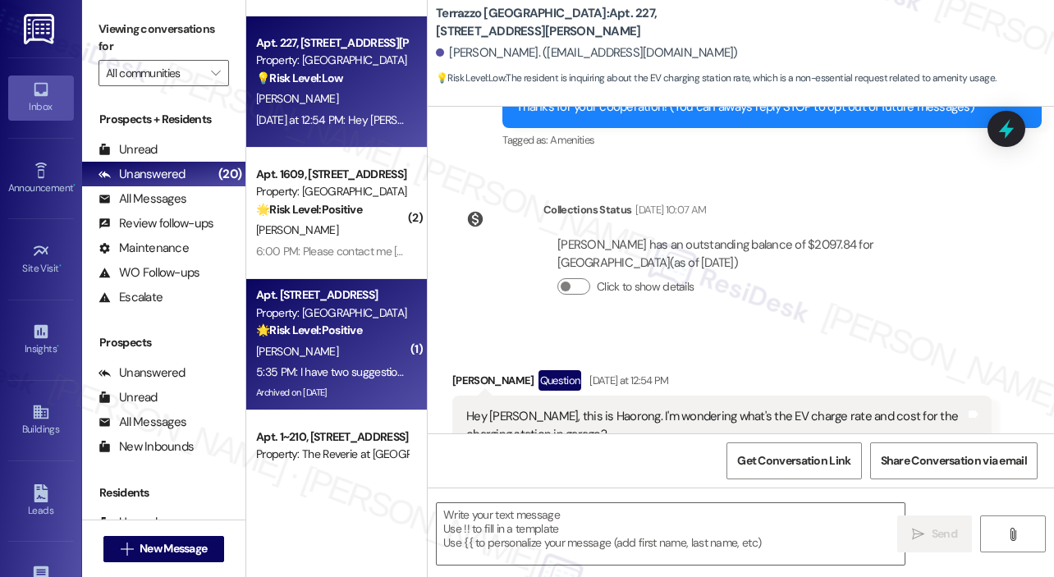
type textarea "Fetching suggested responses. Please feel free to read through the conversation…"
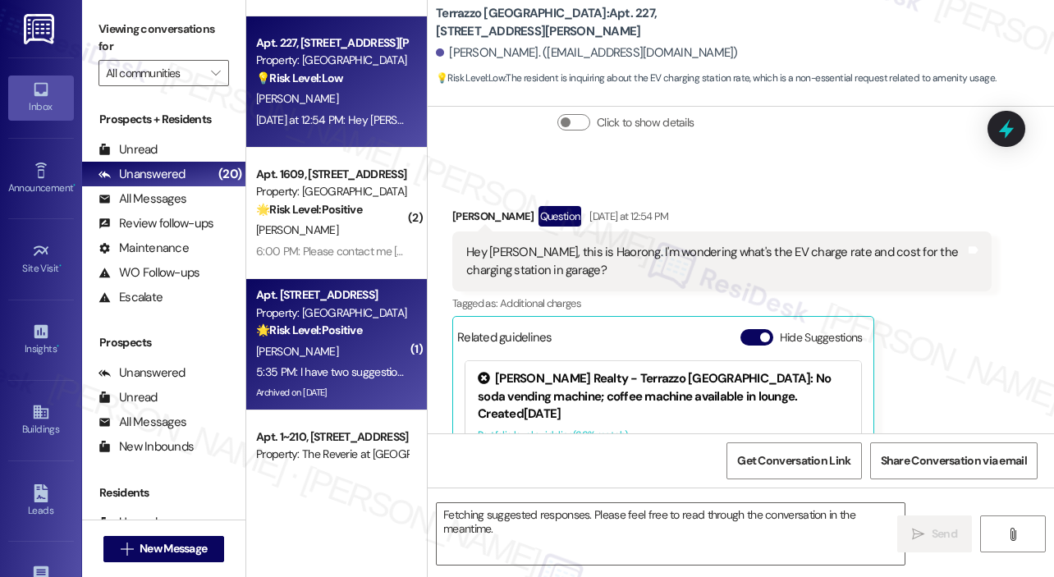
click at [345, 324] on strong "🌟 Risk Level: Positive" at bounding box center [309, 330] width 106 height 15
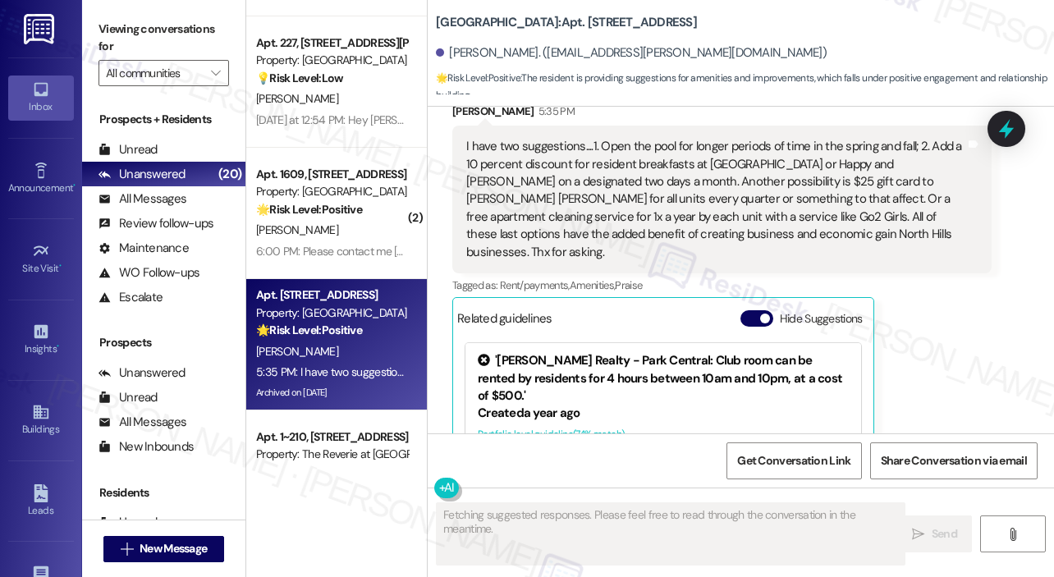
scroll to position [5451, 0]
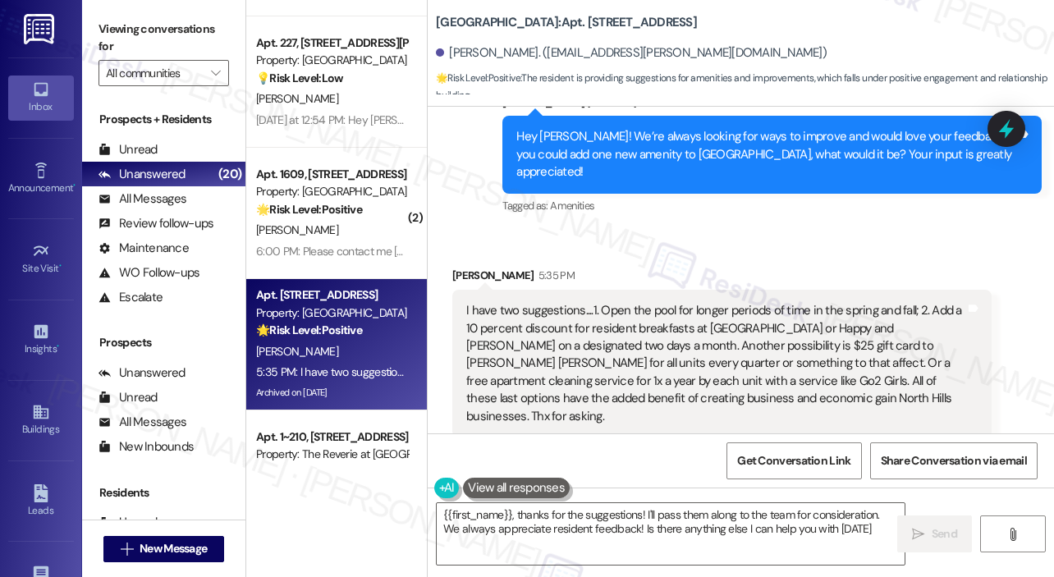
type textarea "{{first_name}}, thanks for the suggestions! I'll pass them along to the team fo…"
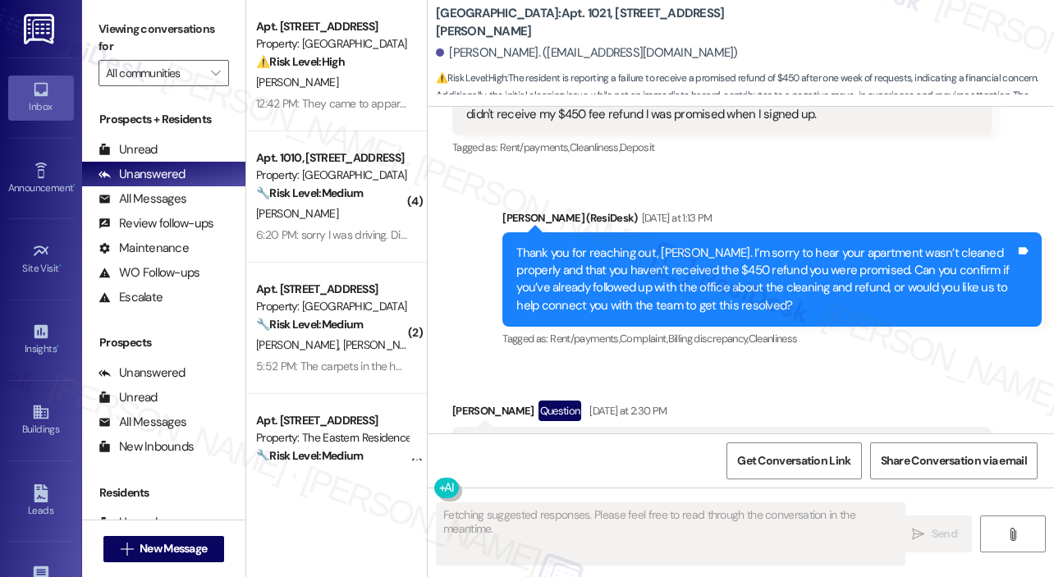
scroll to position [480, 0]
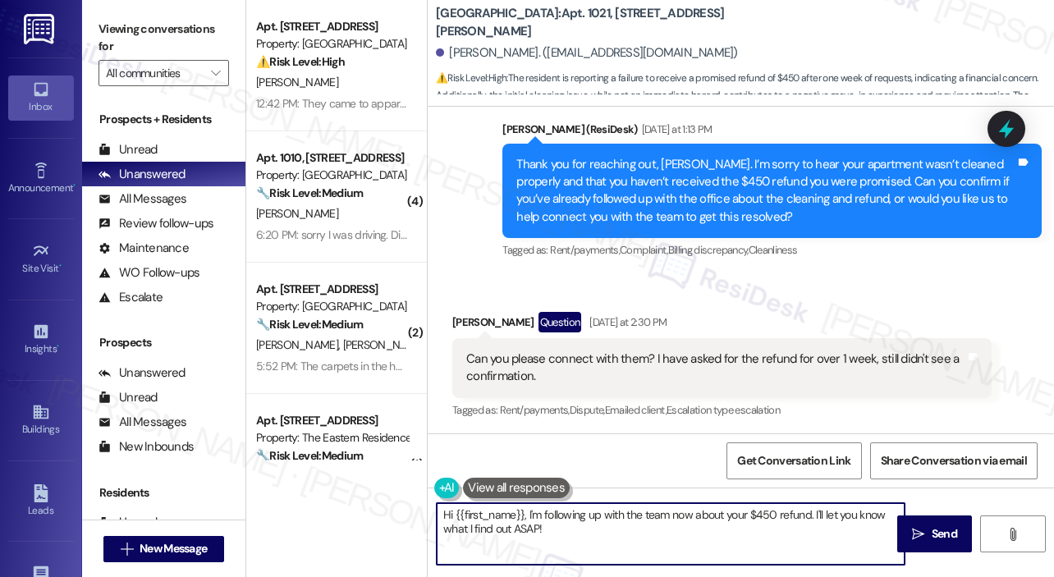
click at [606, 530] on textarea "Hi {{first_name}}, I'm following up with the team now about your $450 refund. I…" at bounding box center [671, 534] width 468 height 62
click at [492, 522] on textarea "Hi {{first_name}}, I'm following up with the team now about your $450 refund. I…" at bounding box center [671, 534] width 468 height 62
paste textarea "Bogdan, the leasing team let me know they already emailed you about the $450 cr…"
click at [656, 533] on textarea "Hi Bogdan, the leasing team let me know they already emailed you about the $450…" at bounding box center [671, 534] width 468 height 62
type textarea "Hi Bogdan, the leasing team let me know they already emailed you about the $450…"
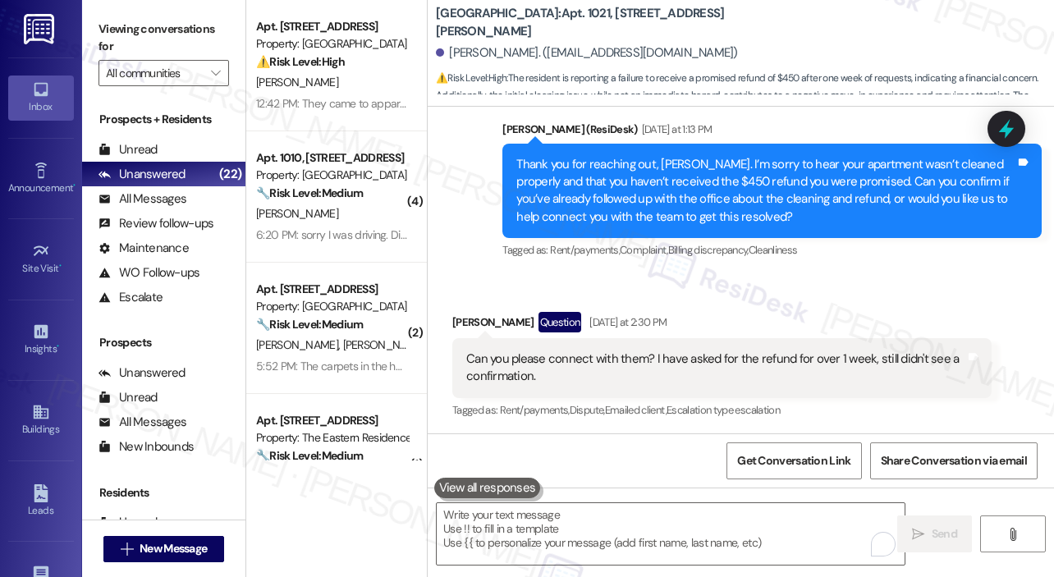
click at [864, 288] on div "Received via SMS Bogdan Nedelcu Question Yesterday at 2:30 PM Can you please co…" at bounding box center [741, 354] width 626 height 159
click at [952, 304] on div "Received via SMS Bogdan Nedelcu Question Yesterday at 2:30 PM Can you please co…" at bounding box center [722, 367] width 564 height 135
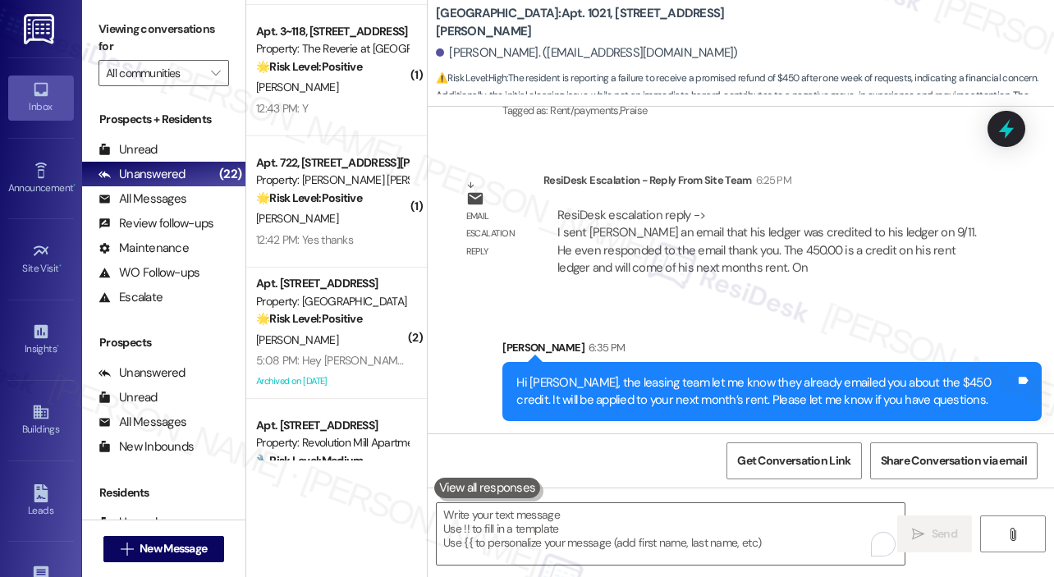
scroll to position [2428, 0]
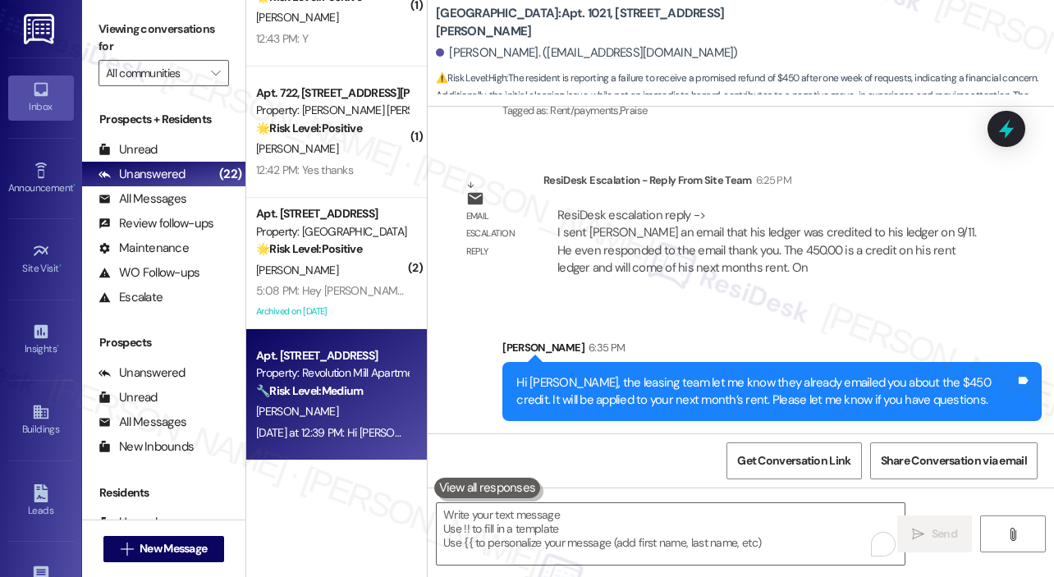
click at [361, 401] on div "M. Ghafghazi" at bounding box center [331, 411] width 155 height 21
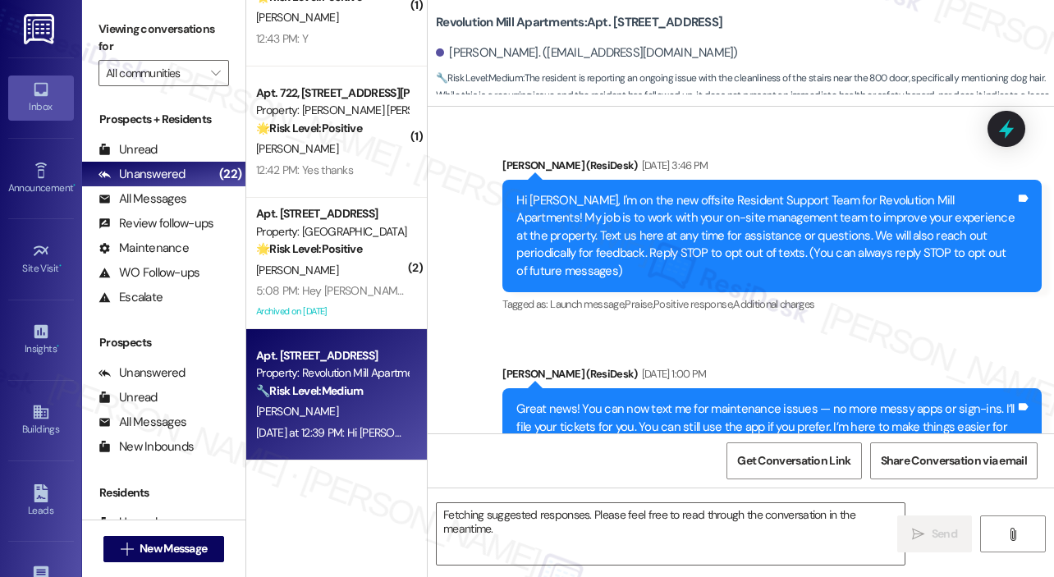
scroll to position [29761, 0]
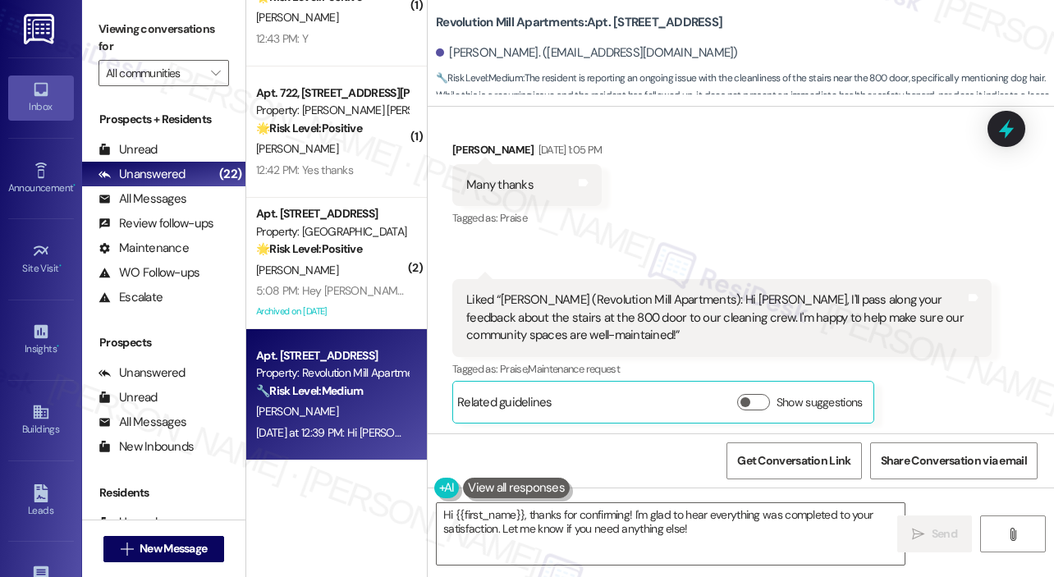
click at [910, 276] on div "Received via SMS 1:06 PM Mehdi Ghafghazi Sep 12, 2025 at 1:06 PM Liked “Sarah (…" at bounding box center [722, 351] width 564 height 168
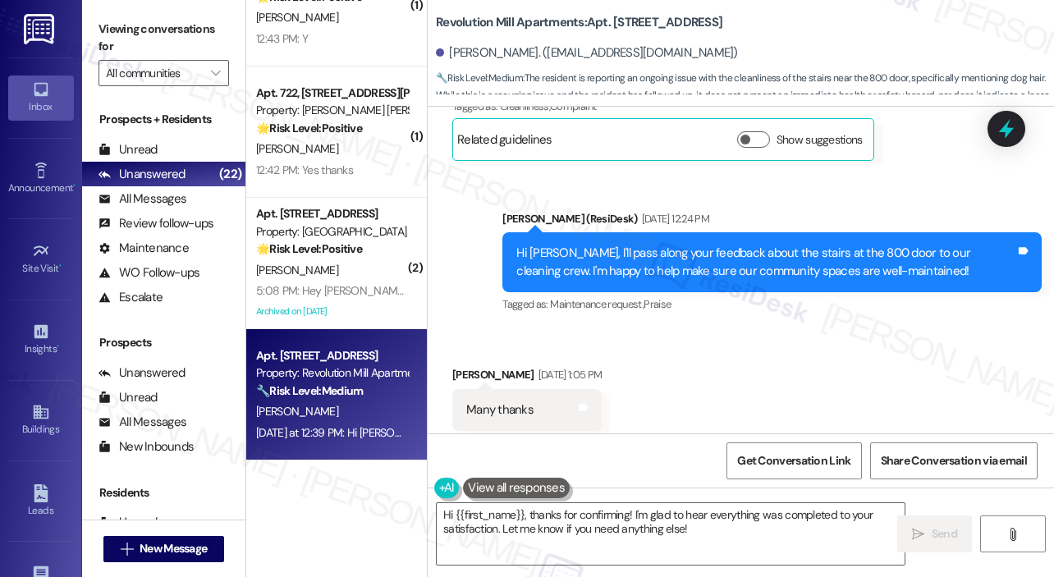
scroll to position [29531, 0]
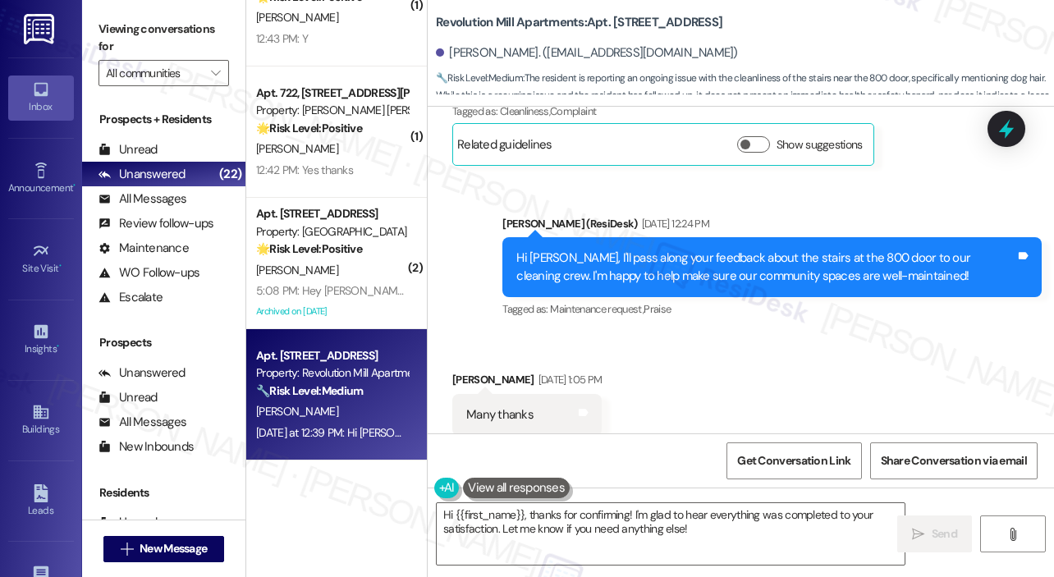
click at [846, 334] on div "Received via SMS Mehdi Ghafghazi Sep 12, 2025 at 1:05 PM Many thanks Tags and n…" at bounding box center [741, 500] width 626 height 332
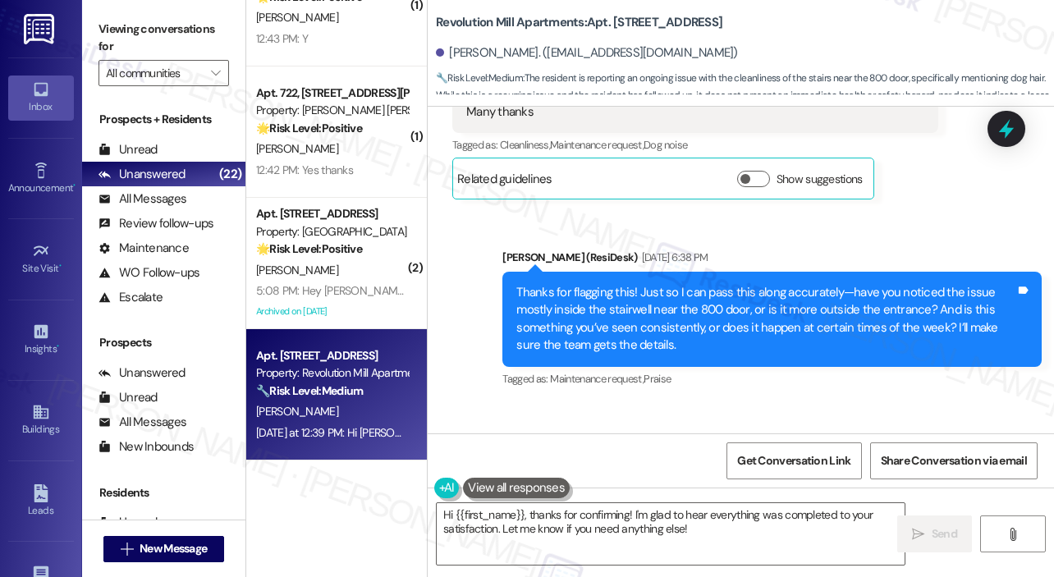
scroll to position [29072, 0]
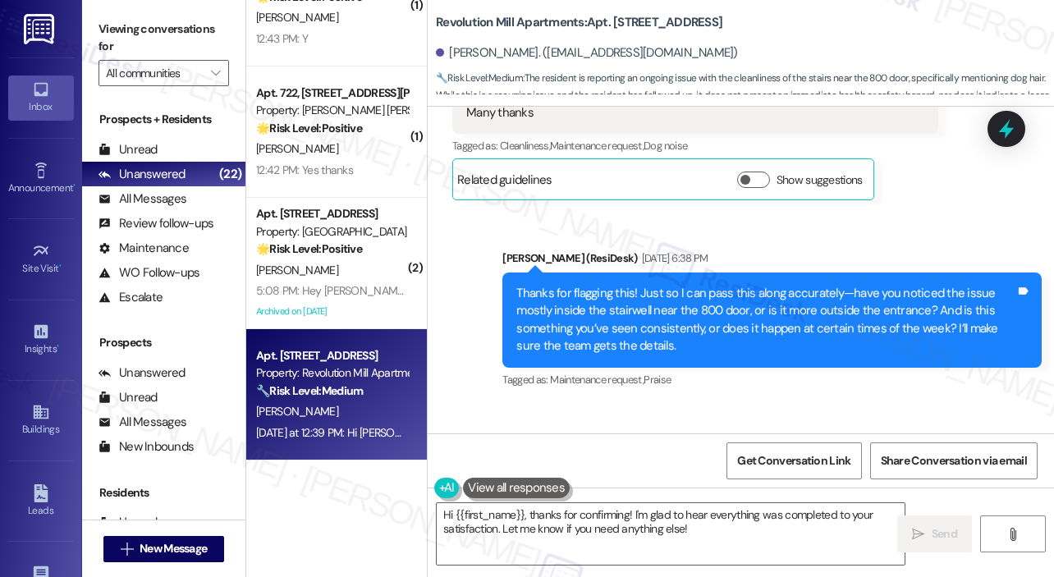
click at [560, 404] on div "Received via SMS Mehdi Ghafghazi Sep 11, 2025 at 6:47 PM Thanks for working thr…" at bounding box center [741, 520] width 626 height 233
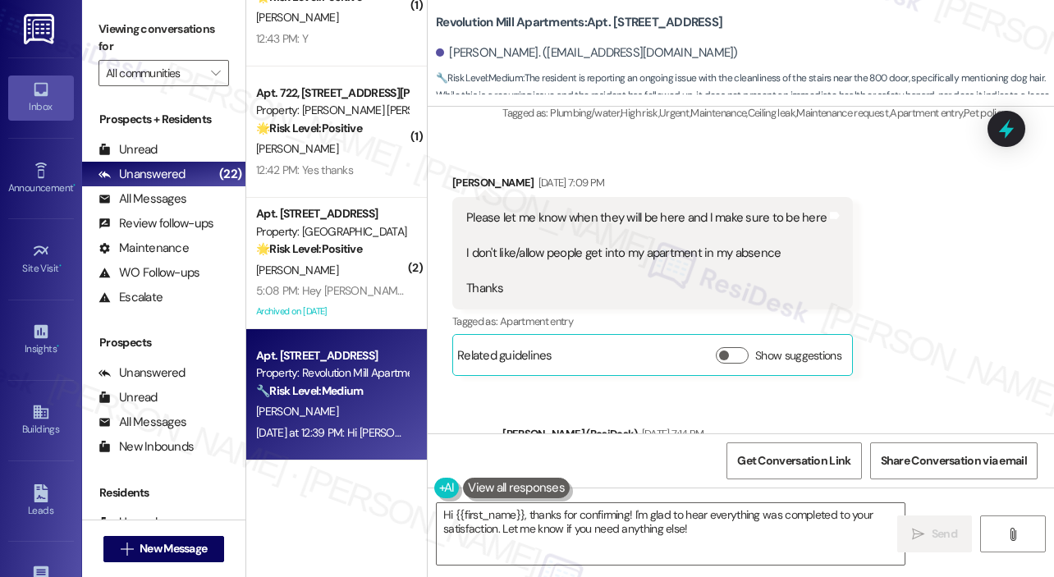
scroll to position [27660, 0]
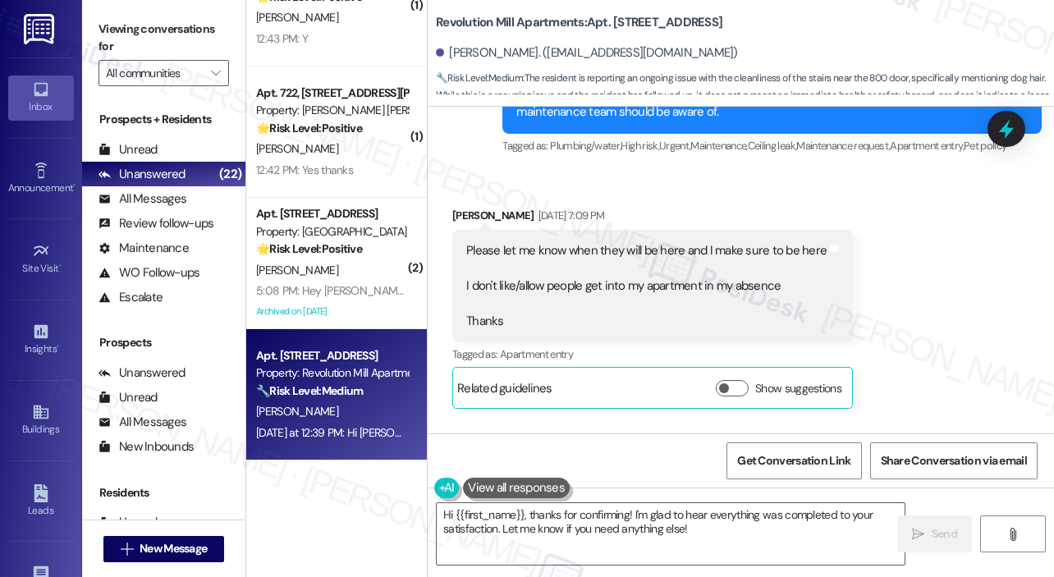
click at [929, 196] on div "Received via SMS Mehdi Ghafghazi Jun 23, 2025 at 7:09 PM Please let me know whe…" at bounding box center [741, 295] width 626 height 251
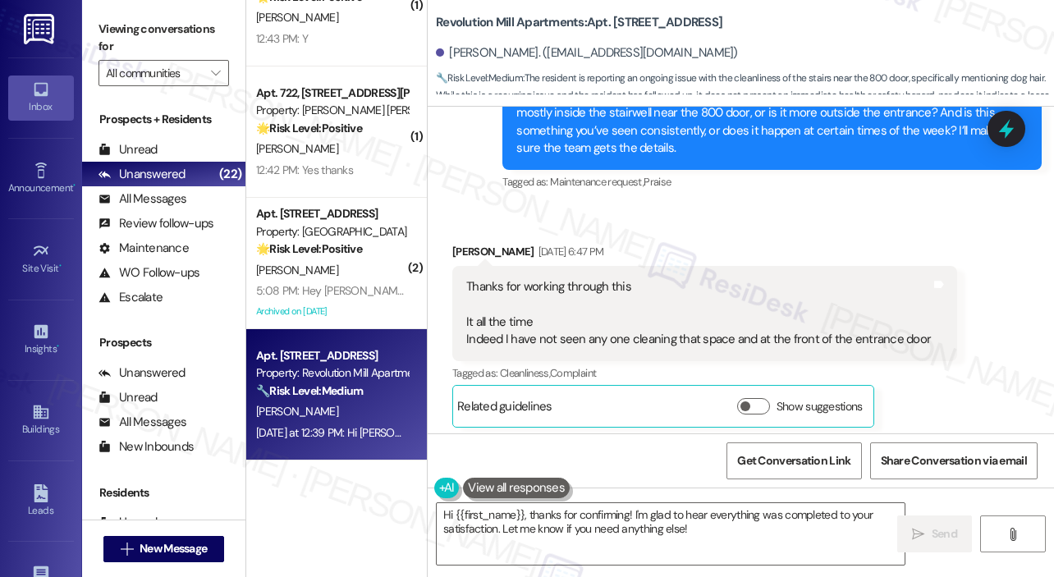
scroll to position [29352, 0]
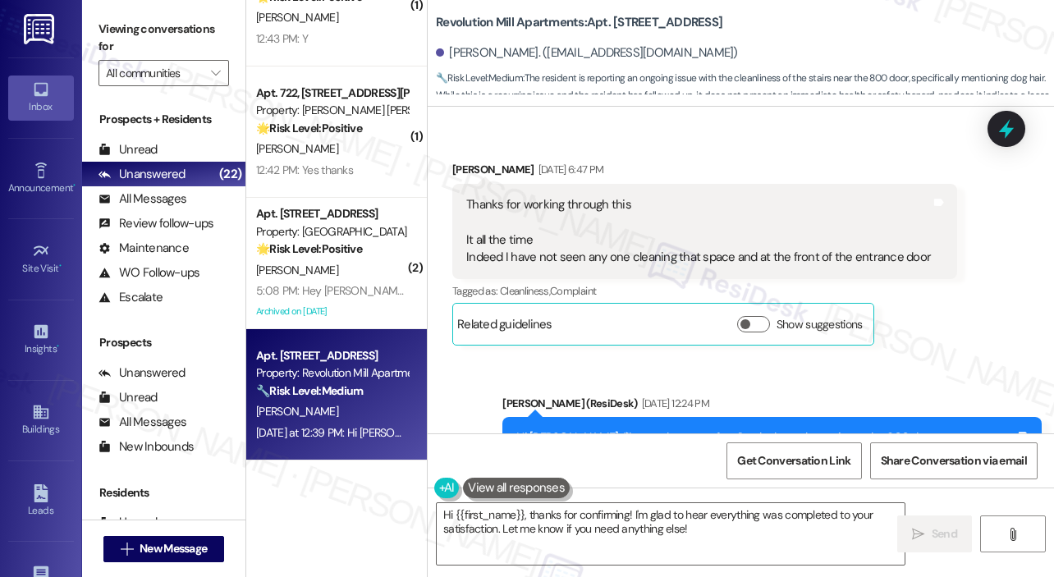
click at [907, 382] on div "Sent via SMS Sarah (ResiDesk) Sep 12, 2025 at 12:24 PM Hi Mehdi, I'll pass alon…" at bounding box center [772, 447] width 564 height 131
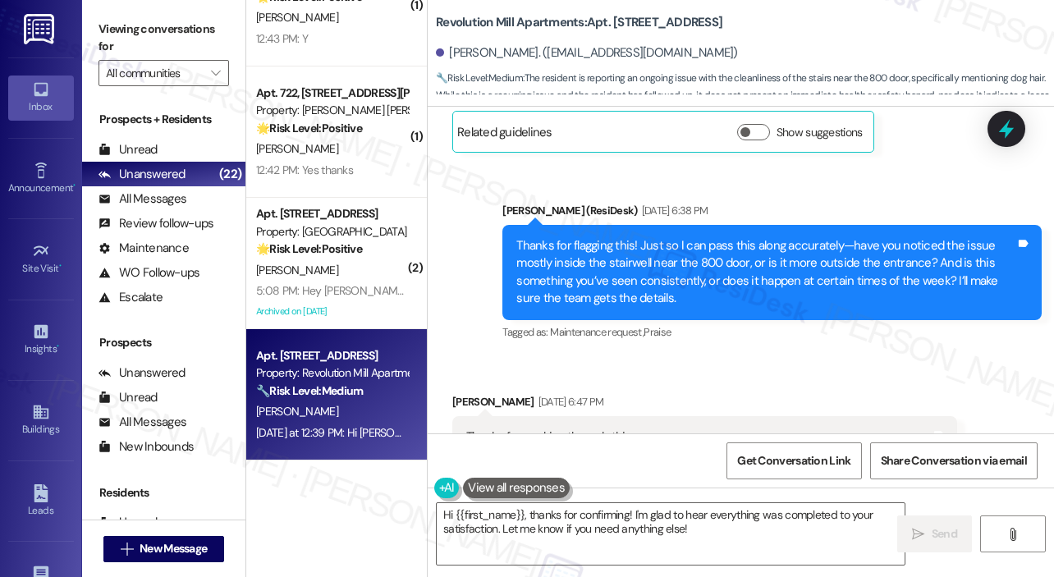
scroll to position [29105, 0]
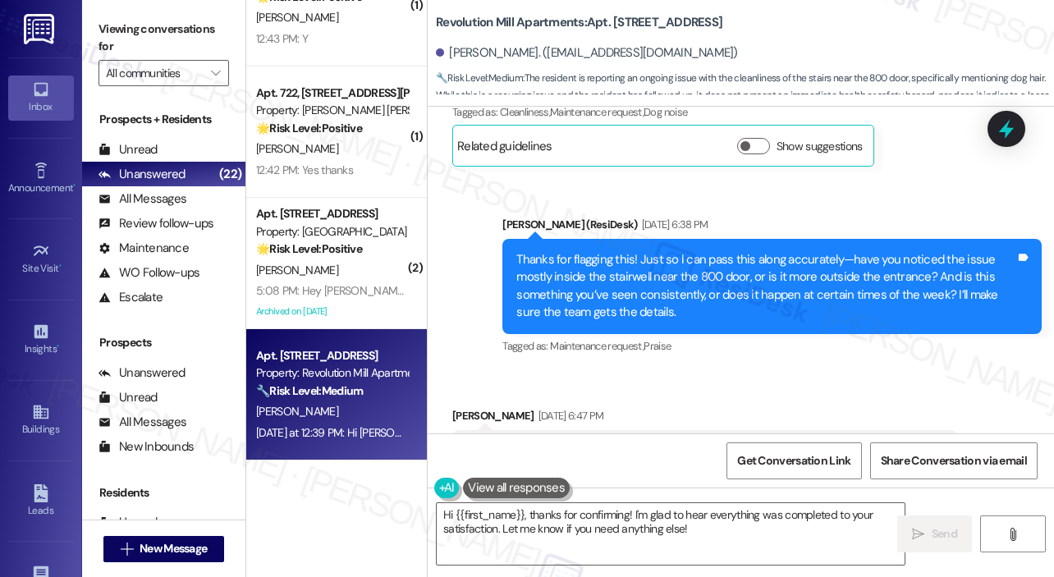
click at [824, 33] on div "Revolution Mill Apartments: Apt. 201, 850 Revolution Mill Drive Mehdi Ghafghazi…" at bounding box center [745, 49] width 618 height 90
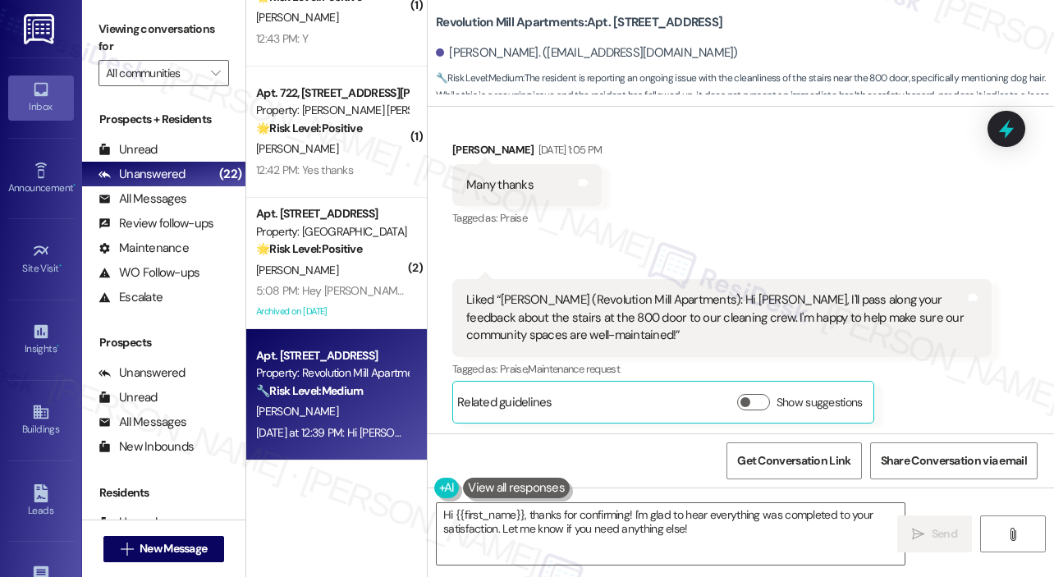
scroll to position [29516, 0]
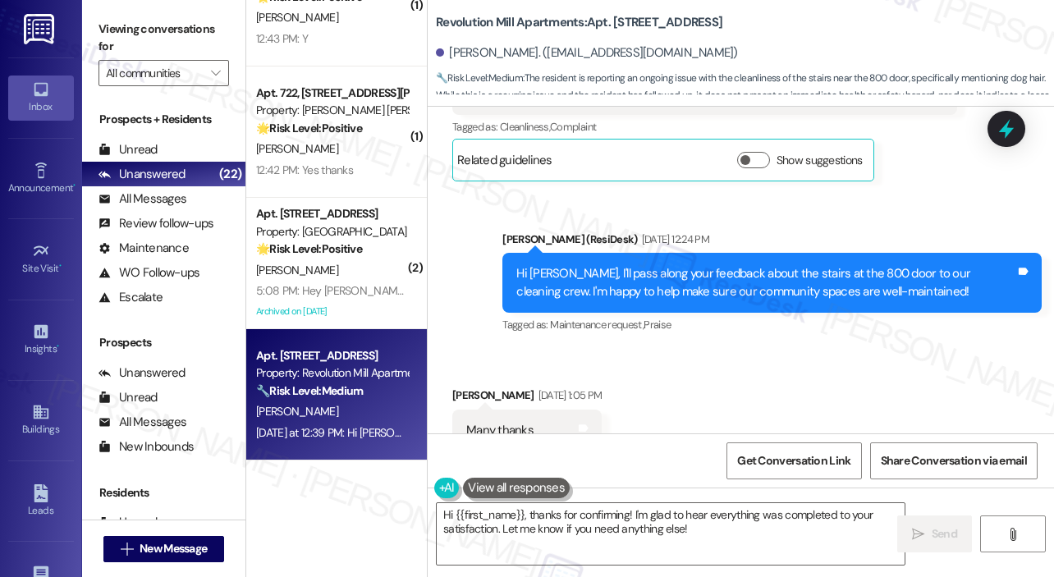
click at [782, 350] on div "Received via SMS Mehdi Ghafghazi Sep 12, 2025 at 1:05 PM Many thanks Tags and n…" at bounding box center [741, 516] width 626 height 332
click at [773, 350] on div "Received via SMS Mehdi Ghafghazi Sep 12, 2025 at 1:05 PM Many thanks Tags and n…" at bounding box center [741, 516] width 626 height 332
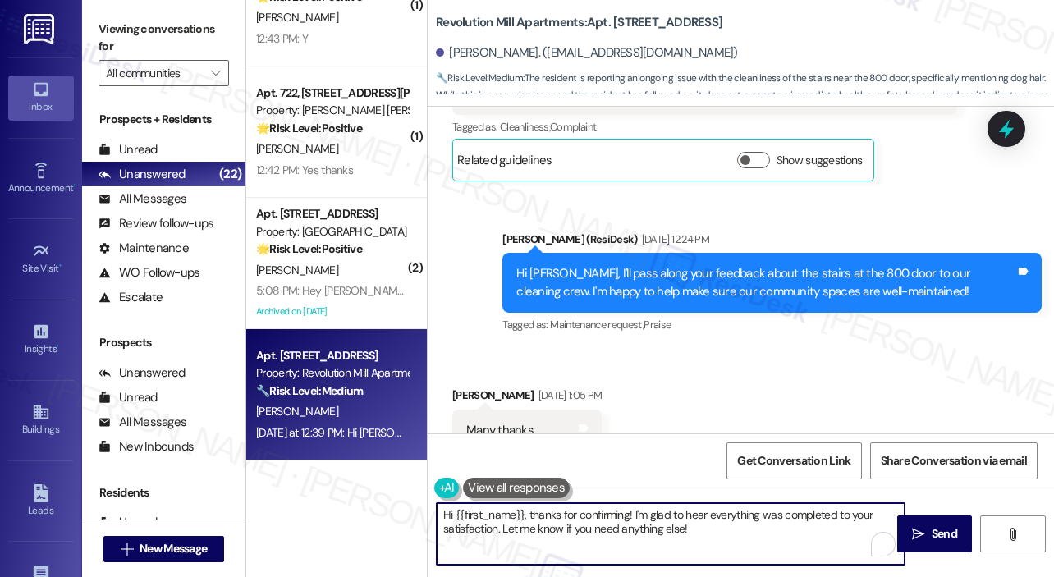
drag, startPoint x: 735, startPoint y: 542, endPoint x: 425, endPoint y: 510, distance: 311.8
click at [425, 510] on div "( 1 ) Apt. 454, 500 St Albans Drive Property: Vine North Hills 🌟 Risk Level: Po…" at bounding box center [650, 288] width 808 height 577
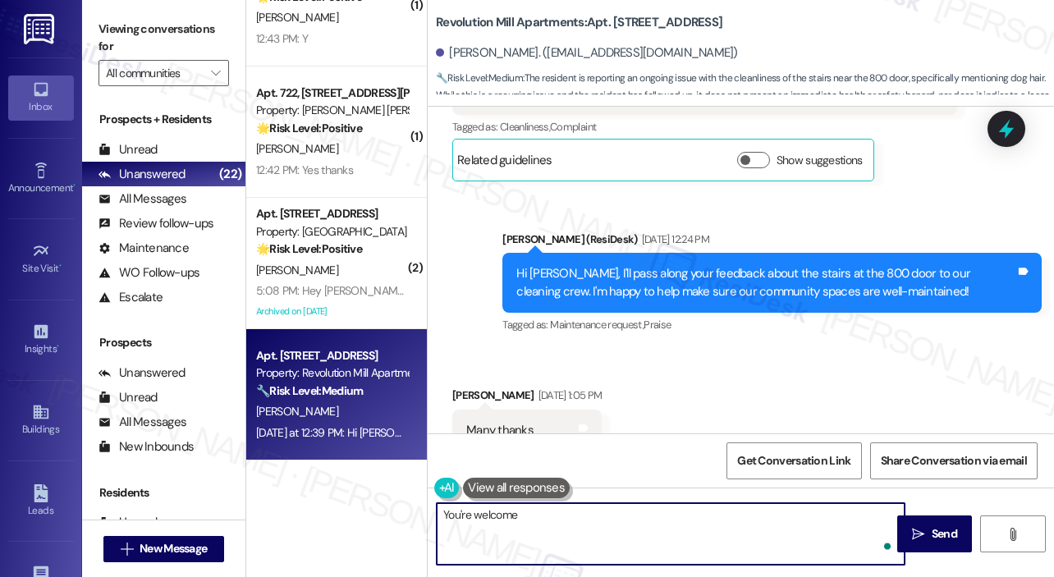
type textarea "You're welcome!"
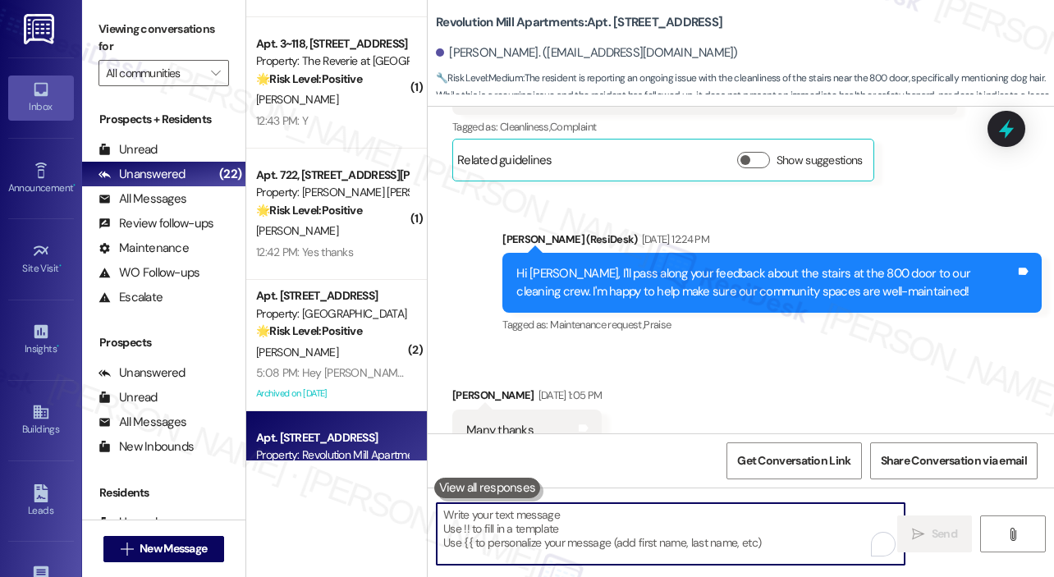
scroll to position [29605, 0]
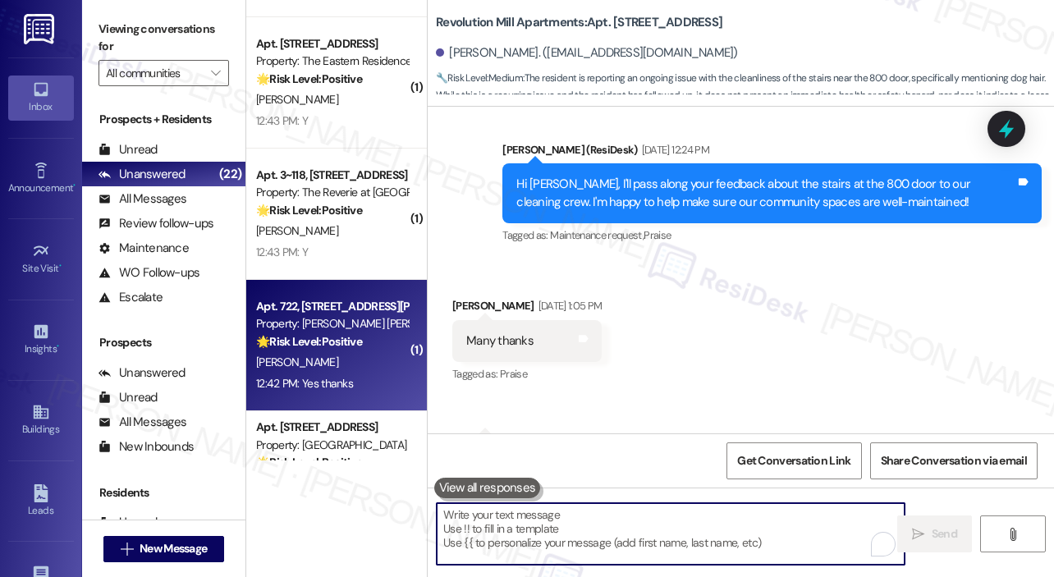
click at [384, 354] on div "F. Holloway" at bounding box center [331, 362] width 155 height 21
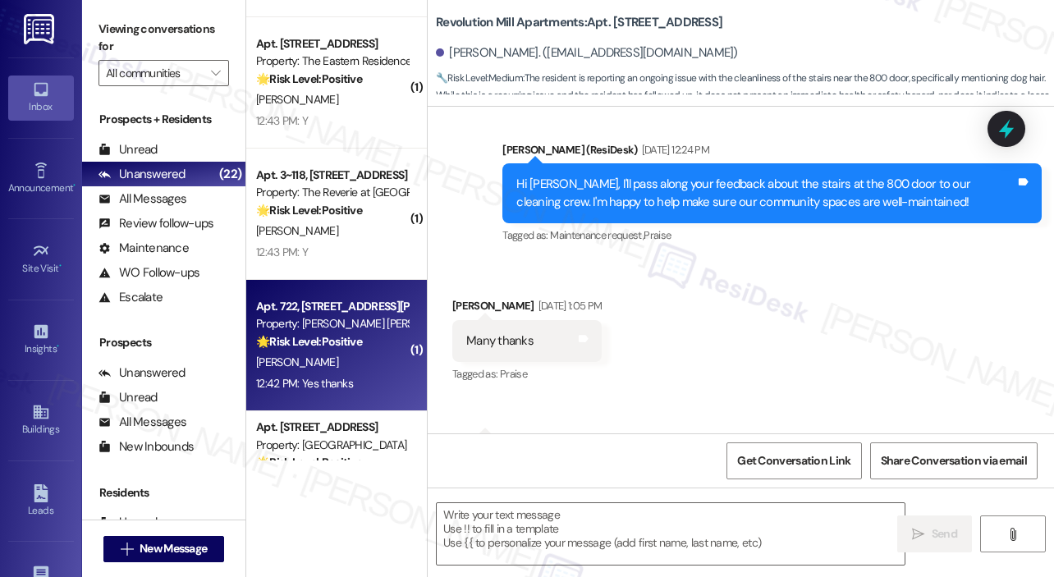
type textarea "Fetching suggested responses. Please feel free to read through the conversation…"
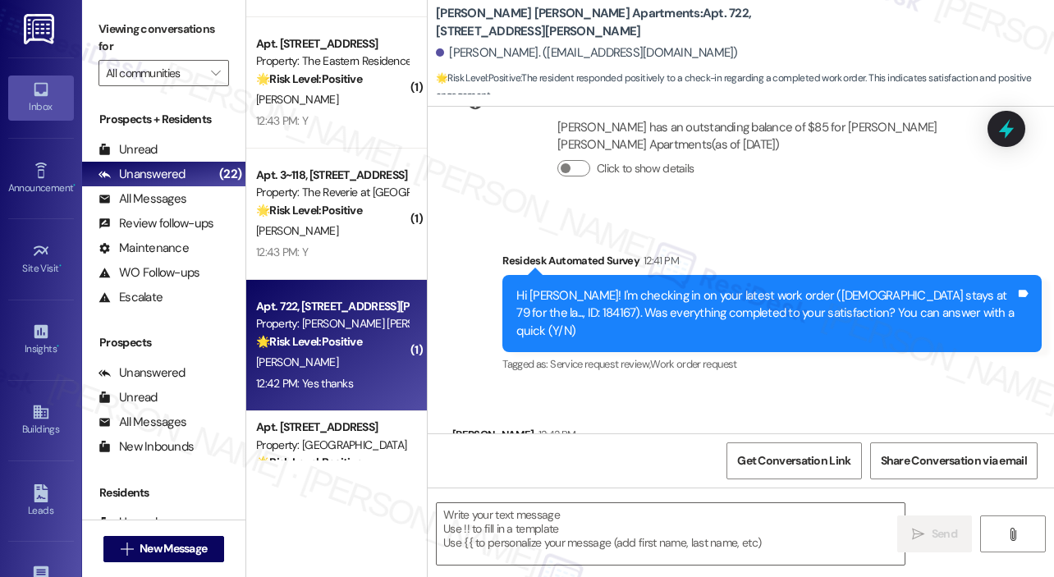
type textarea "Fetching suggested responses. Please feel free to read through the conversation…"
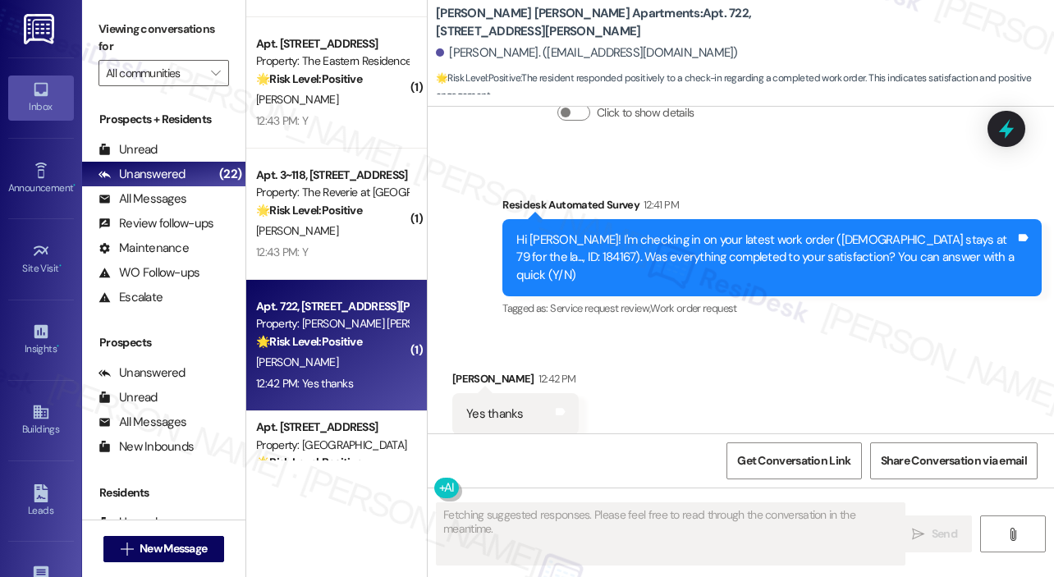
scroll to position [419, 0]
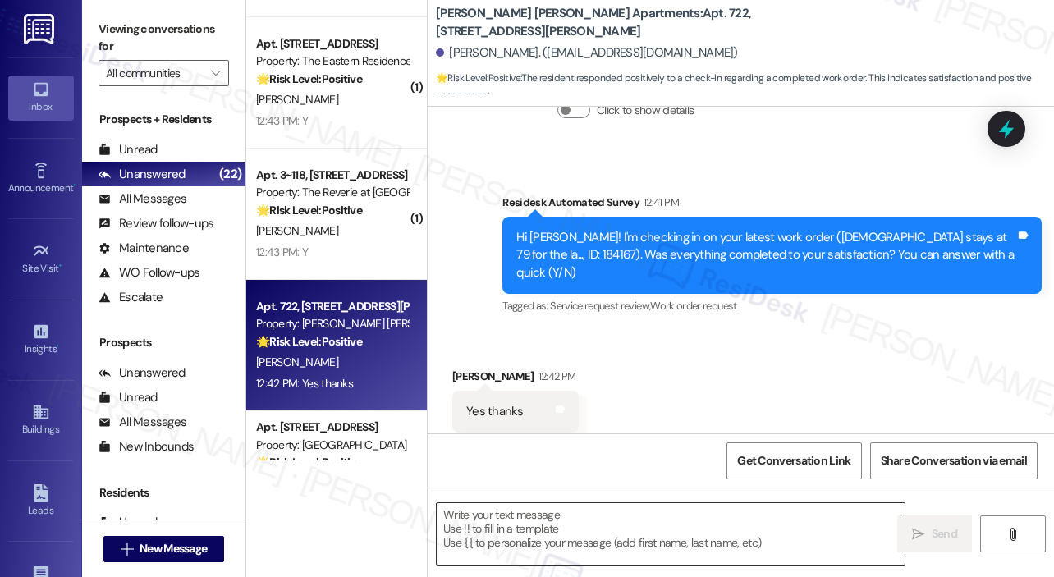
click at [488, 524] on textarea at bounding box center [671, 534] width 468 height 62
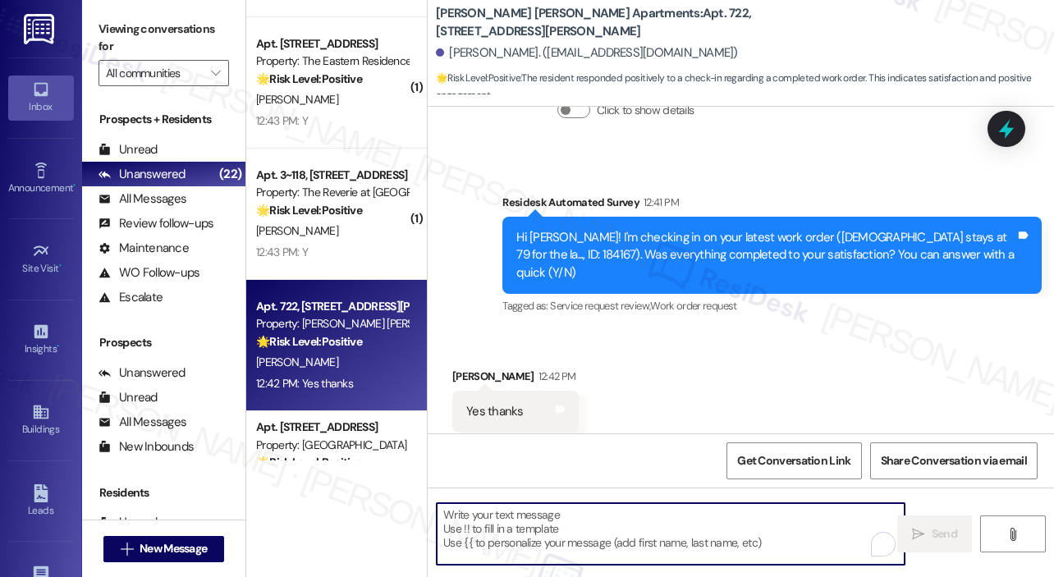
paste textarea "That’s wonderful to hear! We’re so glad that you’re satisfied with the recent w…"
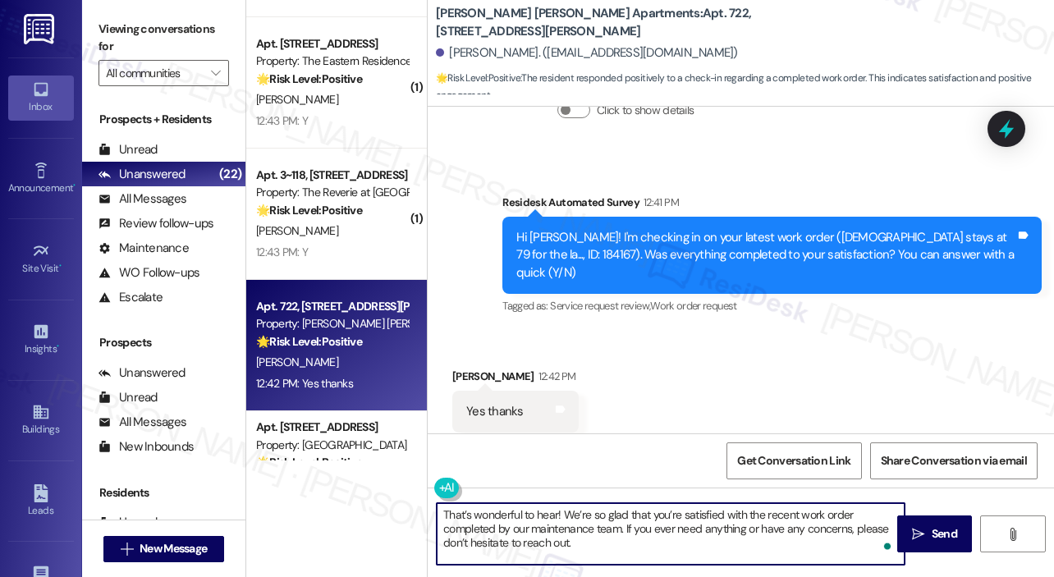
click at [556, 515] on textarea "That’s wonderful to hear! We’re so glad that you’re satisfied with the recent w…" at bounding box center [671, 534] width 468 height 62
type textarea "That’s wonderful to hear, Frankie! We’re so glad that you’re satisfied with the…"
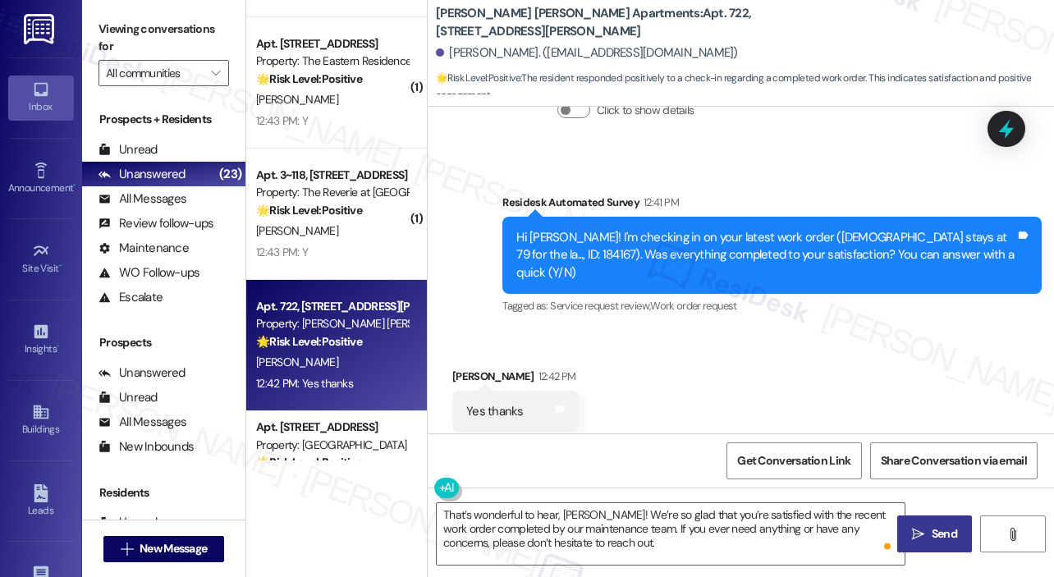
click at [926, 531] on span " Send" at bounding box center [934, 533] width 52 height 17
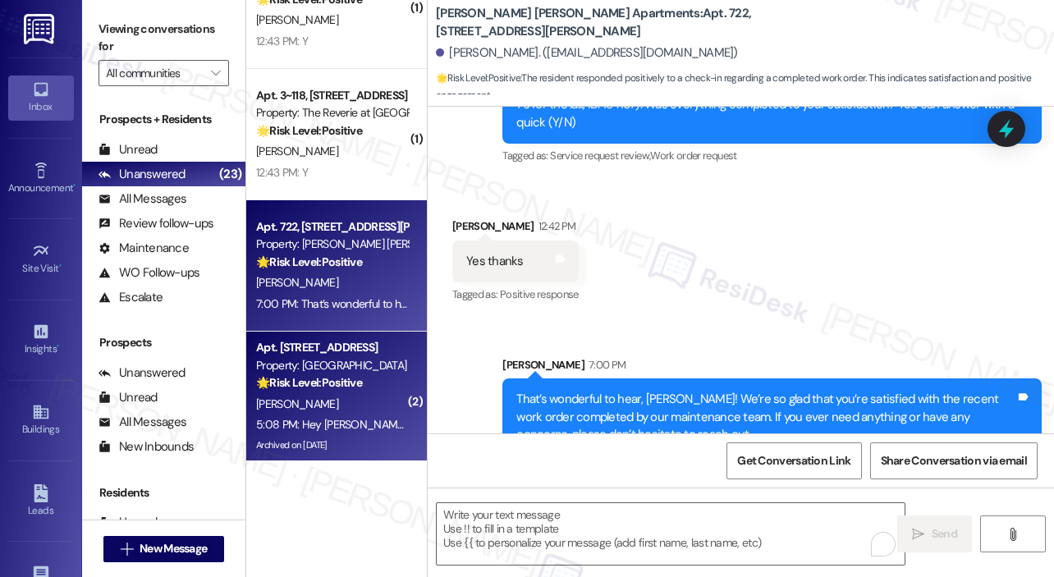
scroll to position [2428, 0]
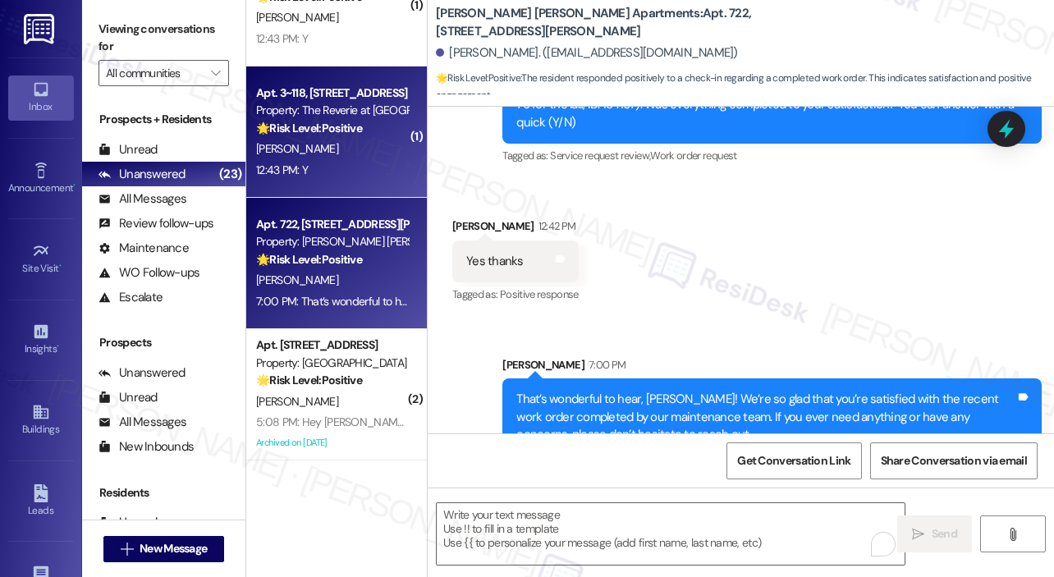
click at [351, 178] on div "12:43 PM: Y 12:43 PM: Y" at bounding box center [331, 170] width 155 height 21
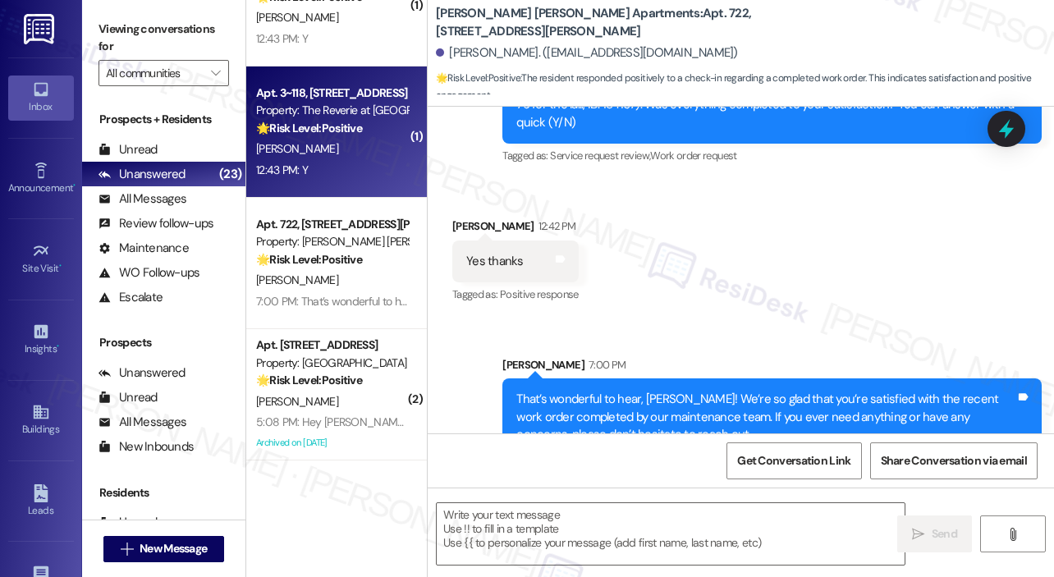
type textarea "Fetching suggested responses. Please feel free to read through the conversation…"
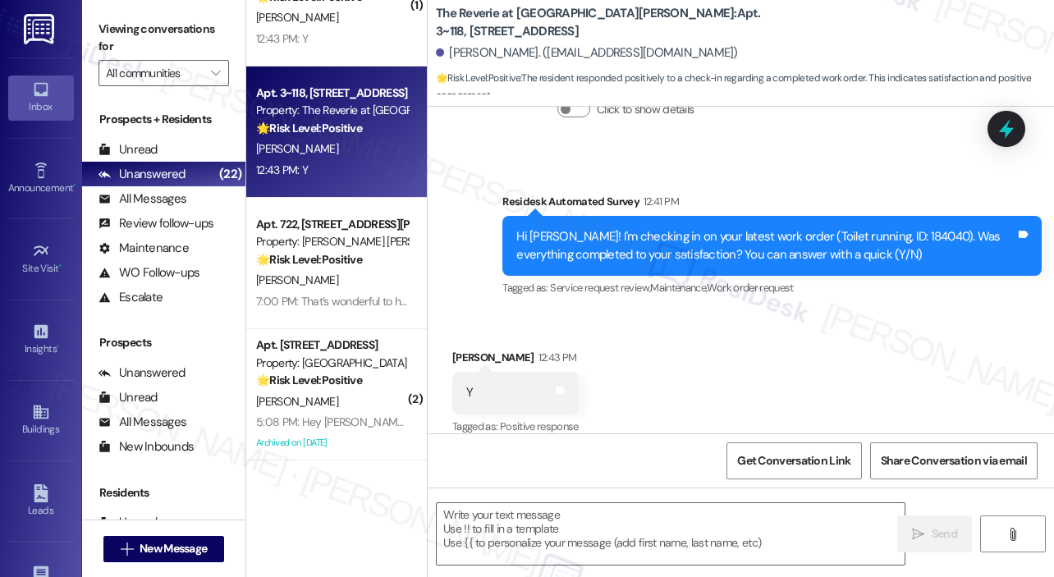
scroll to position [3201, 0]
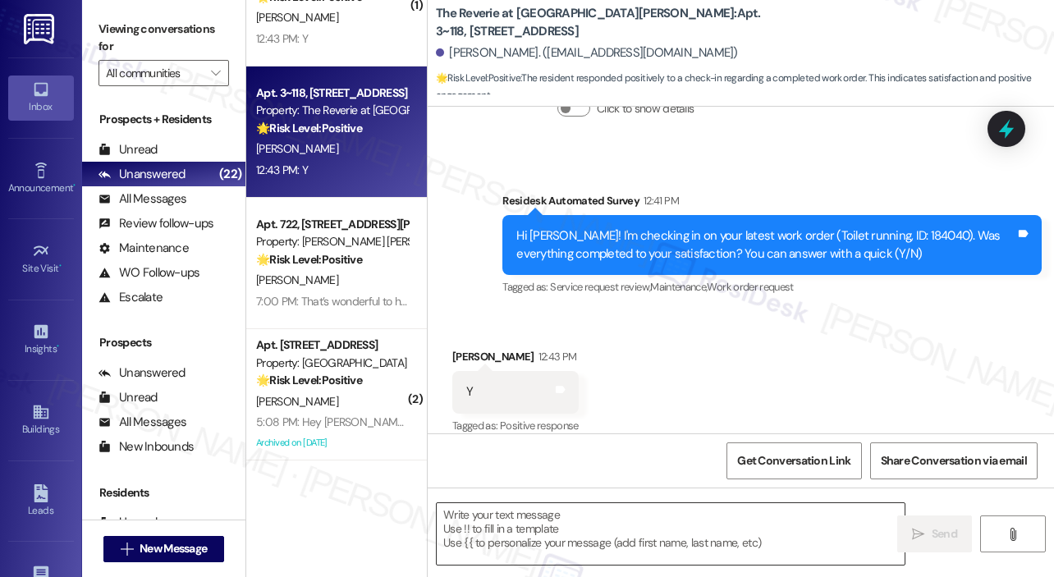
click at [565, 537] on textarea at bounding box center [671, 534] width 468 height 62
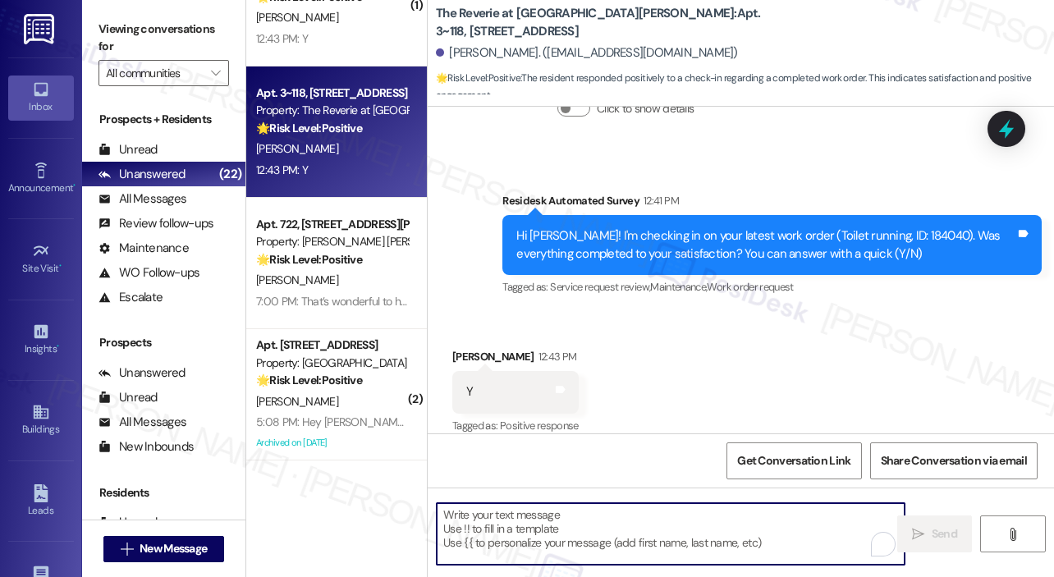
paste textarea "That’s wonderful to hear! We’re so glad that you’re satisfied with the recent w…"
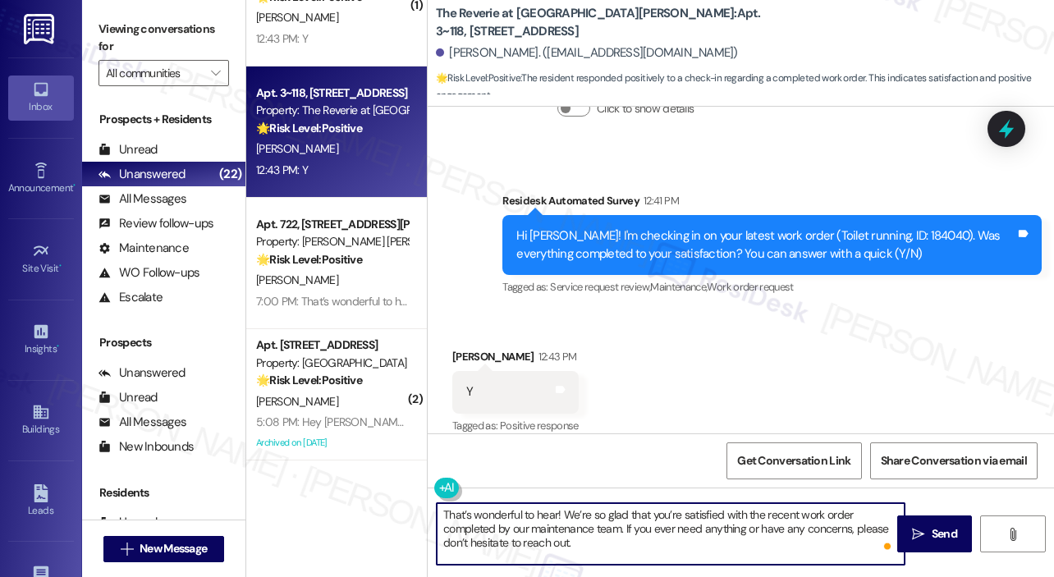
click at [699, 539] on textarea "That’s wonderful to hear! We’re so glad that you’re satisfied with the recent w…" at bounding box center [671, 534] width 468 height 62
click at [709, 534] on textarea "That’s wonderful to hear! We’re so glad that you’re satisfied with the recent w…" at bounding box center [671, 534] width 468 height 62
type textarea "That’s wonderful to hear! We’re so glad that you’re satisfied with the recent w…"
click at [875, 360] on div "Received via SMS Brooke Barrineau 12:43 PM Y Tags and notes Tagged as: Positive…" at bounding box center [741, 380] width 626 height 139
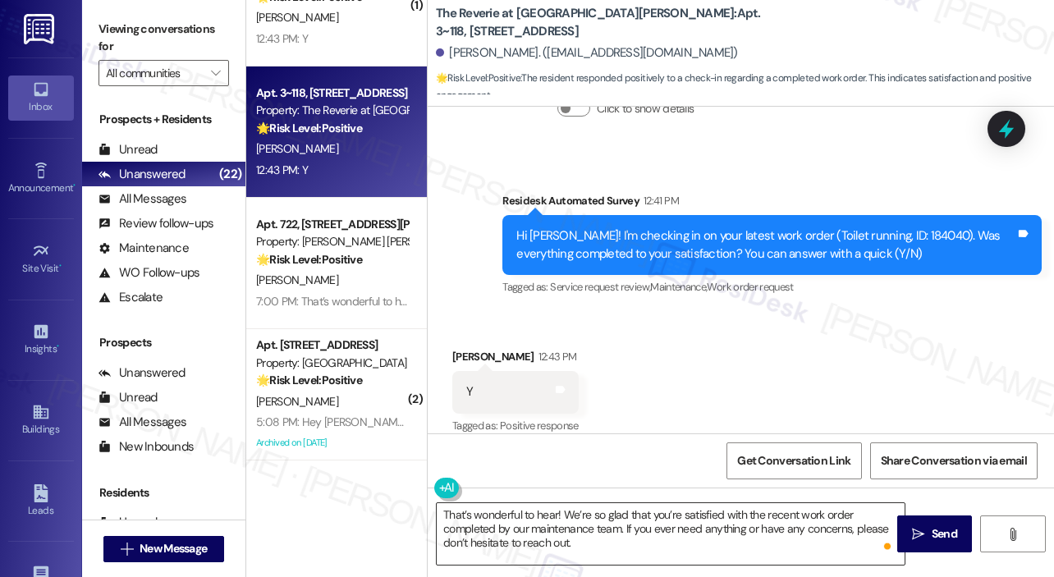
click at [744, 547] on textarea "That’s wonderful to hear! We’re so glad that you’re satisfied with the recent w…" at bounding box center [671, 534] width 468 height 62
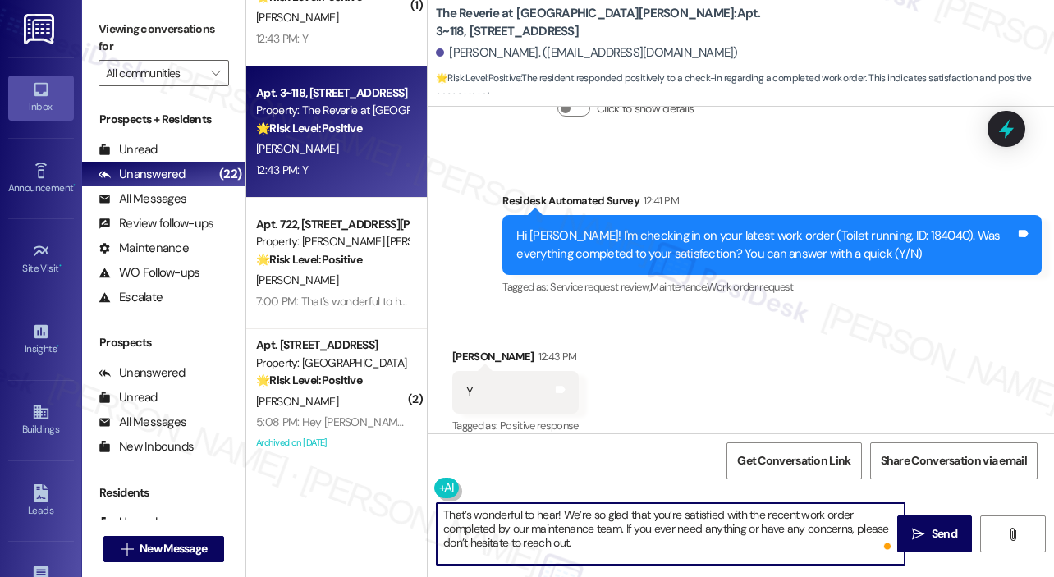
click at [764, 399] on div "Received via SMS Brooke Barrineau 12:43 PM Y Tags and notes Tagged as: Positive…" at bounding box center [741, 380] width 626 height 139
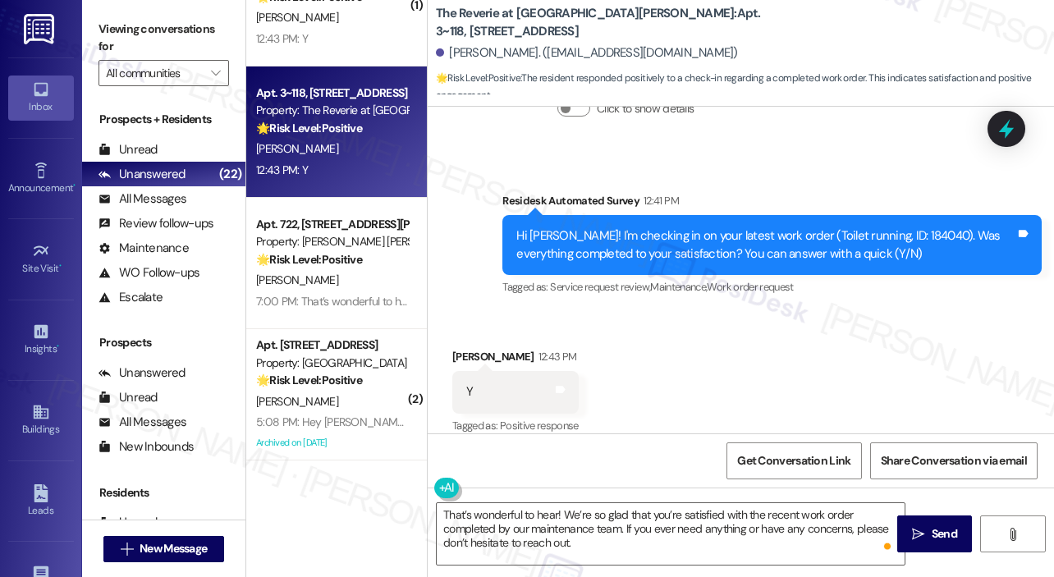
click at [725, 346] on div "Received via SMS Brooke Barrineau 12:43 PM Y Tags and notes Tagged as: Positive…" at bounding box center [741, 380] width 626 height 139
click at [640, 544] on textarea "That’s wonderful to hear! We’re so glad that you’re satisfied with the recent w…" at bounding box center [671, 534] width 468 height 62
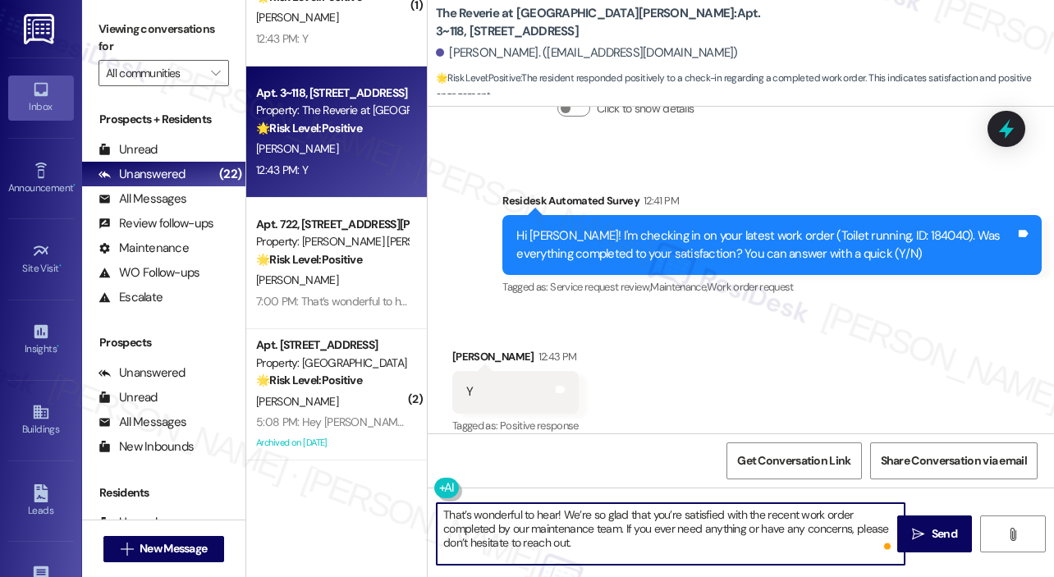
drag, startPoint x: 640, startPoint y: 544, endPoint x: 545, endPoint y: 534, distance: 95.7
click at [545, 534] on textarea "That’s wonderful to hear! We’re so glad that you’re satisfied with the recent w…" at bounding box center [671, 534] width 468 height 62
click at [542, 532] on textarea "That’s wonderful to hear! We’re so glad that you’re satisfied with the recent w…" at bounding box center [671, 534] width 468 height 62
click at [941, 544] on button " Send" at bounding box center [934, 533] width 75 height 37
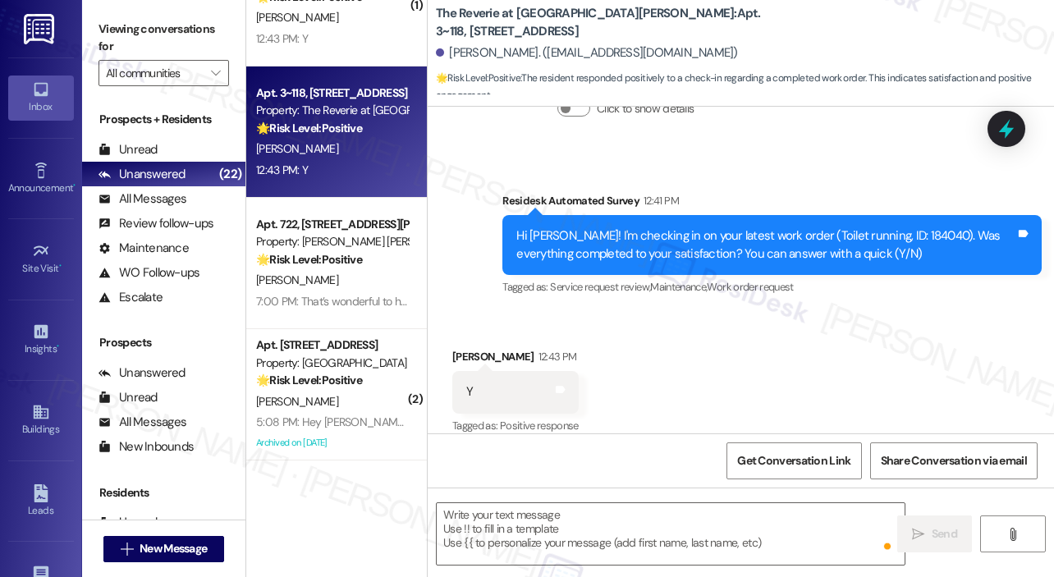
scroll to position [3200, 0]
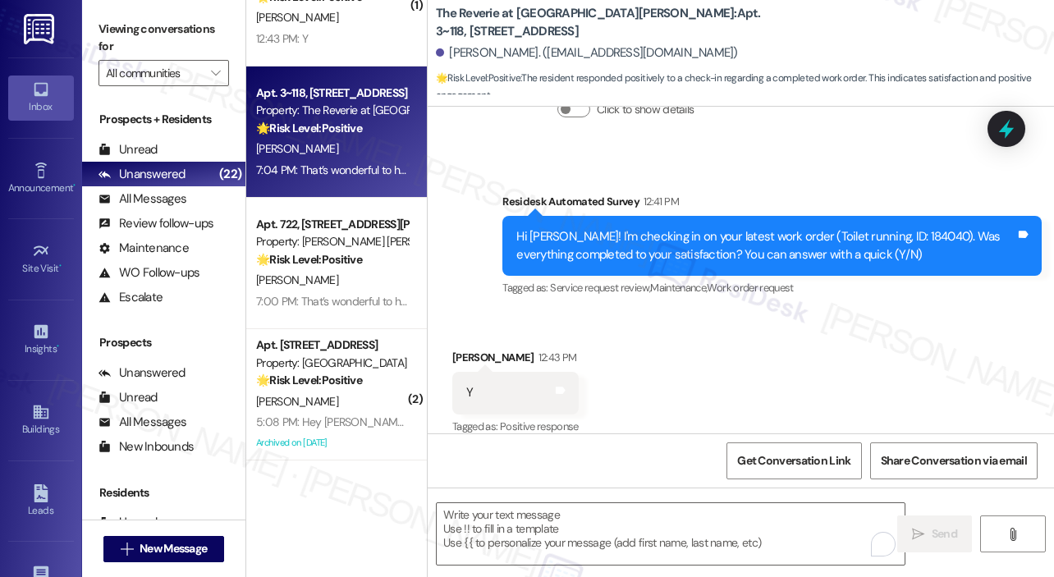
click at [766, 366] on div "Received via SMS Brooke Barrineau 12:43 PM Y Tags and notes Tagged as: Positive…" at bounding box center [741, 381] width 626 height 139
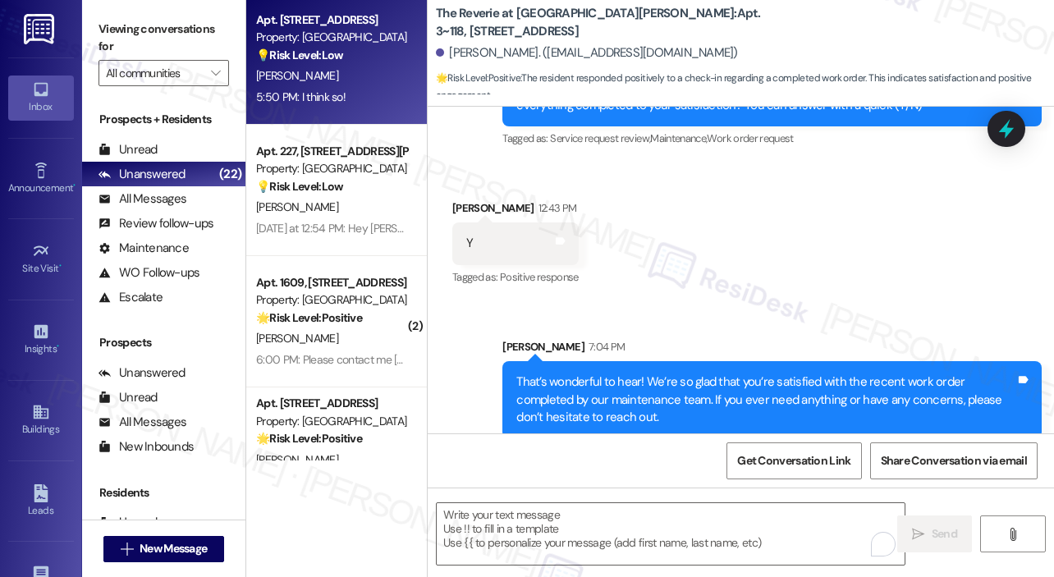
scroll to position [1608, 0]
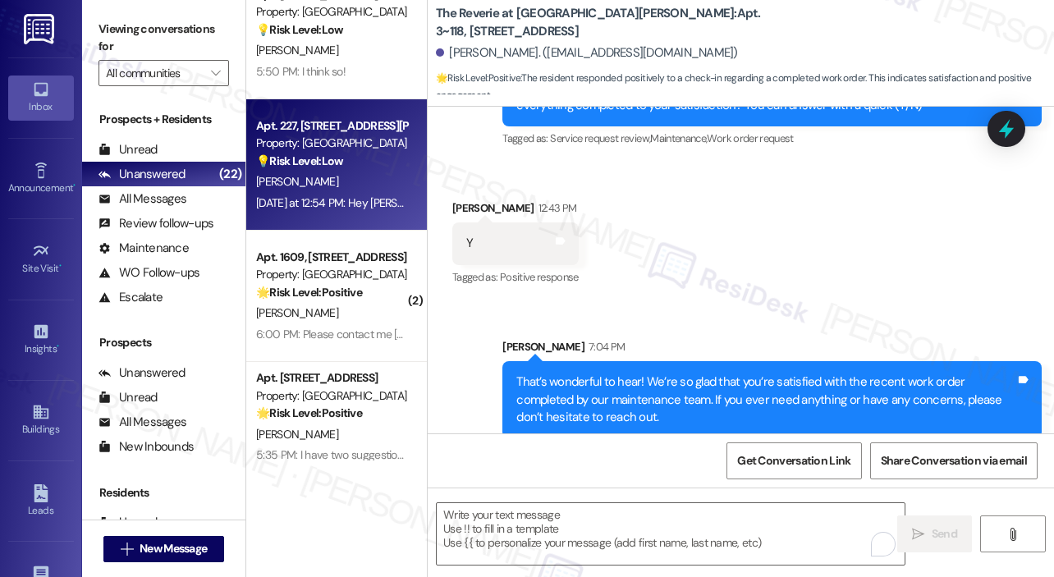
click at [361, 182] on div "[PERSON_NAME]" at bounding box center [331, 182] width 155 height 21
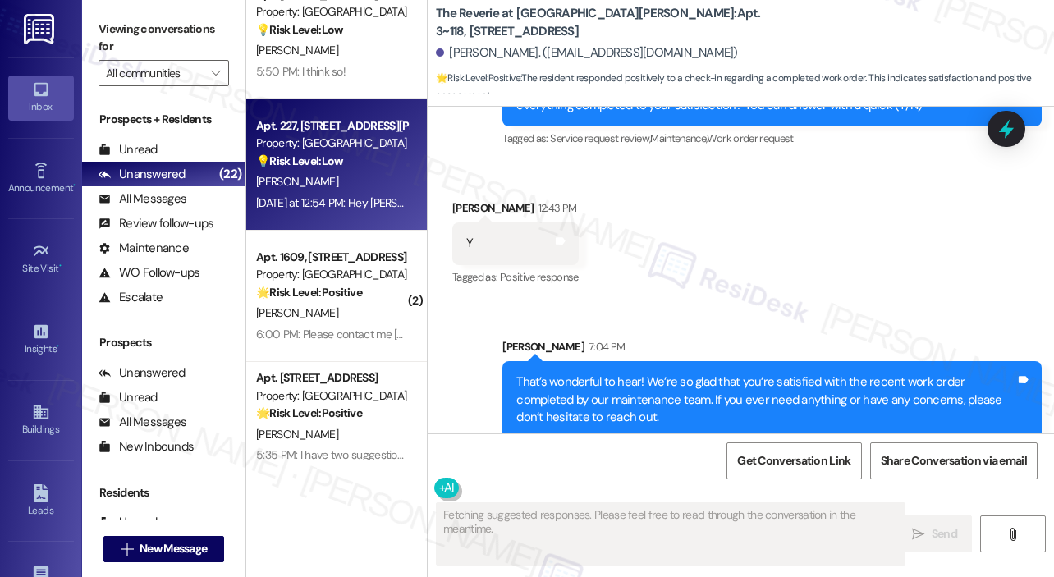
scroll to position [593, 0]
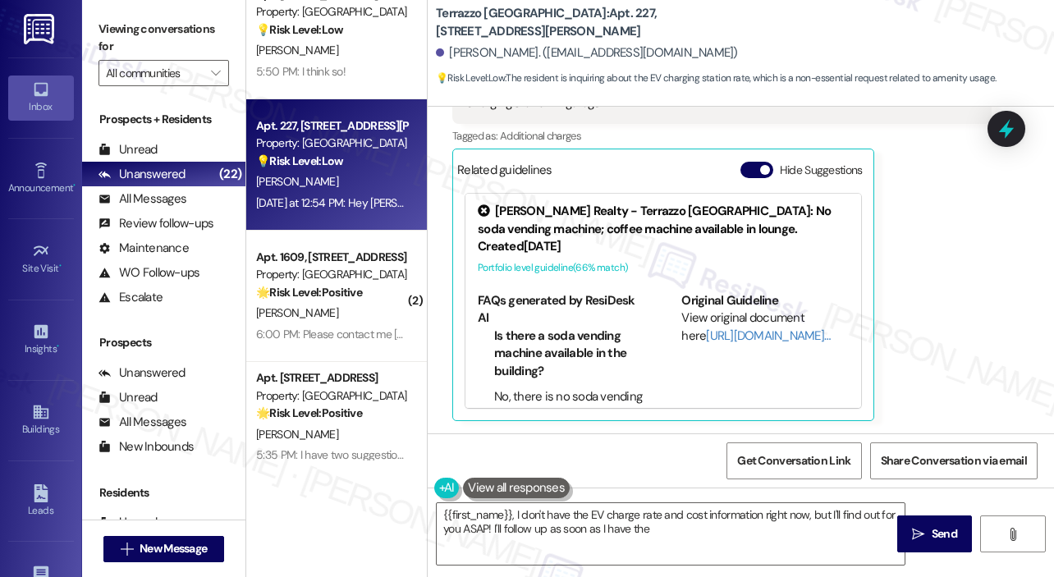
click at [953, 254] on div "Haorong Xu Question Yesterday at 12:54 PM Hey Sarah, this is Haorong. I'm wonde…" at bounding box center [721, 230] width 539 height 383
click at [744, 544] on textarea "{{first_name}}, I don't have the EV charge rate and cost information right now,…" at bounding box center [671, 534] width 468 height 62
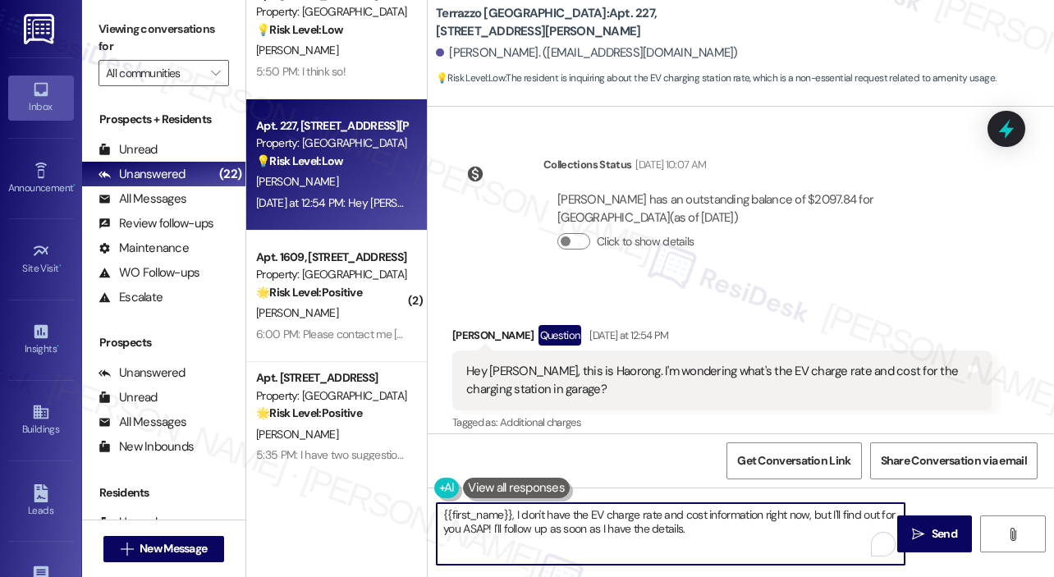
scroll to position [346, 0]
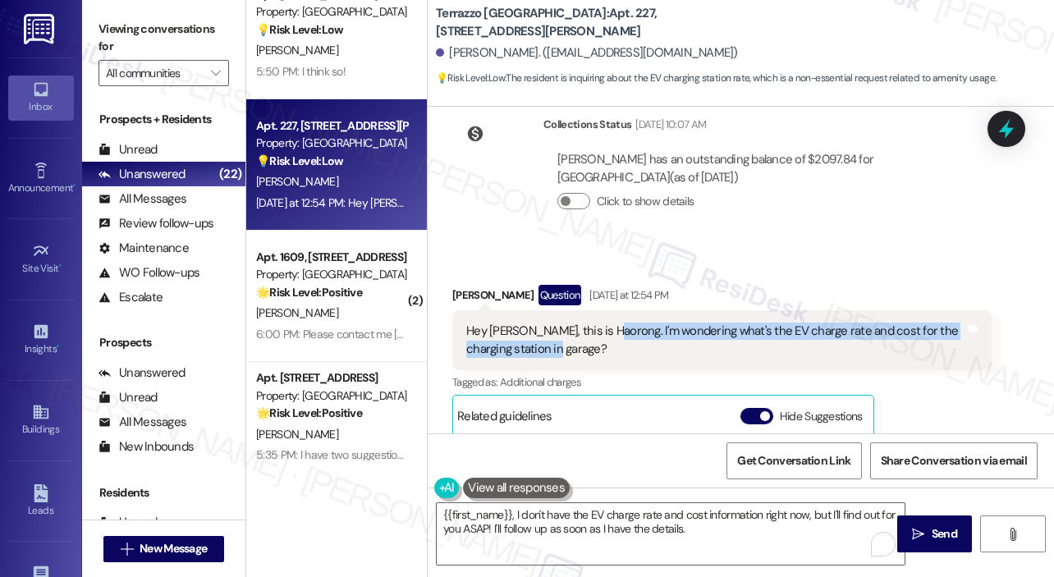
drag, startPoint x: 599, startPoint y: 346, endPoint x: 601, endPoint y: 327, distance: 18.9
click at [601, 327] on div "Hey Sarah, this is Haorong. I'm wondering what's the EV charge rate and cost fo…" at bounding box center [715, 340] width 499 height 35
copy div "I'm wondering what's the EV charge rate and cost for the charging station in ga…"
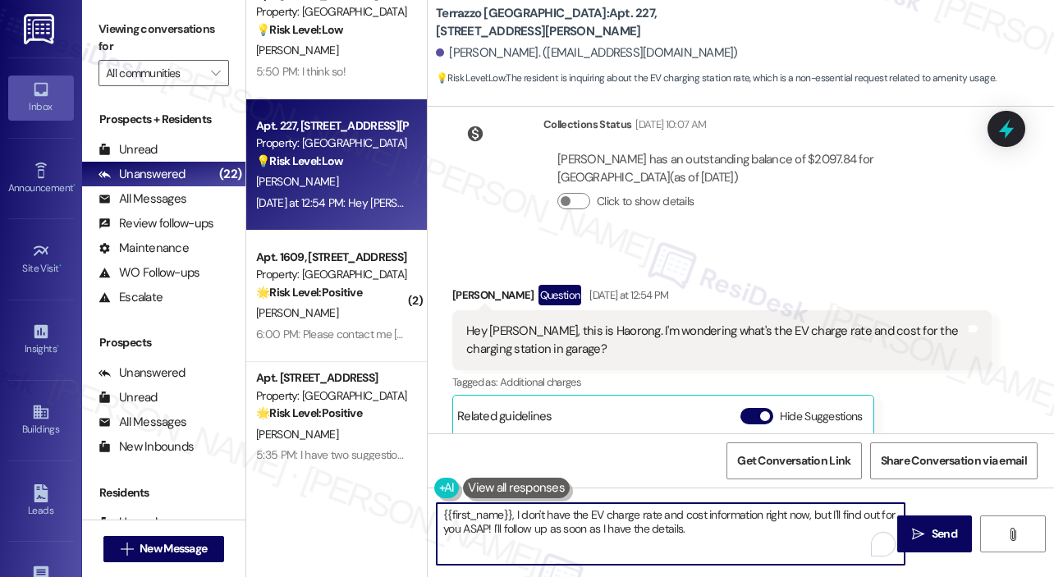
click at [684, 548] on textarea "{{first_name}}, I don't have the EV charge rate and cost information right now,…" at bounding box center [671, 534] width 468 height 62
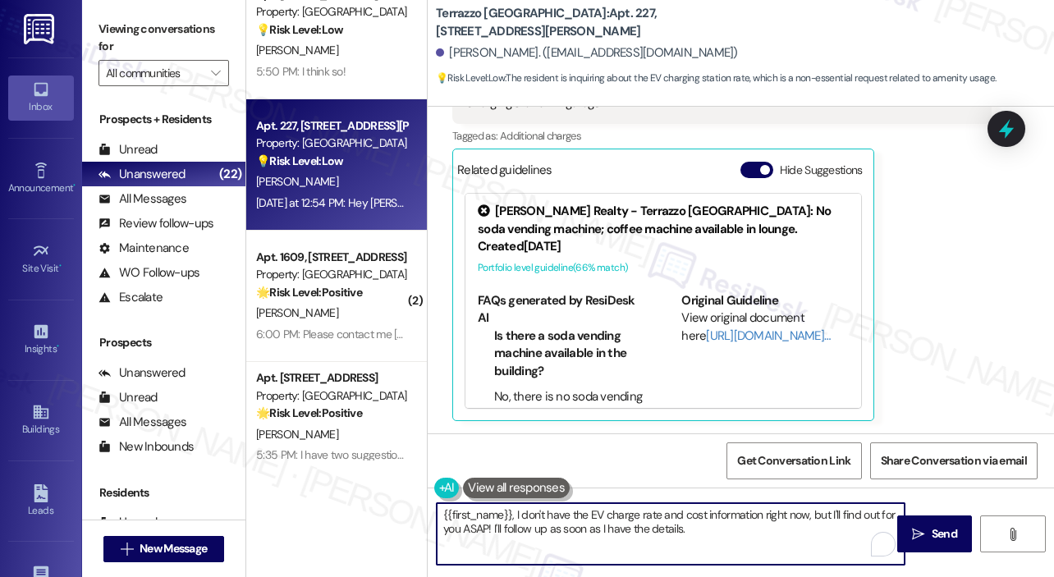
scroll to position [198, 0]
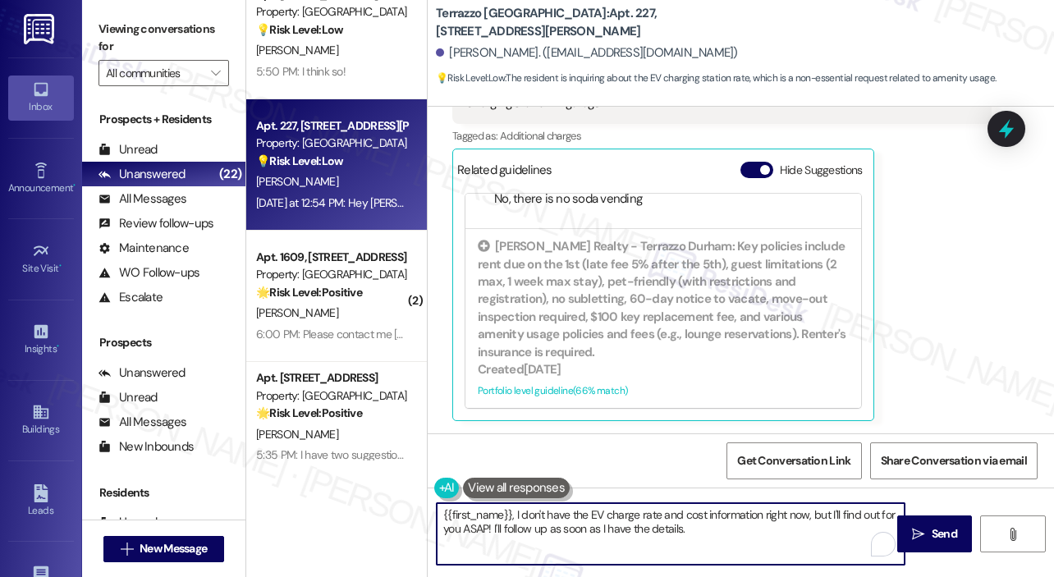
drag, startPoint x: 720, startPoint y: 534, endPoint x: 430, endPoint y: 507, distance: 291.0
click at [430, 507] on div "{{first_name}}, I don't have the EV charge rate and cost information right now,…" at bounding box center [662, 533] width 469 height 63
paste textarea "Thank you for reaching out. Can you confirm which garage location you’re referr…"
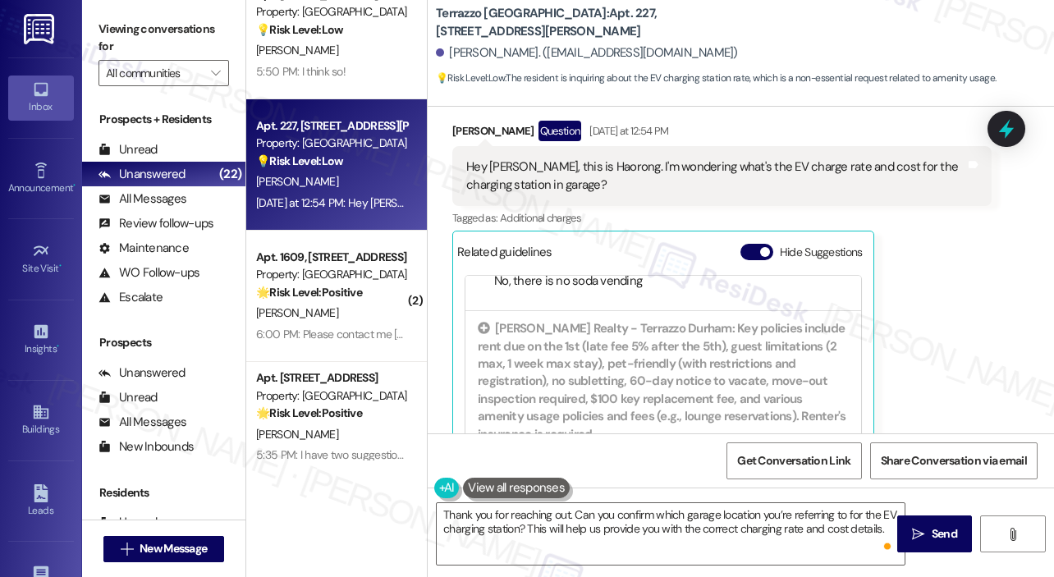
click at [590, 167] on div "Hey Sarah, this is Haorong. I'm wondering what's the EV charge rate and cost fo…" at bounding box center [715, 175] width 499 height 35
copy div "Haorong"
click at [570, 514] on textarea "Thank you for reaching out. Can you confirm which garage location you’re referr…" at bounding box center [671, 534] width 468 height 62
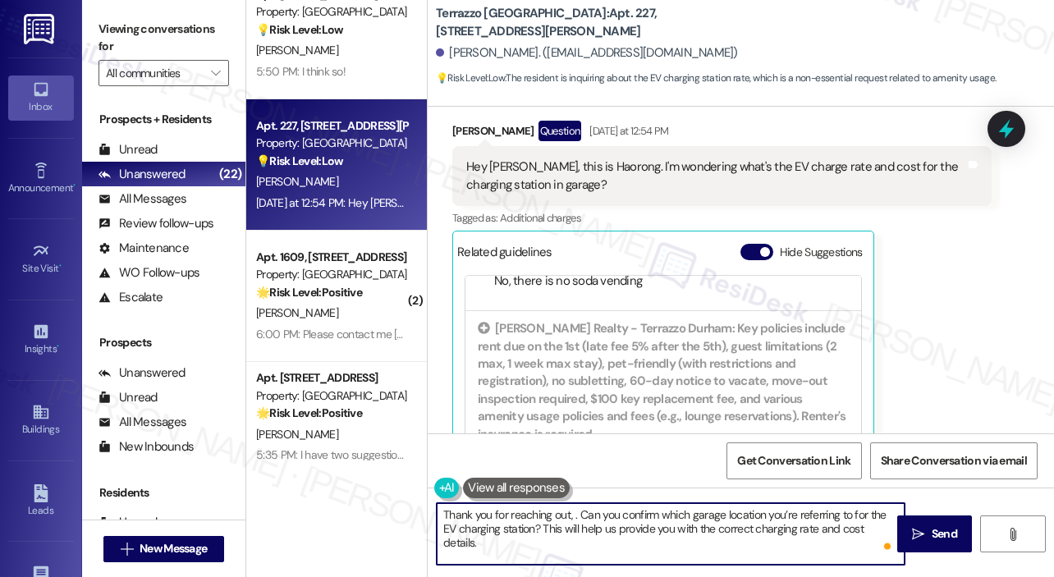
paste textarea "Haorong"
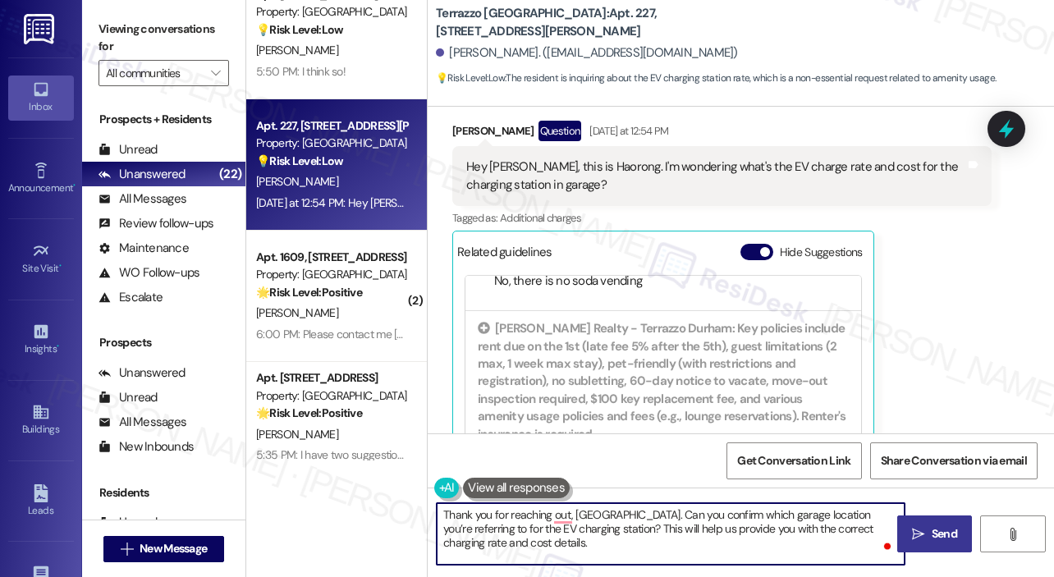
type textarea "Thank you for reaching out, Haorong. Can you confirm which garage location you’…"
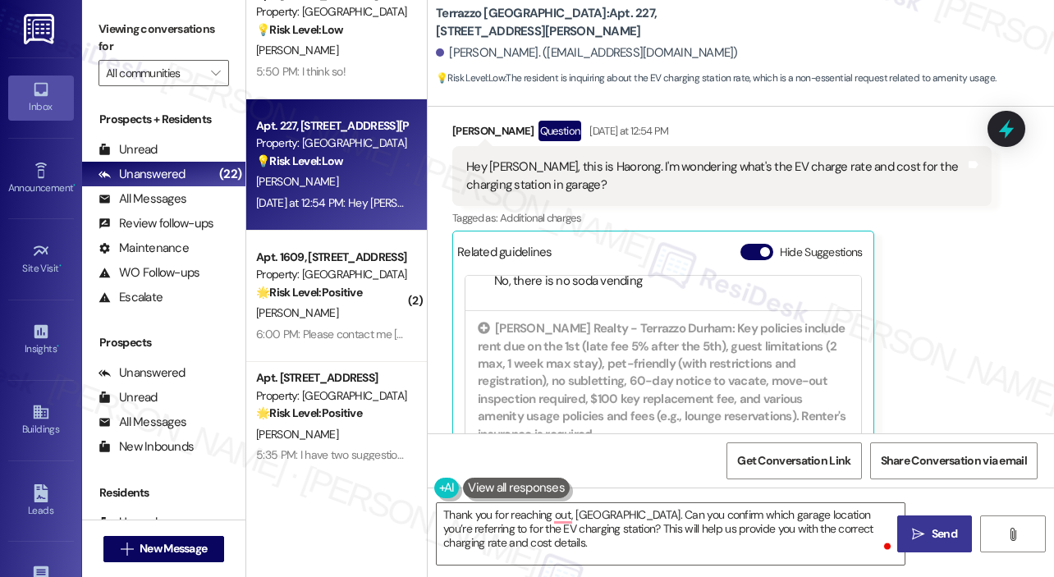
click at [941, 529] on span "Send" at bounding box center [943, 533] width 25 height 17
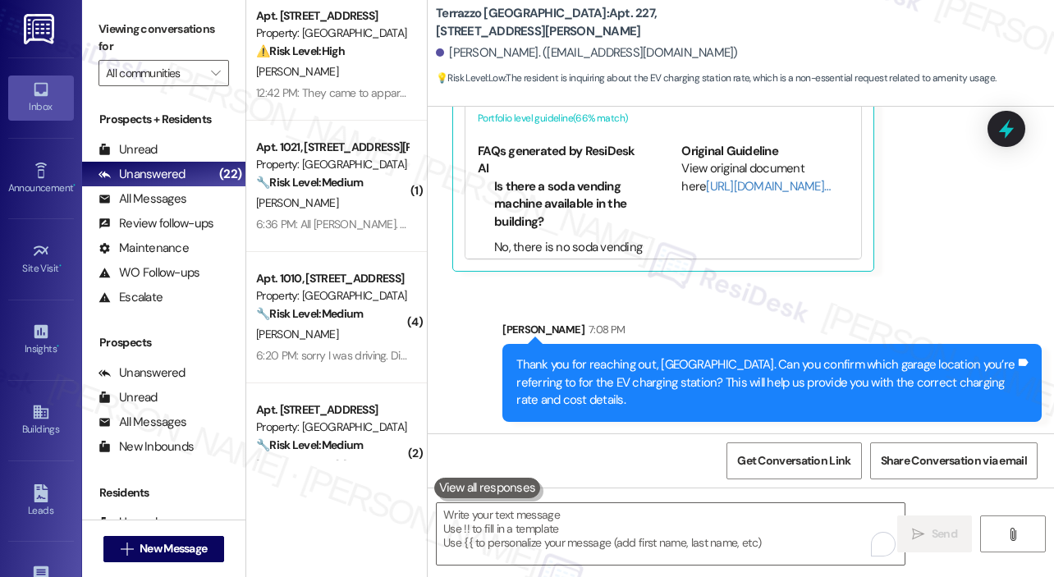
scroll to position [0, 0]
